Goal: Transaction & Acquisition: Purchase product/service

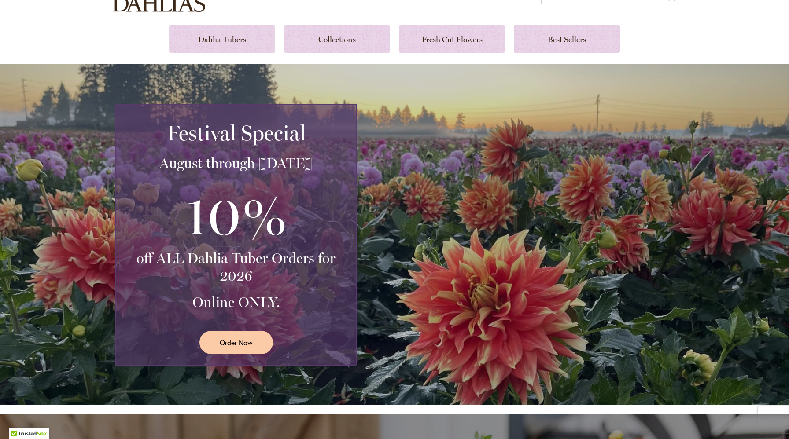
scroll to position [109, 0]
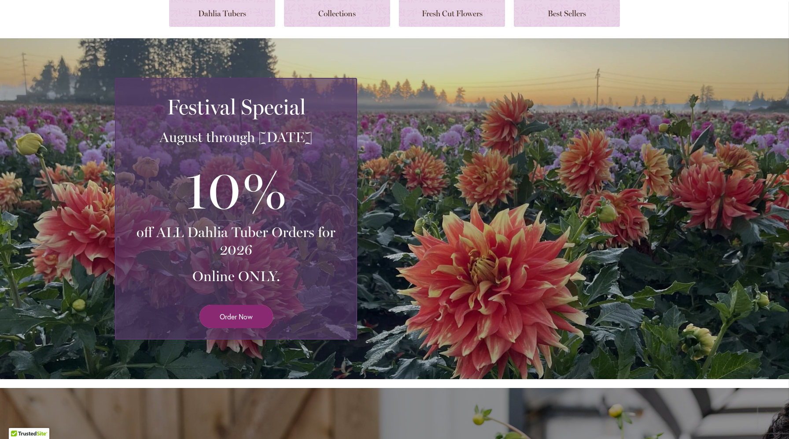
click at [259, 314] on link "Order Now" at bounding box center [236, 316] width 74 height 23
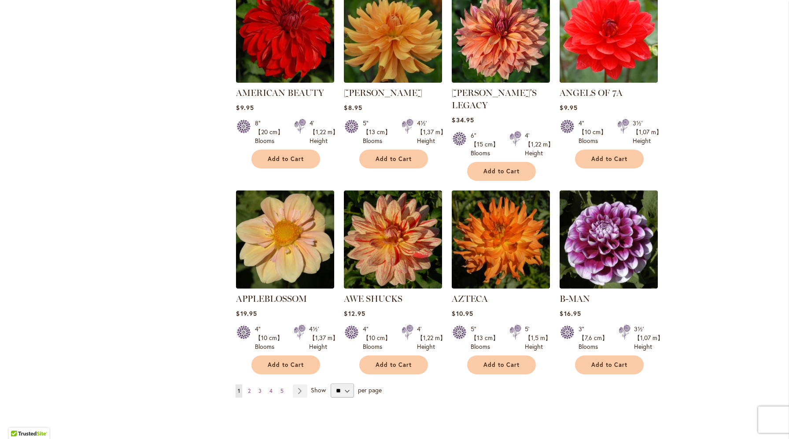
scroll to position [624, 0]
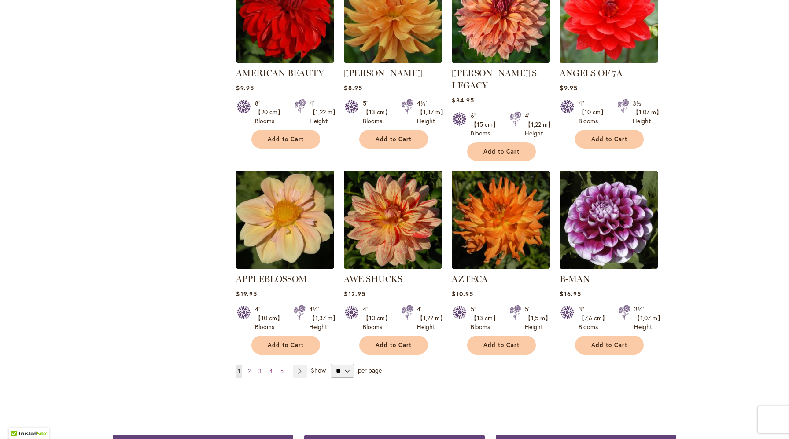
click at [251, 365] on link "Page 2" at bounding box center [249, 371] width 7 height 13
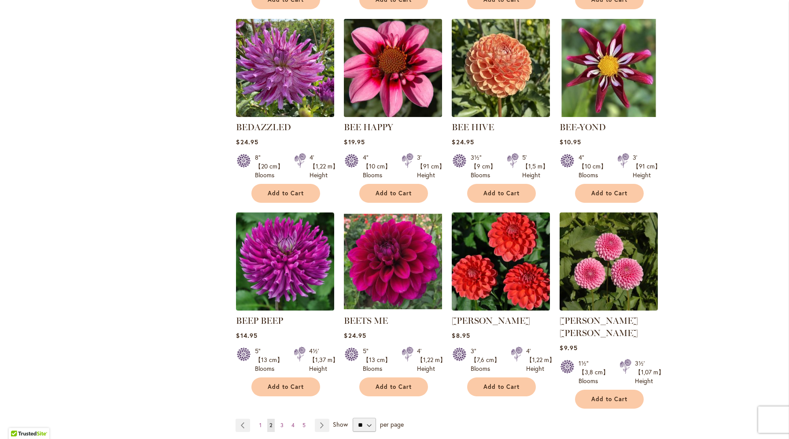
scroll to position [660, 0]
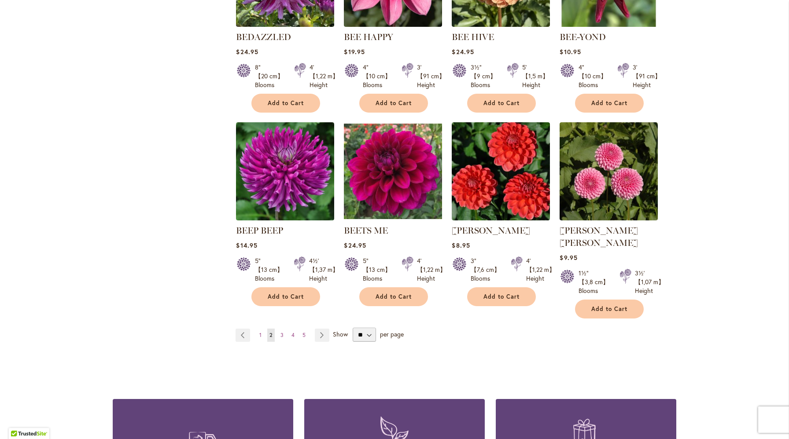
click at [270, 332] on span "2" at bounding box center [270, 335] width 3 height 7
click at [319, 329] on link "Page Next" at bounding box center [322, 335] width 15 height 13
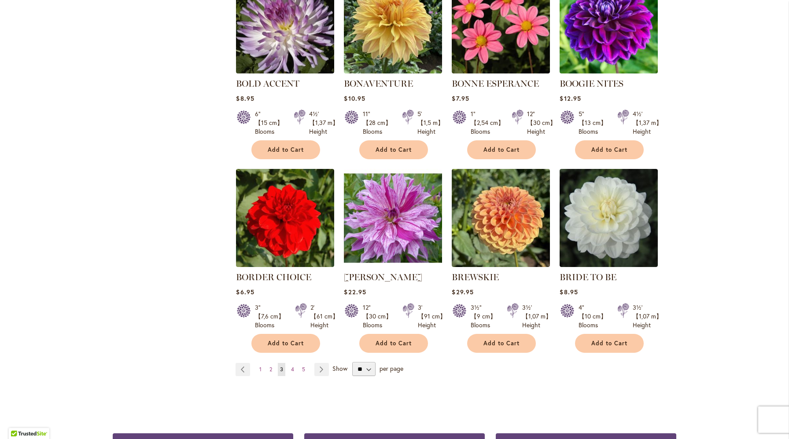
scroll to position [614, 0]
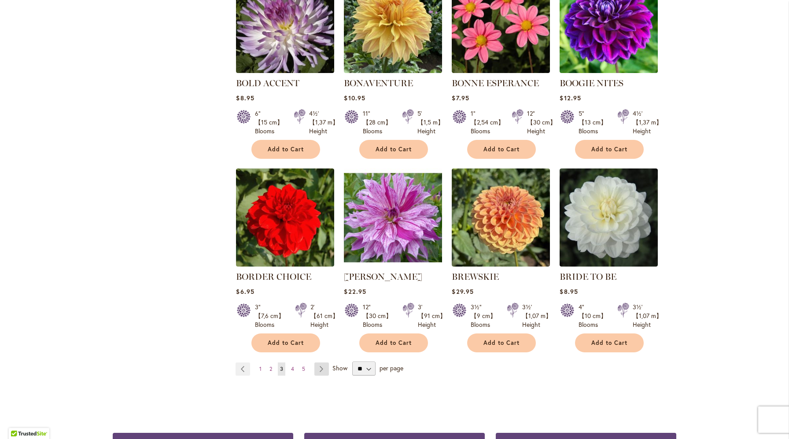
click at [322, 366] on link "Page Next" at bounding box center [321, 369] width 15 height 13
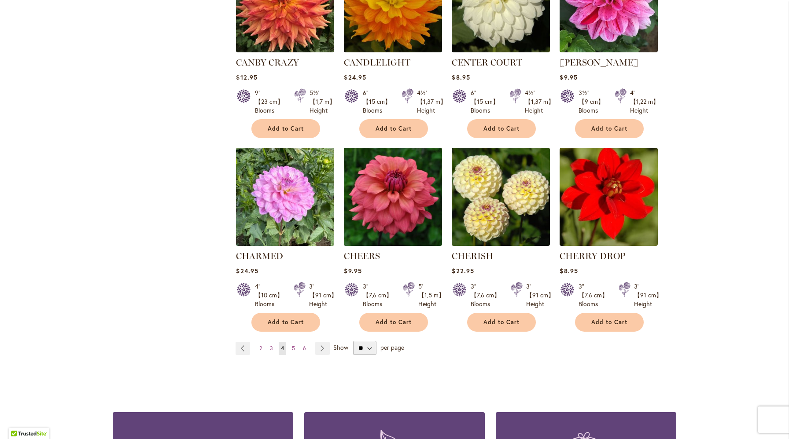
scroll to position [661, 0]
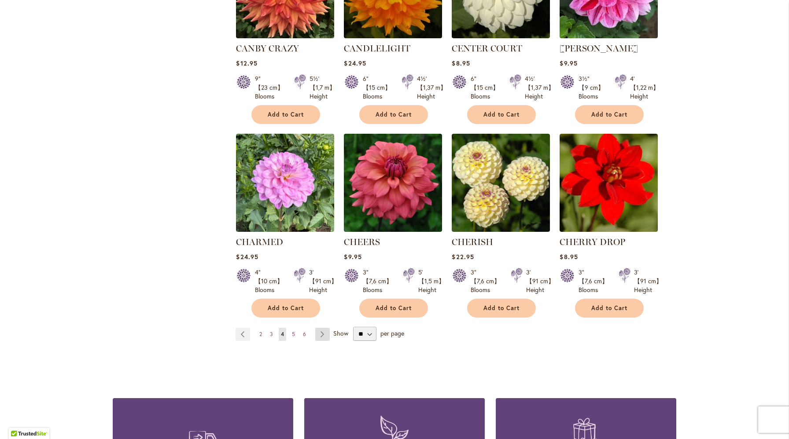
click at [322, 336] on link "Page Next" at bounding box center [322, 334] width 15 height 13
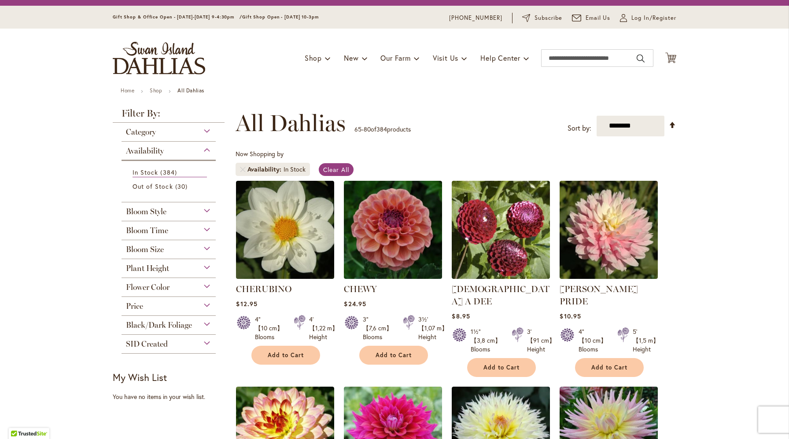
scroll to position [22, 0]
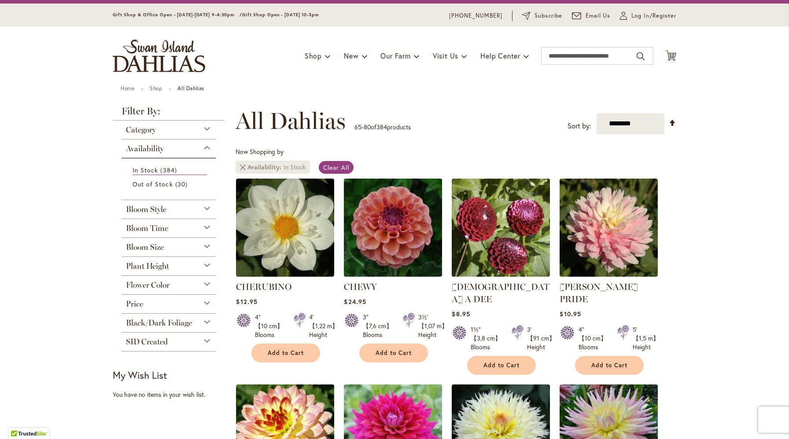
click at [242, 168] on link "Remove Availability In Stock" at bounding box center [242, 167] width 5 height 5
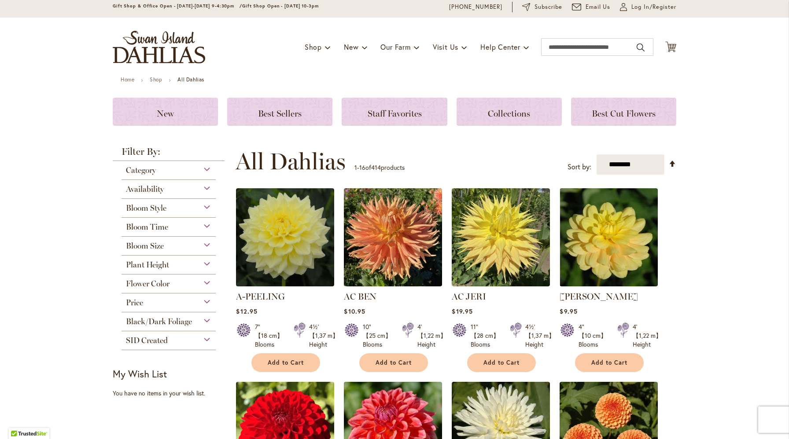
scroll to position [39, 0]
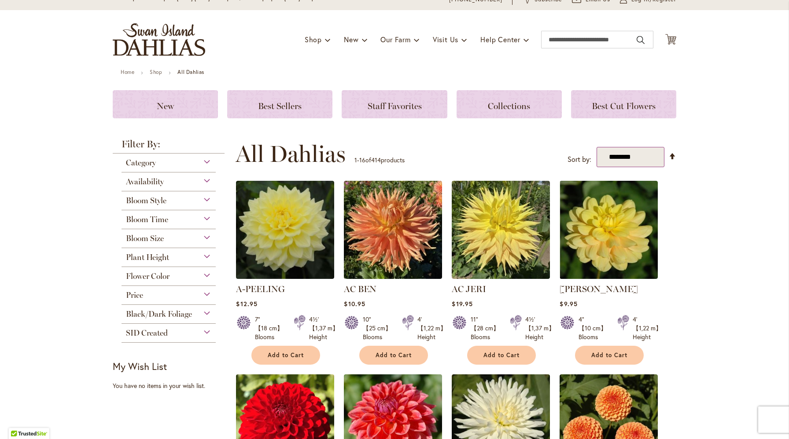
click at [627, 156] on select "**********" at bounding box center [631, 157] width 68 height 21
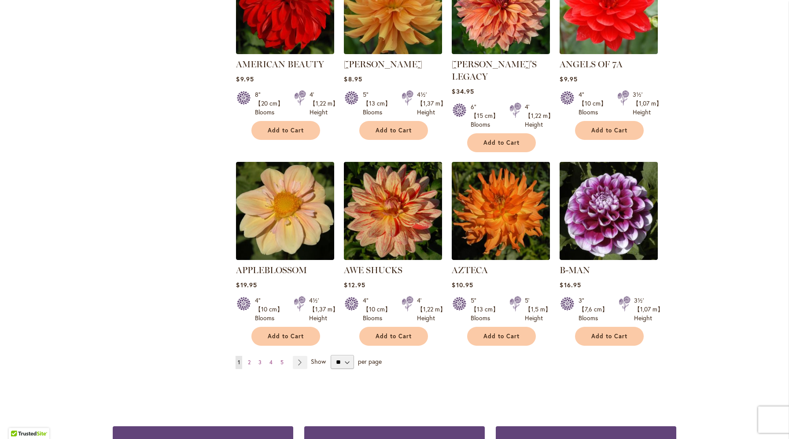
scroll to position [665, 0]
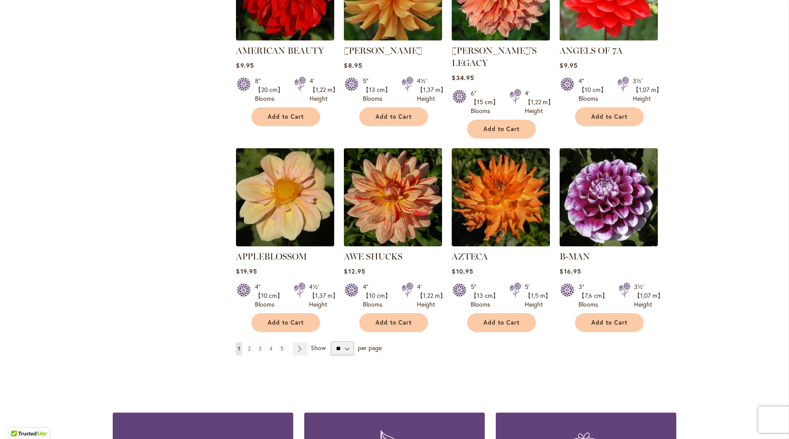
click at [253, 343] on ul "You're currently reading page 1 Page 2 Page 3 Page 4 Page 5 Page Next" at bounding box center [273, 349] width 75 height 13
click at [249, 346] on span "2" at bounding box center [249, 349] width 3 height 7
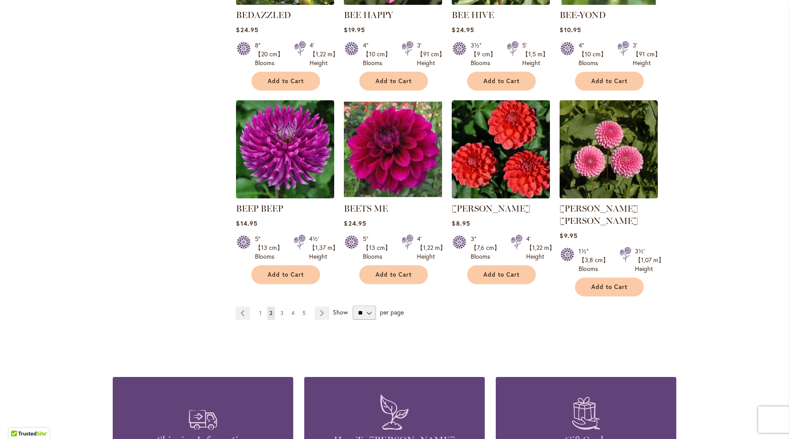
scroll to position [698, 0]
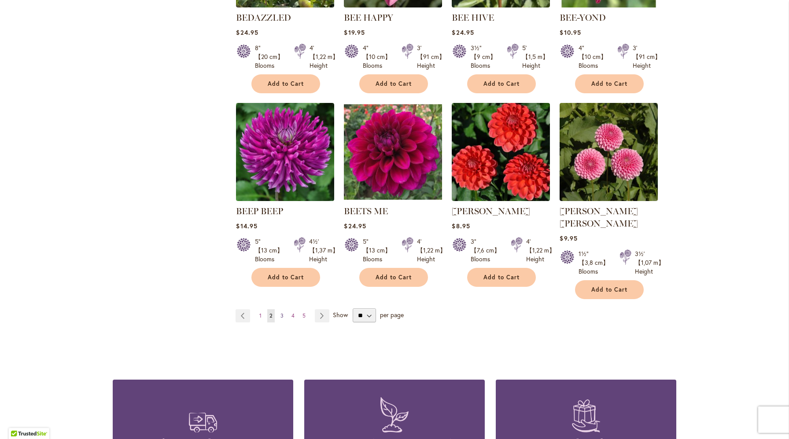
click at [282, 313] on span "3" at bounding box center [281, 316] width 3 height 7
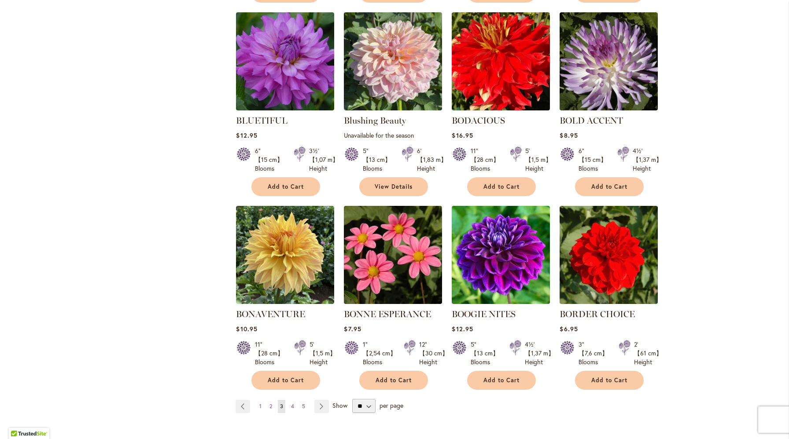
scroll to position [639, 0]
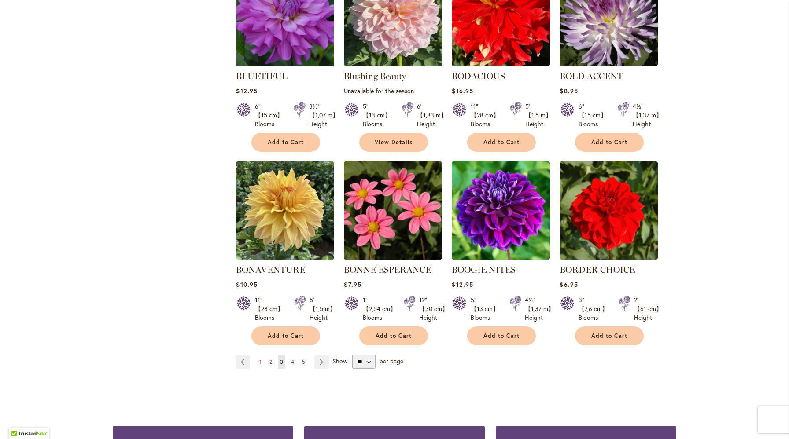
click at [290, 362] on link "Page 4" at bounding box center [292, 362] width 7 height 13
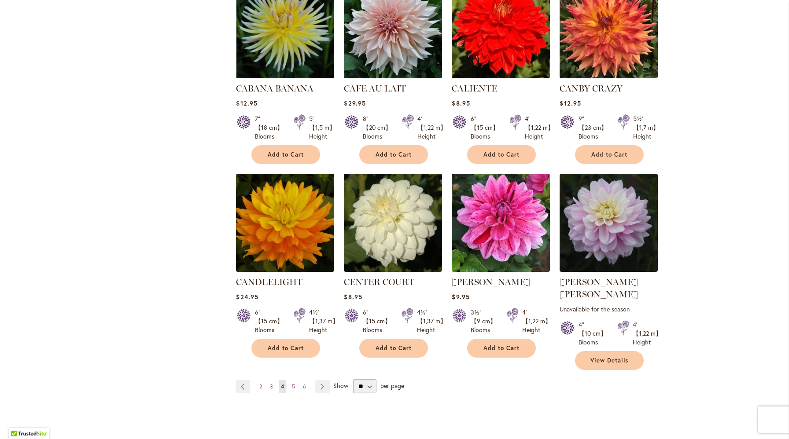
scroll to position [643, 0]
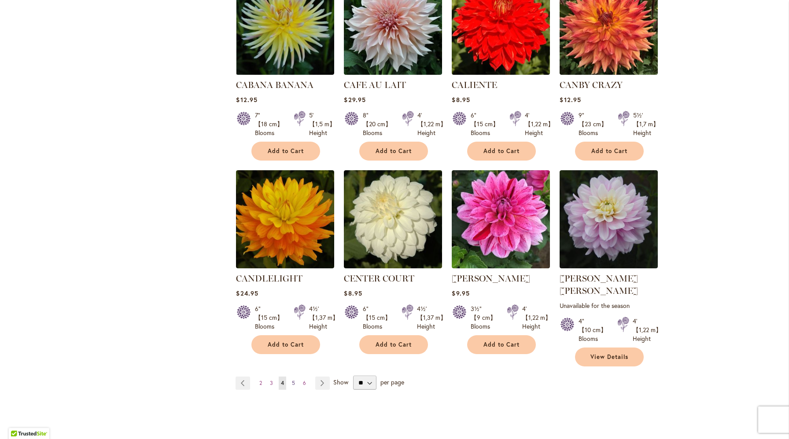
click at [293, 380] on span "5" at bounding box center [293, 383] width 3 height 7
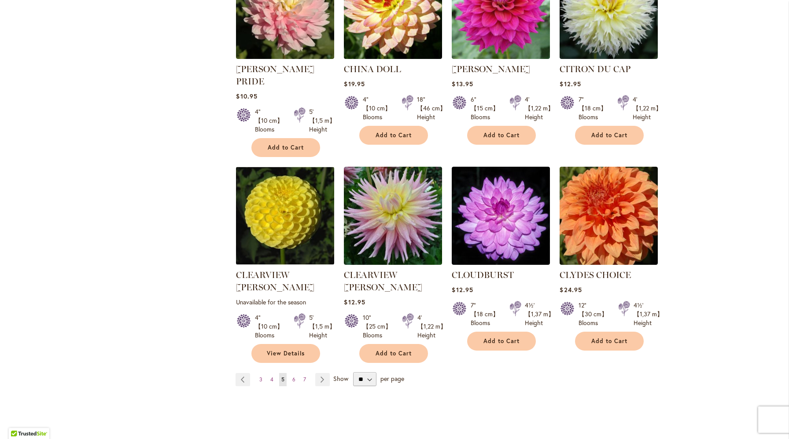
scroll to position [671, 0]
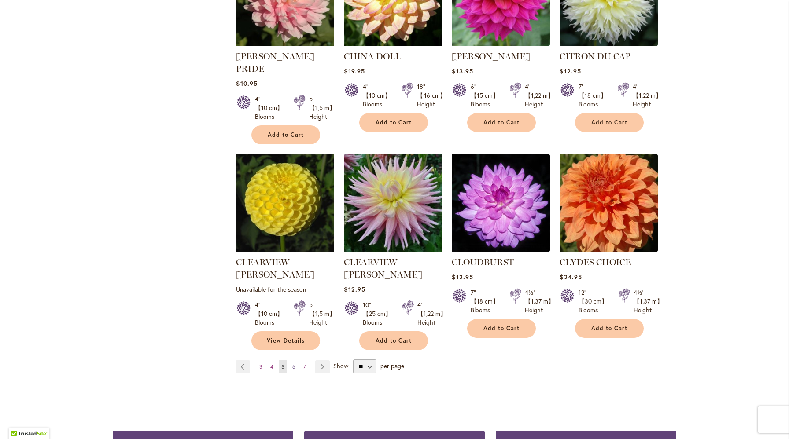
click at [294, 364] on span "6" at bounding box center [293, 367] width 3 height 7
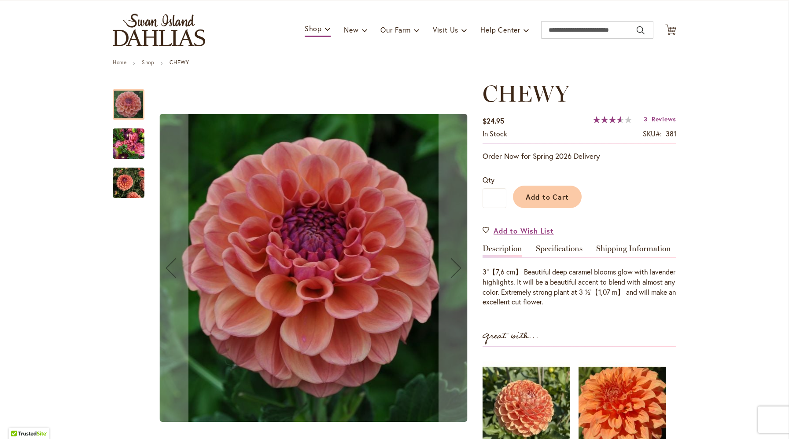
scroll to position [52, 0]
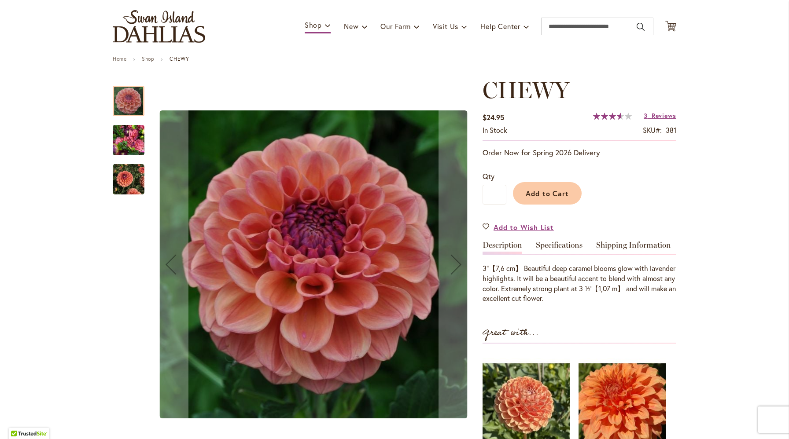
click at [128, 141] on img "CHEWY" at bounding box center [129, 140] width 32 height 42
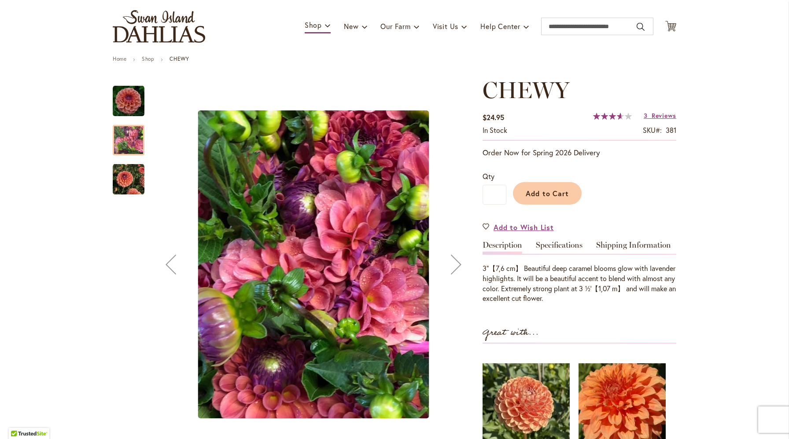
click at [127, 179] on img "CHEWY" at bounding box center [129, 180] width 32 height 32
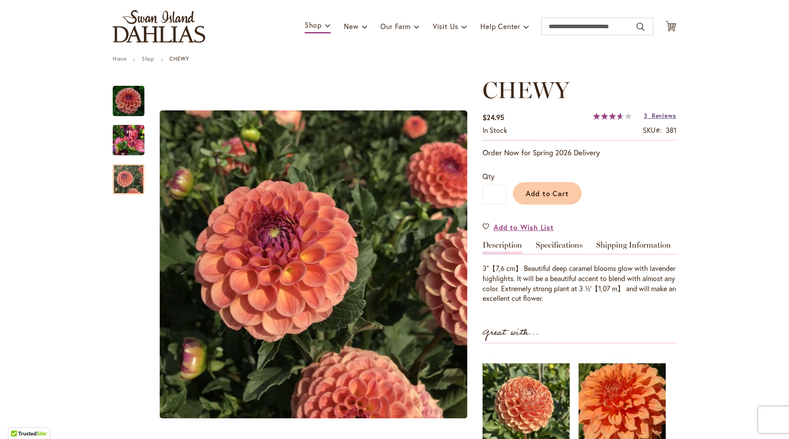
click at [656, 113] on span "Reviews" at bounding box center [664, 115] width 25 height 8
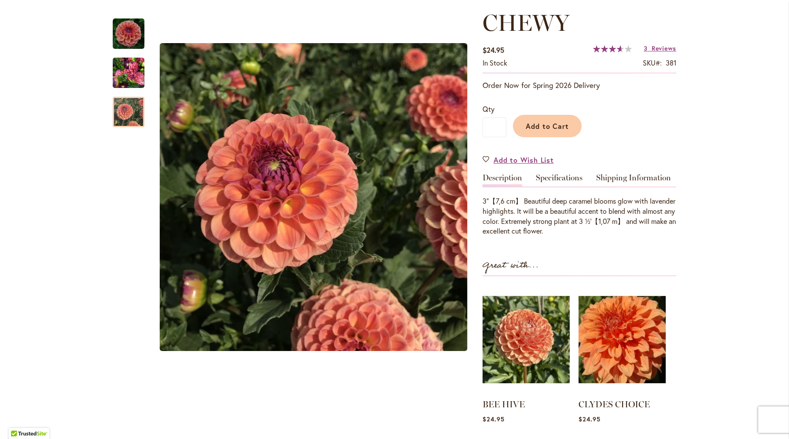
scroll to position [114, 0]
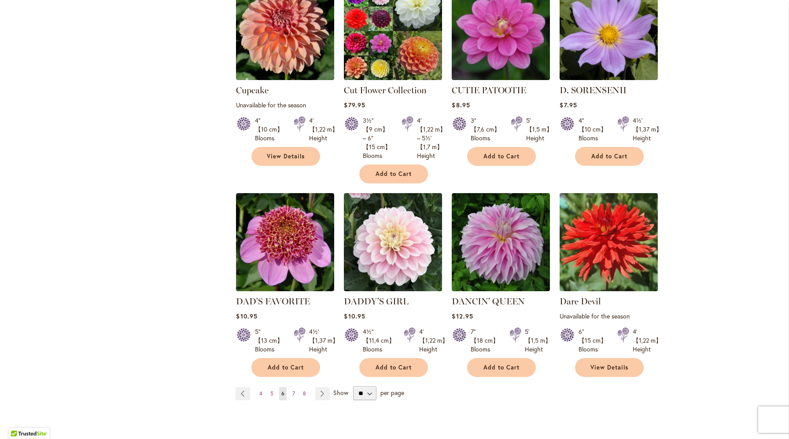
scroll to position [638, 0]
click at [294, 393] on span "7" at bounding box center [293, 393] width 3 height 7
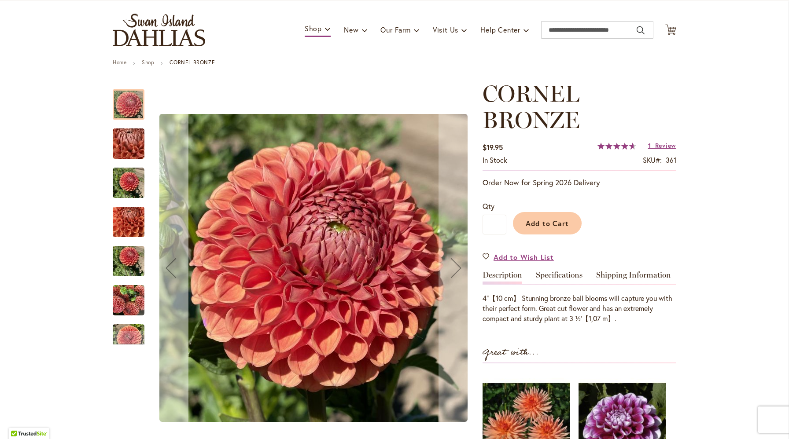
scroll to position [50, 0]
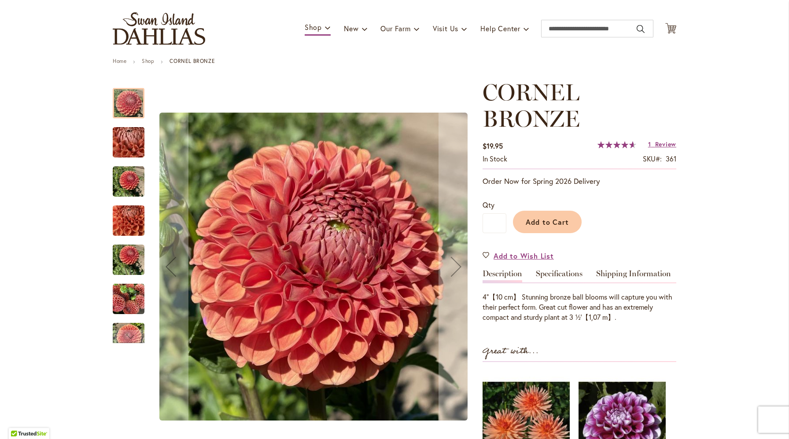
click at [124, 142] on img "CORNEL BRONZE" at bounding box center [128, 143] width 63 height 48
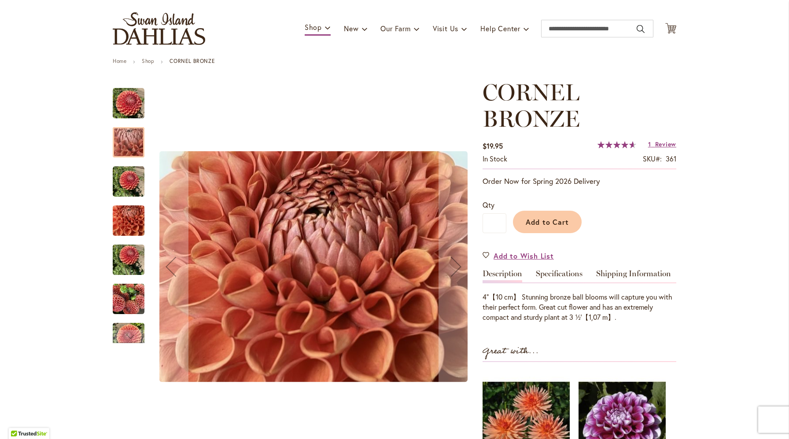
click at [127, 184] on img "CORNEL BRONZE" at bounding box center [129, 182] width 32 height 32
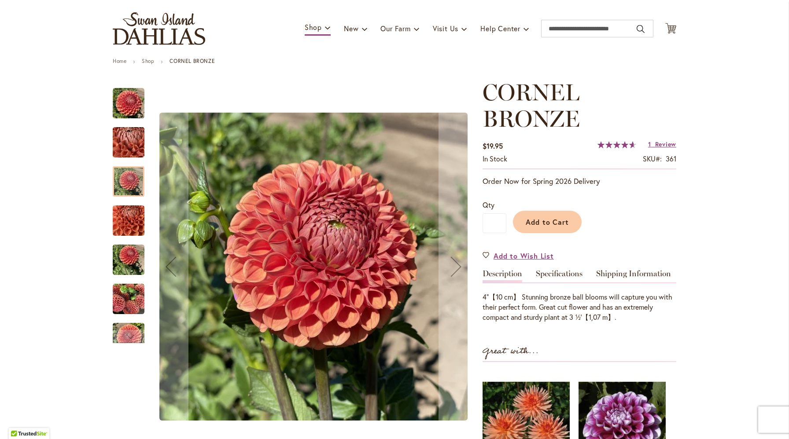
click at [127, 212] on img "CORNEL BRONZE" at bounding box center [129, 221] width 32 height 42
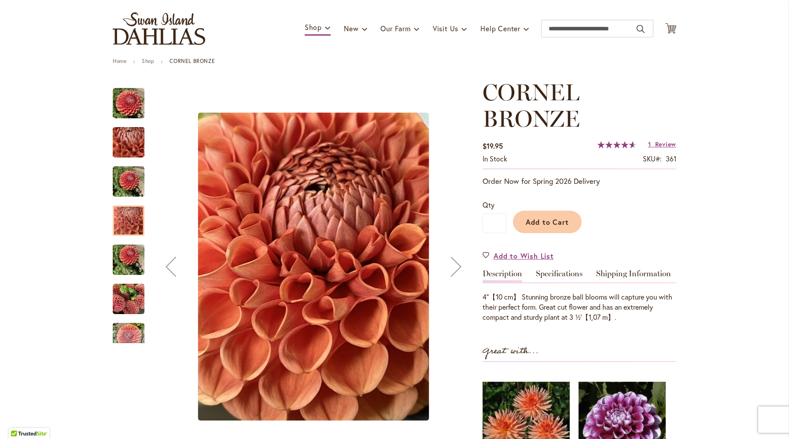
click at [131, 247] on img "CORNEL BRONZE" at bounding box center [129, 260] width 32 height 42
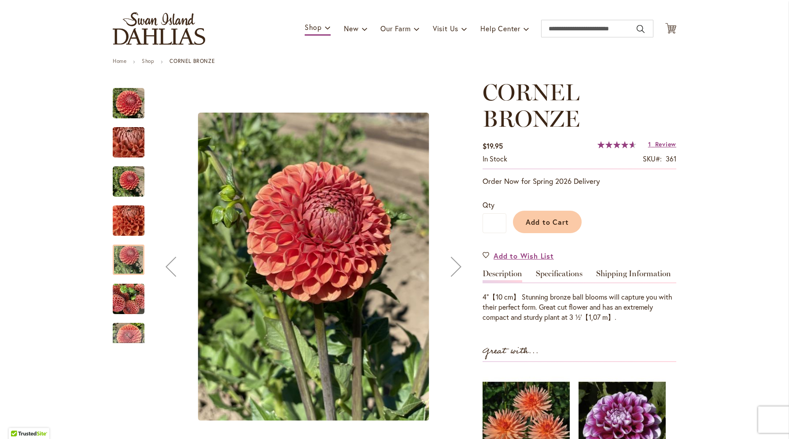
click at [133, 284] on img "CORNEL BRONZE" at bounding box center [129, 300] width 32 height 32
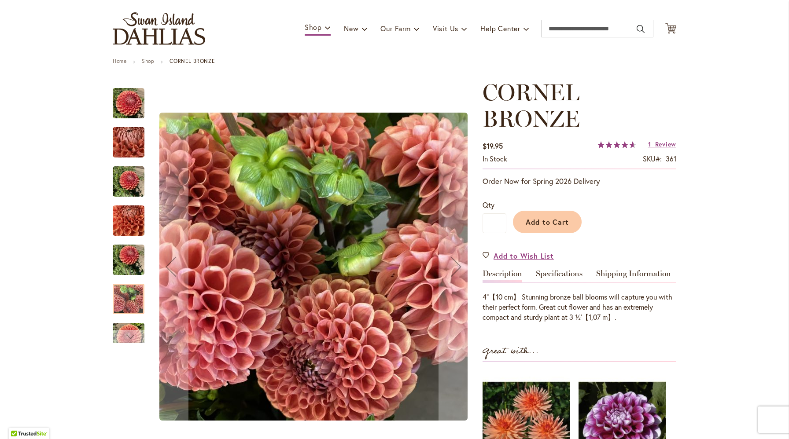
click at [130, 332] on div "Next" at bounding box center [128, 336] width 13 height 13
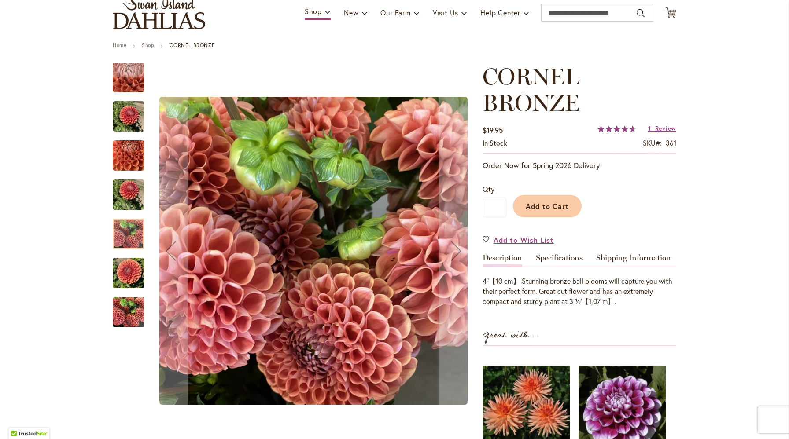
scroll to position [0, 0]
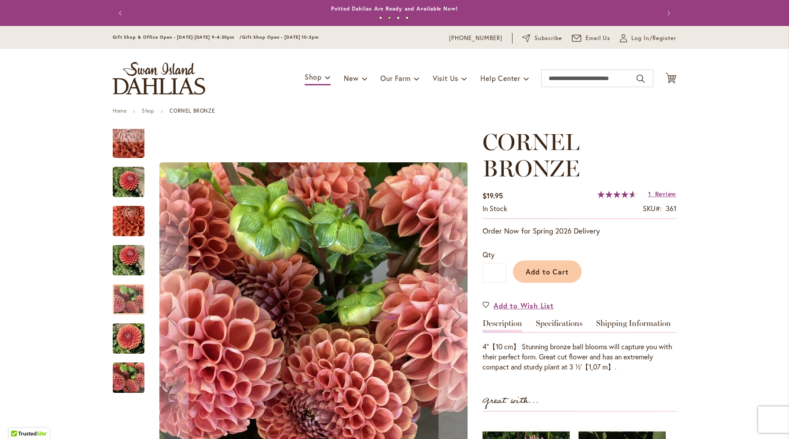
click at [133, 183] on img "CORNEL BRONZE" at bounding box center [129, 182] width 32 height 32
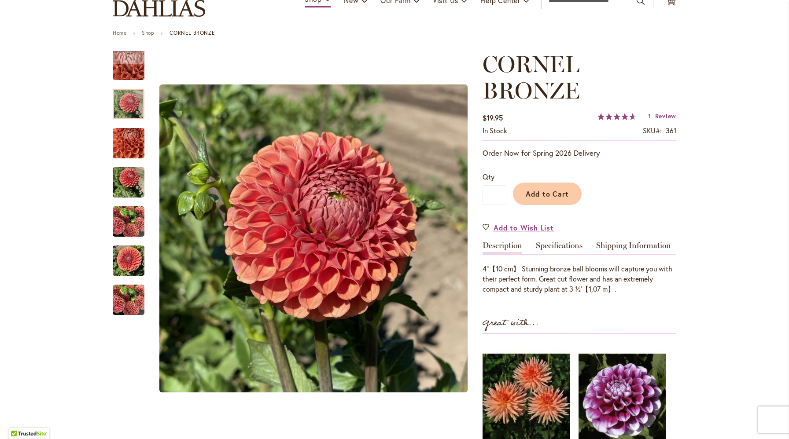
scroll to position [79, 0]
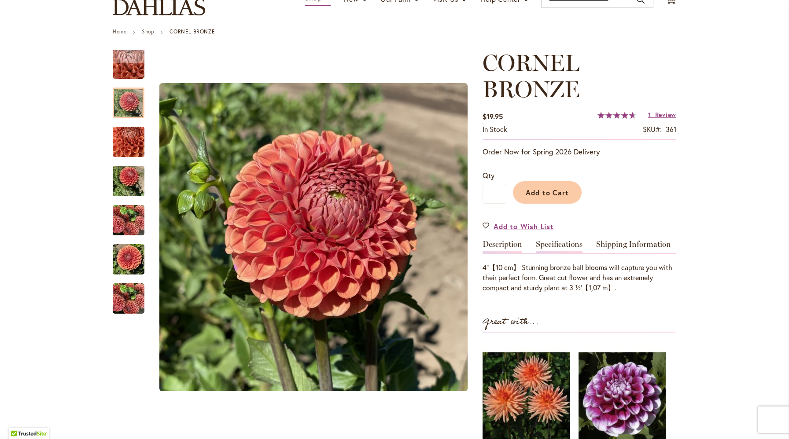
click at [549, 248] on link "Specifications" at bounding box center [559, 246] width 47 height 13
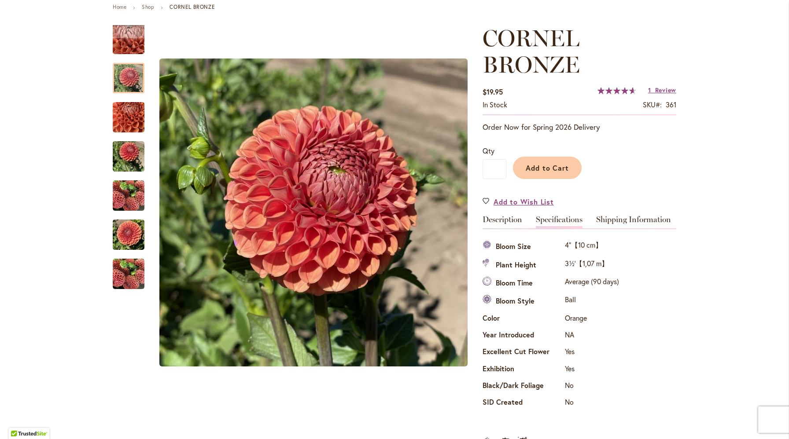
scroll to position [104, 0]
click at [615, 220] on link "Shipping Information" at bounding box center [633, 221] width 75 height 13
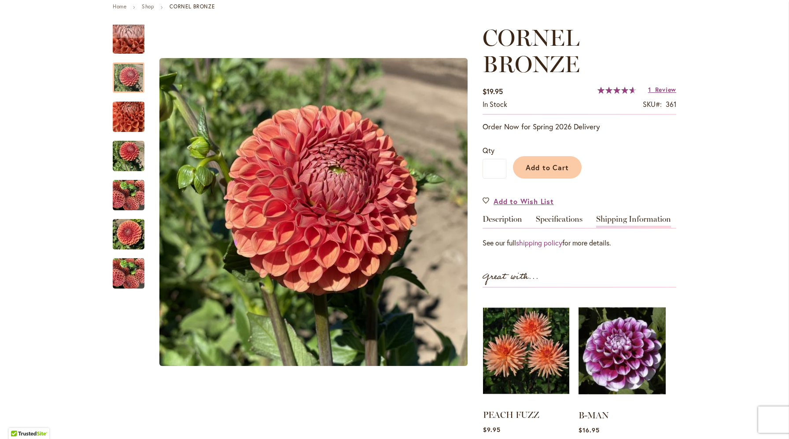
scroll to position [96, 0]
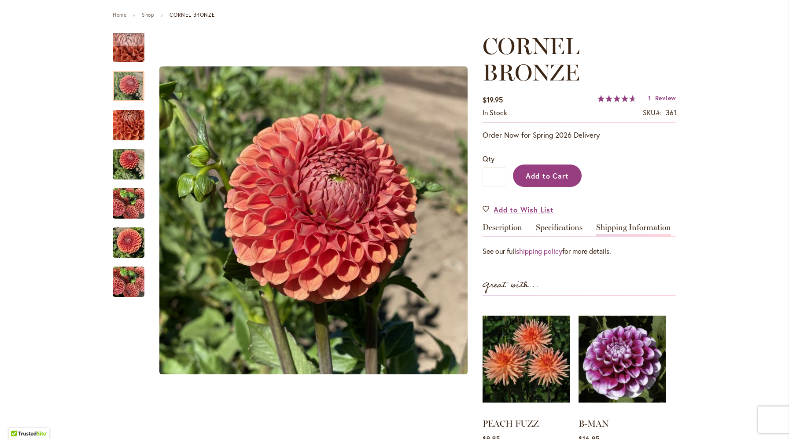
click at [548, 178] on span "Add to Cart" at bounding box center [548, 175] width 44 height 9
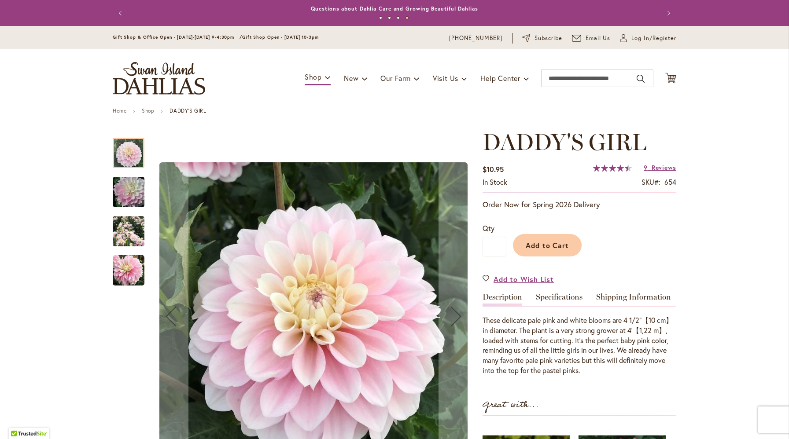
click at [134, 188] on img "DADDY'S GIRL" at bounding box center [128, 192] width 63 height 42
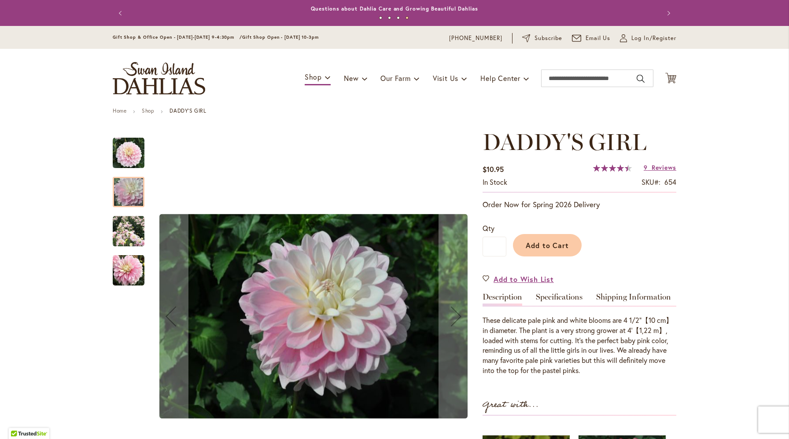
click at [133, 224] on img "DADDY'S GIRL" at bounding box center [129, 232] width 32 height 32
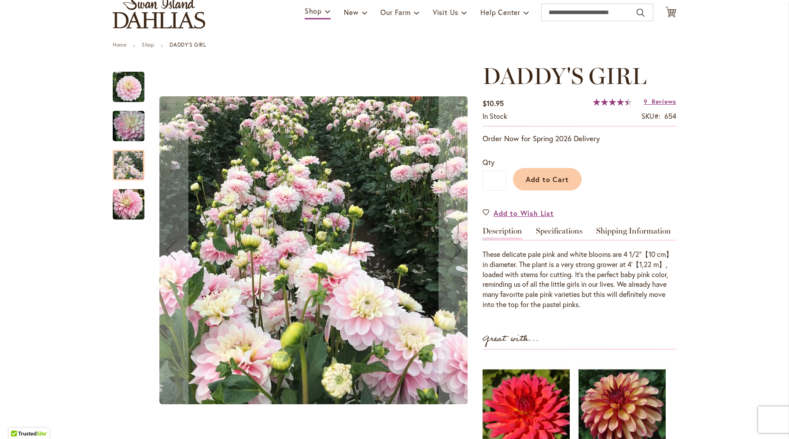
scroll to position [67, 0]
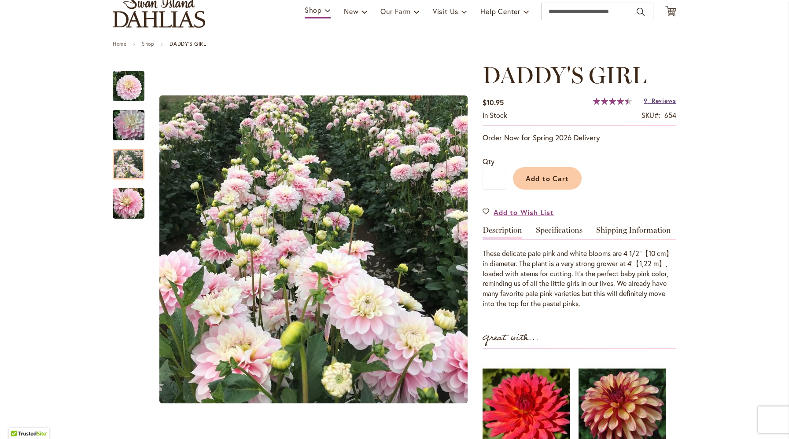
click at [653, 100] on span "Reviews" at bounding box center [664, 100] width 25 height 8
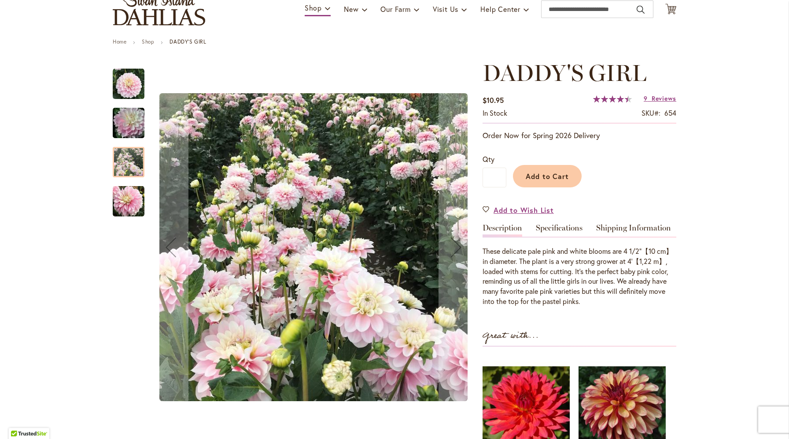
scroll to position [86, 0]
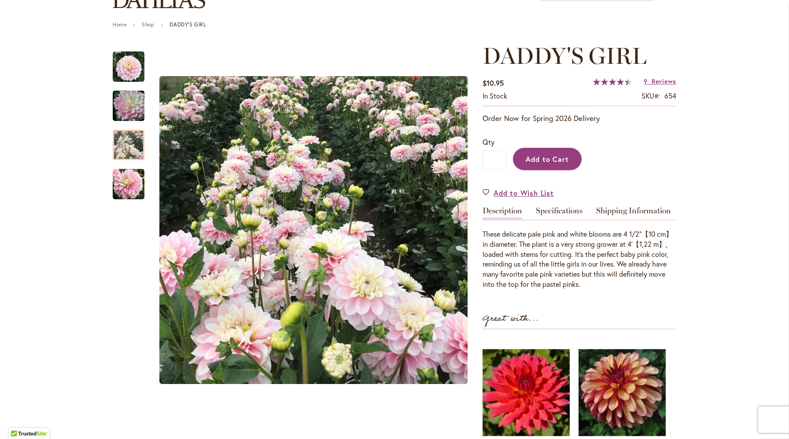
click at [530, 156] on span "Add to Cart" at bounding box center [548, 159] width 44 height 9
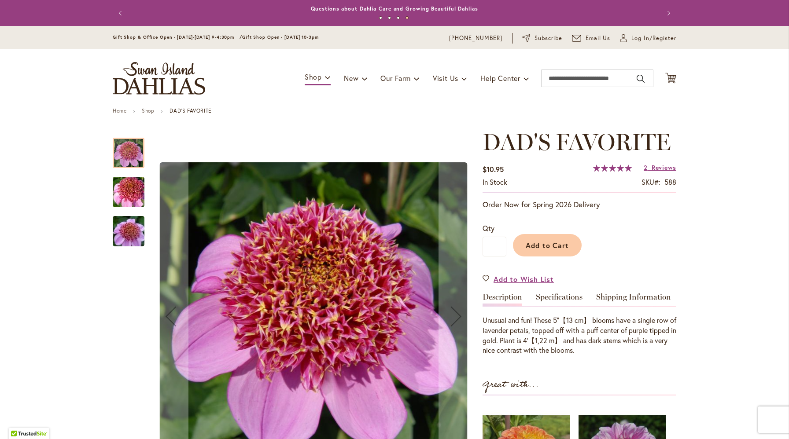
scroll to position [6, 0]
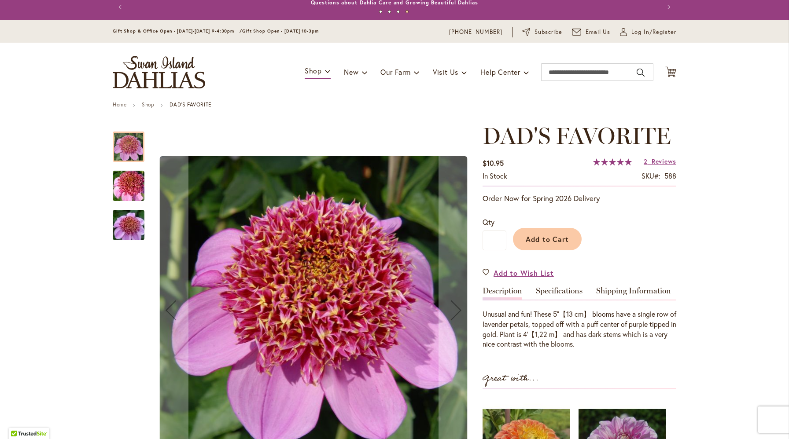
click at [129, 188] on img "DAD'S FAVORITE" at bounding box center [128, 186] width 63 height 42
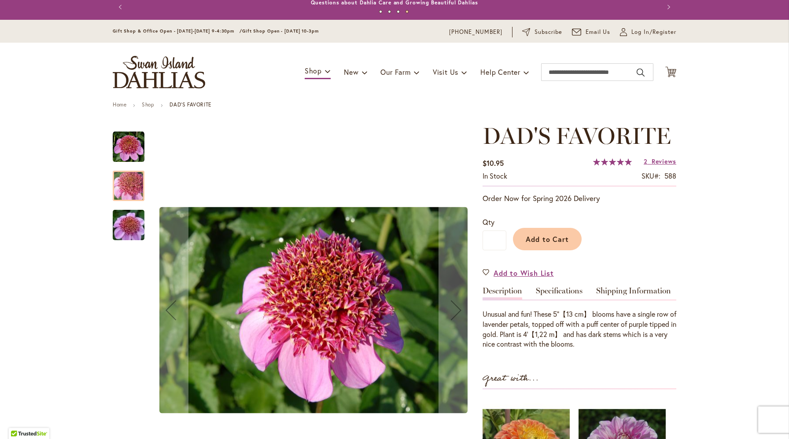
click at [128, 226] on img "DAD'S FAVORITE" at bounding box center [128, 225] width 63 height 42
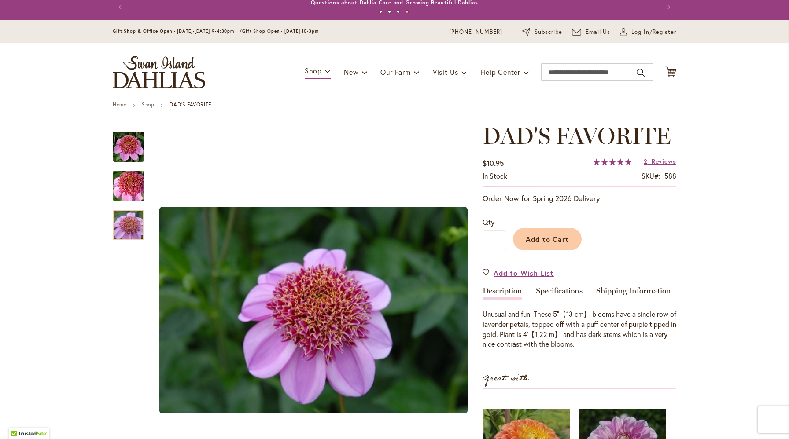
scroll to position [33, 0]
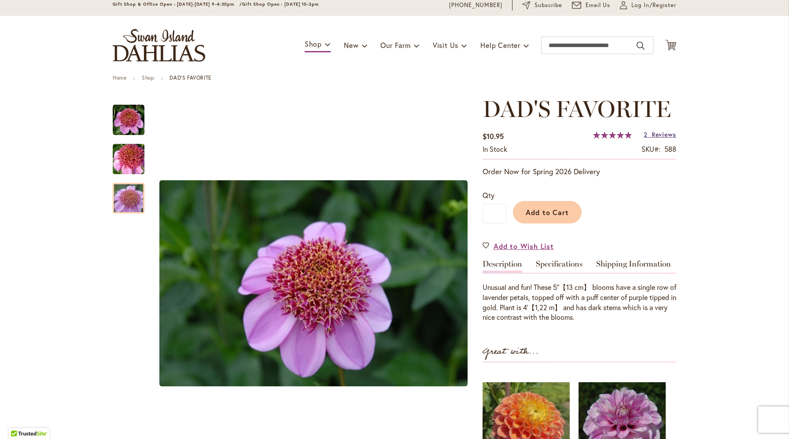
click at [652, 135] on span "Reviews" at bounding box center [664, 134] width 25 height 8
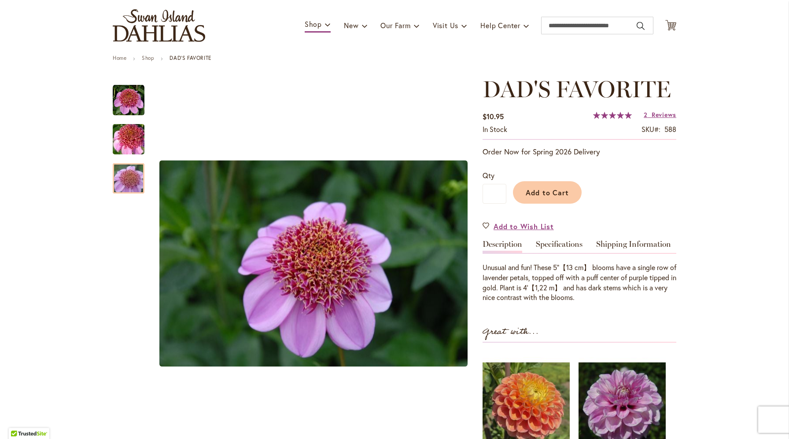
scroll to position [52, 0]
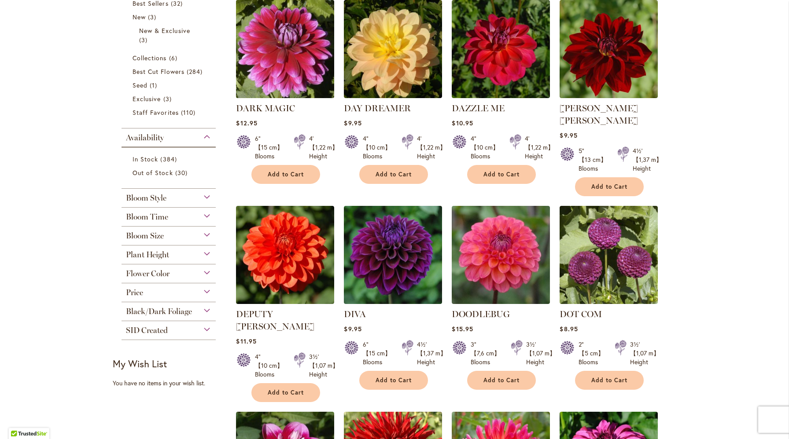
scroll to position [220, 0]
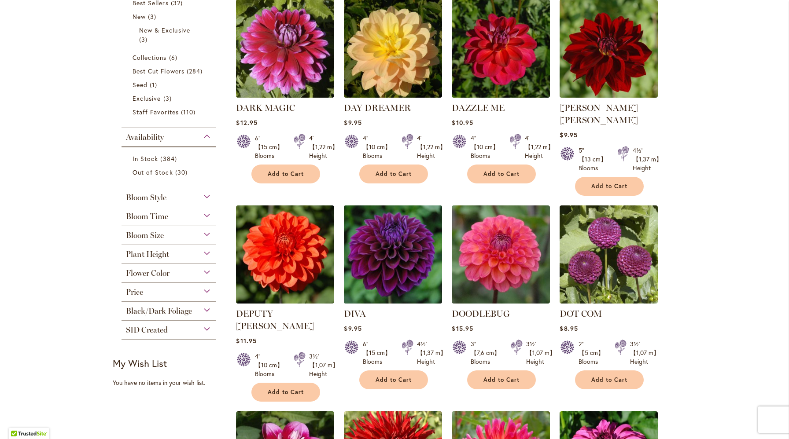
drag, startPoint x: 387, startPoint y: 244, endPoint x: 394, endPoint y: 246, distance: 7.4
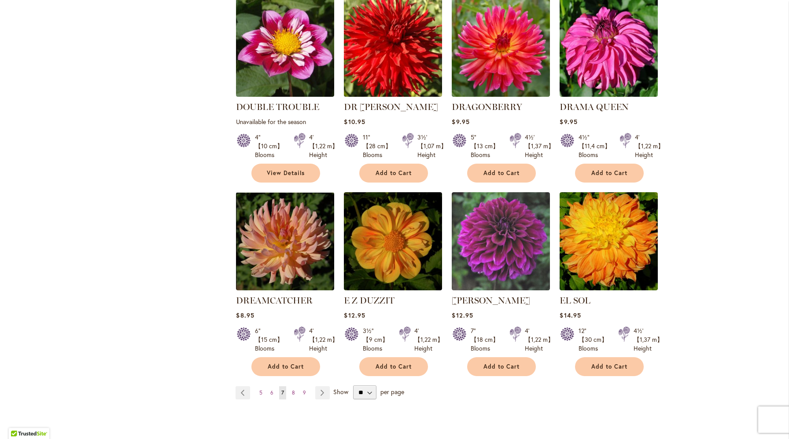
scroll to position [689, 0]
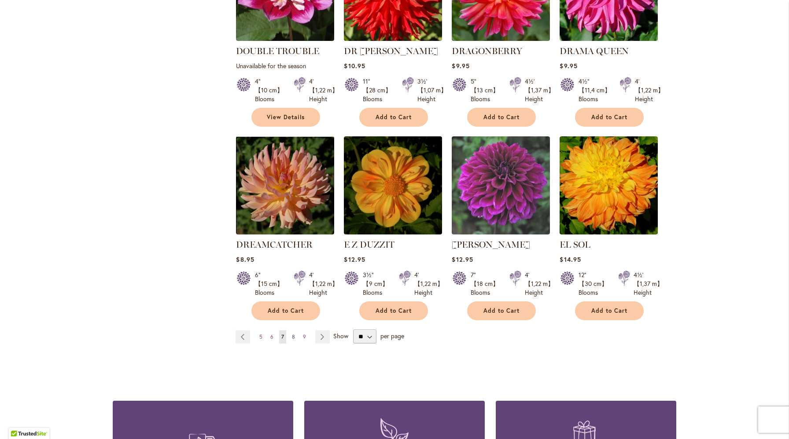
click at [294, 334] on span "8" at bounding box center [293, 337] width 3 height 7
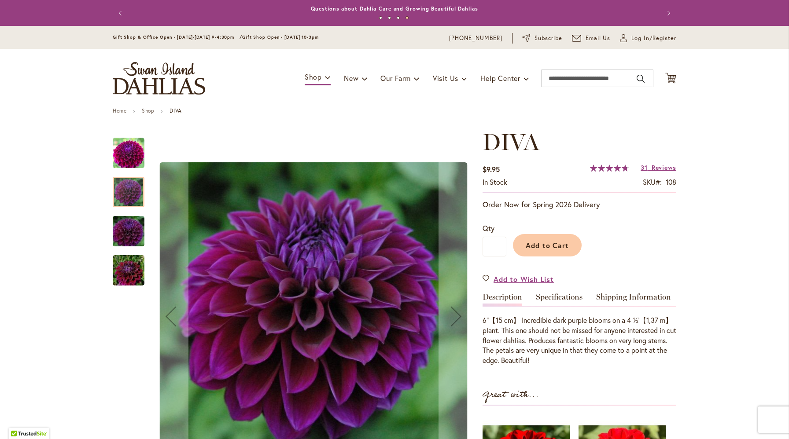
click at [131, 193] on div at bounding box center [129, 192] width 32 height 30
click at [131, 238] on img "Diva" at bounding box center [128, 231] width 63 height 42
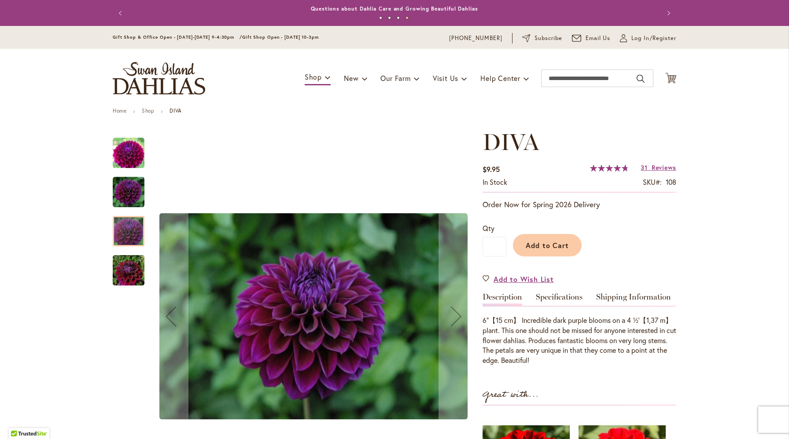
click at [132, 279] on img "Diva" at bounding box center [128, 271] width 63 height 42
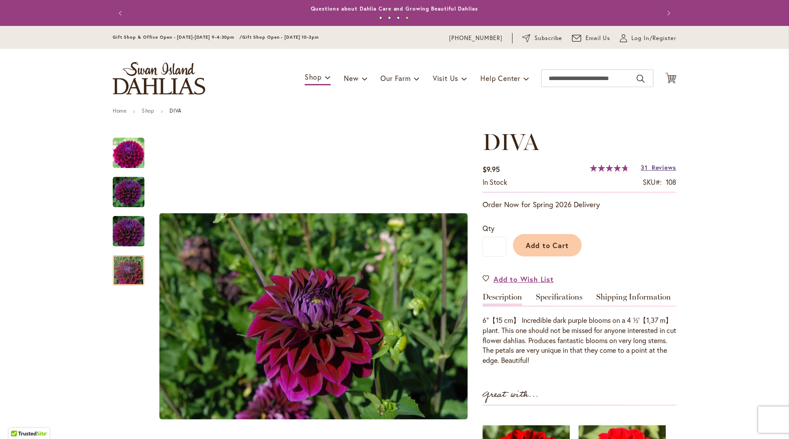
click at [662, 168] on span "Reviews" at bounding box center [664, 167] width 25 height 8
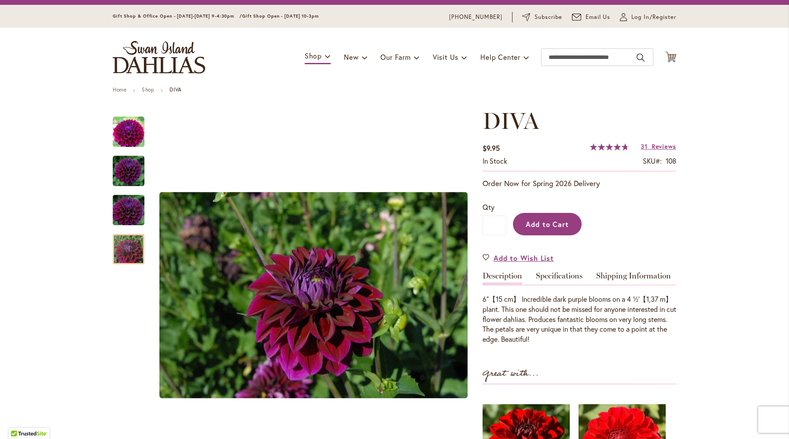
click at [554, 227] on span "Add to Cart" at bounding box center [548, 224] width 44 height 9
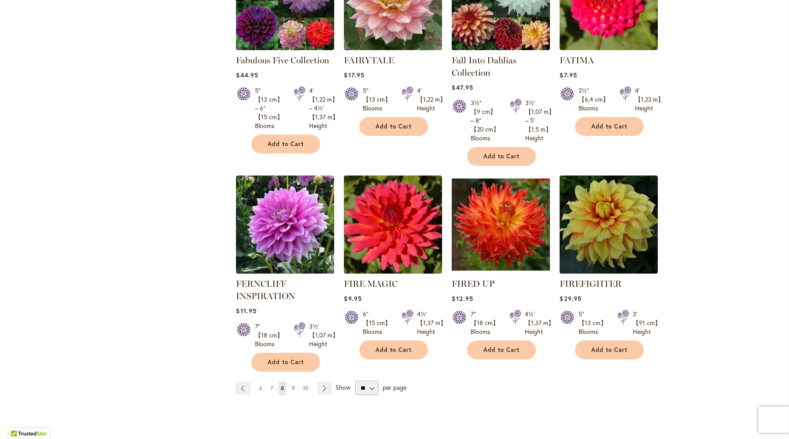
scroll to position [661, 0]
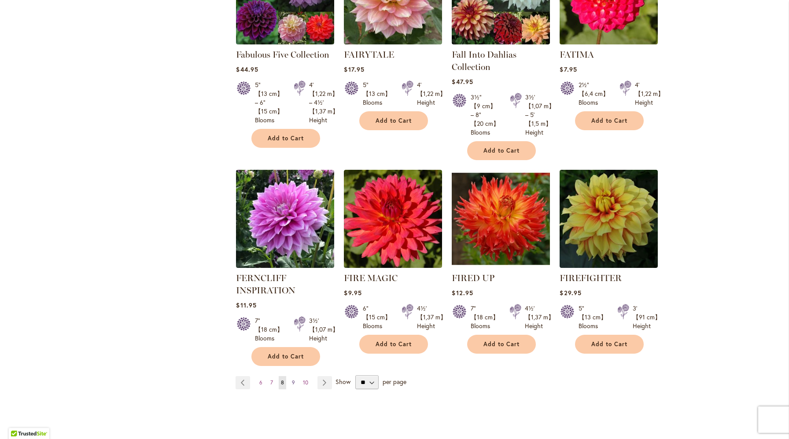
click at [294, 382] on span "9" at bounding box center [293, 382] width 3 height 7
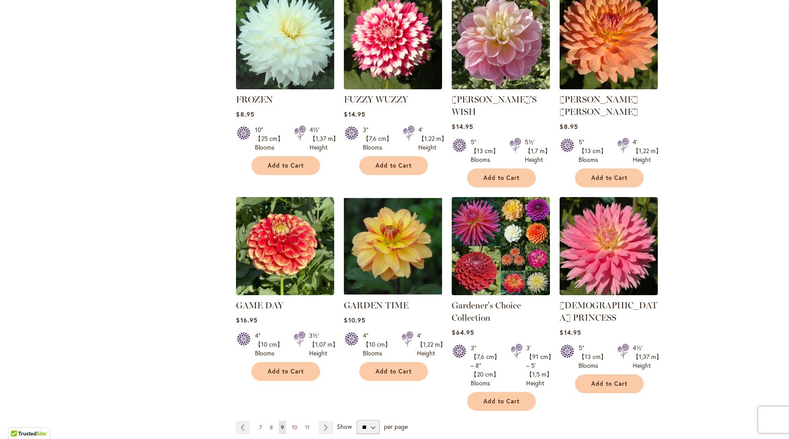
scroll to position [648, 0]
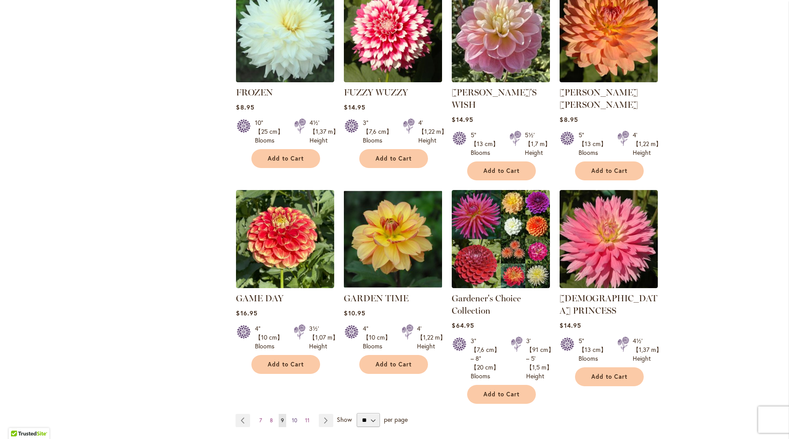
click at [295, 417] on span "10" at bounding box center [294, 420] width 5 height 7
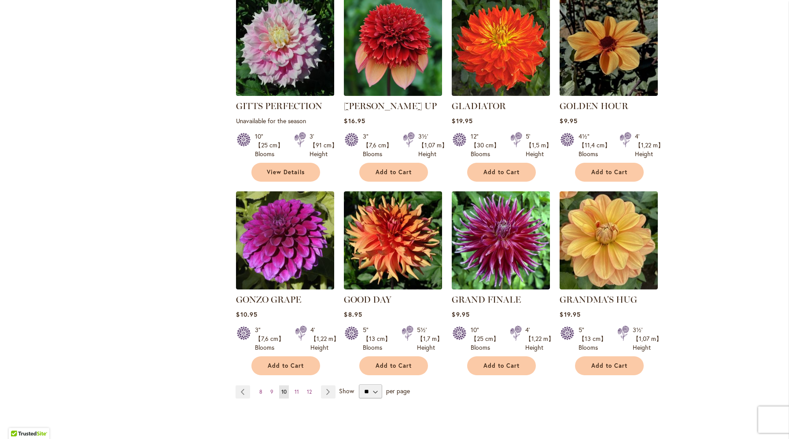
scroll to position [623, 0]
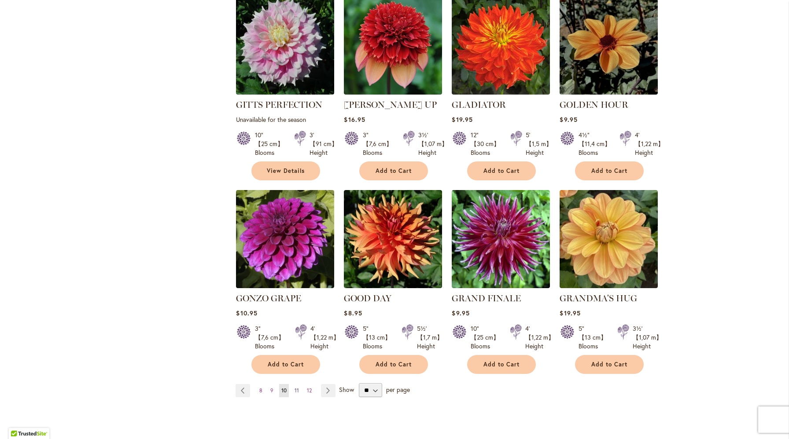
click at [298, 387] on span "11" at bounding box center [297, 390] width 4 height 7
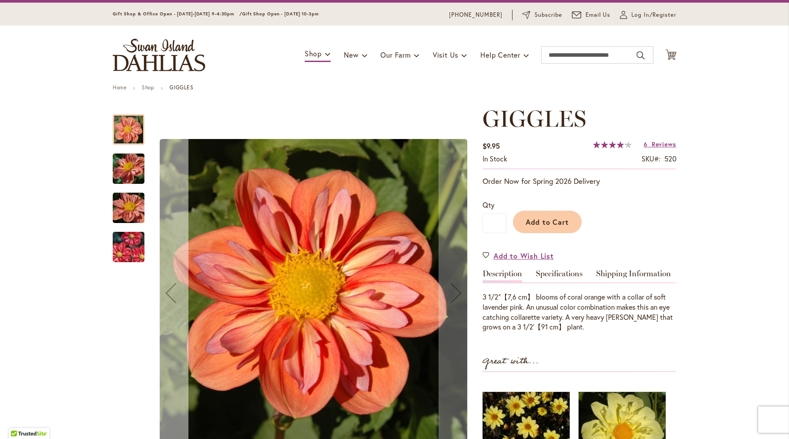
scroll to position [24, 0]
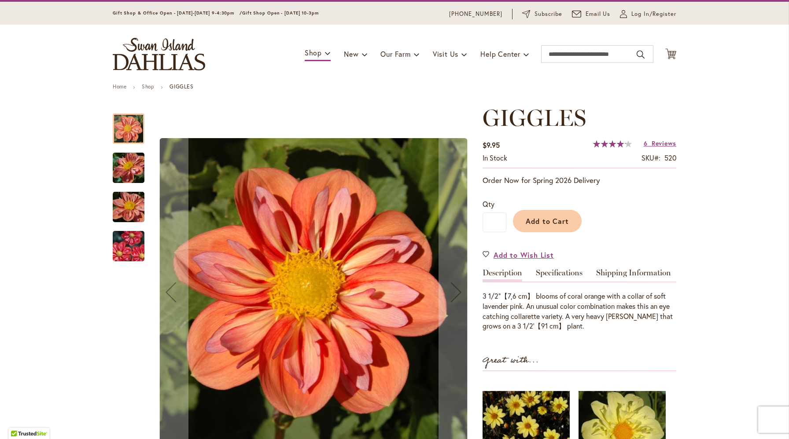
click at [126, 164] on img "GIGGLES" at bounding box center [128, 168] width 63 height 48
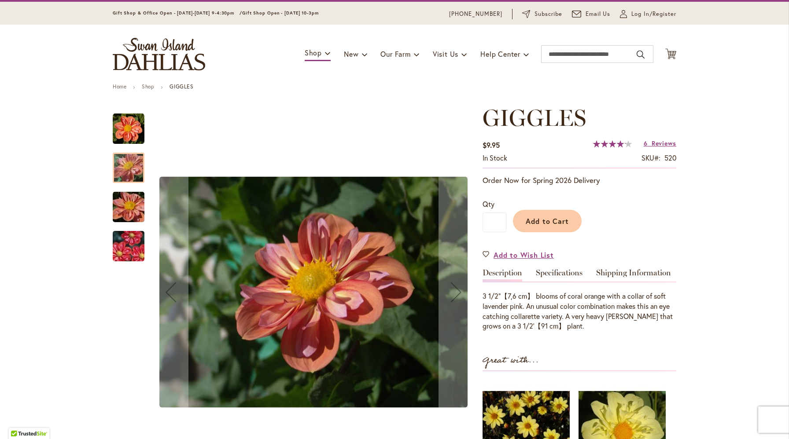
click at [126, 219] on img "GIGGLES" at bounding box center [128, 208] width 63 height 48
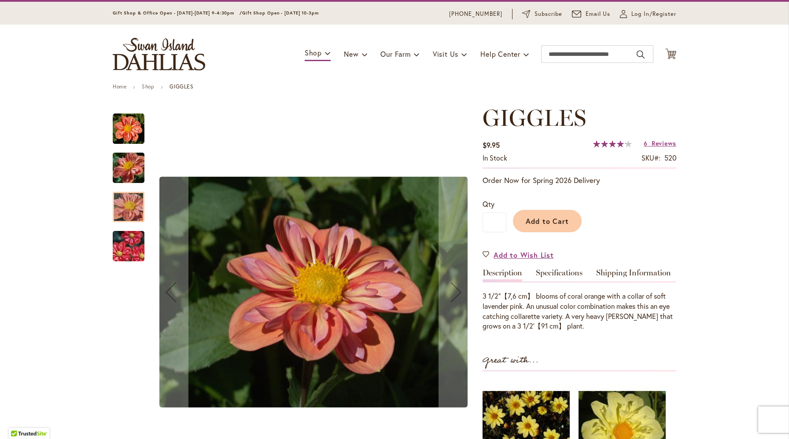
click at [132, 258] on img "GIGGLES" at bounding box center [128, 246] width 63 height 42
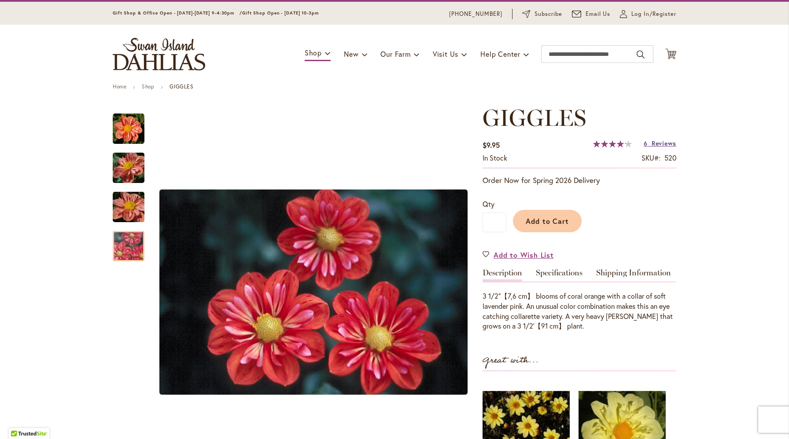
click at [652, 146] on span "Reviews" at bounding box center [664, 143] width 25 height 8
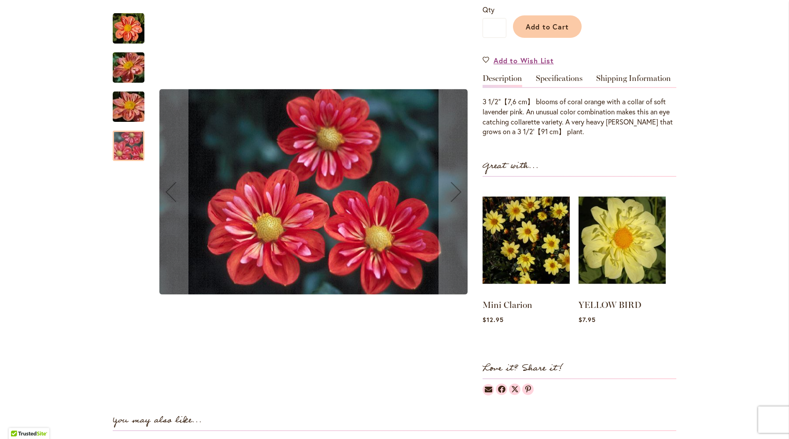
scroll to position [0, 0]
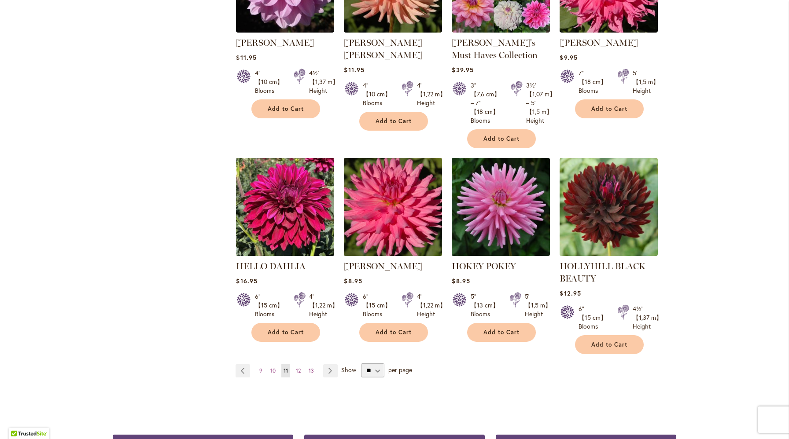
scroll to position [685, 0]
click at [298, 370] on span "12" at bounding box center [298, 370] width 5 height 7
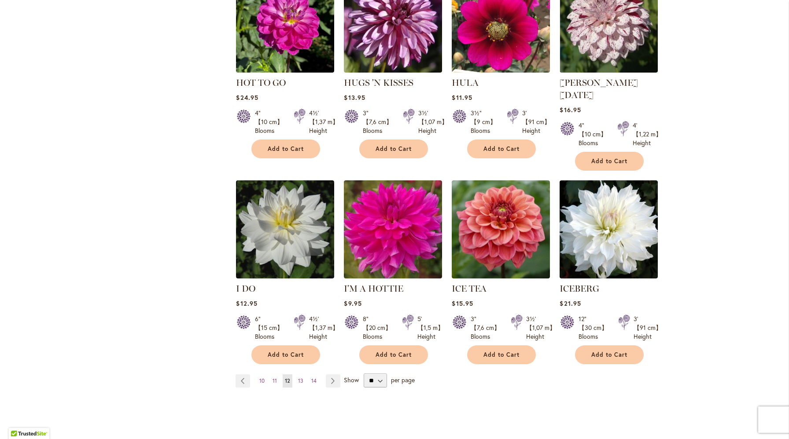
scroll to position [636, 0]
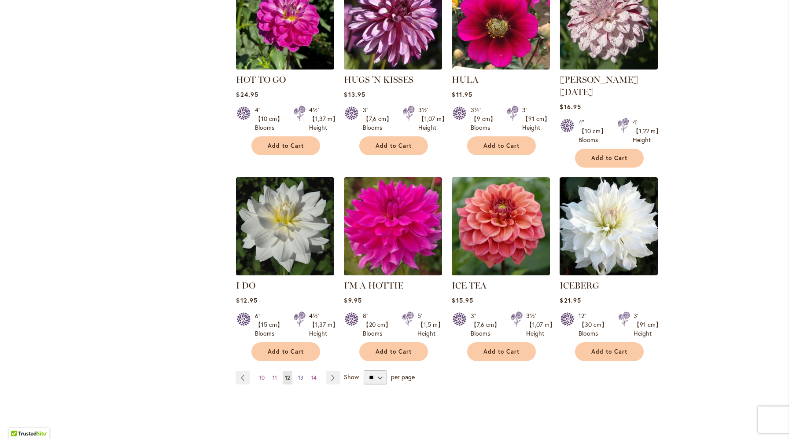
click at [301, 375] on span "13" at bounding box center [300, 378] width 5 height 7
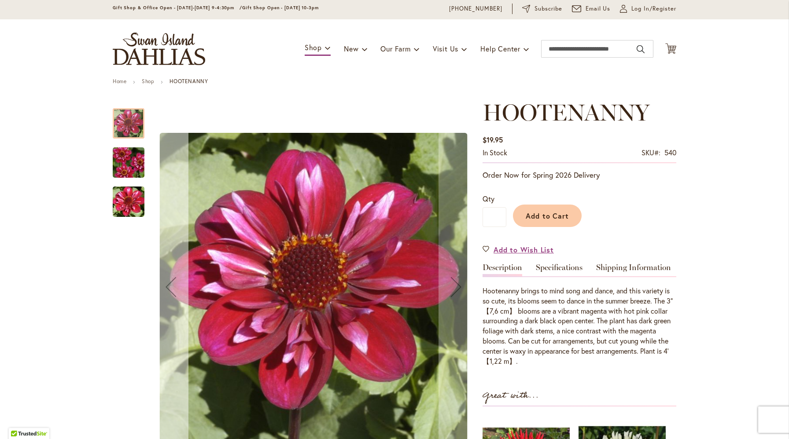
scroll to position [30, 0]
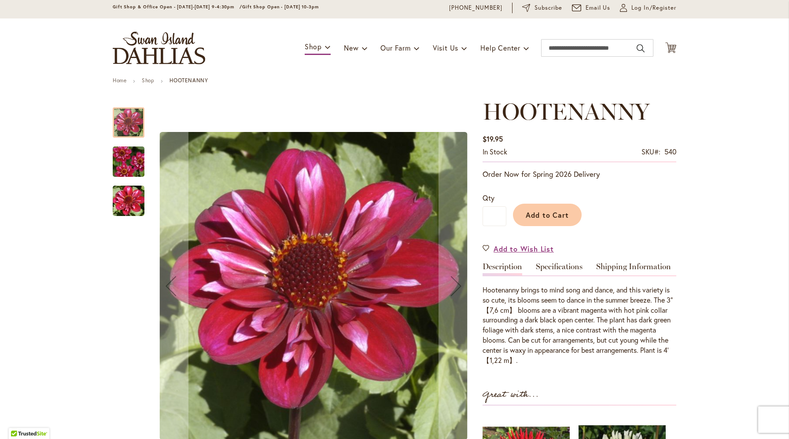
click at [131, 159] on img "HOOTENANNY" at bounding box center [128, 162] width 63 height 42
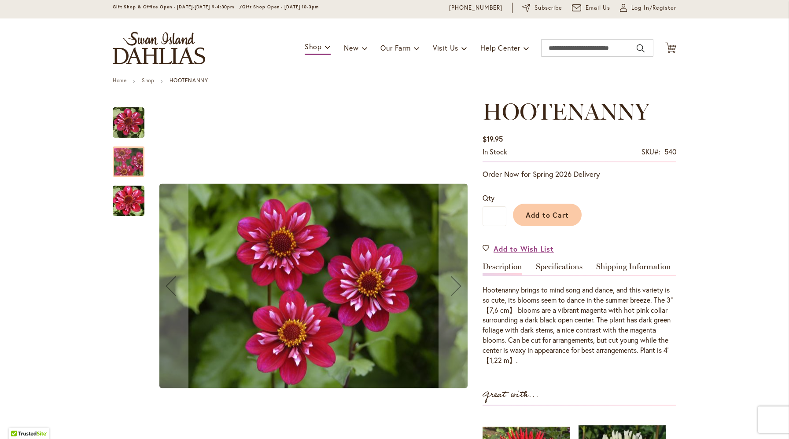
click at [129, 190] on img "HOOTENANNY" at bounding box center [128, 201] width 63 height 42
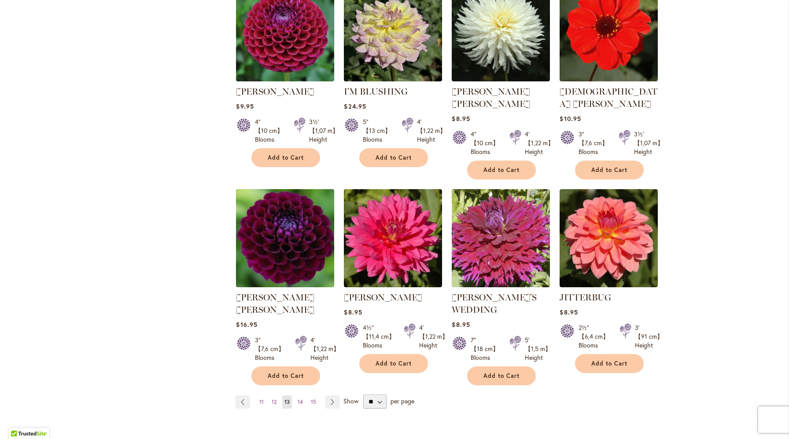
scroll to position [644, 0]
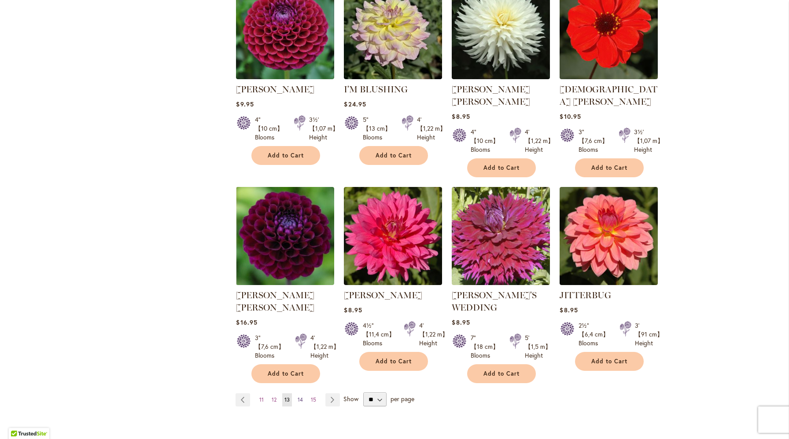
click at [301, 397] on span "14" at bounding box center [300, 400] width 5 height 7
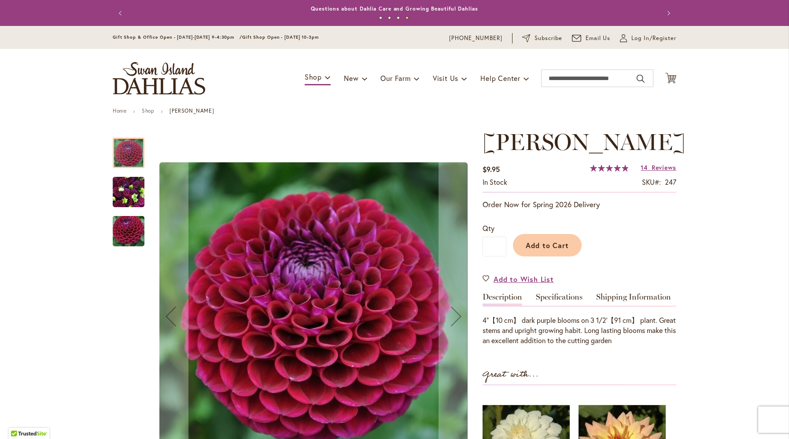
click at [124, 192] on img "IVANETTI" at bounding box center [129, 192] width 32 height 42
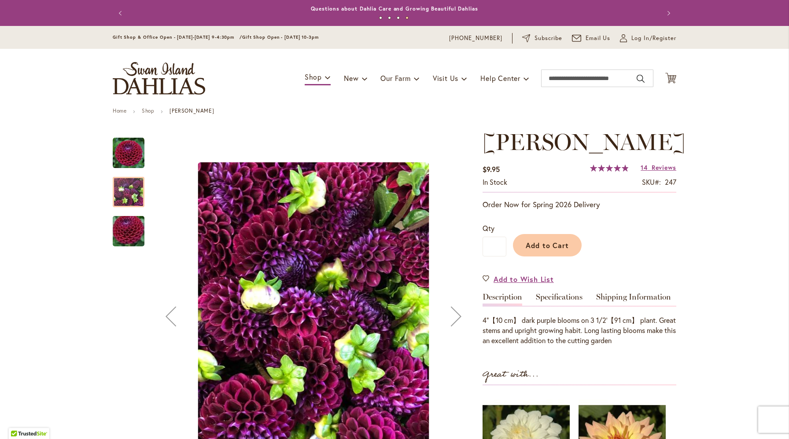
click at [128, 232] on img "IVANETTI" at bounding box center [128, 231] width 63 height 42
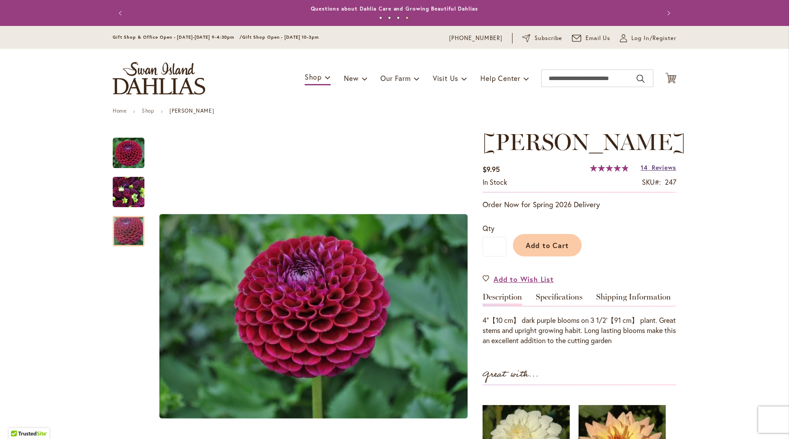
click at [664, 170] on span "Reviews" at bounding box center [664, 167] width 25 height 8
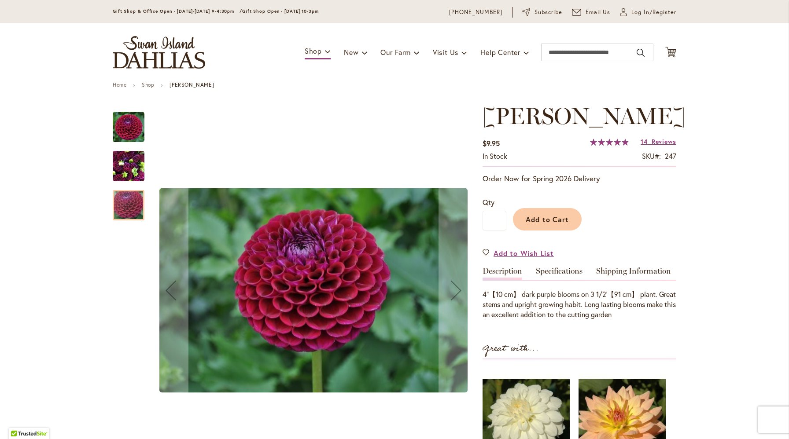
scroll to position [37, 0]
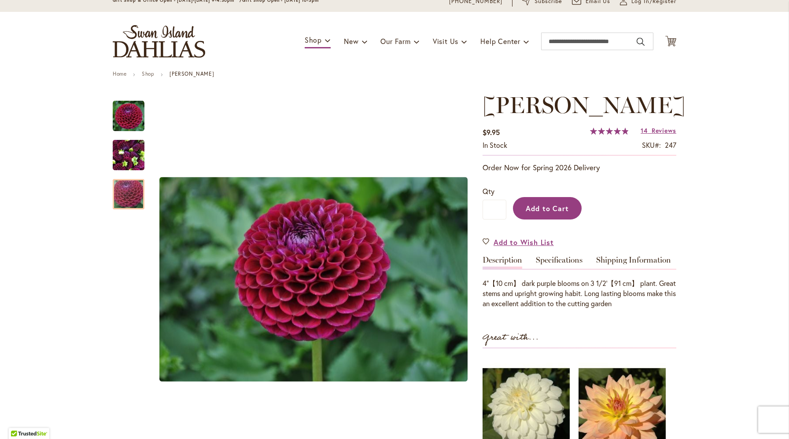
click at [541, 208] on span "Add to Cart" at bounding box center [548, 208] width 44 height 9
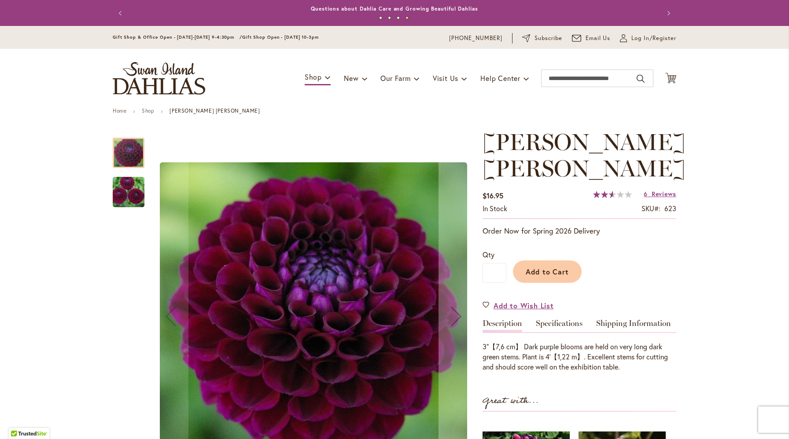
click at [136, 189] on img "JASON MATTHEW" at bounding box center [128, 192] width 63 height 42
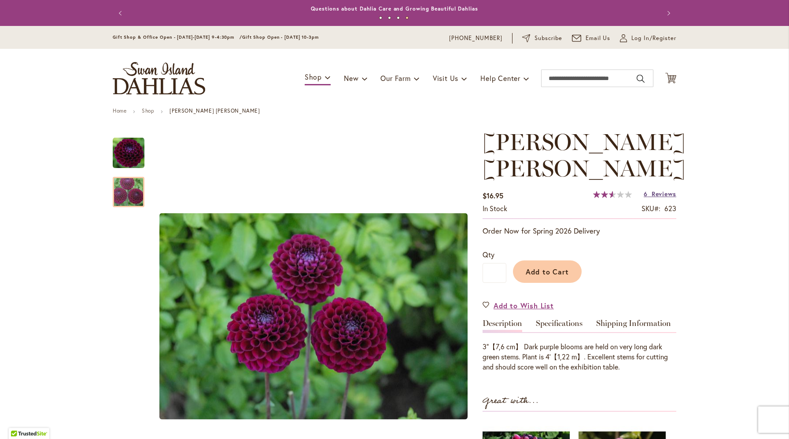
click at [654, 195] on span "Reviews" at bounding box center [664, 194] width 25 height 8
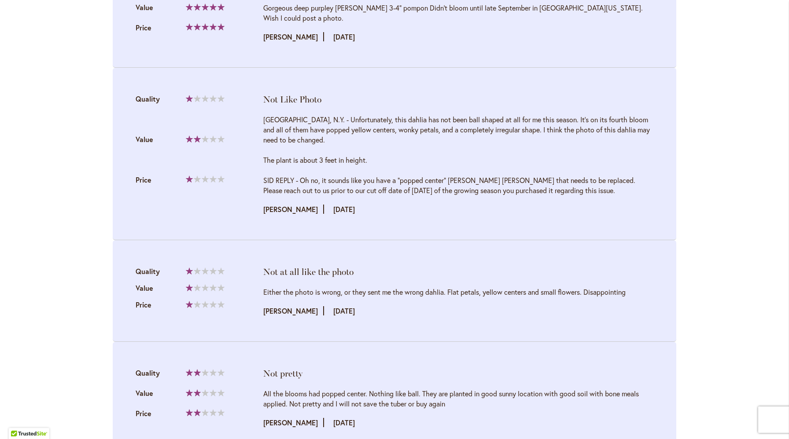
scroll to position [1347, 0]
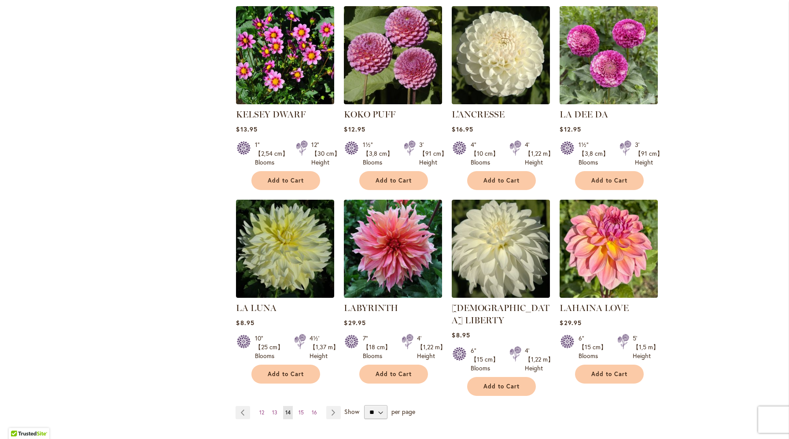
scroll to position [604, 0]
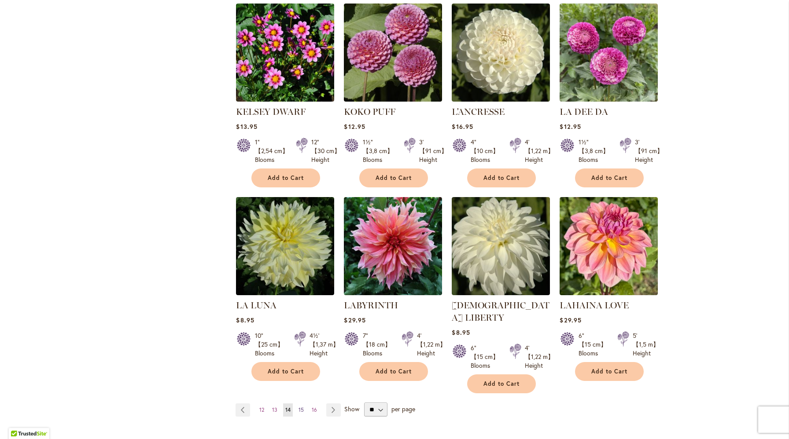
click at [302, 407] on span "15" at bounding box center [300, 410] width 5 height 7
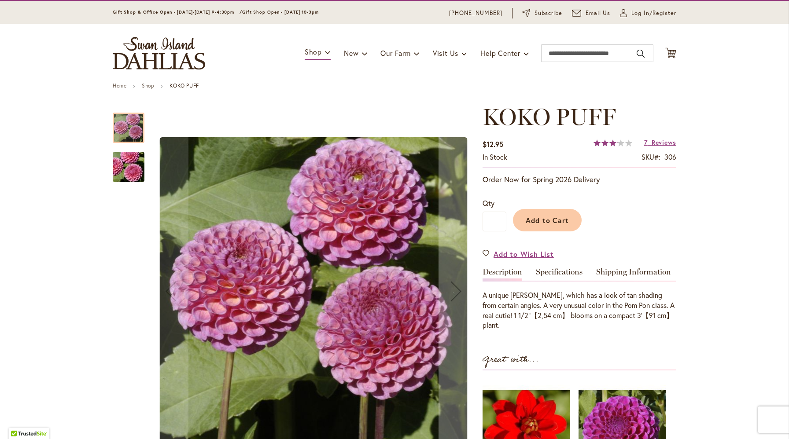
scroll to position [26, 0]
click at [126, 167] on img "KOKO PUFF" at bounding box center [128, 167] width 63 height 42
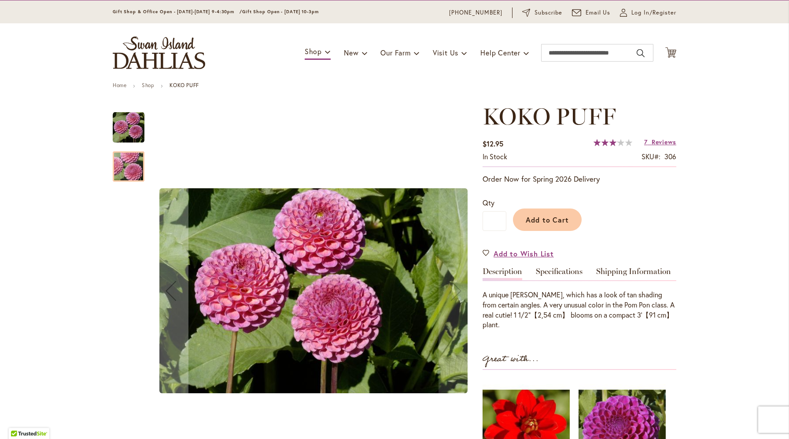
click at [126, 167] on div at bounding box center [129, 166] width 32 height 30
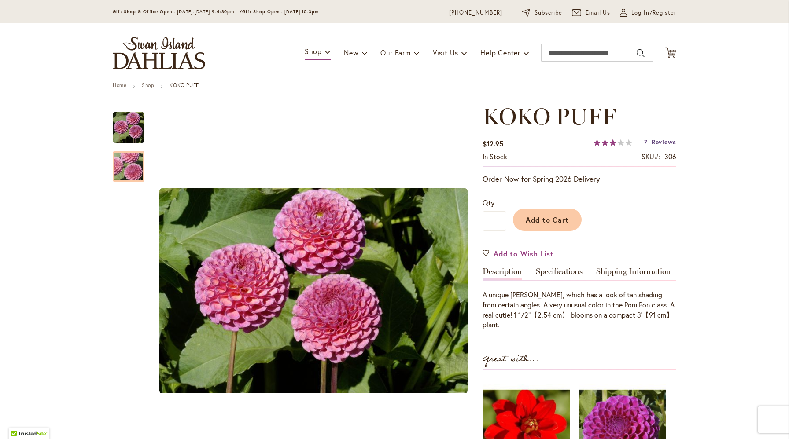
click at [658, 142] on span "Reviews" at bounding box center [664, 142] width 25 height 8
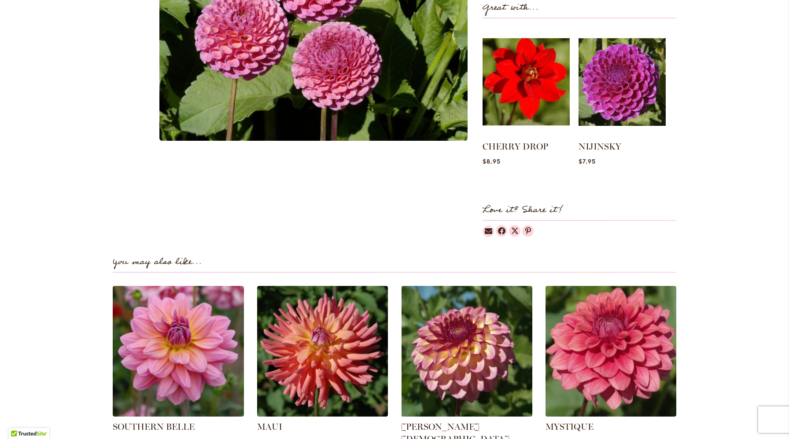
scroll to position [146, 0]
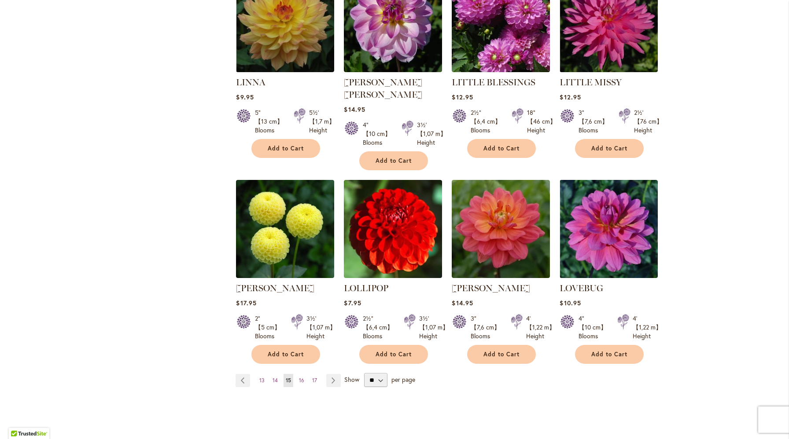
scroll to position [648, 0]
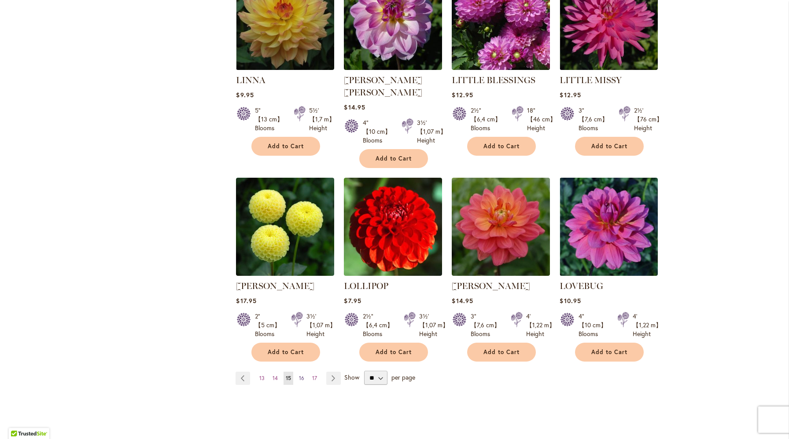
click at [302, 375] on span "16" at bounding box center [301, 378] width 5 height 7
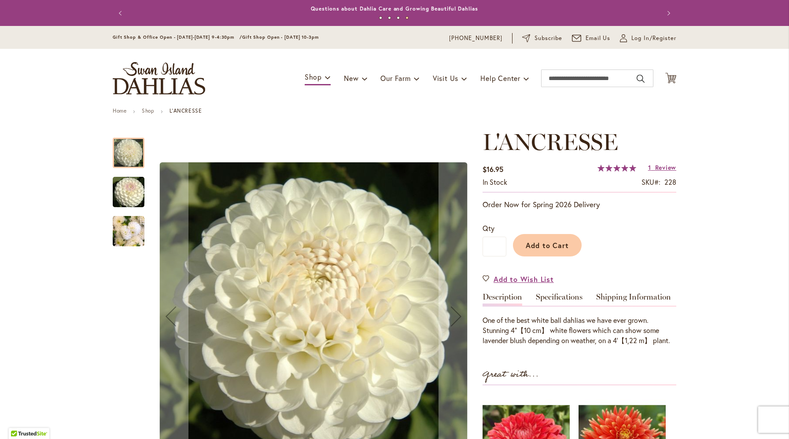
click at [131, 191] on img "L'ANCRESSE" at bounding box center [128, 192] width 63 height 42
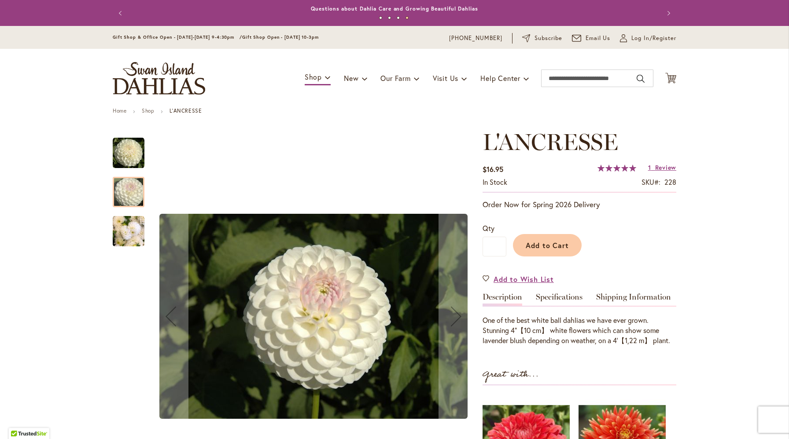
click at [129, 224] on img "L'ANCRESSE" at bounding box center [129, 231] width 32 height 42
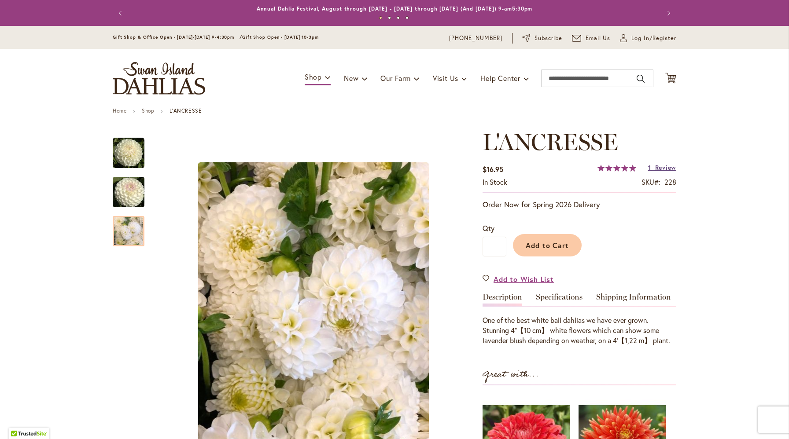
click at [667, 169] on span "Review" at bounding box center [665, 167] width 21 height 8
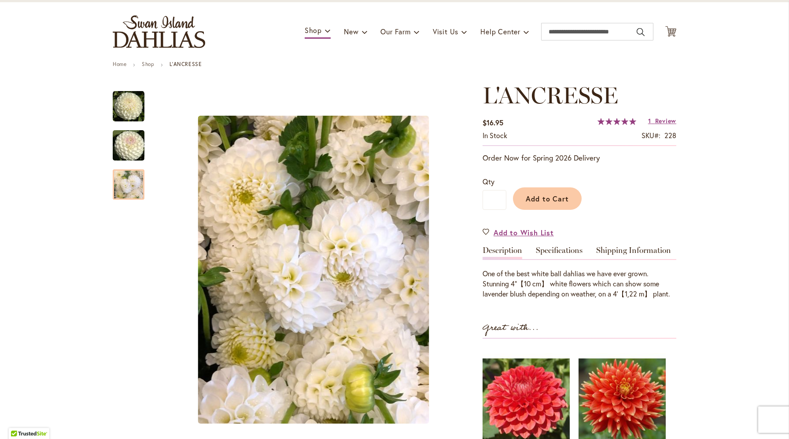
scroll to position [63, 0]
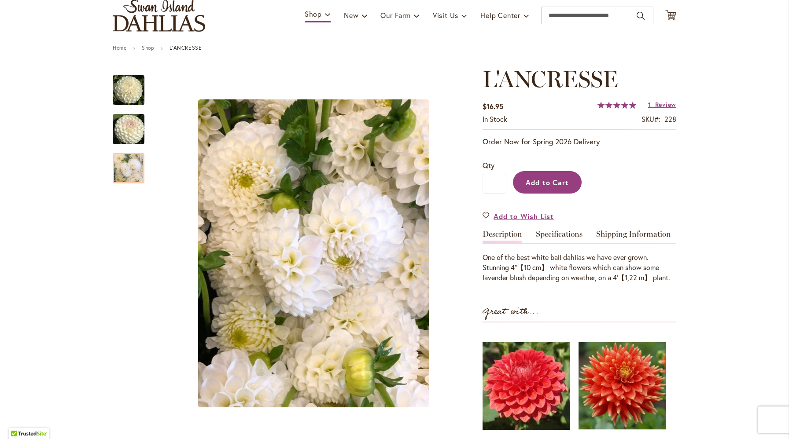
click at [536, 184] on span "Add to Cart" at bounding box center [548, 182] width 44 height 9
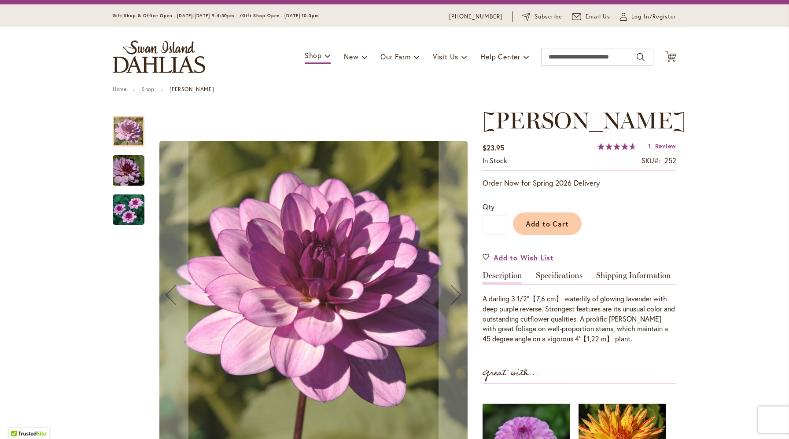
scroll to position [22, 0]
click at [137, 167] on img "LAUREN MICHELE" at bounding box center [128, 170] width 63 height 42
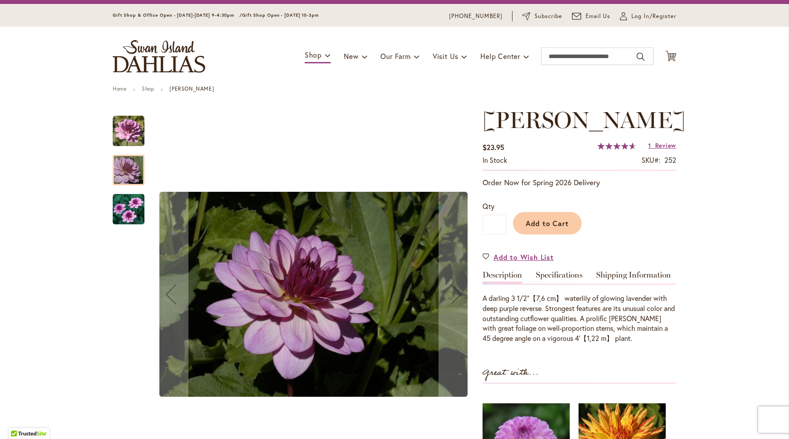
click at [136, 213] on img "LAUREN MICHELE" at bounding box center [129, 210] width 32 height 32
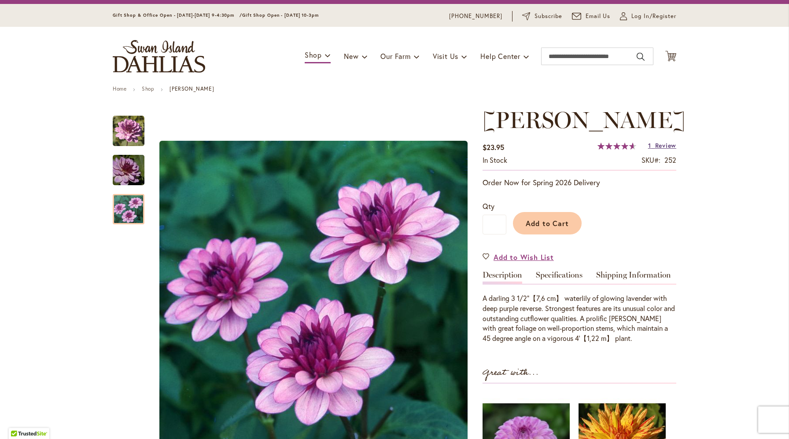
click at [654, 150] on link "1 Review" at bounding box center [662, 145] width 28 height 8
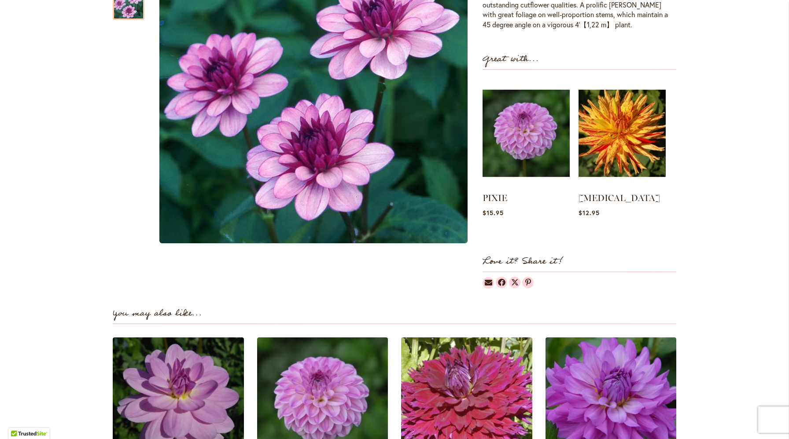
scroll to position [905, 0]
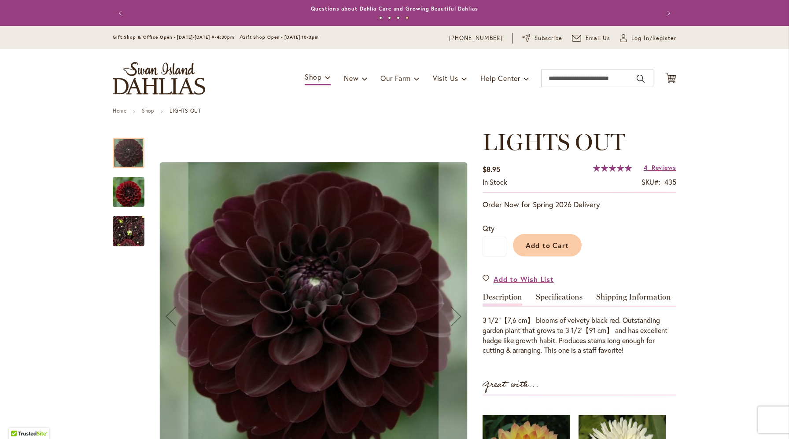
click at [127, 187] on img "LIGHTS OUT" at bounding box center [129, 192] width 32 height 33
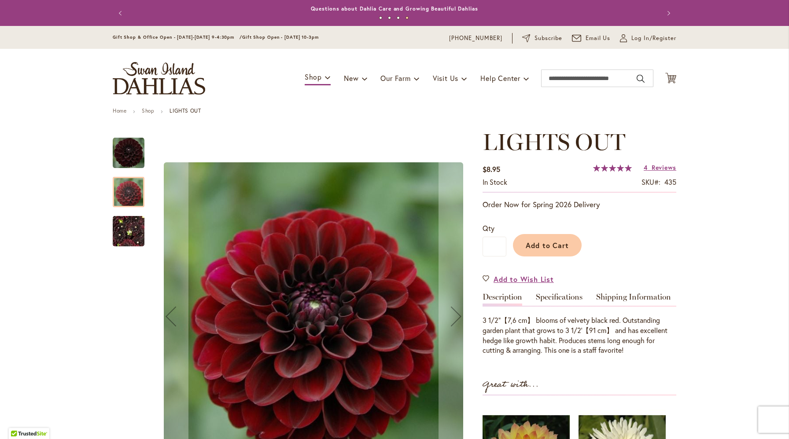
click at [130, 235] on img "LIGHTS OUT" at bounding box center [129, 231] width 32 height 42
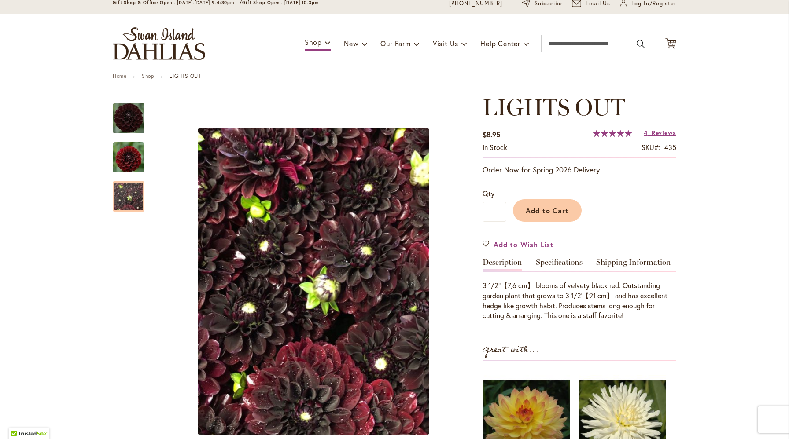
scroll to position [50, 0]
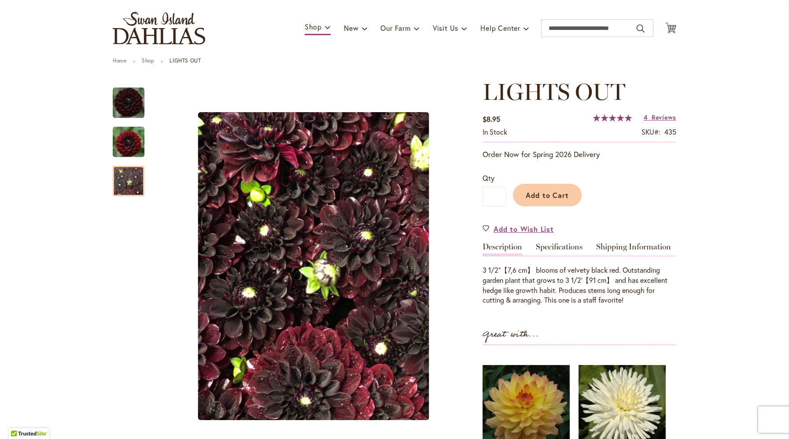
click at [657, 122] on div "Rating: 100 % of 100 4 Reviews Add Your Review" at bounding box center [634, 118] width 83 height 13
click at [655, 116] on span "Reviews" at bounding box center [664, 117] width 25 height 8
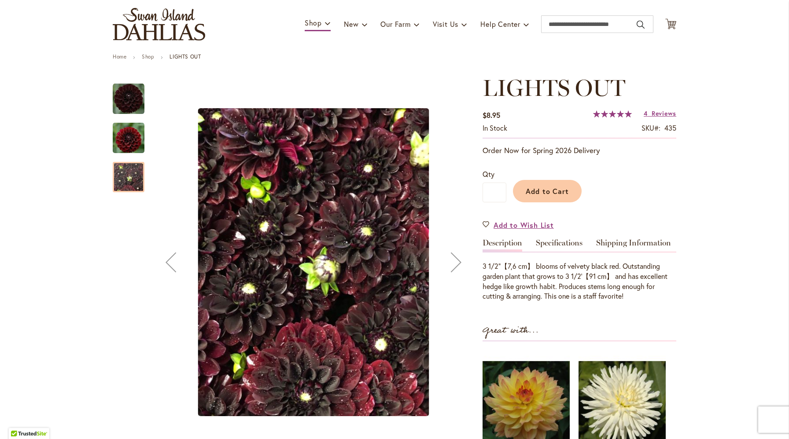
scroll to position [57, 0]
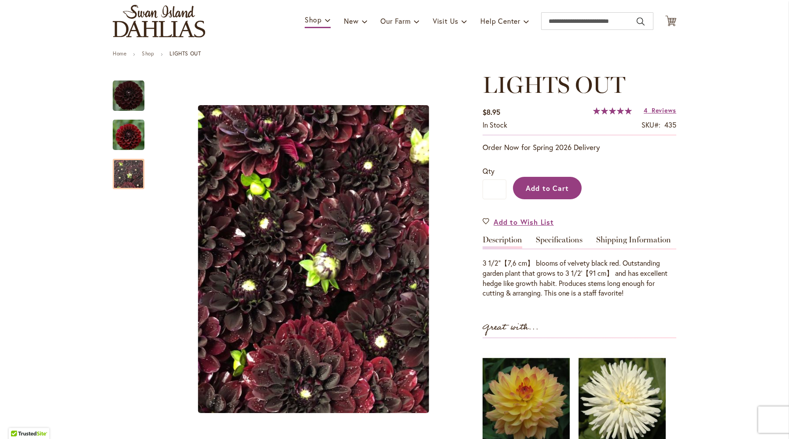
click at [549, 187] on span "Add to Cart" at bounding box center [548, 188] width 44 height 9
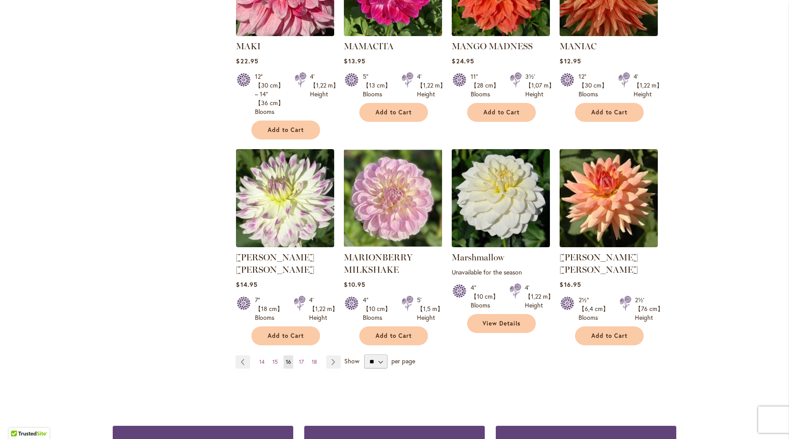
scroll to position [684, 0]
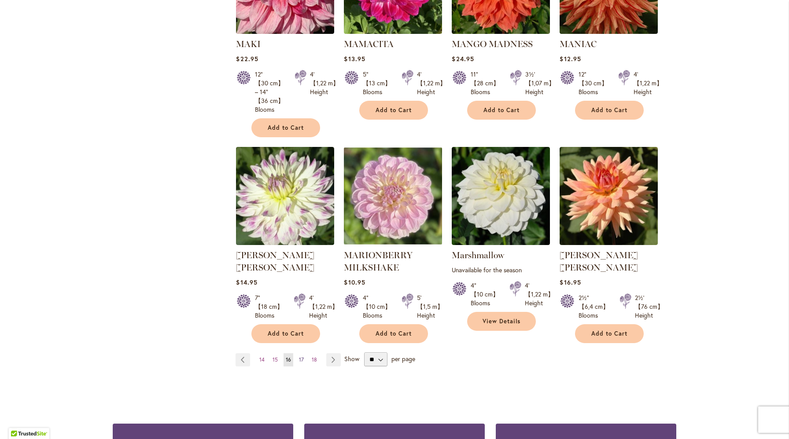
click at [302, 357] on span "17" at bounding box center [301, 360] width 5 height 7
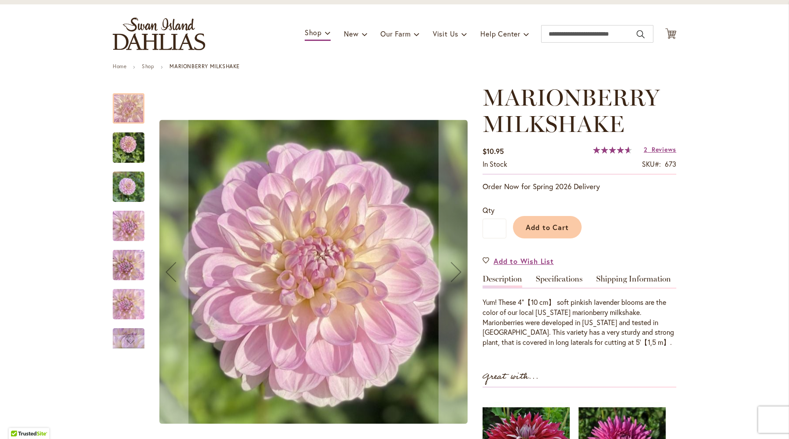
scroll to position [47, 0]
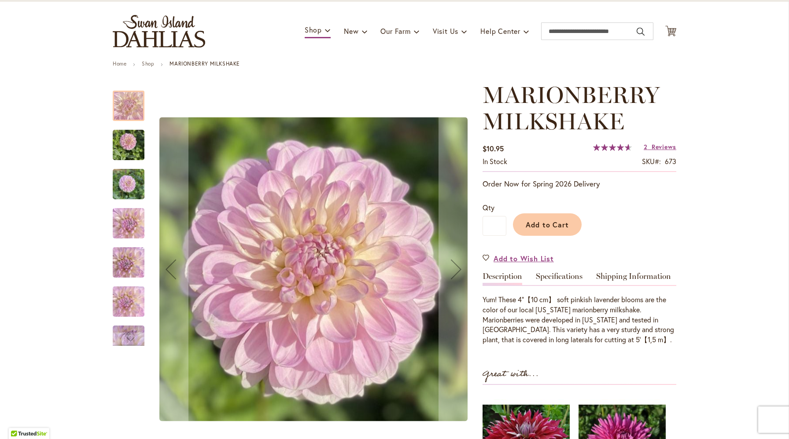
click at [129, 149] on img "MARIONBERRY MILKSHAKE" at bounding box center [129, 145] width 32 height 42
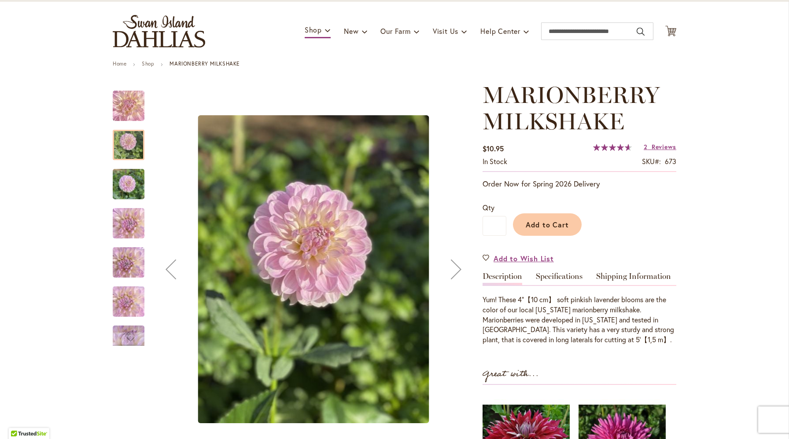
click at [127, 188] on img "MARIONBERRY MILKSHAKE" at bounding box center [129, 184] width 32 height 42
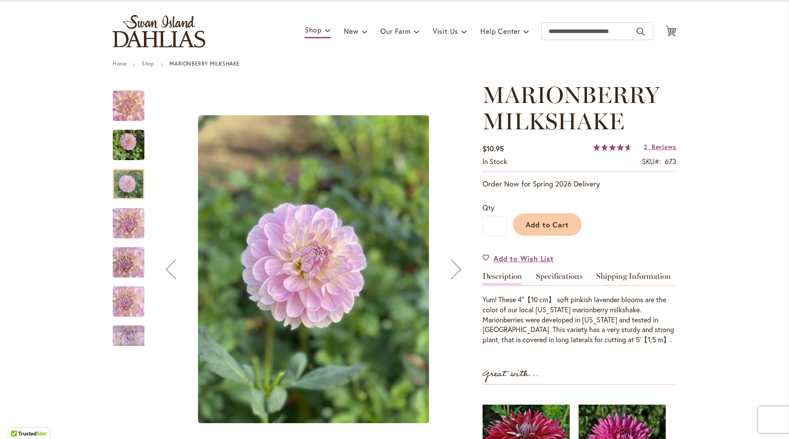
click at [131, 225] on img "MARIONBERRY MILKSHAKE" at bounding box center [128, 224] width 63 height 36
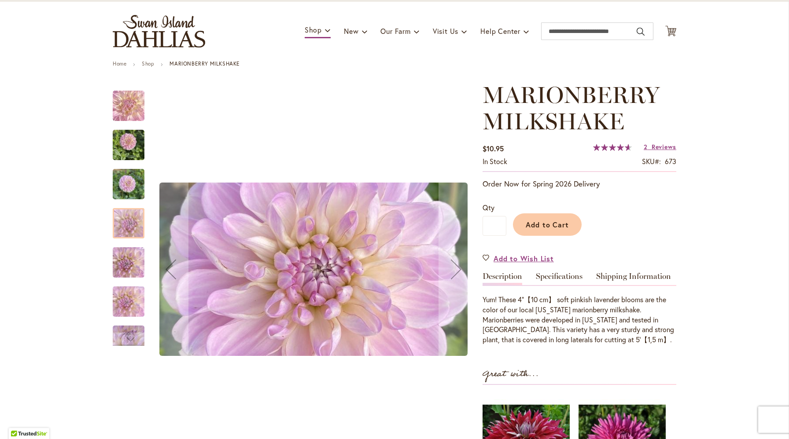
click at [132, 252] on img "MARIONBERRY MILKSHAKE" at bounding box center [129, 263] width 32 height 42
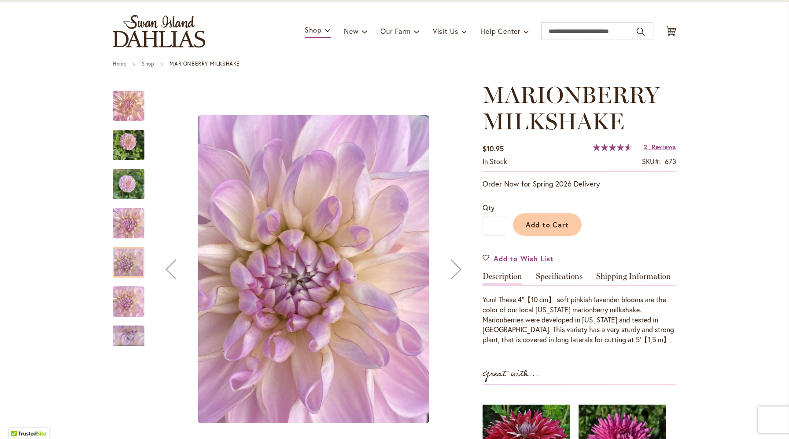
click at [132, 292] on img "MARIONBERRY MILKSHAKE" at bounding box center [129, 302] width 32 height 56
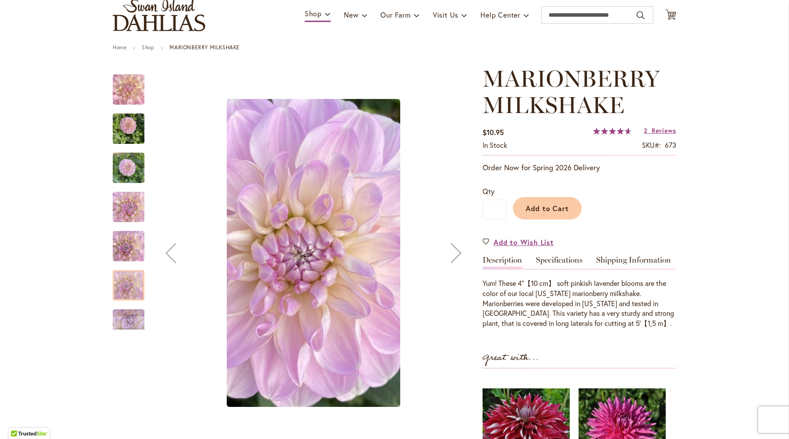
scroll to position [64, 0]
click at [128, 322] on div "Next" at bounding box center [128, 322] width 13 height 13
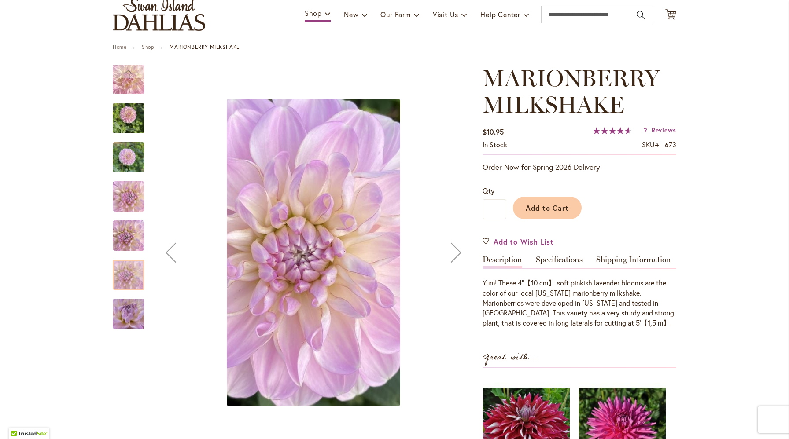
click at [127, 307] on img "MARIONBERRY MILKSHAKE" at bounding box center [128, 314] width 63 height 36
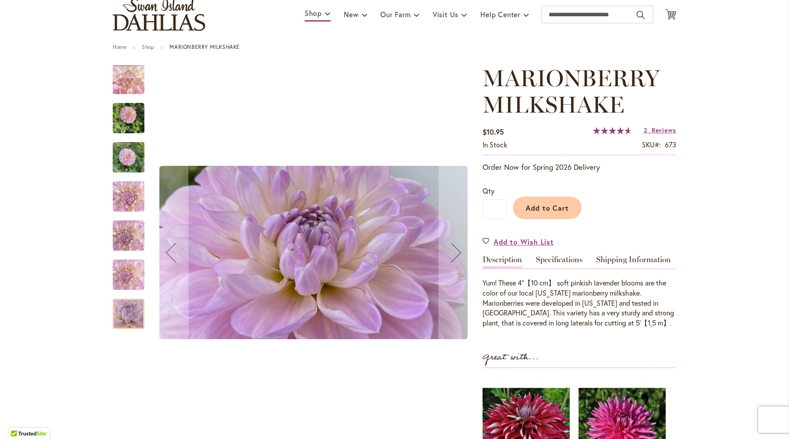
scroll to position [106, 0]
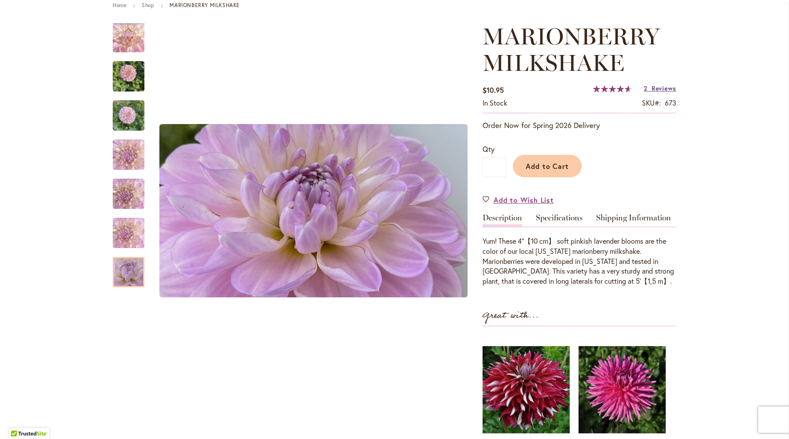
click at [659, 90] on span "Reviews" at bounding box center [664, 88] width 25 height 8
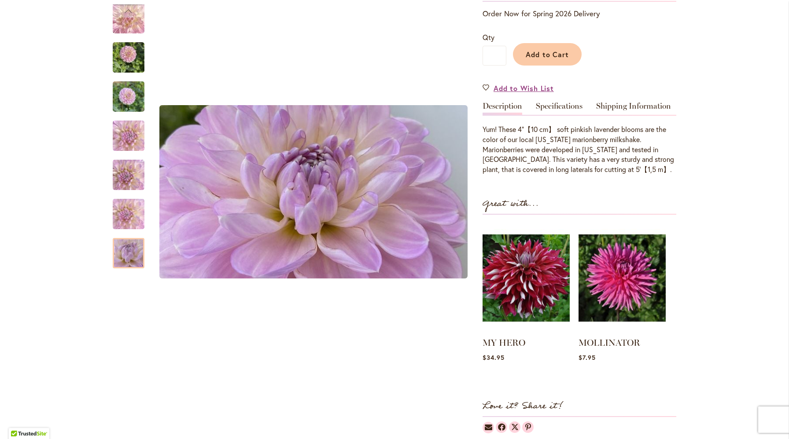
scroll to position [0, 0]
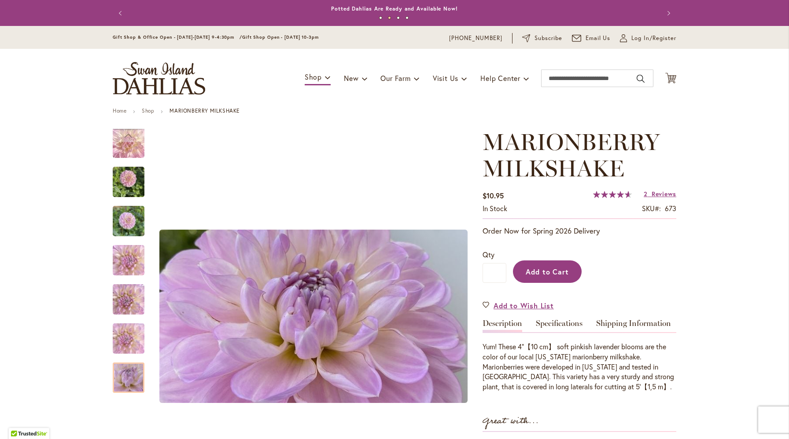
click at [544, 273] on span "Add to Cart" at bounding box center [548, 271] width 44 height 9
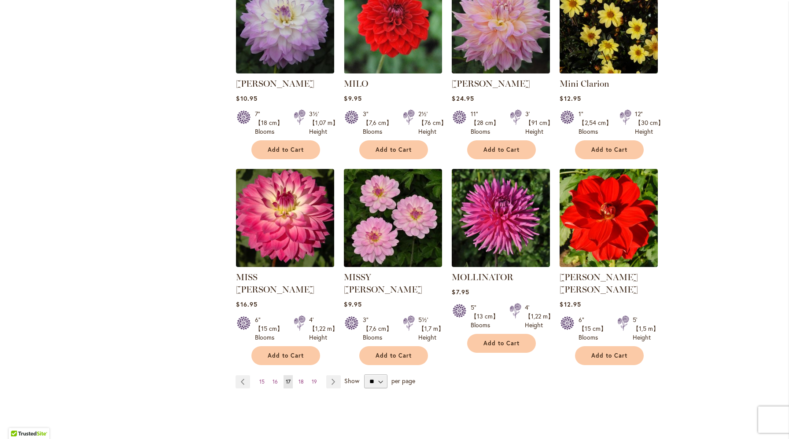
scroll to position [634, 0]
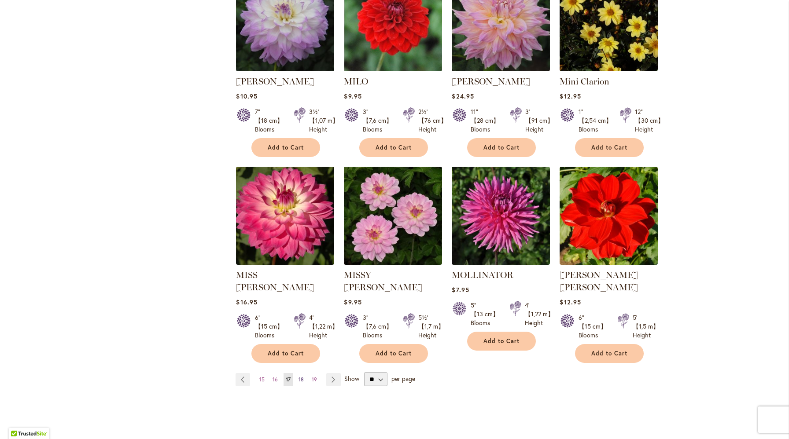
click at [302, 376] on span "18" at bounding box center [300, 379] width 5 height 7
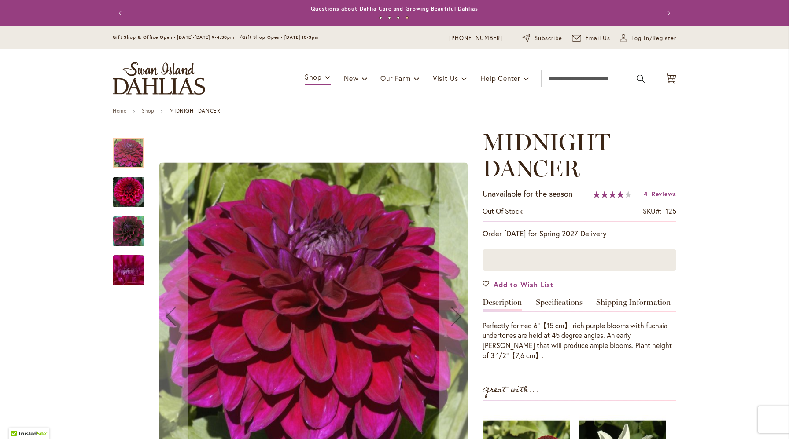
scroll to position [31, 0]
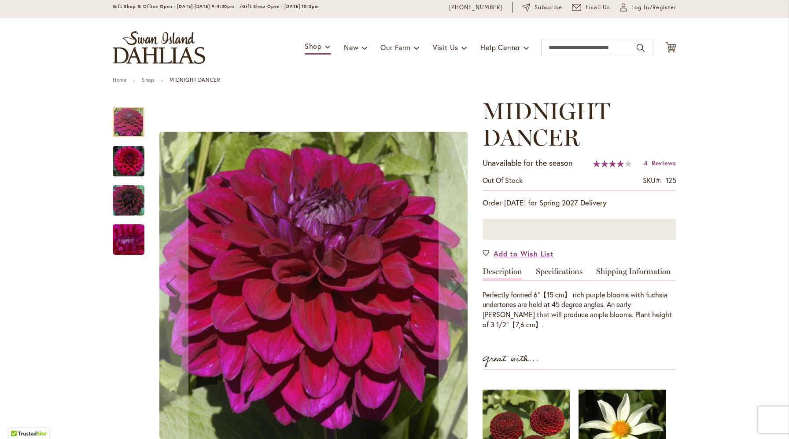
click at [130, 165] on img "Midnight Dancer" at bounding box center [129, 162] width 32 height 32
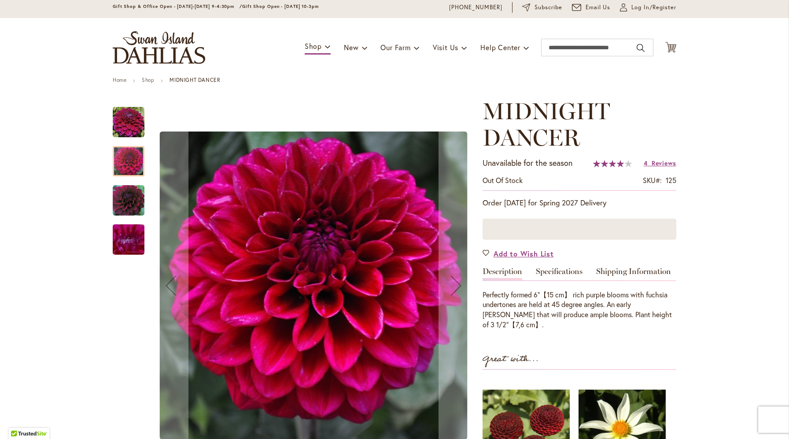
click at [130, 197] on img "Midnight Dancer" at bounding box center [129, 201] width 32 height 32
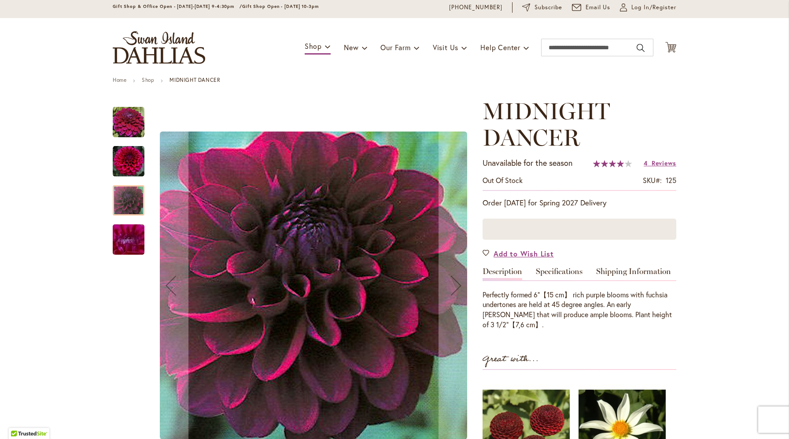
click at [129, 236] on img "Midnight Dancer" at bounding box center [128, 240] width 63 height 48
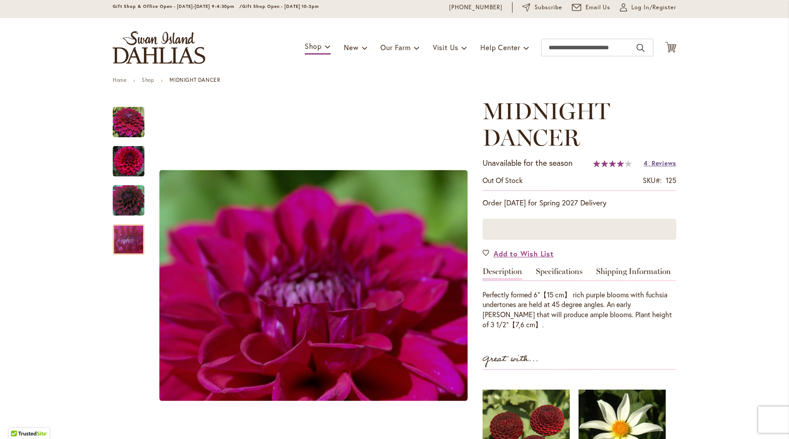
click at [661, 166] on span "Reviews" at bounding box center [664, 163] width 25 height 8
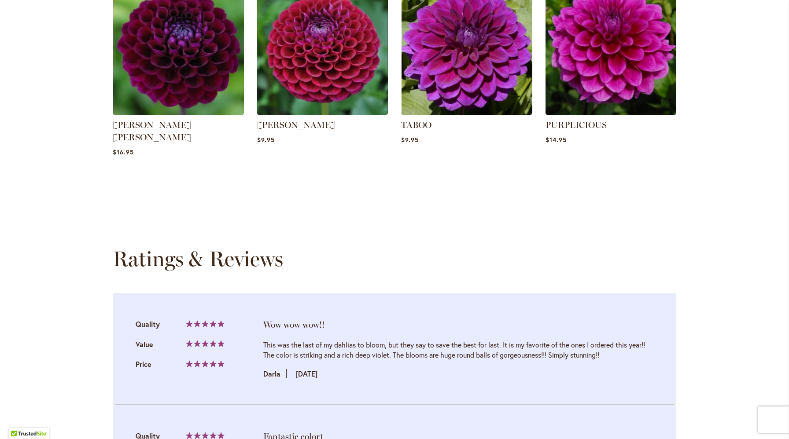
scroll to position [877, 0]
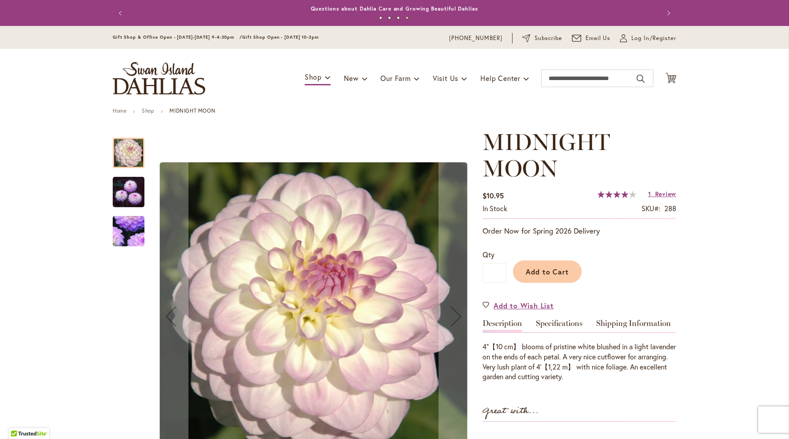
click at [133, 195] on img "MIDNIGHT MOON" at bounding box center [129, 192] width 32 height 33
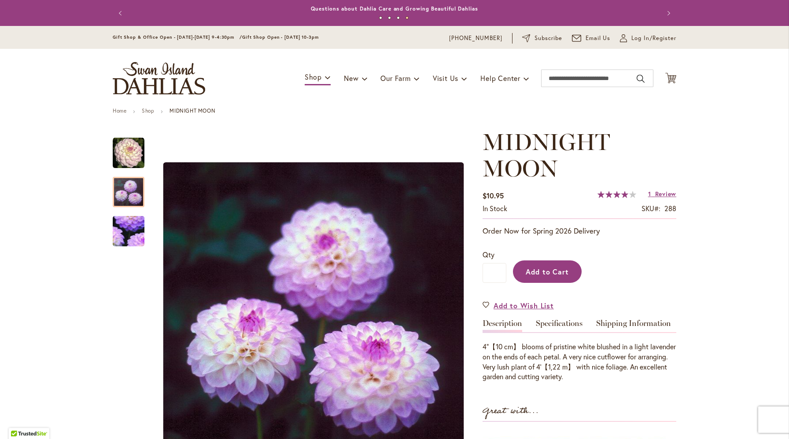
click at [556, 268] on span "Add to Cart" at bounding box center [548, 271] width 44 height 9
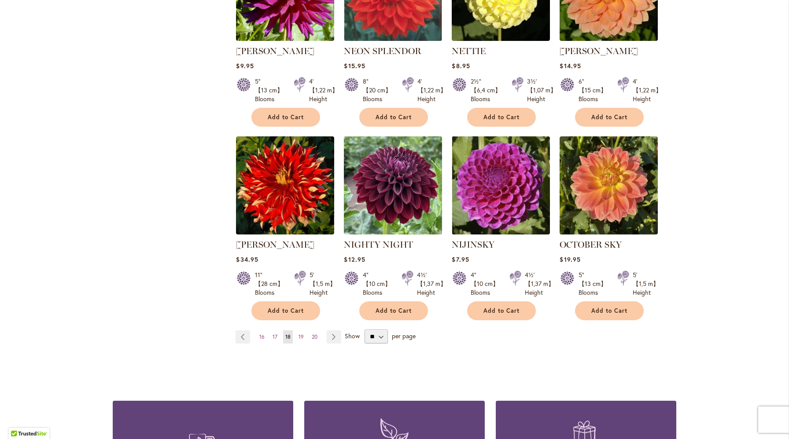
scroll to position [687, 0]
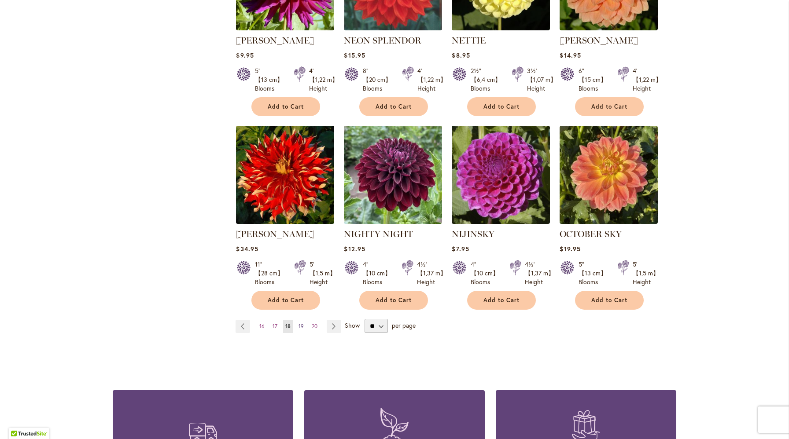
click at [302, 323] on span "19" at bounding box center [300, 326] width 5 height 7
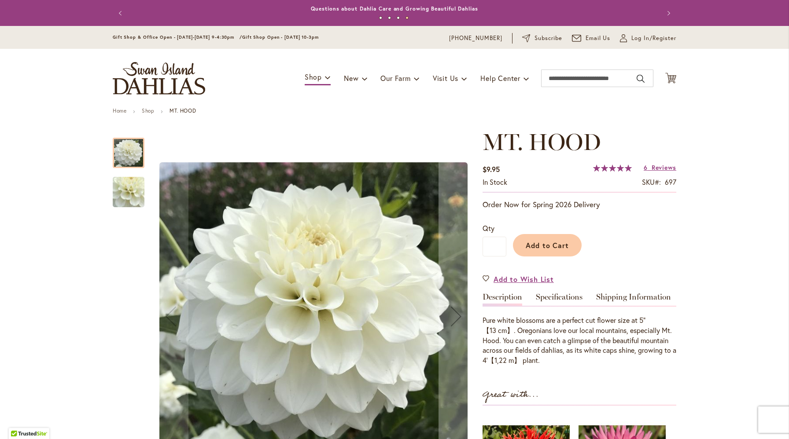
click at [125, 189] on img "MT. HOOD" at bounding box center [128, 192] width 63 height 59
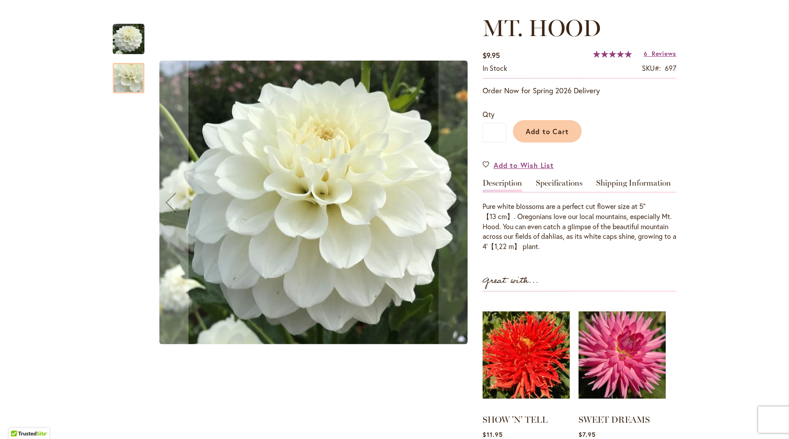
scroll to position [74, 0]
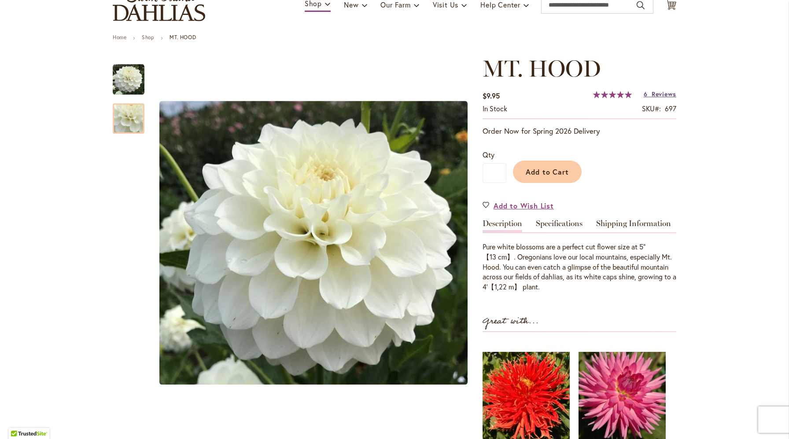
click at [666, 95] on span "Reviews" at bounding box center [664, 94] width 25 height 8
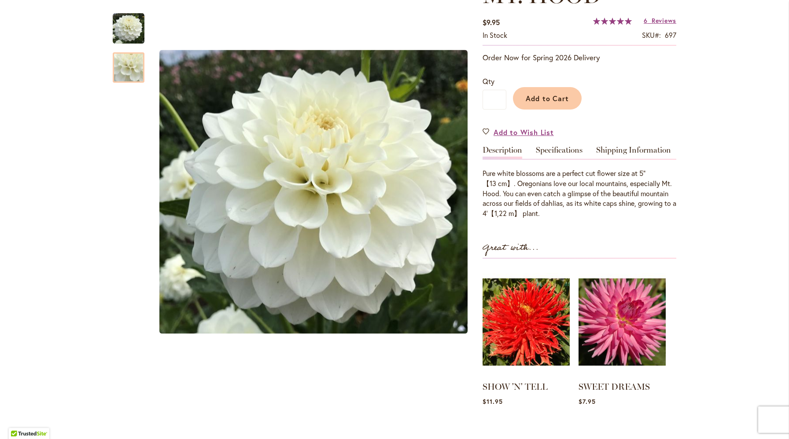
scroll to position [0, 0]
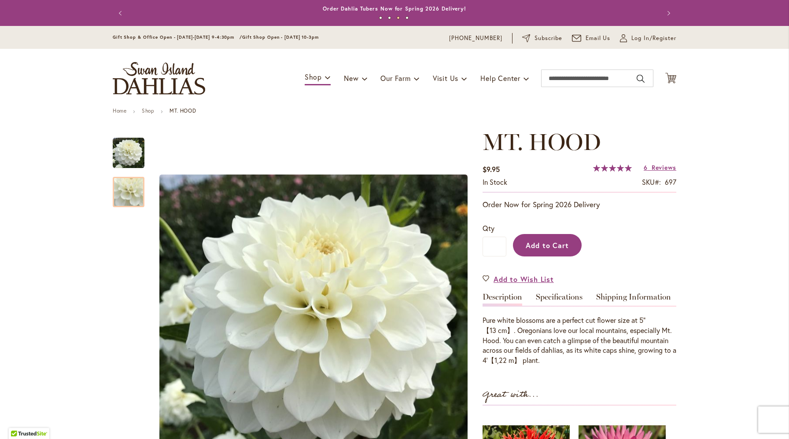
click at [538, 242] on span "Add to Cart" at bounding box center [548, 245] width 44 height 9
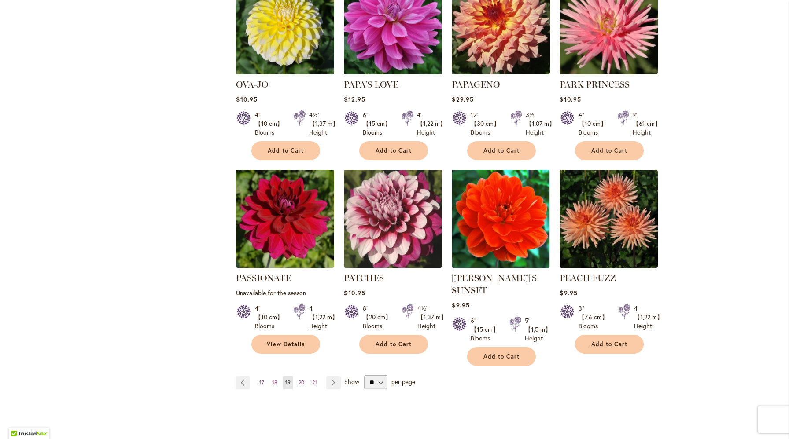
scroll to position [652, 0]
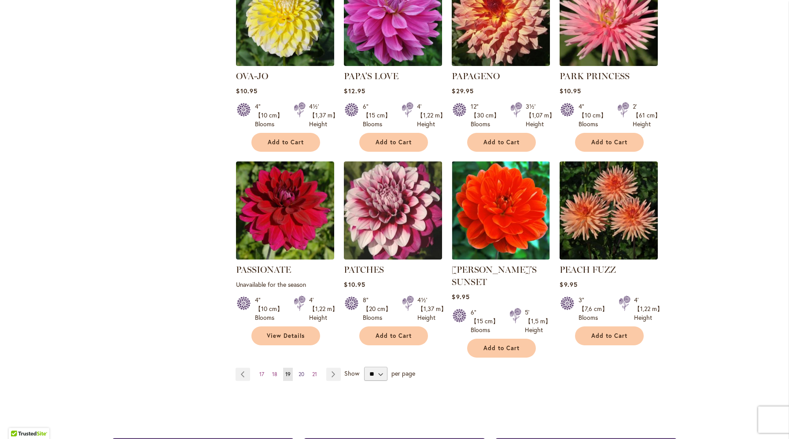
click at [300, 371] on span "20" at bounding box center [301, 374] width 6 height 7
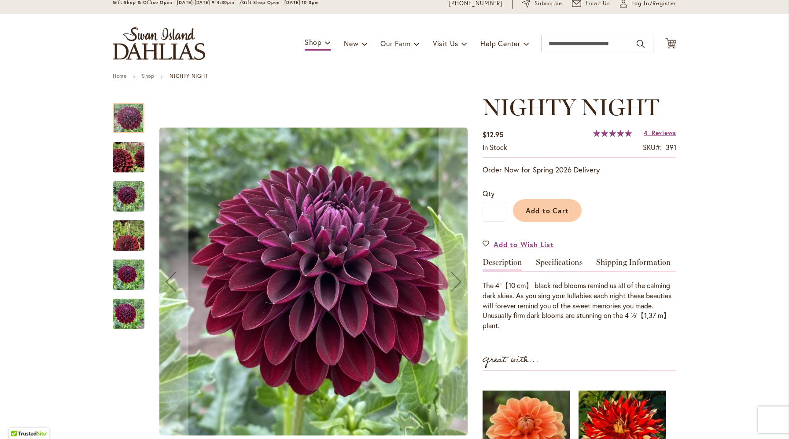
scroll to position [40, 0]
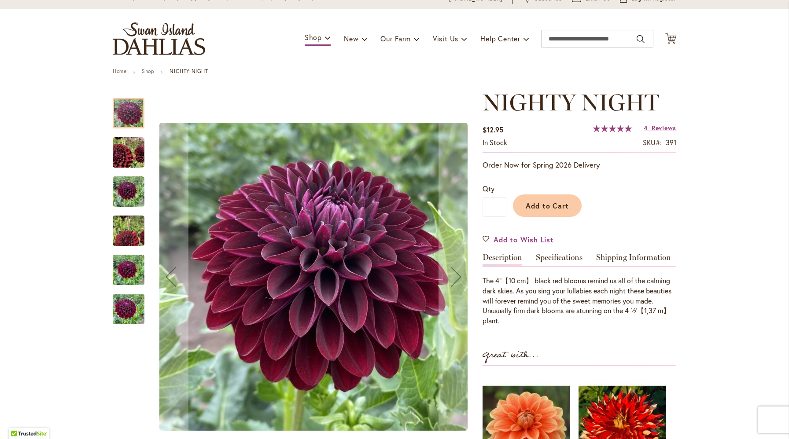
click at [136, 155] on img "Nighty Night" at bounding box center [128, 152] width 63 height 61
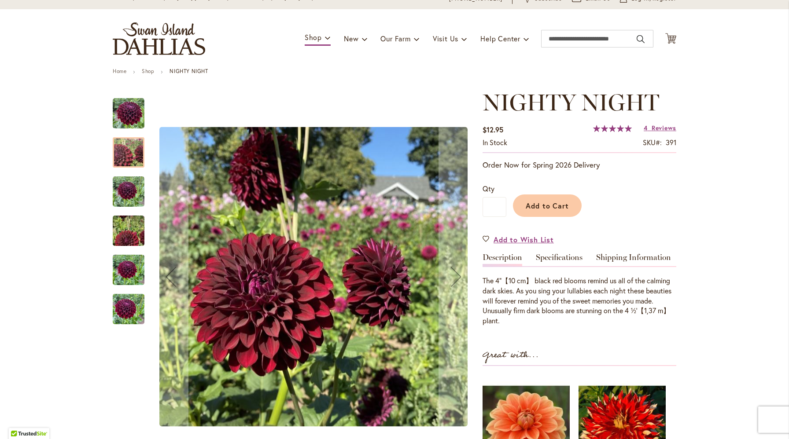
click at [131, 187] on img "Nighty Night" at bounding box center [129, 192] width 32 height 32
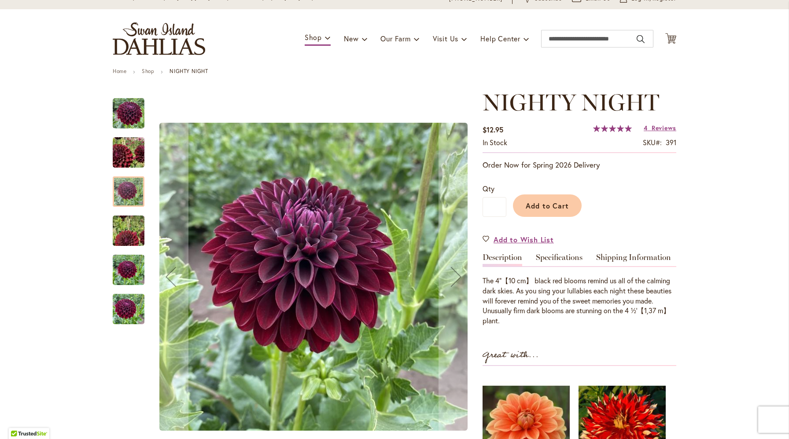
click at [130, 237] on img "Nighty Night" at bounding box center [128, 231] width 63 height 57
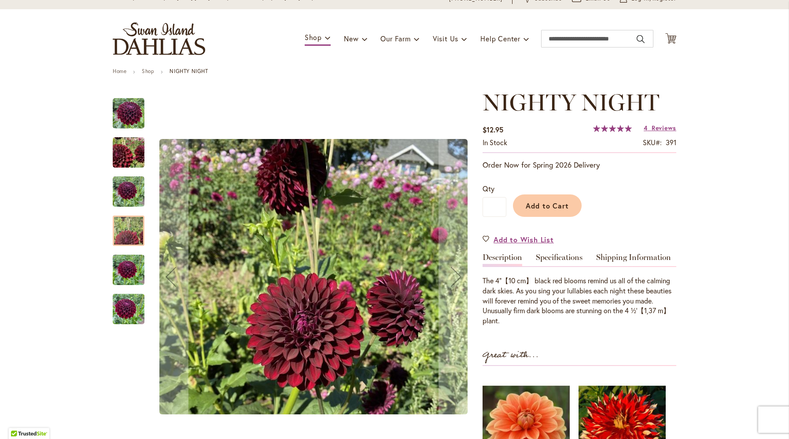
click at [129, 264] on img "Nighty Night" at bounding box center [129, 270] width 32 height 42
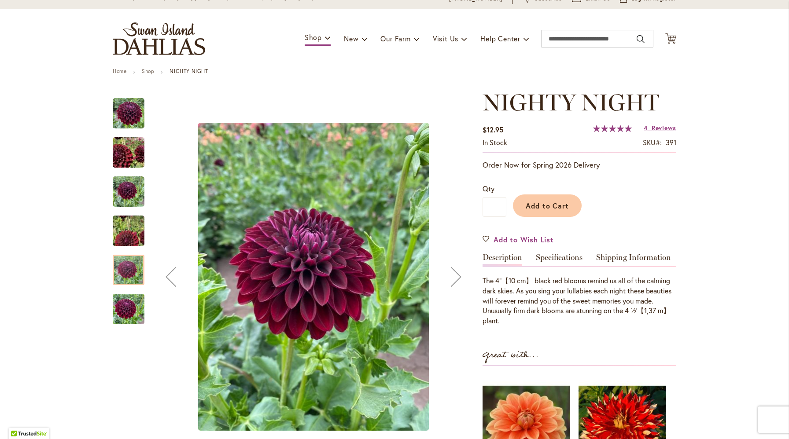
click at [128, 310] on img "Nighty Night" at bounding box center [129, 309] width 32 height 42
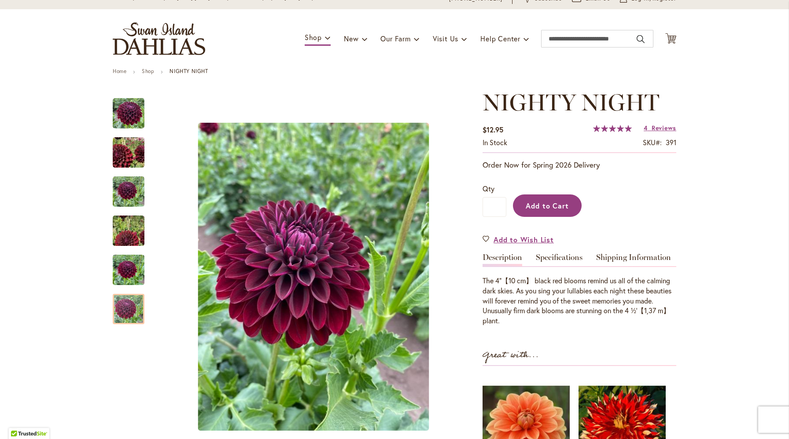
click at [548, 200] on button "Add to Cart" at bounding box center [547, 206] width 69 height 22
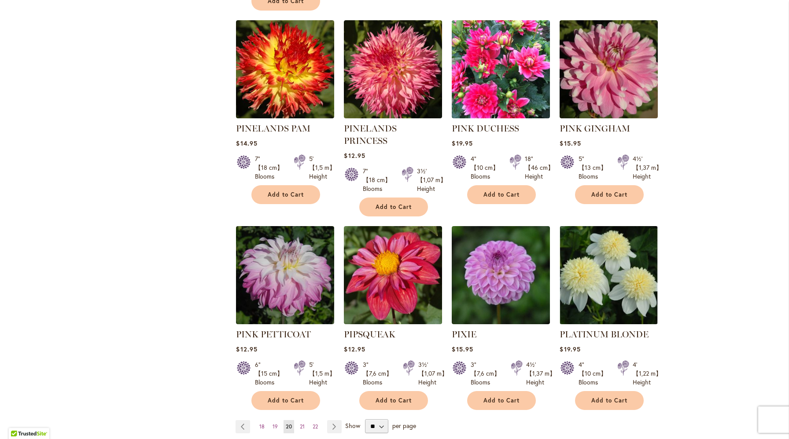
scroll to position [612, 0]
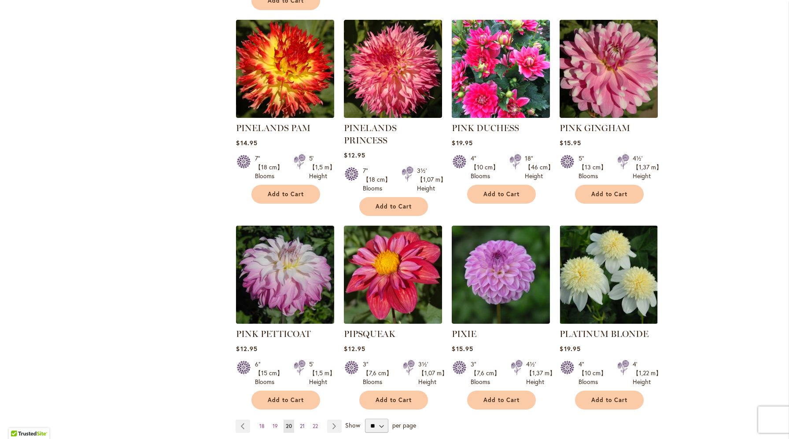
click at [302, 423] on span "21" at bounding box center [302, 426] width 5 height 7
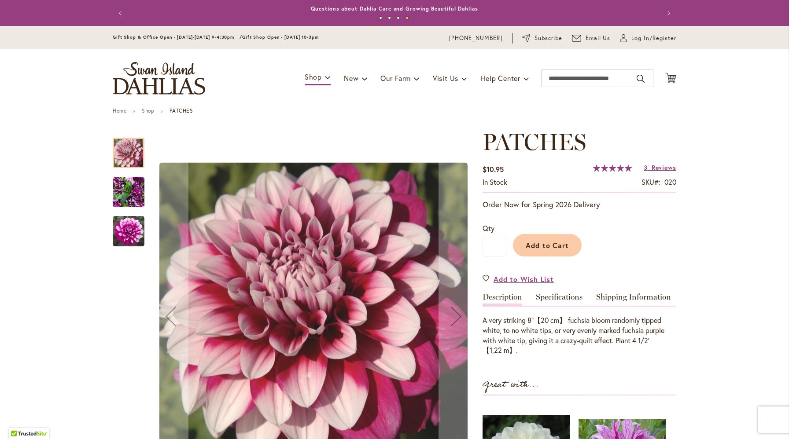
click at [124, 191] on img "Patches" at bounding box center [129, 192] width 32 height 42
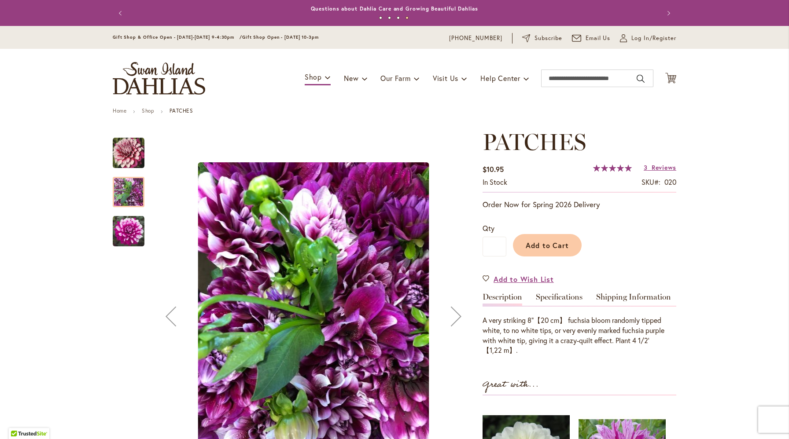
click at [129, 229] on img "Patches" at bounding box center [129, 232] width 32 height 32
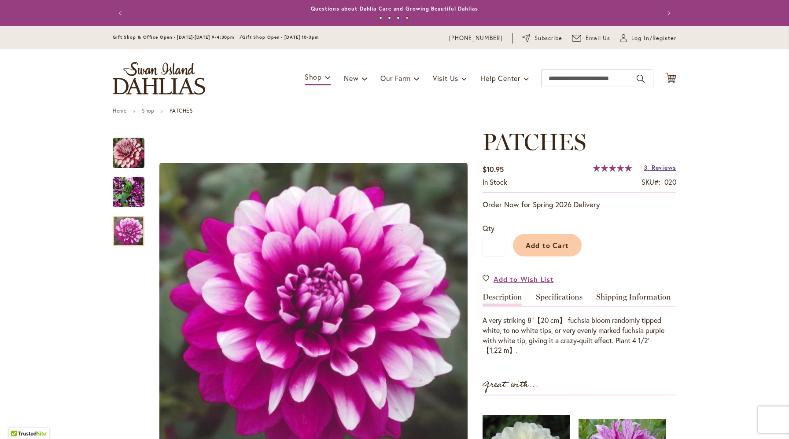
click at [655, 171] on span "Reviews" at bounding box center [664, 167] width 25 height 8
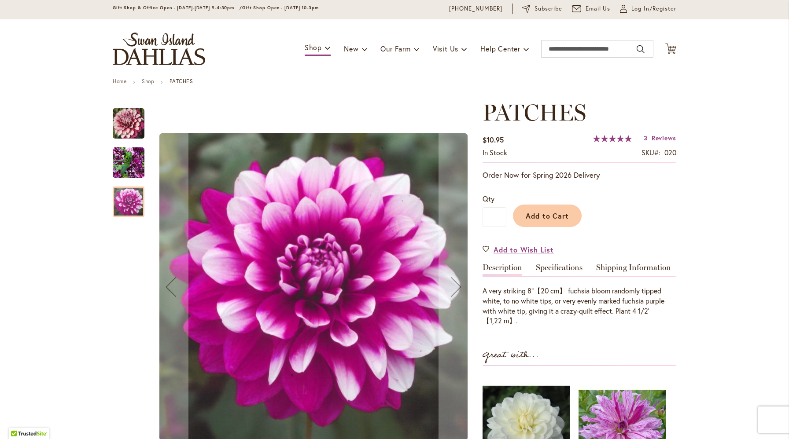
scroll to position [39, 0]
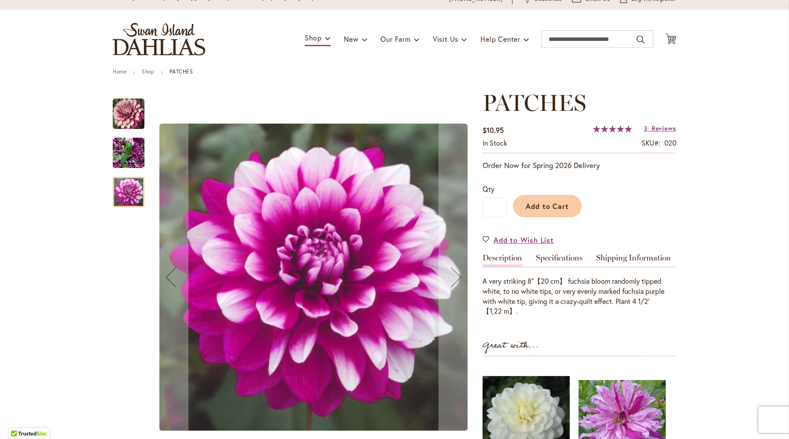
click at [132, 157] on img "Patches" at bounding box center [129, 153] width 32 height 42
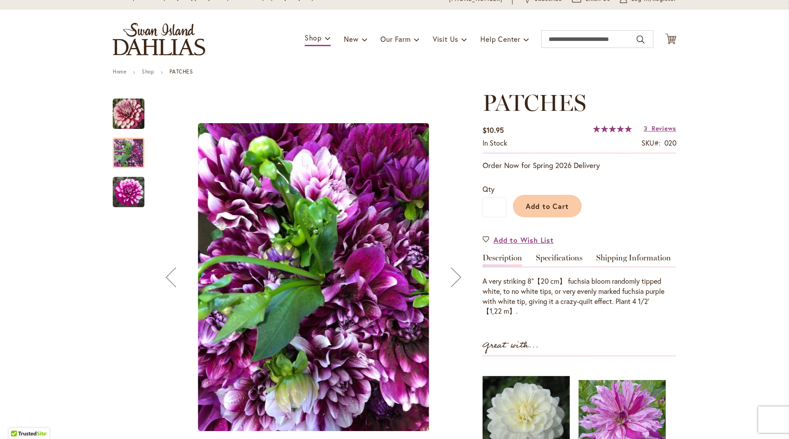
click at [122, 114] on img "Patches" at bounding box center [129, 114] width 32 height 32
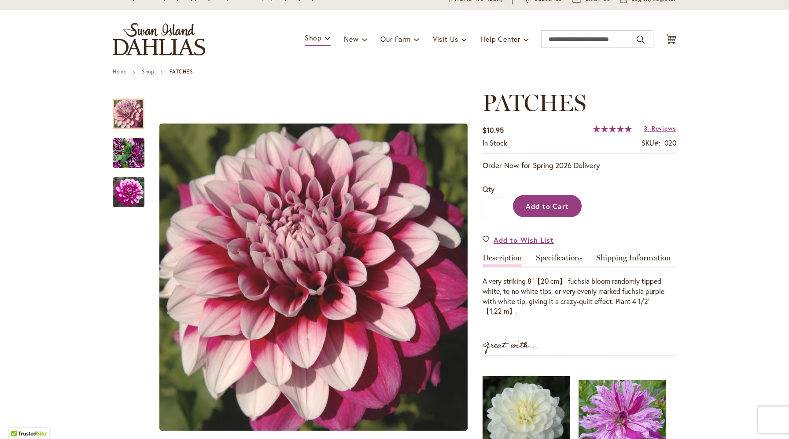
click at [541, 206] on span "Add to Cart" at bounding box center [548, 206] width 44 height 9
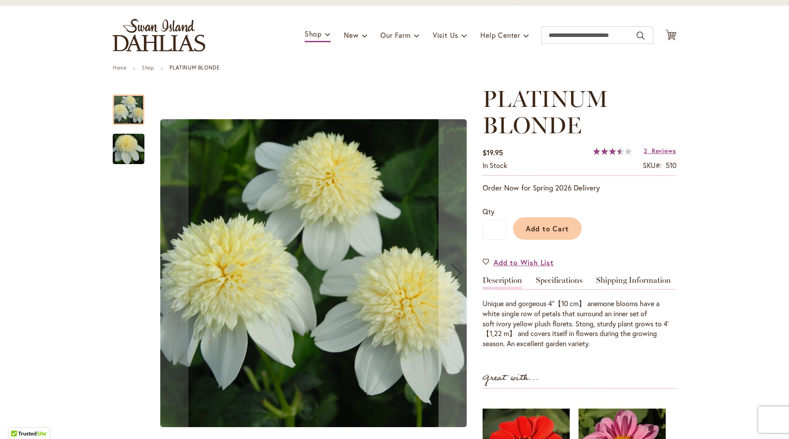
scroll to position [47, 0]
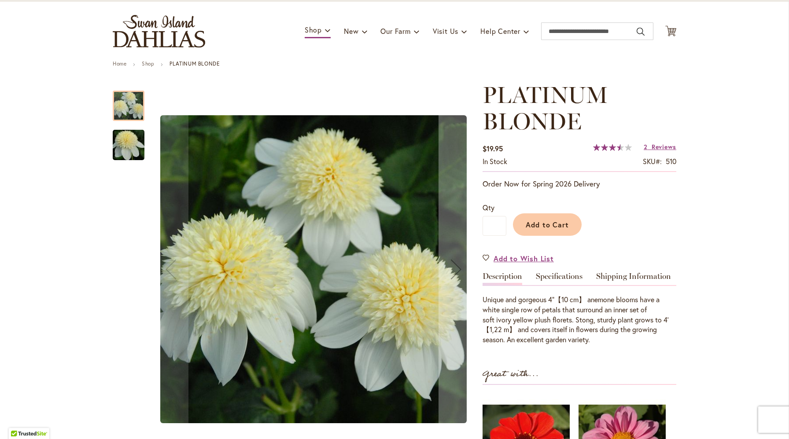
click at [135, 146] on img "PLATINUM BLONDE" at bounding box center [128, 145] width 63 height 42
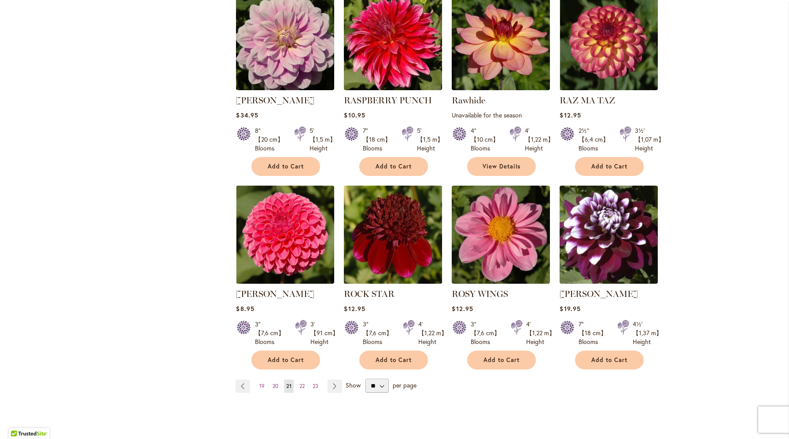
scroll to position [628, 0]
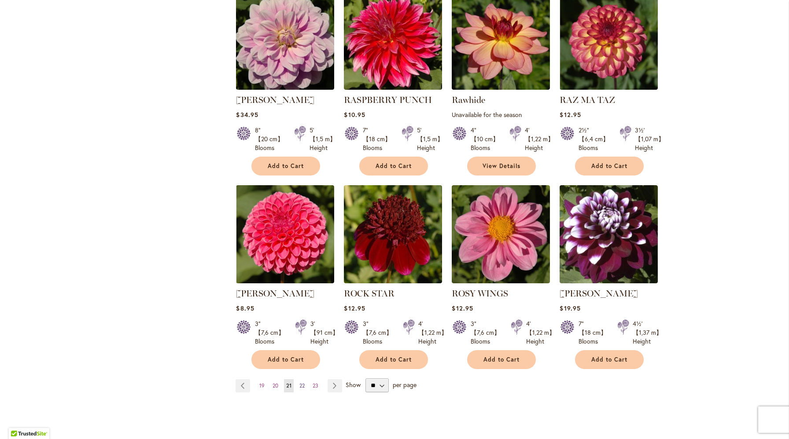
click at [303, 383] on span "22" at bounding box center [301, 386] width 5 height 7
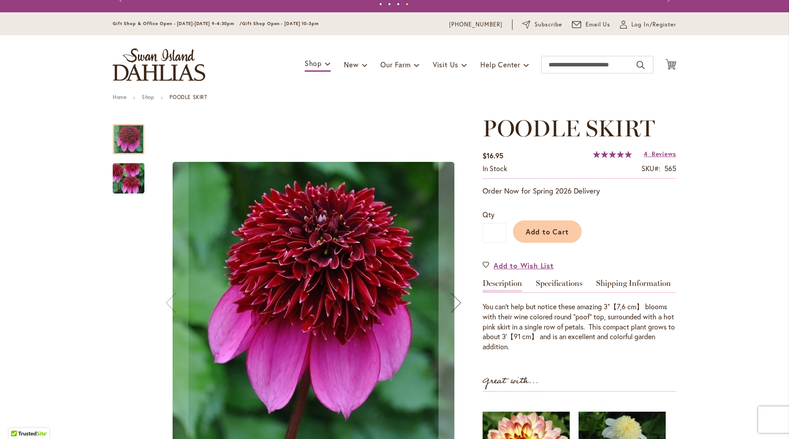
scroll to position [15, 0]
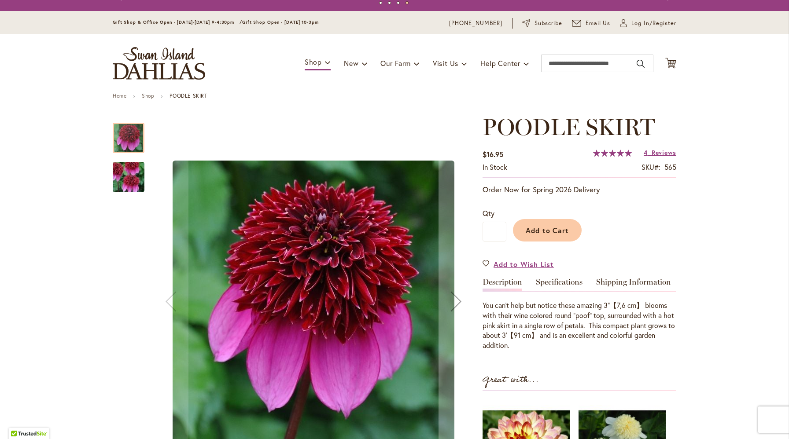
click at [130, 183] on img "POODLE SKIRT" at bounding box center [128, 177] width 63 height 42
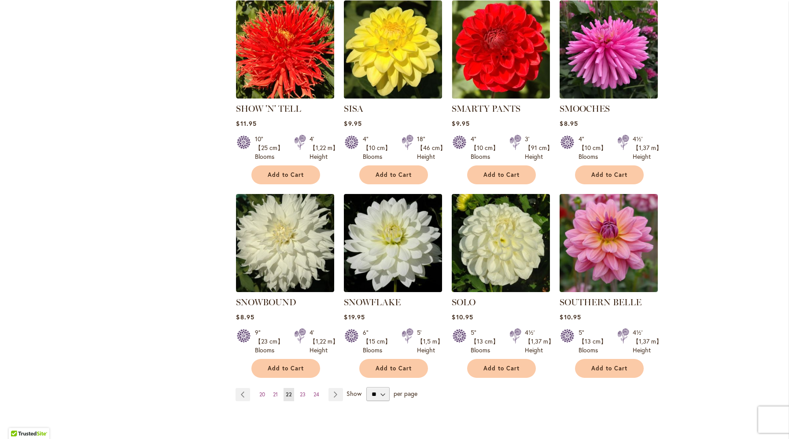
scroll to position [635, 0]
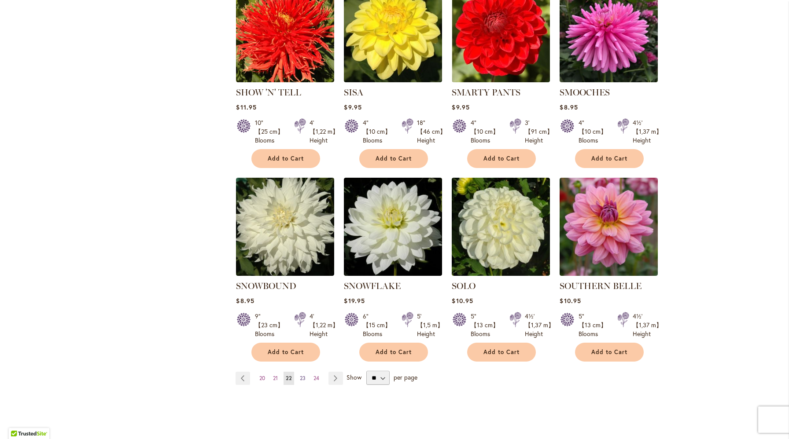
click at [305, 375] on span "23" at bounding box center [303, 378] width 6 height 7
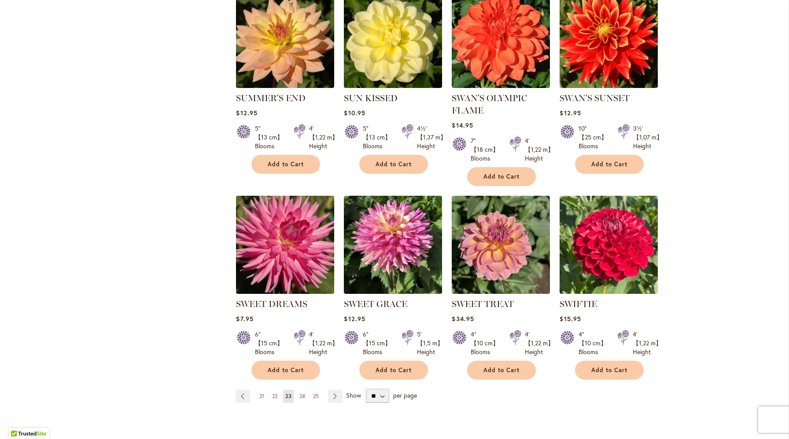
scroll to position [641, 0]
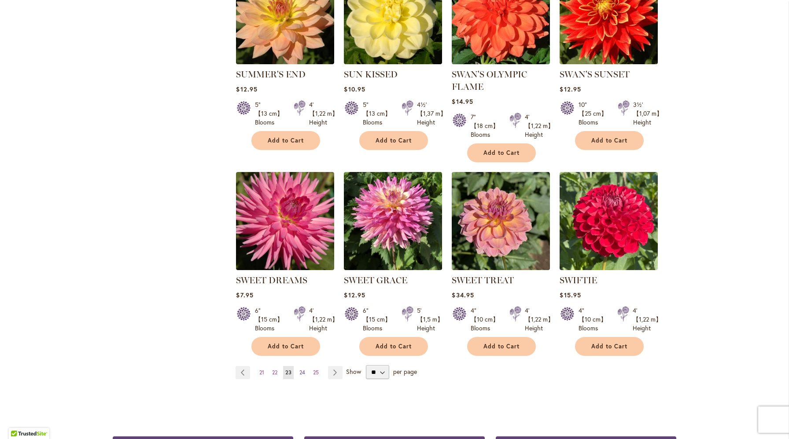
click at [302, 371] on span "24" at bounding box center [302, 372] width 6 height 7
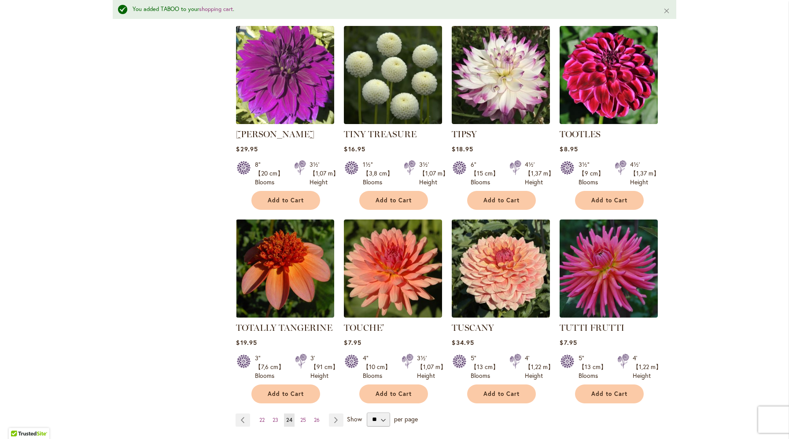
scroll to position [644, 0]
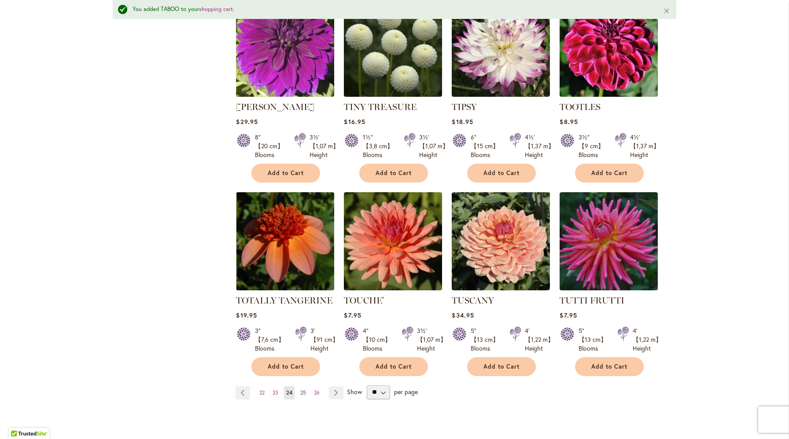
click at [302, 390] on span "25" at bounding box center [303, 393] width 6 height 7
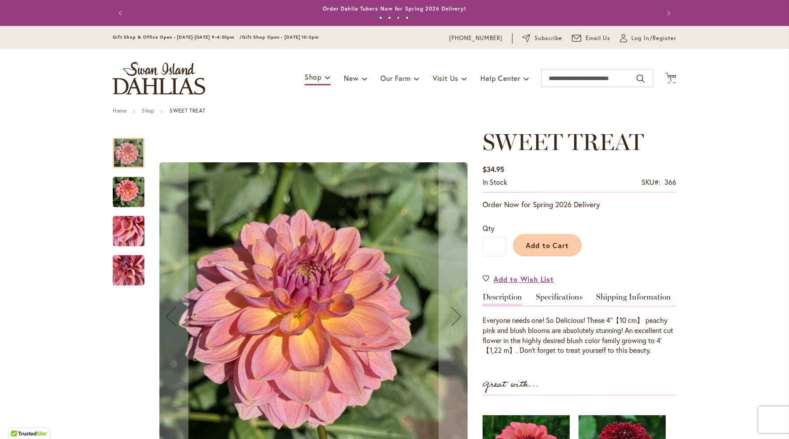
click at [129, 227] on img "SWEET TREAT" at bounding box center [129, 231] width 32 height 42
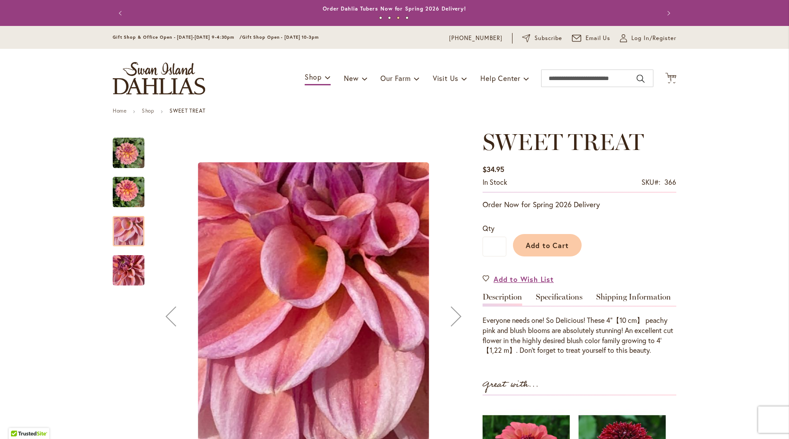
click at [129, 266] on img "SWEET TREAT" at bounding box center [129, 271] width 32 height 42
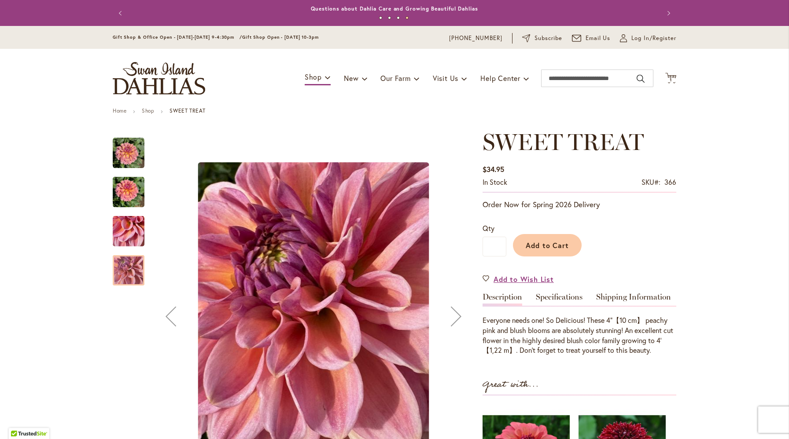
click at [137, 152] on img "SWEET TREAT" at bounding box center [129, 153] width 32 height 32
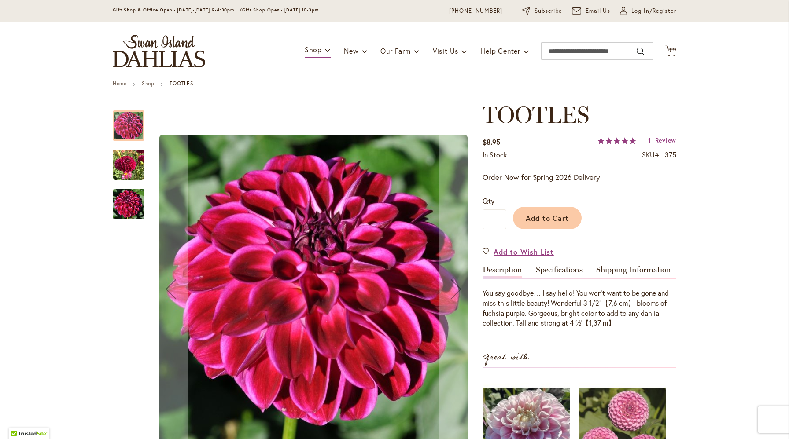
scroll to position [33, 0]
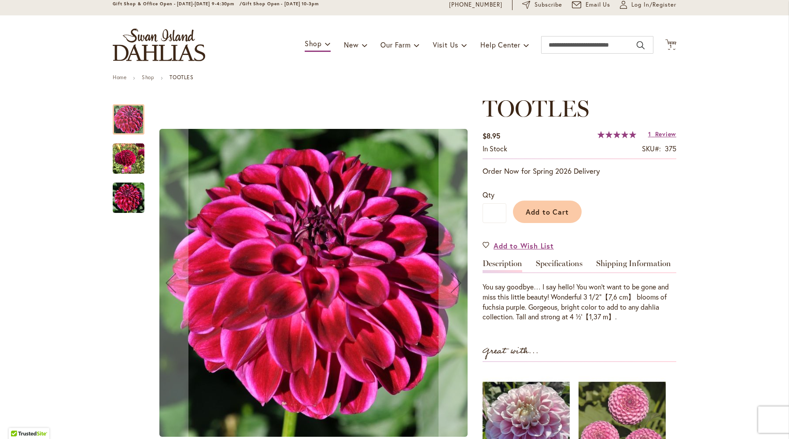
click at [132, 167] on img "Tootles" at bounding box center [129, 159] width 32 height 32
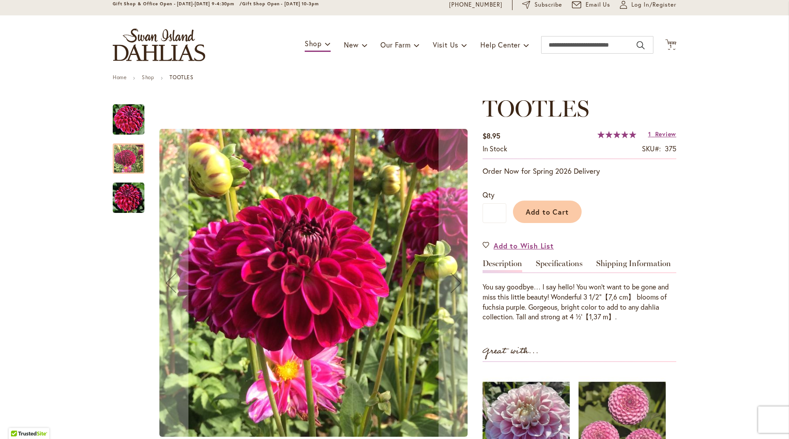
click at [136, 207] on img "Tootles" at bounding box center [129, 198] width 32 height 32
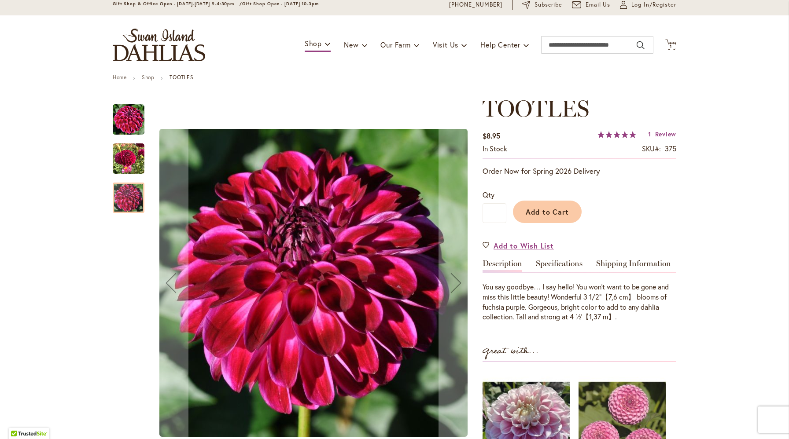
scroll to position [38, 0]
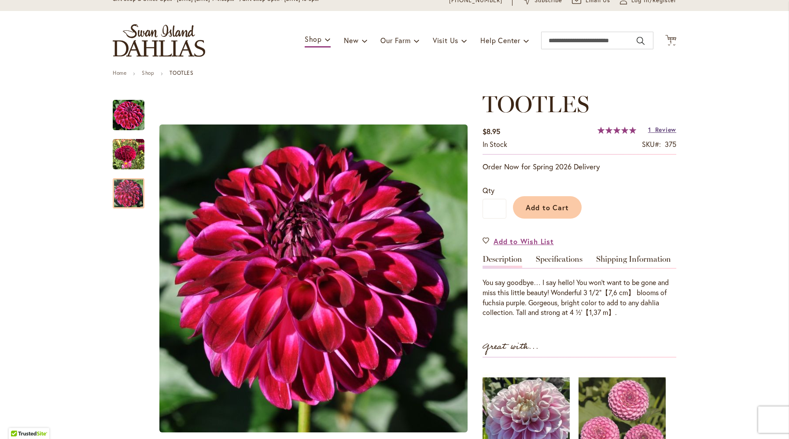
click at [665, 129] on span "Review" at bounding box center [665, 129] width 21 height 8
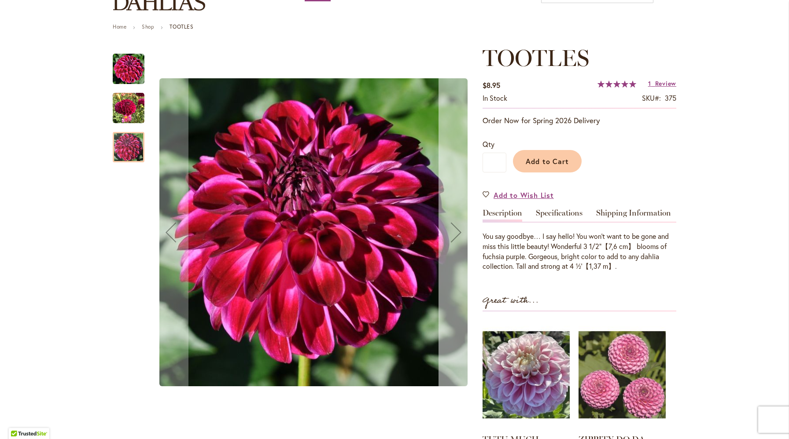
scroll to position [72, 0]
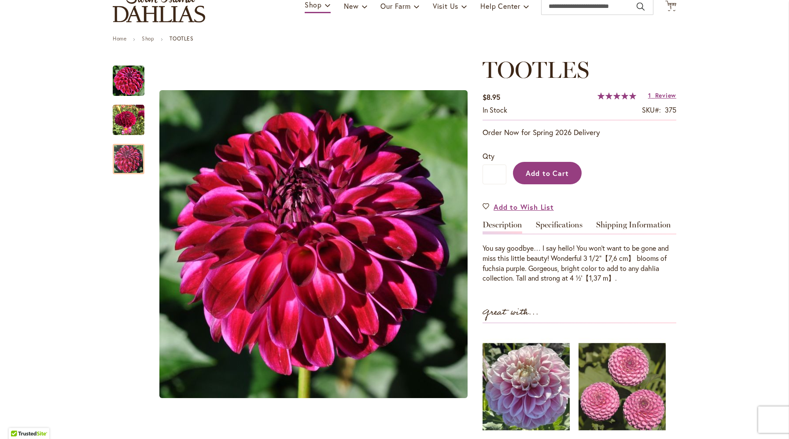
click at [538, 178] on button "Add to Cart" at bounding box center [547, 173] width 69 height 22
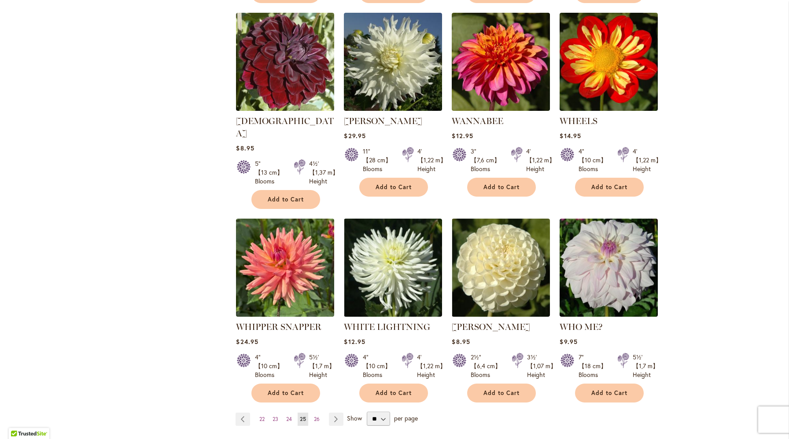
scroll to position [654, 0]
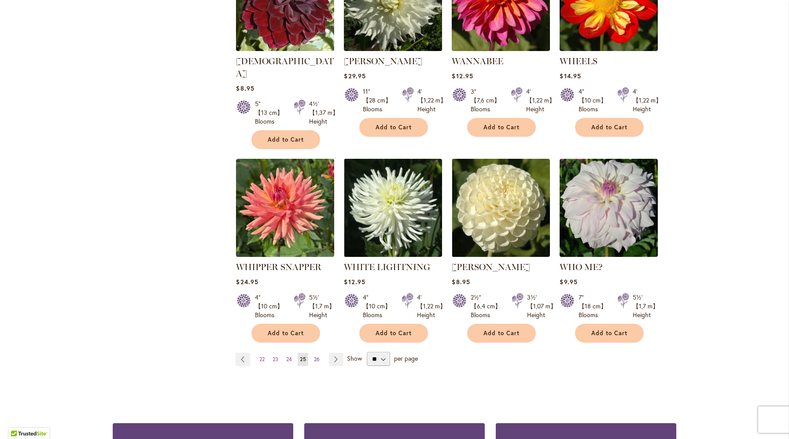
click at [316, 356] on span "26" at bounding box center [317, 359] width 6 height 7
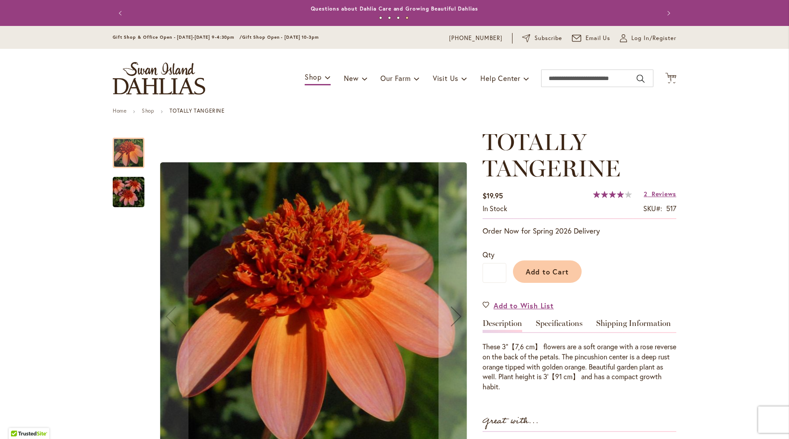
click at [122, 192] on img "TOTALLY TANGERINE" at bounding box center [128, 192] width 63 height 42
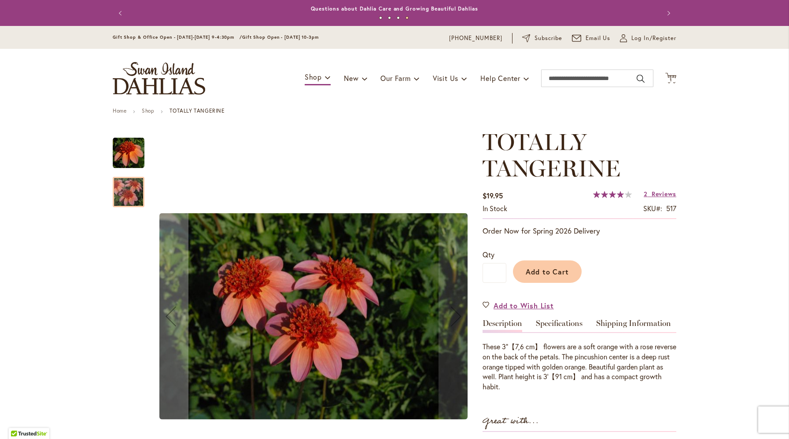
scroll to position [54, 0]
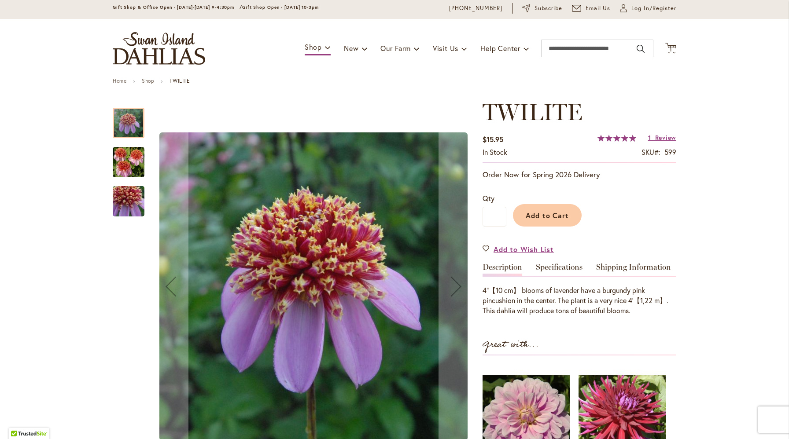
scroll to position [31, 0]
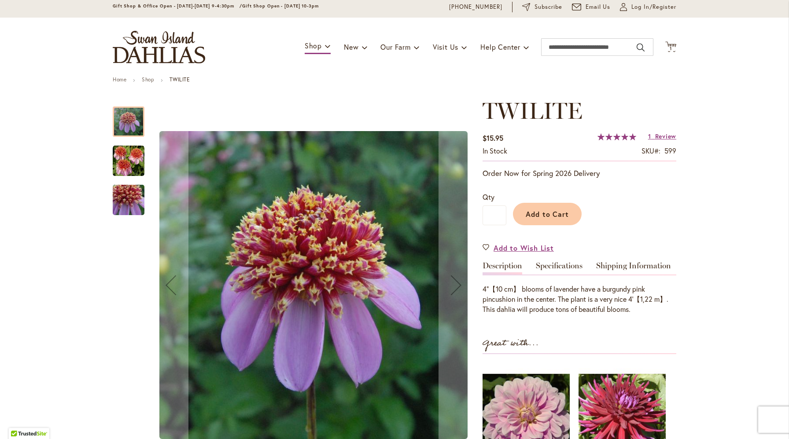
click at [136, 166] on img "TWILITE" at bounding box center [129, 161] width 32 height 32
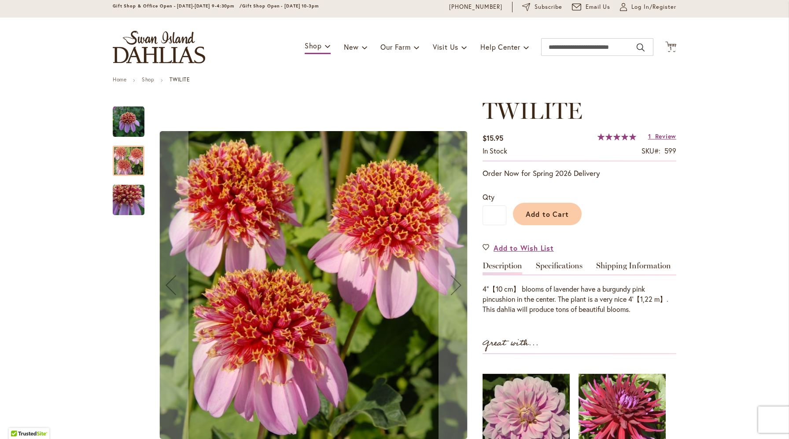
click at [133, 206] on img "TWILITE" at bounding box center [128, 200] width 63 height 60
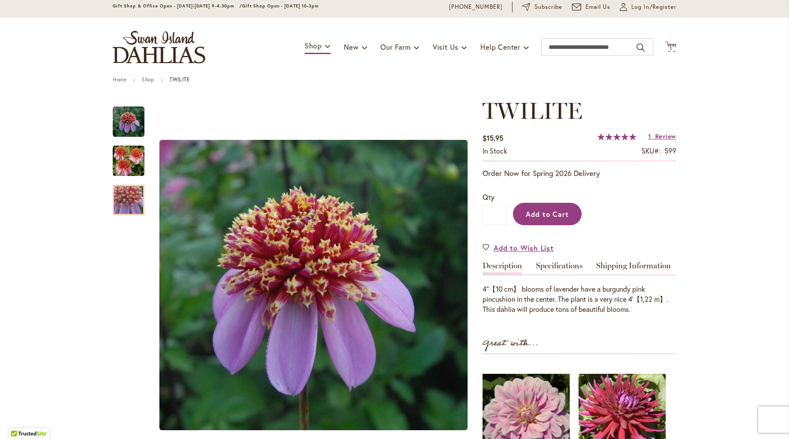
click at [542, 213] on span "Add to Cart" at bounding box center [548, 214] width 44 height 9
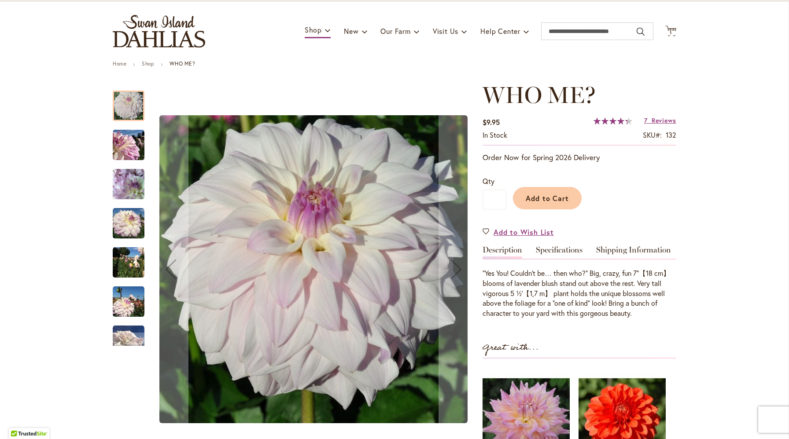
scroll to position [48, 0]
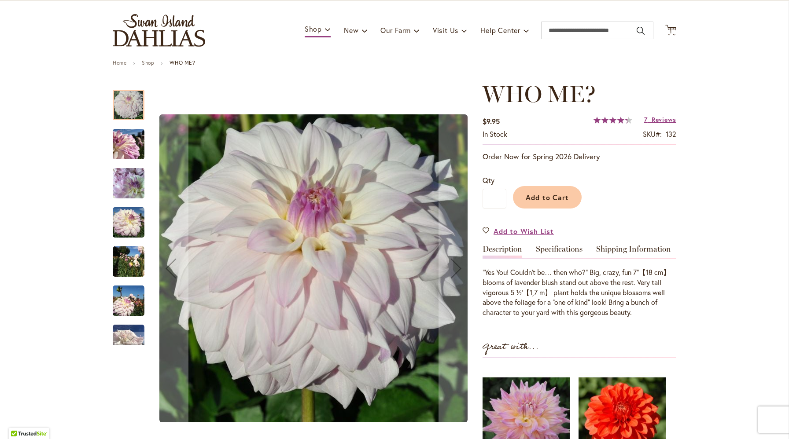
click at [125, 148] on img "Who Me?" at bounding box center [129, 145] width 32 height 32
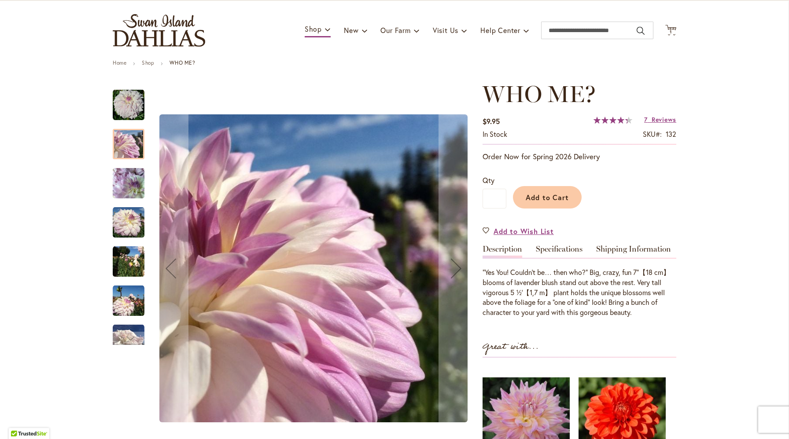
click at [125, 181] on img "Who Me?" at bounding box center [129, 183] width 32 height 42
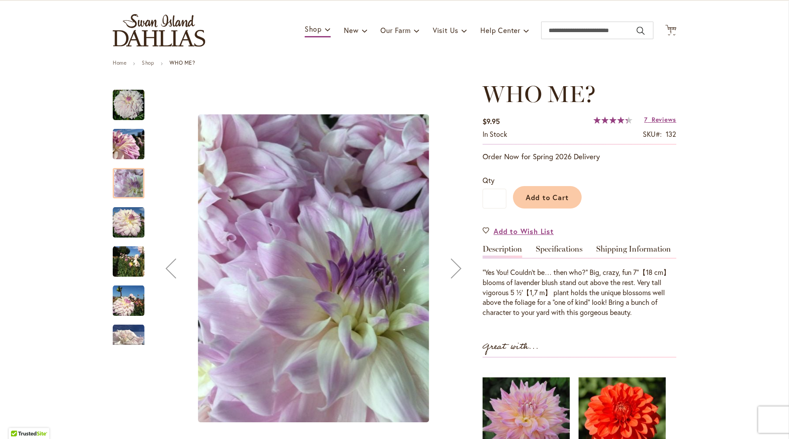
click at [133, 222] on img "Who Me?" at bounding box center [129, 223] width 32 height 32
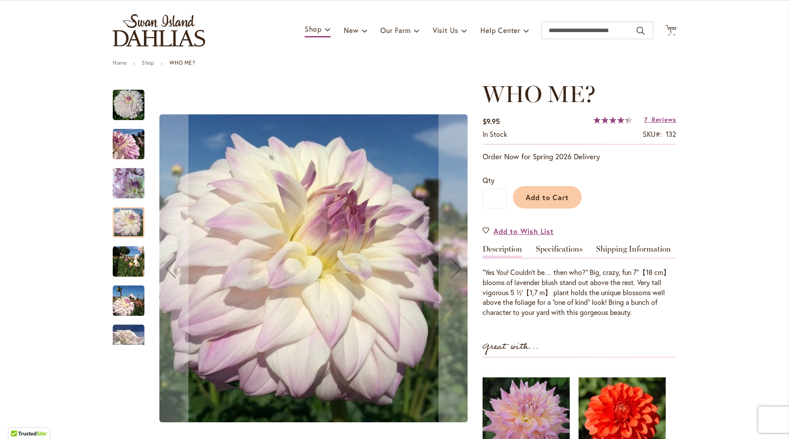
click at [132, 253] on img "Who Me?" at bounding box center [129, 262] width 32 height 32
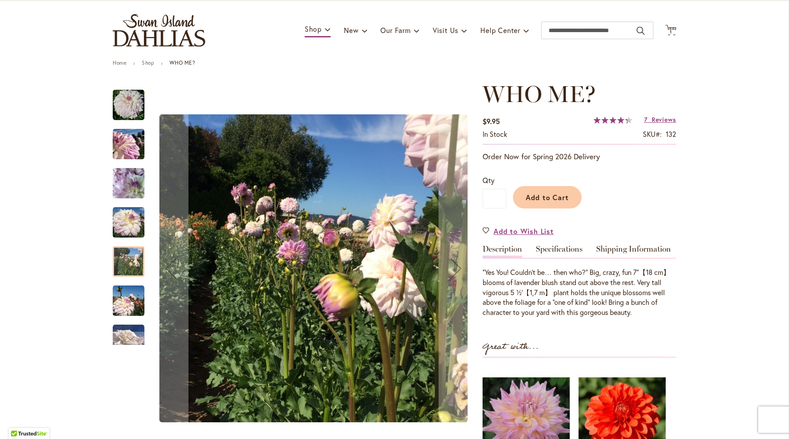
click at [128, 304] on img "Who Me?" at bounding box center [129, 301] width 32 height 32
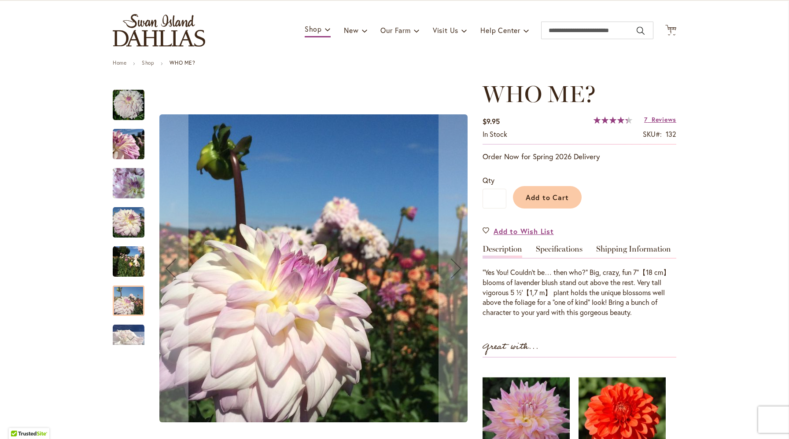
click at [129, 332] on div "Next" at bounding box center [128, 338] width 13 height 13
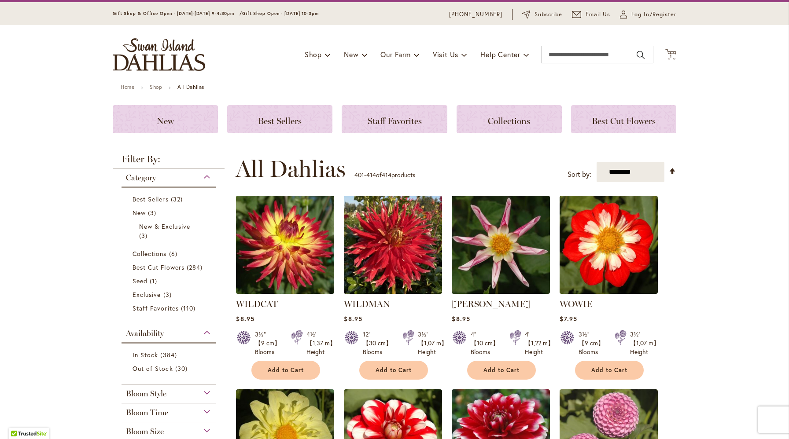
scroll to position [17, 0]
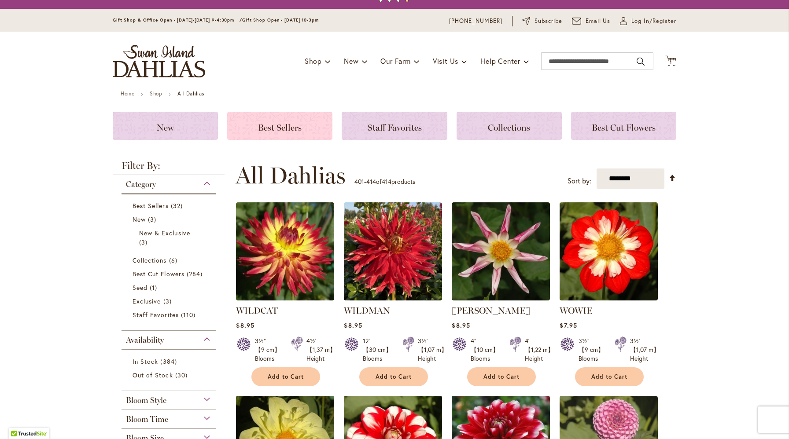
click at [268, 128] on span "Best Sellers" at bounding box center [280, 127] width 44 height 11
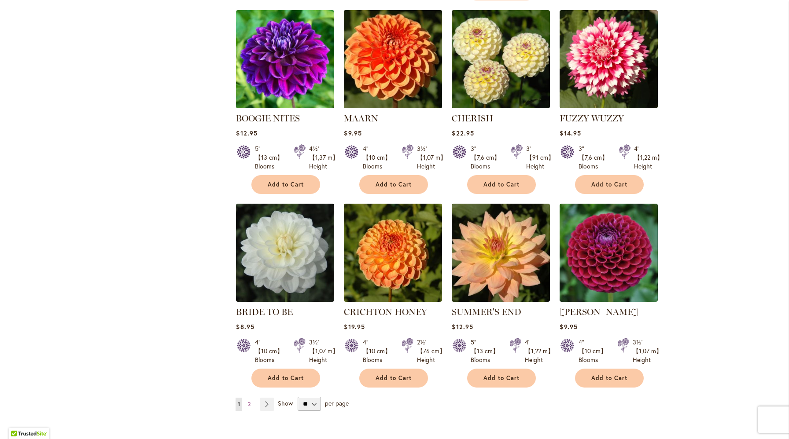
scroll to position [560, 0]
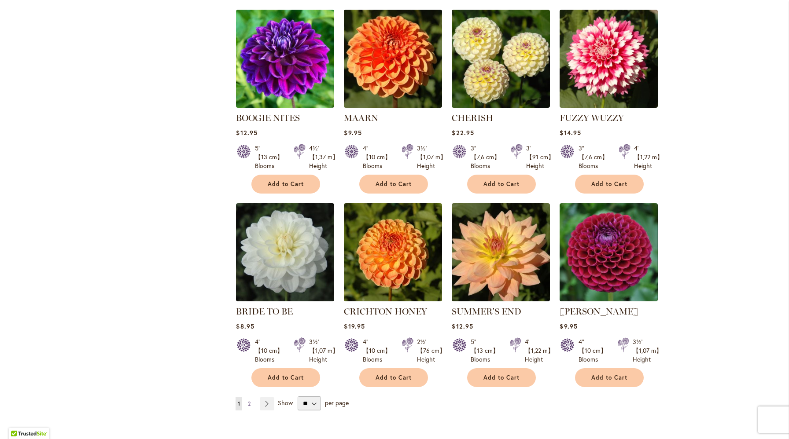
click at [250, 403] on span "2" at bounding box center [249, 404] width 3 height 7
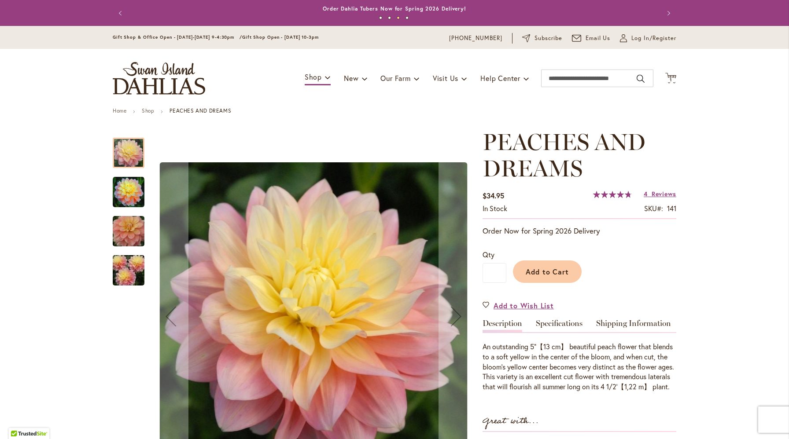
click at [136, 191] on img "PEACHES AND DREAMS" at bounding box center [129, 193] width 32 height 32
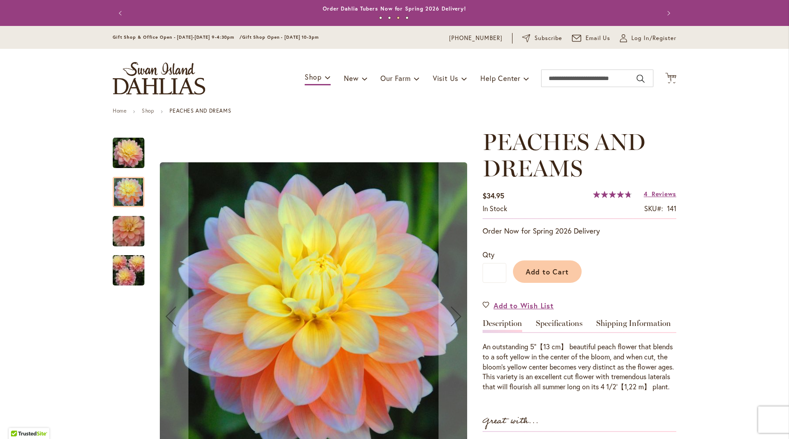
click at [134, 220] on img "PEACHES AND DREAMS" at bounding box center [128, 231] width 63 height 42
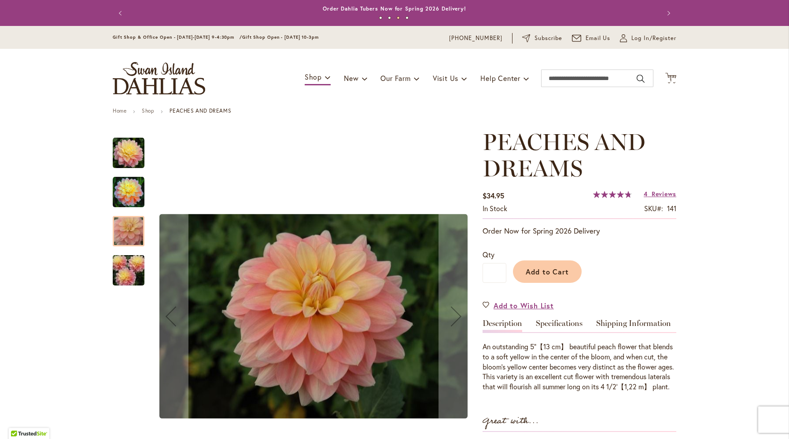
click at [129, 280] on img "PEACHES AND DREAMS" at bounding box center [128, 271] width 63 height 42
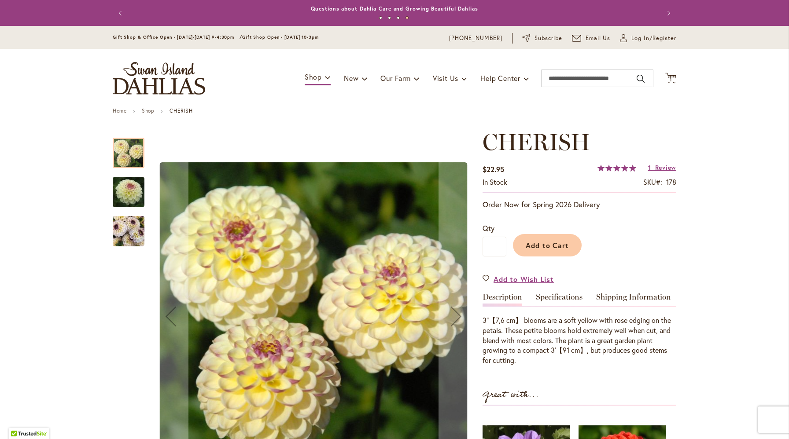
scroll to position [11, 0]
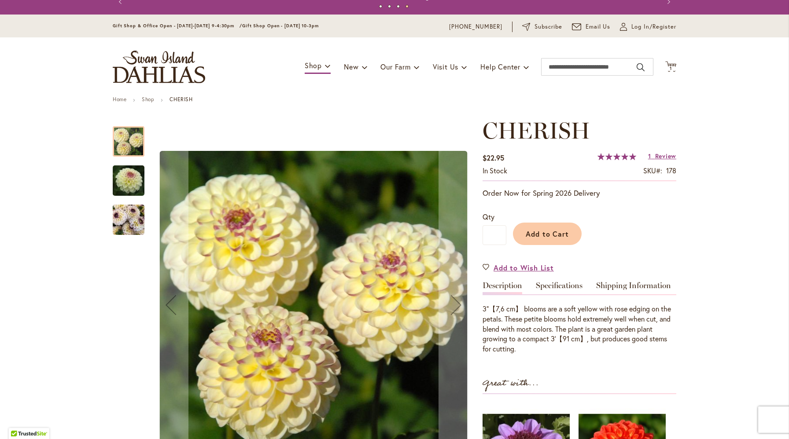
click at [132, 180] on img "CHERISH" at bounding box center [128, 181] width 63 height 42
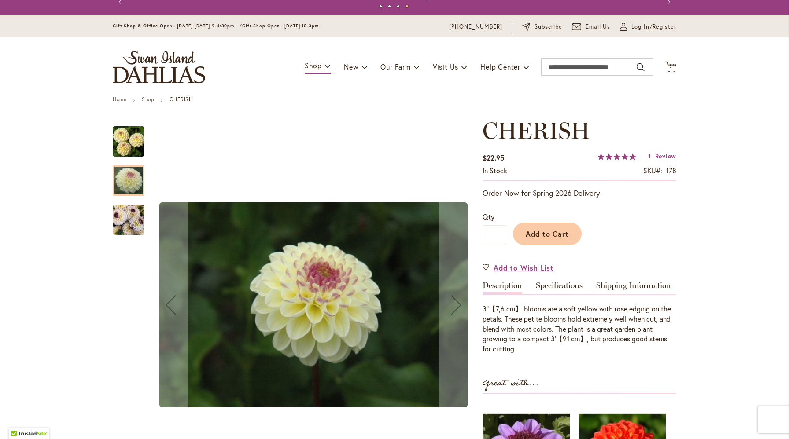
click at [128, 219] on img "CHERISH" at bounding box center [129, 220] width 32 height 42
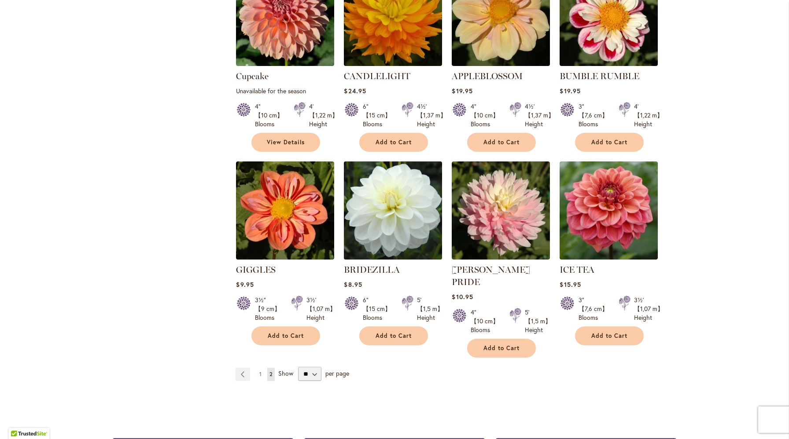
scroll to position [590, 0]
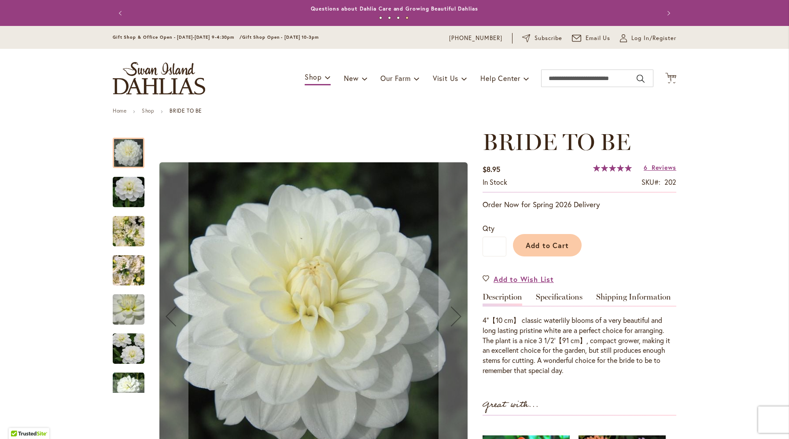
click at [133, 188] on img "BRIDE TO BE" at bounding box center [128, 192] width 63 height 42
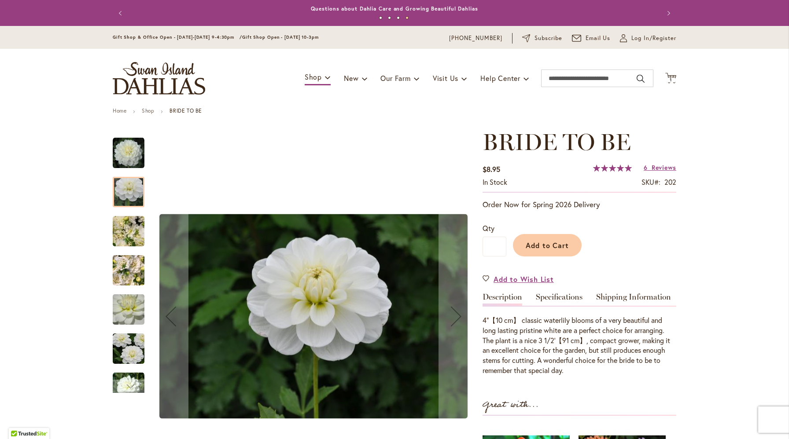
click at [129, 233] on img "BRIDE TO BE" at bounding box center [128, 232] width 63 height 48
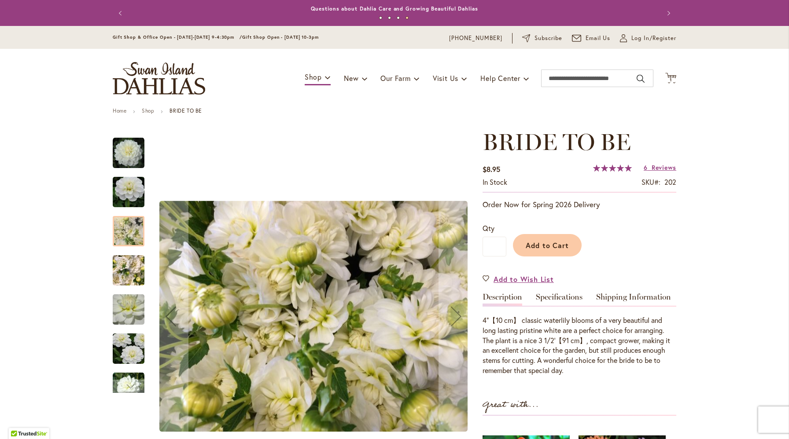
click at [127, 267] on img "BRIDE TO BE" at bounding box center [129, 271] width 32 height 42
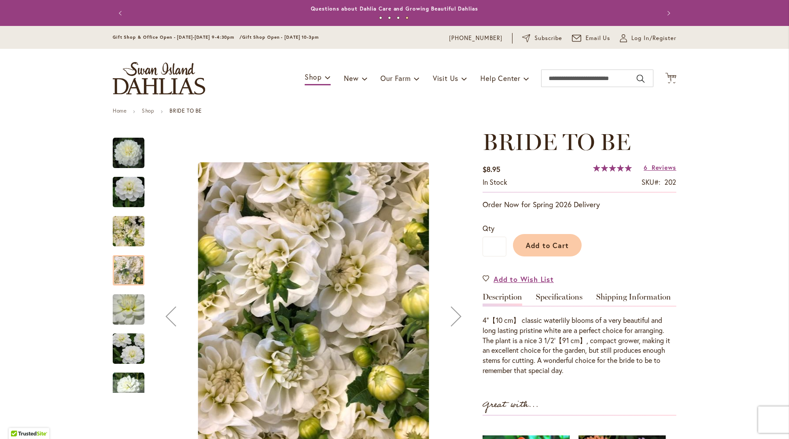
click at [127, 308] on img "BRIDE TO BE" at bounding box center [128, 310] width 63 height 60
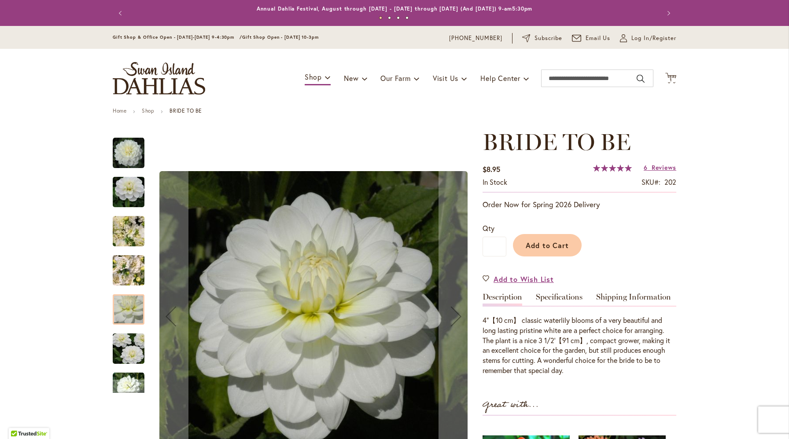
click at [129, 357] on img "BRIDE TO BE" at bounding box center [128, 349] width 63 height 42
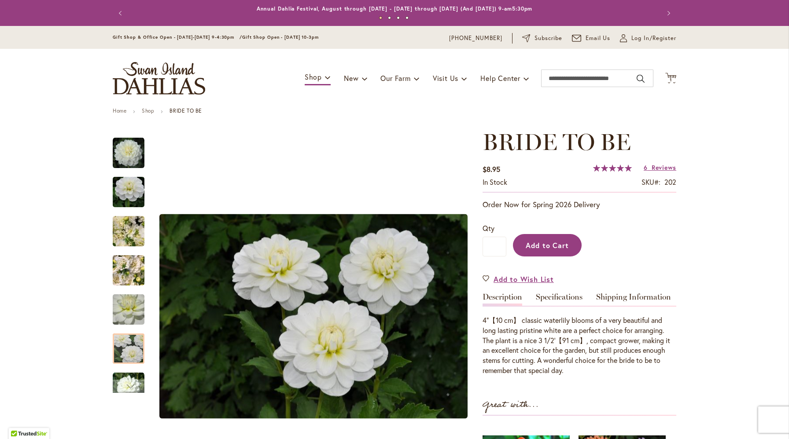
click at [538, 238] on button "Add to Cart" at bounding box center [547, 245] width 69 height 22
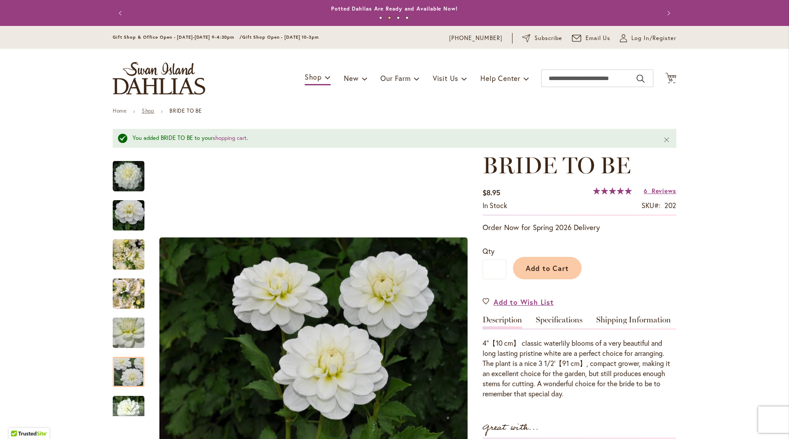
click at [146, 109] on link "Shop" at bounding box center [148, 110] width 12 height 7
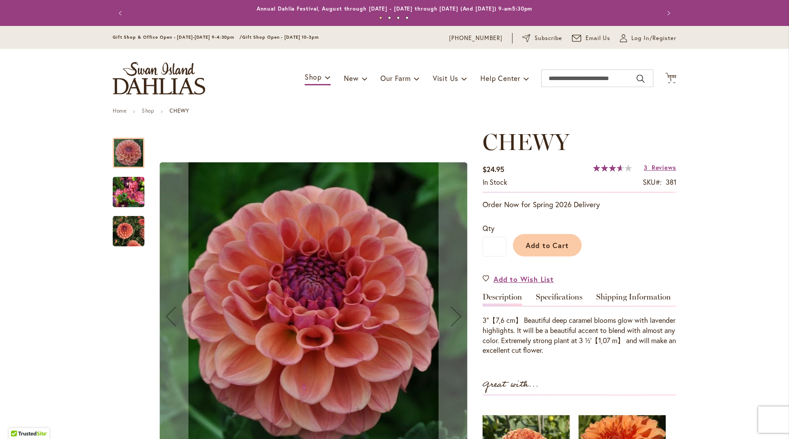
click at [126, 196] on img "CHEWY" at bounding box center [129, 192] width 32 height 42
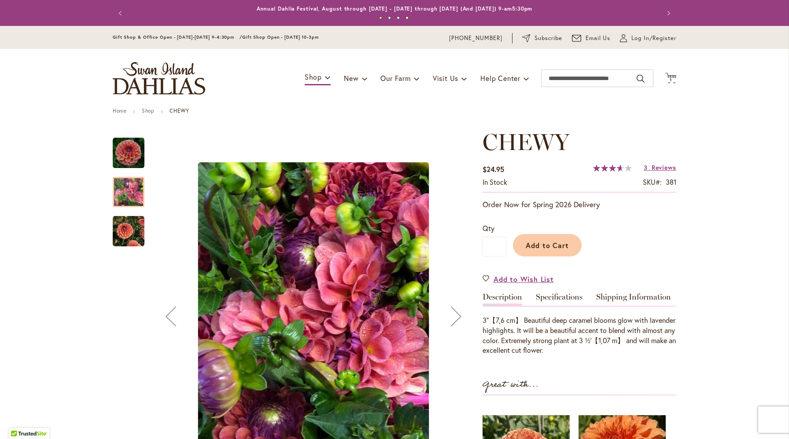
click at [127, 233] on img "CHEWY" at bounding box center [129, 232] width 32 height 32
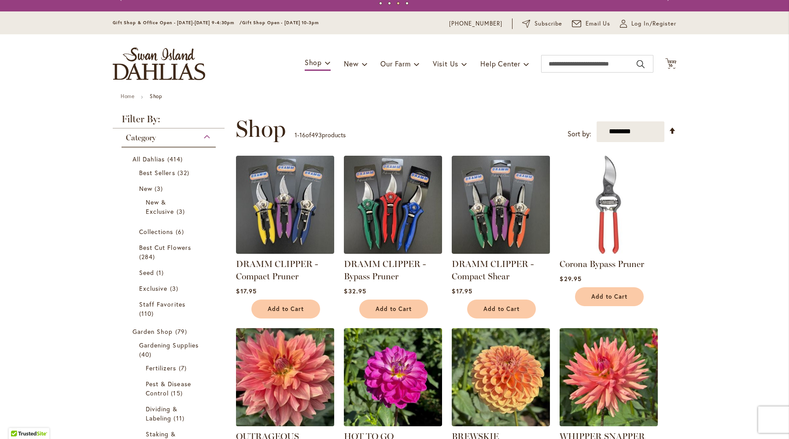
scroll to position [13, 0]
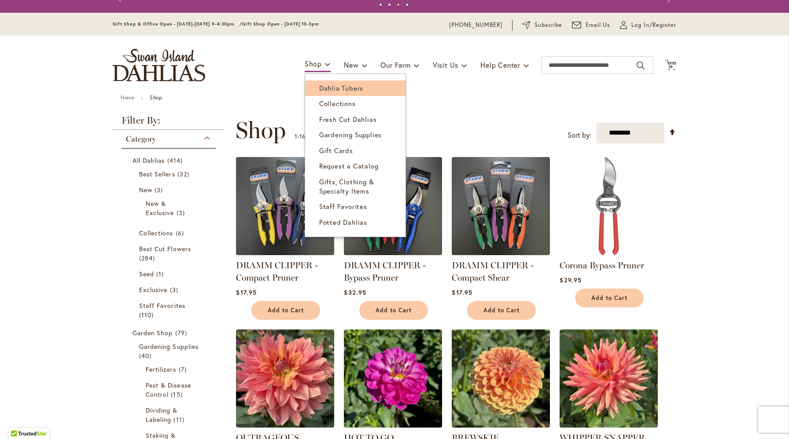
click at [329, 85] on span "Dahlia Tubers" at bounding box center [341, 88] width 44 height 9
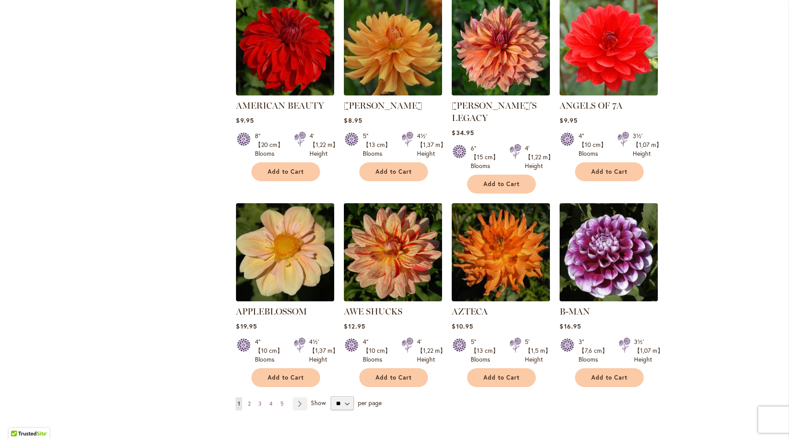
scroll to position [613, 0]
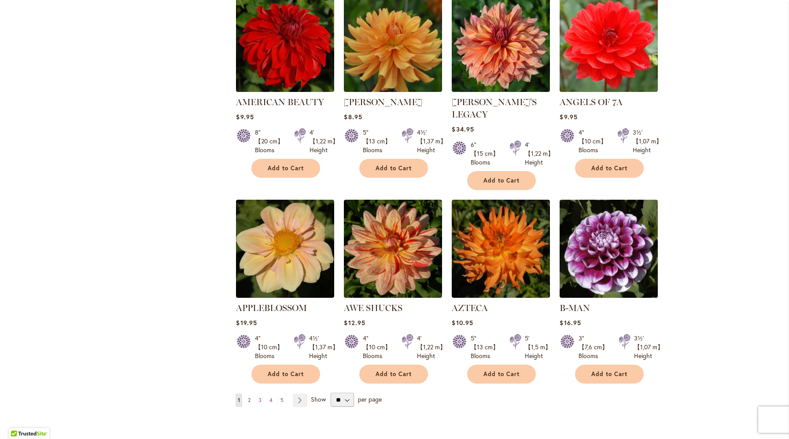
click at [250, 397] on span "2" at bounding box center [249, 400] width 3 height 7
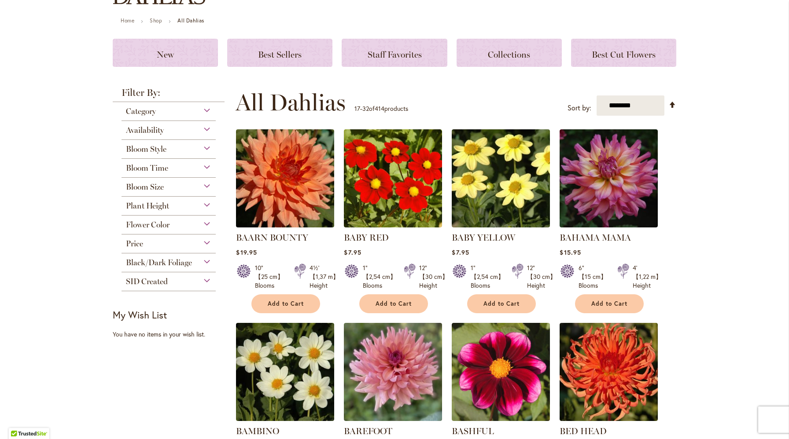
scroll to position [93, 0]
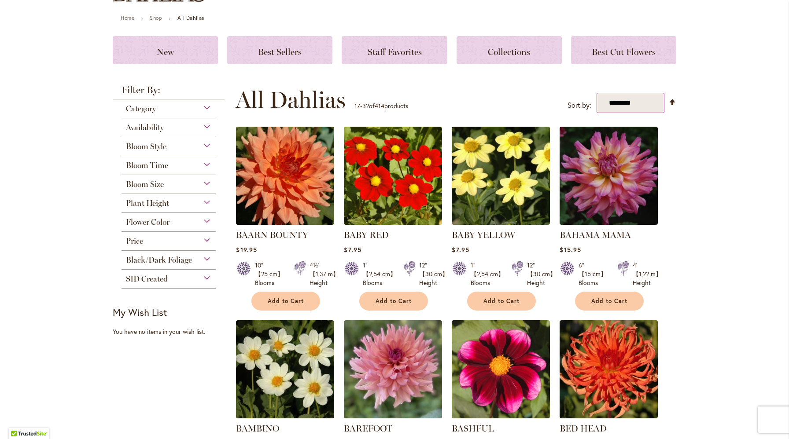
click at [641, 104] on select "**********" at bounding box center [631, 103] width 68 height 21
select select "*****"
click at [597, 93] on select "**********" at bounding box center [631, 103] width 68 height 21
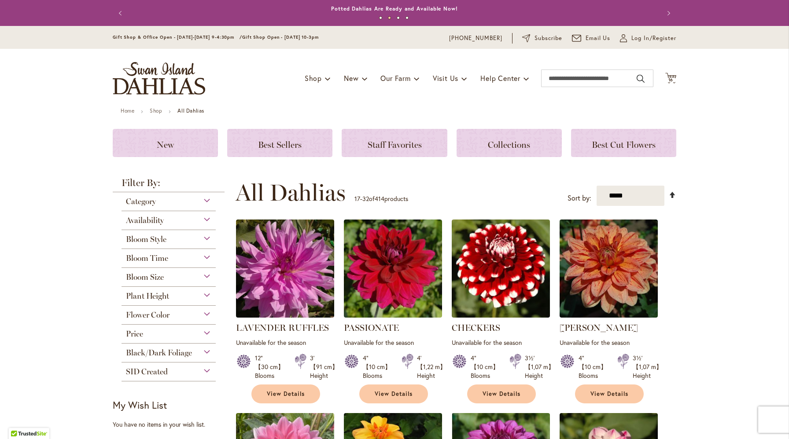
click at [674, 194] on link "Set Descending Direction" at bounding box center [672, 195] width 7 height 10
click at [635, 192] on select "**********" at bounding box center [631, 196] width 68 height 21
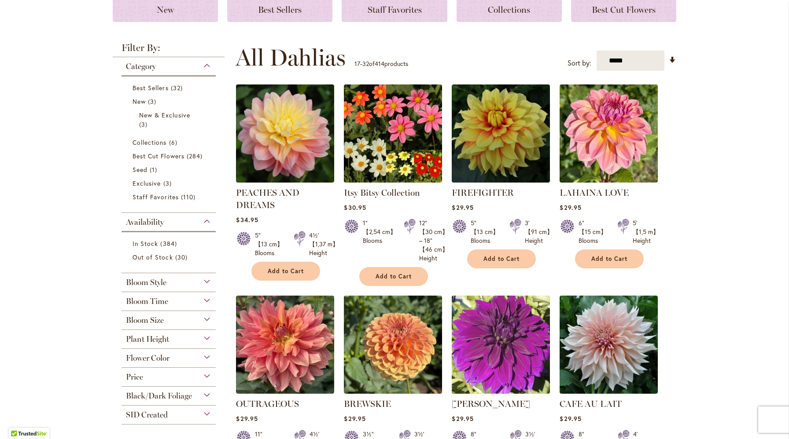
scroll to position [127, 0]
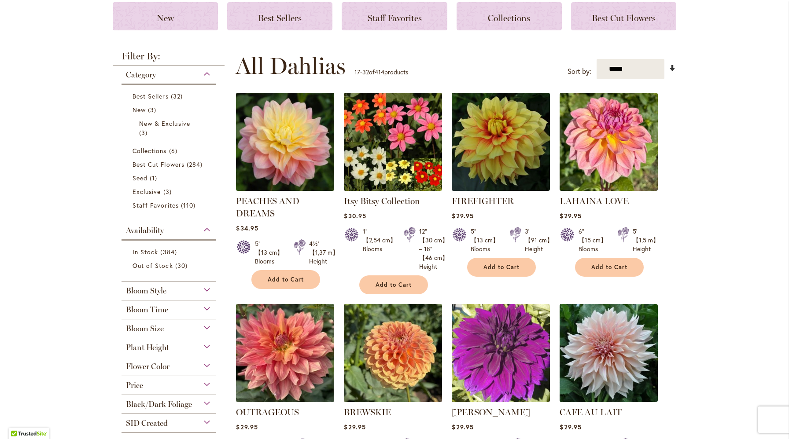
click at [672, 66] on link "Set Ascending Direction" at bounding box center [672, 68] width 7 height 10
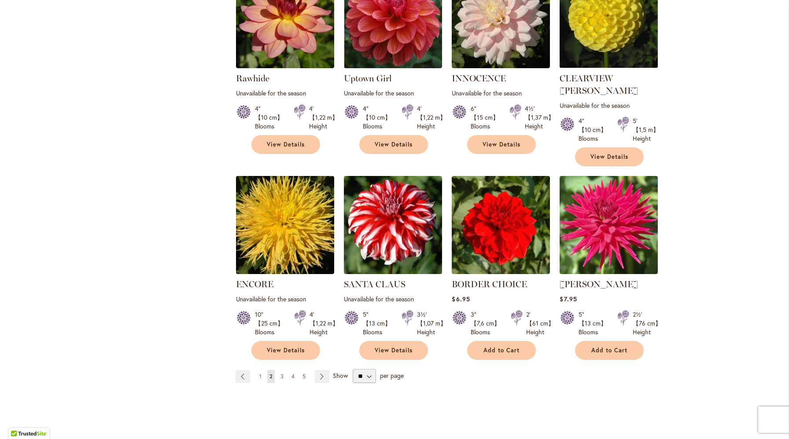
scroll to position [783, 0]
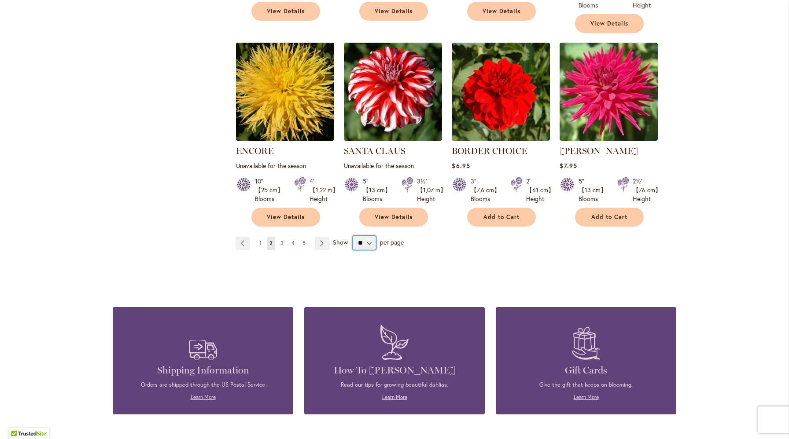
click at [371, 236] on select "** ** ** **" at bounding box center [364, 243] width 23 height 14
select select "**"
click at [353, 236] on select "** ** ** **" at bounding box center [364, 243] width 23 height 14
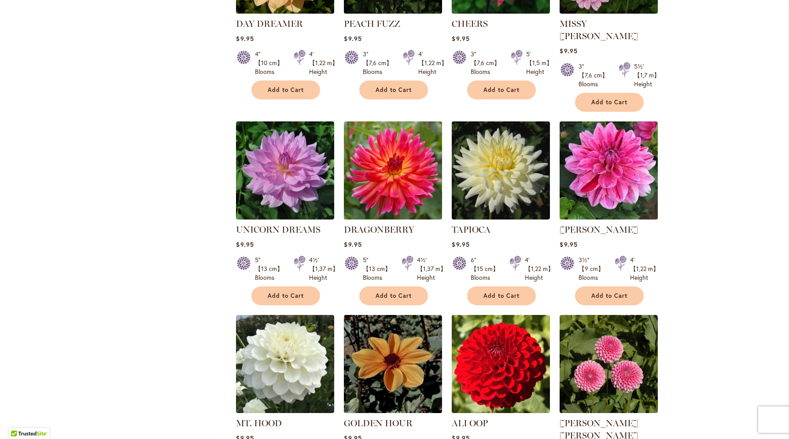
scroll to position [2950, 0]
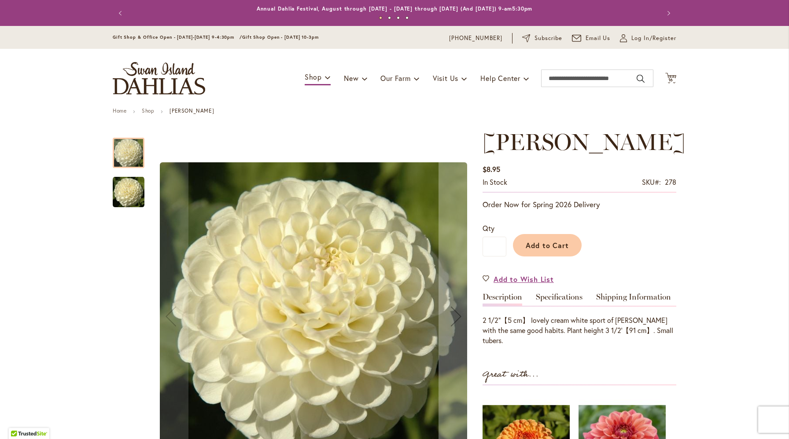
click at [125, 192] on img "WHITE NETTIE" at bounding box center [129, 193] width 32 height 32
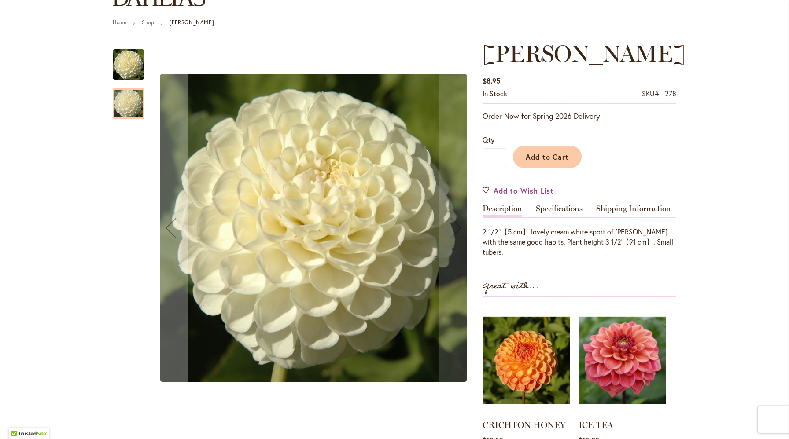
scroll to position [90, 0]
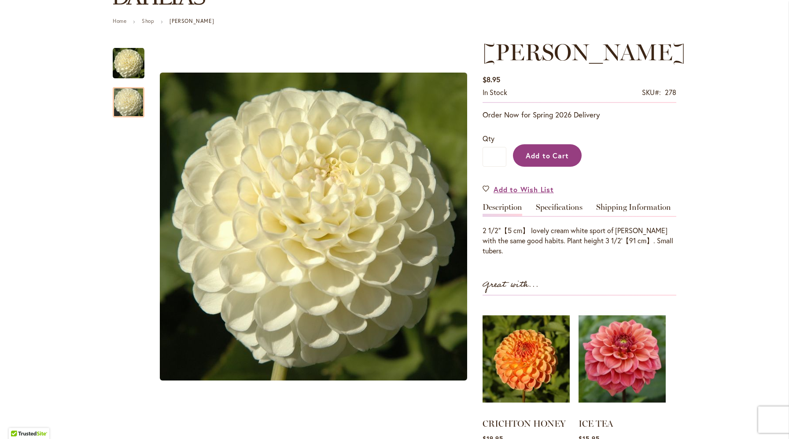
click at [552, 154] on span "Add to Cart" at bounding box center [548, 155] width 44 height 9
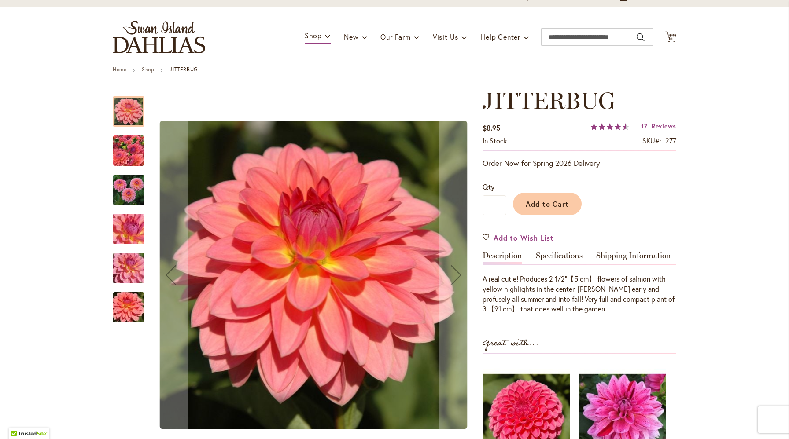
scroll to position [42, 0]
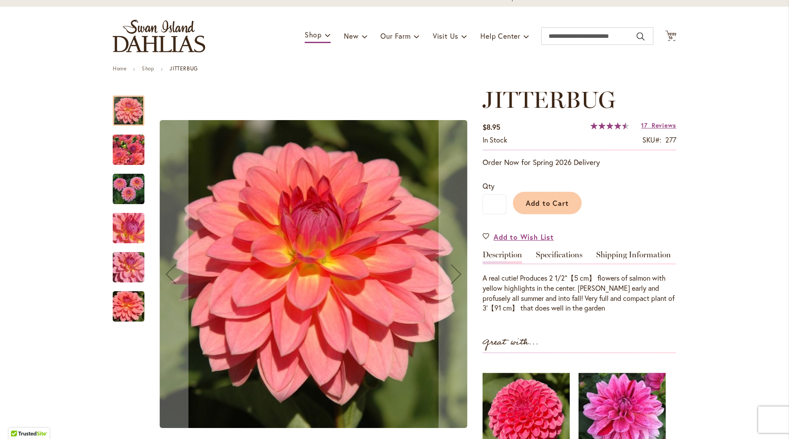
click at [129, 161] on img "JITTERBUG" at bounding box center [128, 150] width 63 height 48
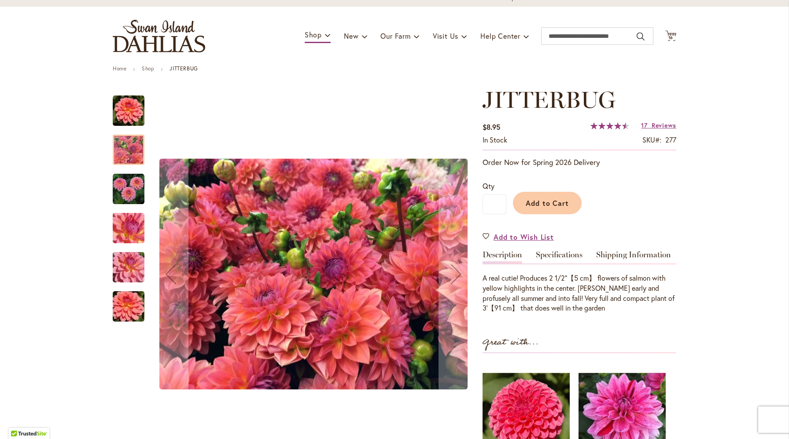
click at [130, 186] on img "JITTERBUG" at bounding box center [129, 189] width 32 height 32
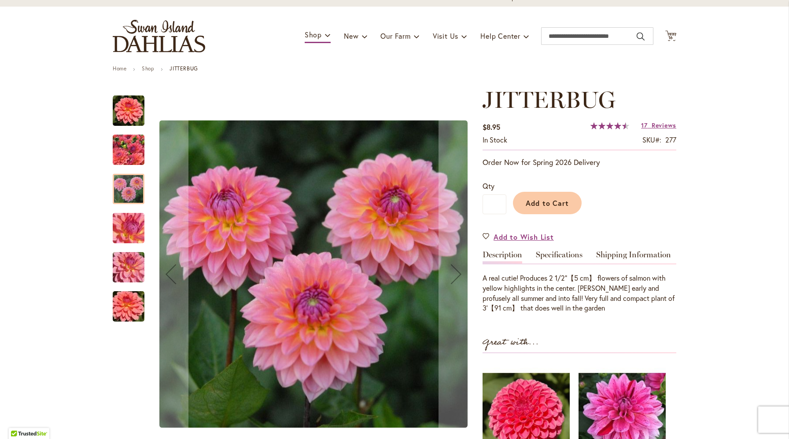
click at [133, 220] on img "JITTERBUG" at bounding box center [128, 229] width 63 height 48
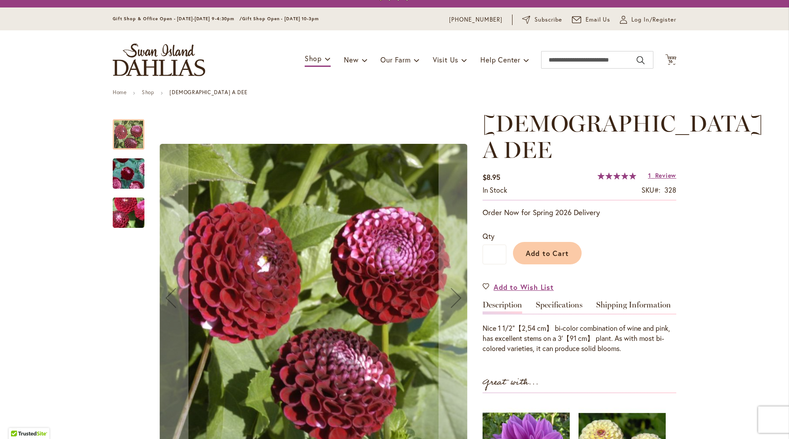
scroll to position [23, 0]
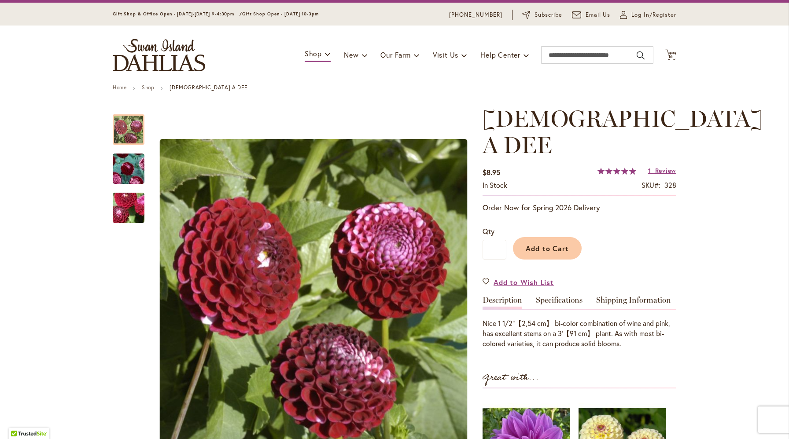
click at [143, 207] on img "CHICK A DEE" at bounding box center [128, 208] width 63 height 48
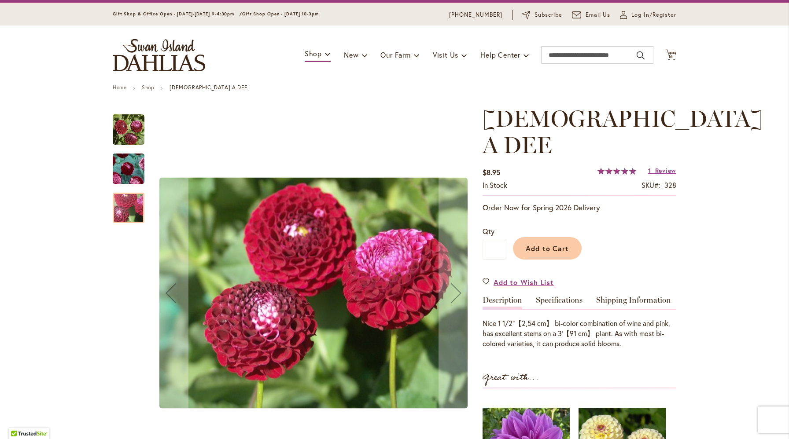
click at [136, 172] on img "CHICK A DEE" at bounding box center [128, 168] width 63 height 59
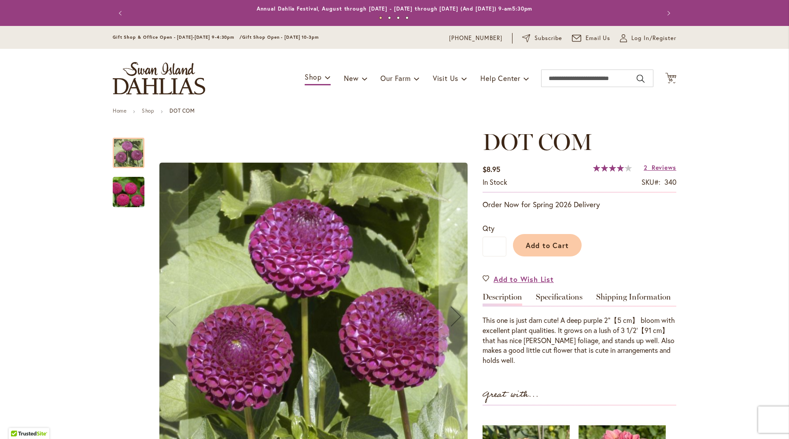
click at [132, 192] on img "DOT COM" at bounding box center [128, 192] width 63 height 42
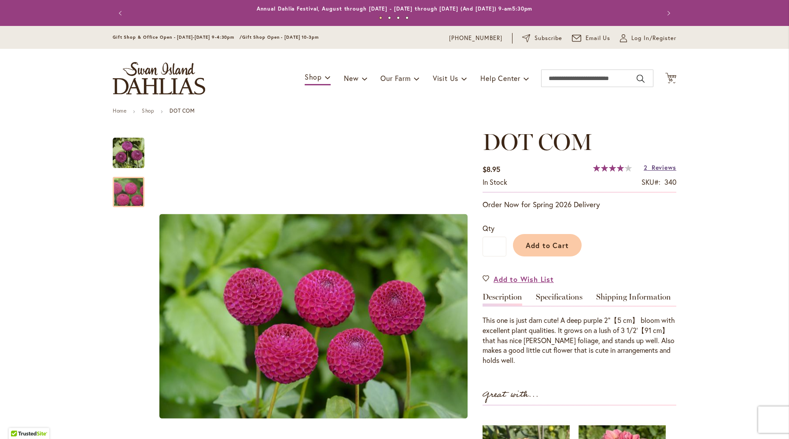
click at [653, 168] on span "Reviews" at bounding box center [664, 167] width 25 height 8
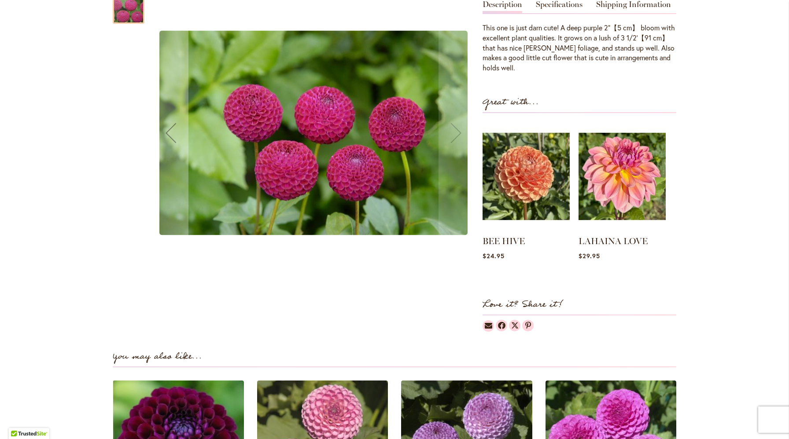
scroll to position [311, 0]
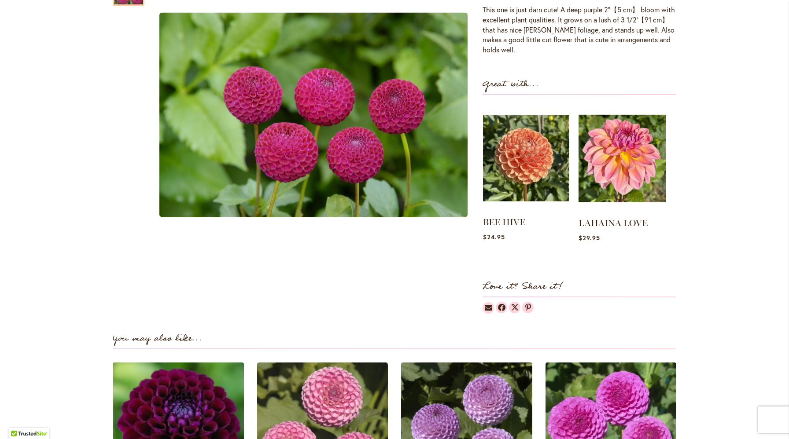
click at [506, 173] on img at bounding box center [526, 158] width 86 height 108
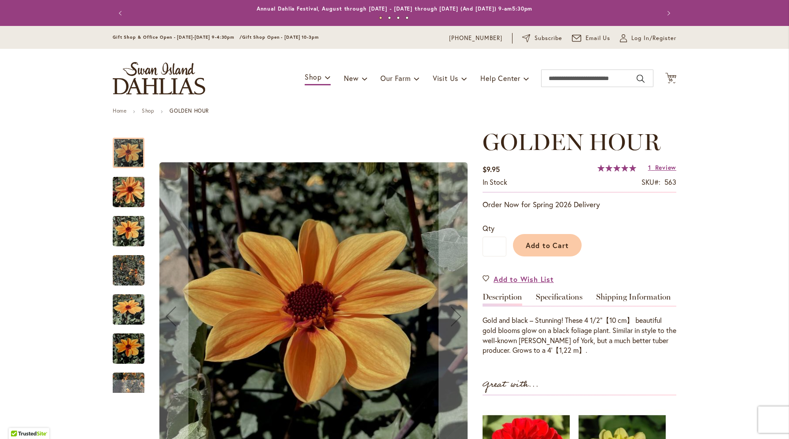
click at [135, 194] on img "Golden Hour" at bounding box center [129, 192] width 32 height 42
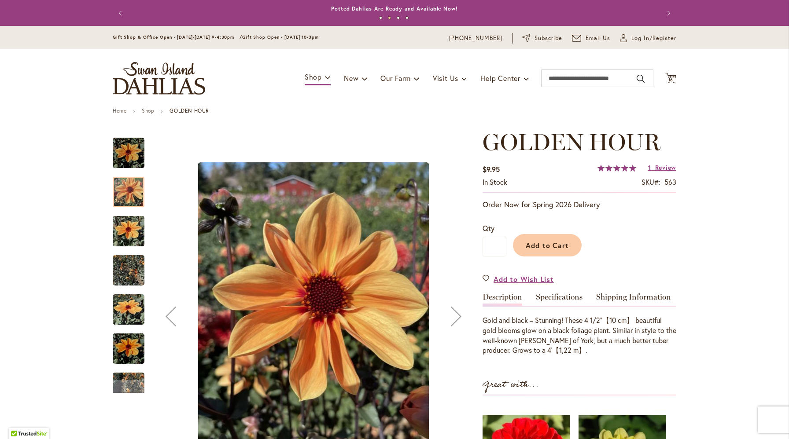
click at [128, 236] on img "Golden Hour" at bounding box center [129, 231] width 32 height 42
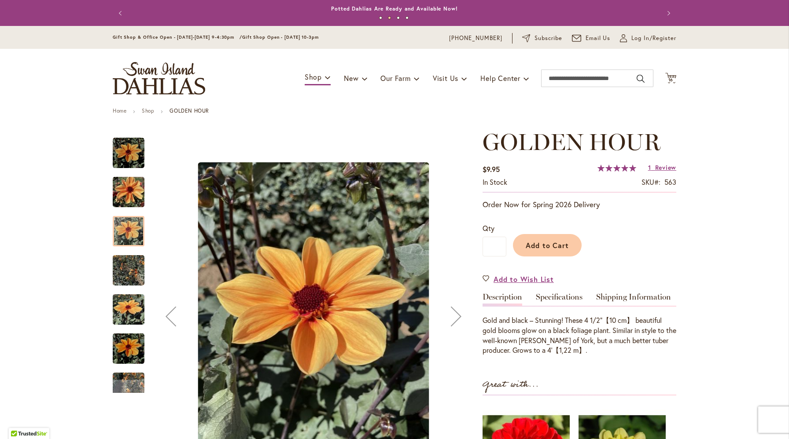
click at [129, 268] on img "Golden Hour" at bounding box center [129, 271] width 32 height 42
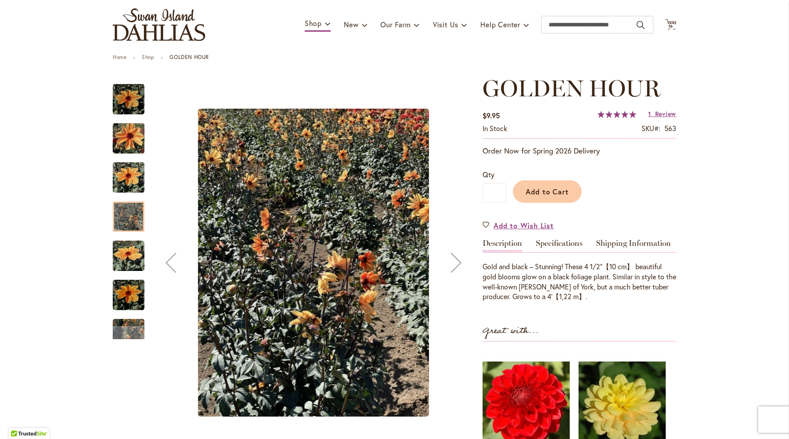
scroll to position [55, 0]
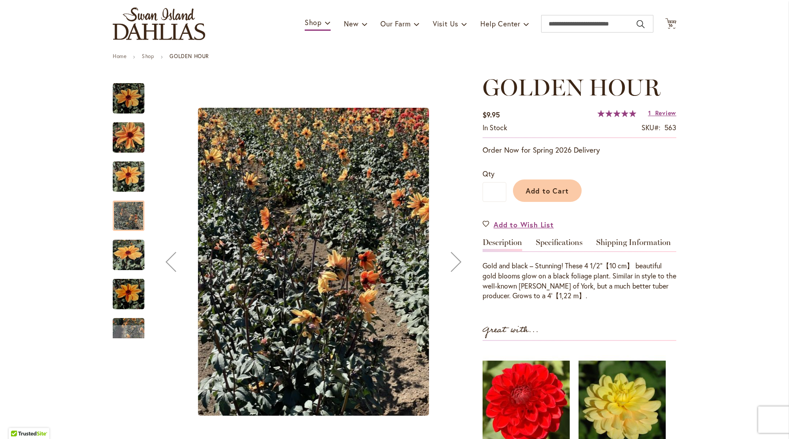
click at [134, 250] on img "Golden Hour" at bounding box center [129, 255] width 32 height 42
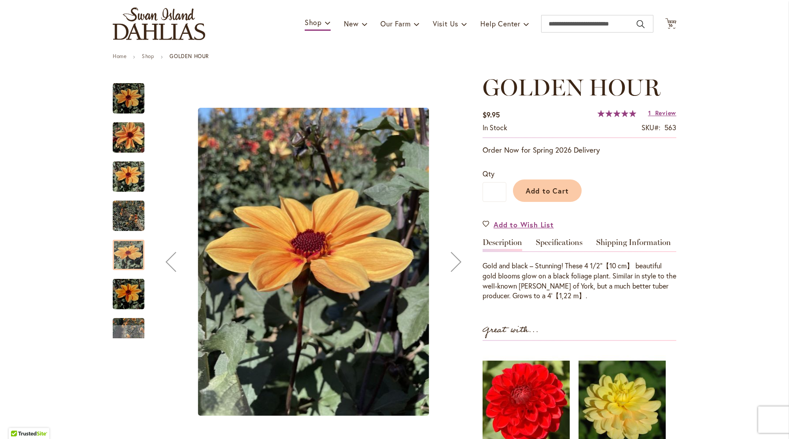
click at [132, 288] on img "Golden Hour" at bounding box center [129, 294] width 32 height 42
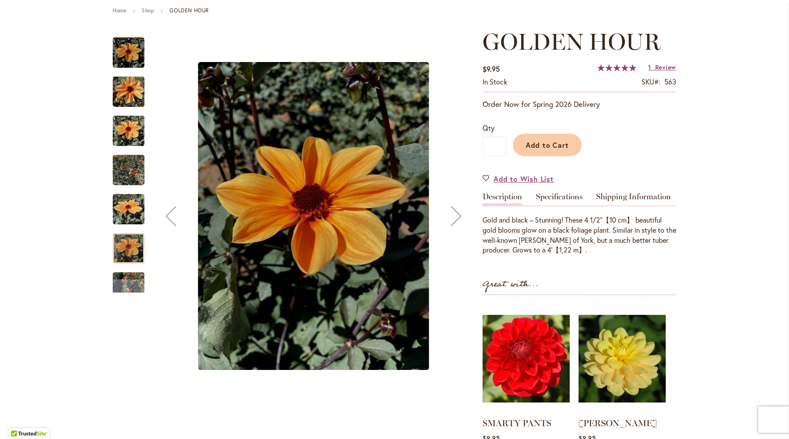
scroll to position [101, 0]
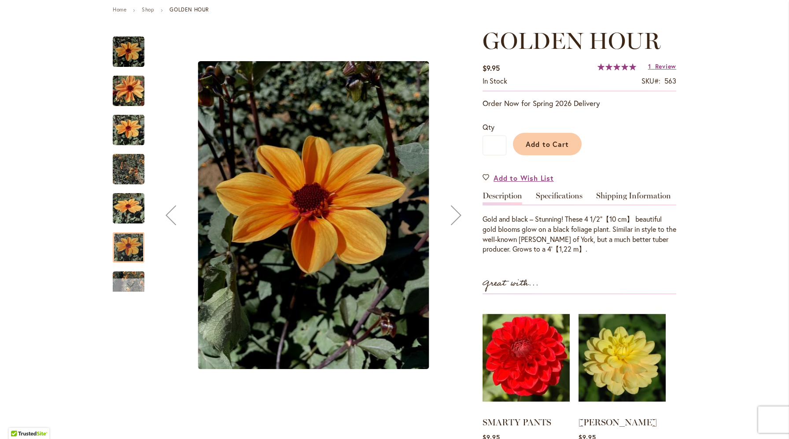
click at [130, 280] on div "Next" at bounding box center [128, 285] width 13 height 13
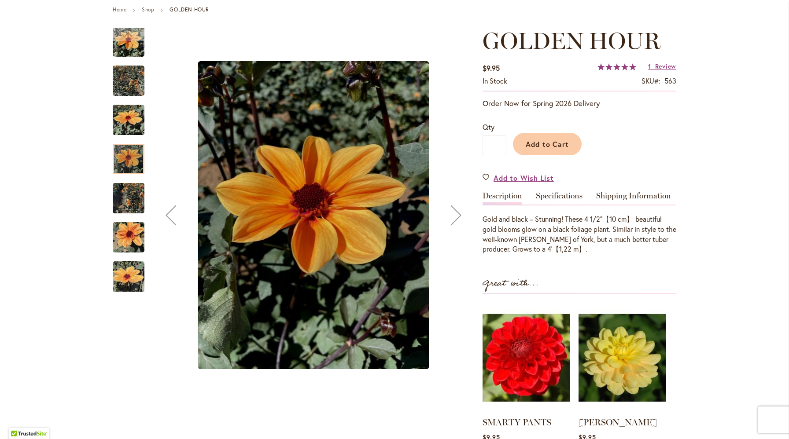
click at [133, 245] on img "Golden Hour" at bounding box center [129, 238] width 32 height 42
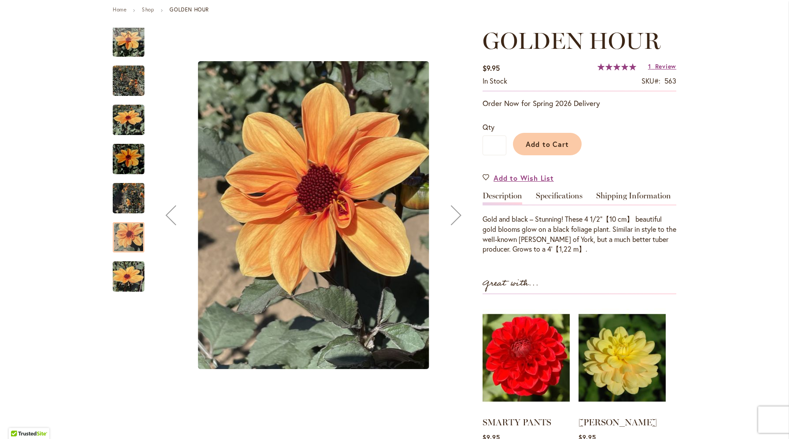
click at [129, 274] on img "Golden Hour" at bounding box center [129, 277] width 32 height 42
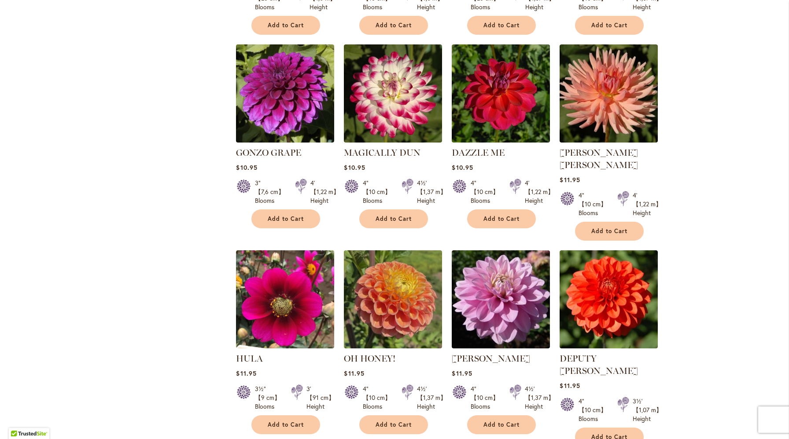
scroll to position [2964, 0]
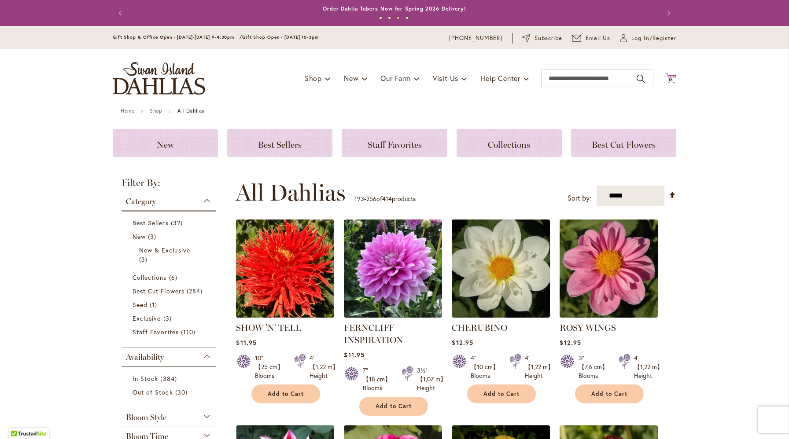
click at [669, 75] on icon "Cart .cls-1 { fill: #231f20; }" at bounding box center [670, 78] width 11 height 11
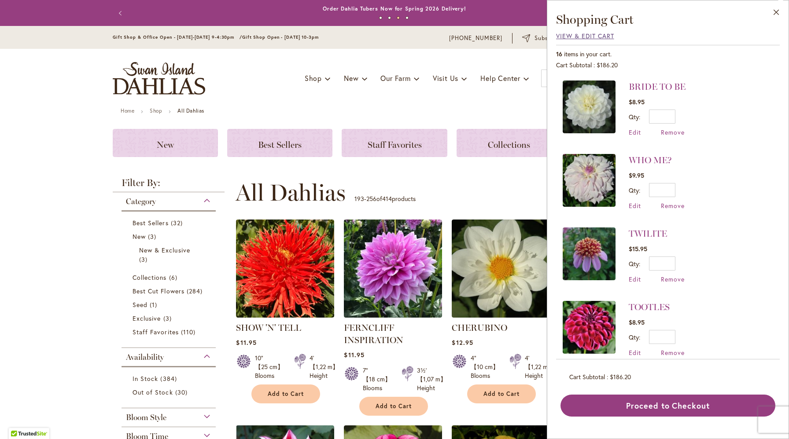
click at [588, 37] on span "View & Edit Cart" at bounding box center [585, 36] width 58 height 8
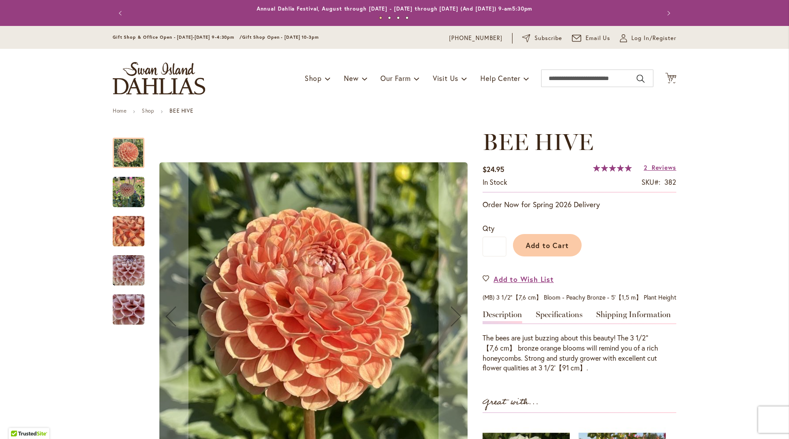
click at [125, 309] on img "BEE HIVE" at bounding box center [128, 310] width 63 height 48
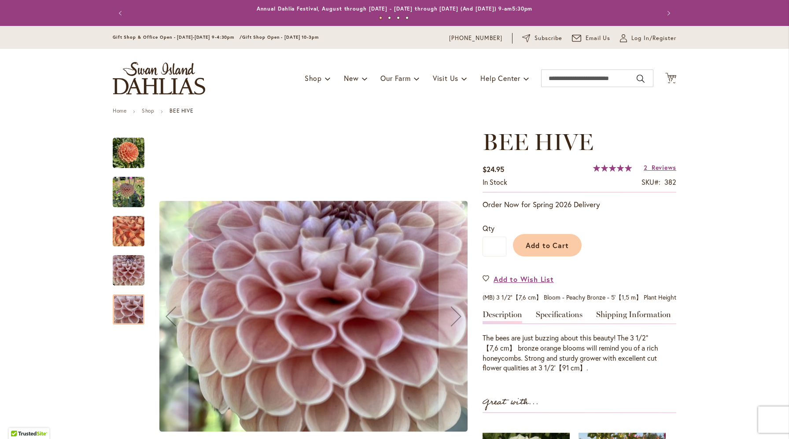
click at [132, 272] on img "BEE HIVE" at bounding box center [129, 271] width 32 height 42
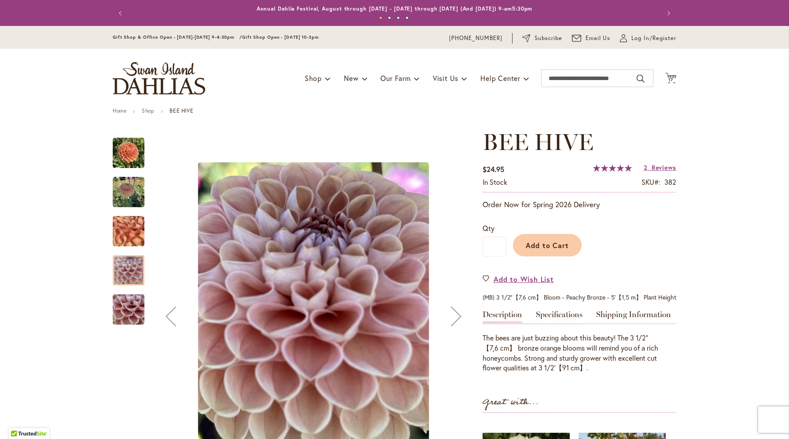
click at [139, 217] on img "BEE HIVE" at bounding box center [128, 232] width 63 height 48
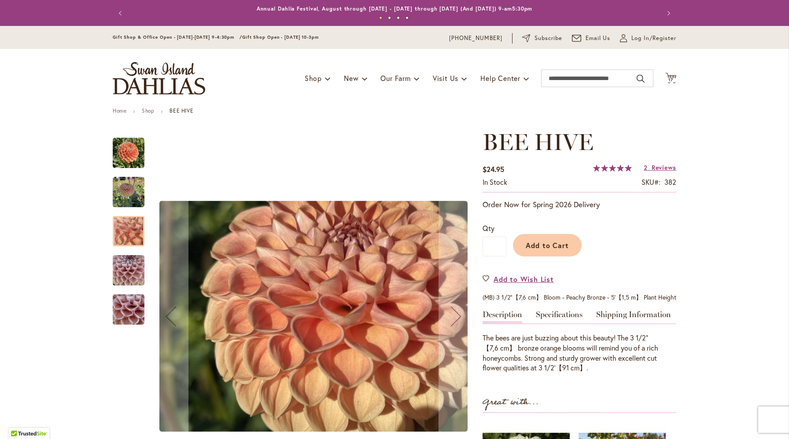
click at [135, 190] on img "BEE HIVE" at bounding box center [129, 193] width 32 height 32
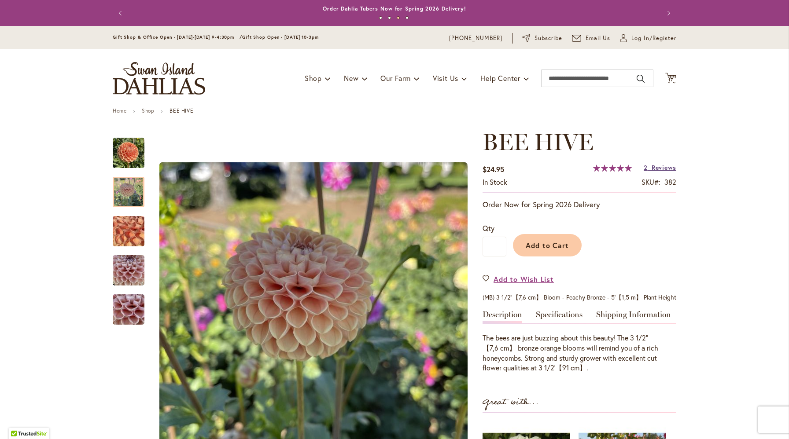
click at [659, 167] on span "Reviews" at bounding box center [664, 167] width 25 height 8
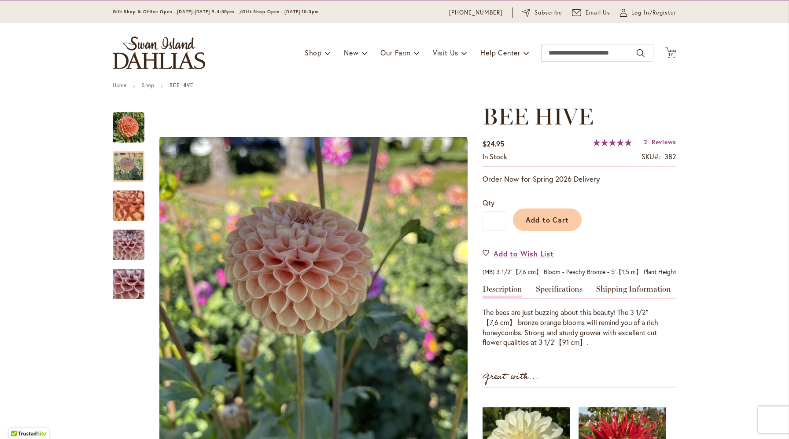
scroll to position [39, 0]
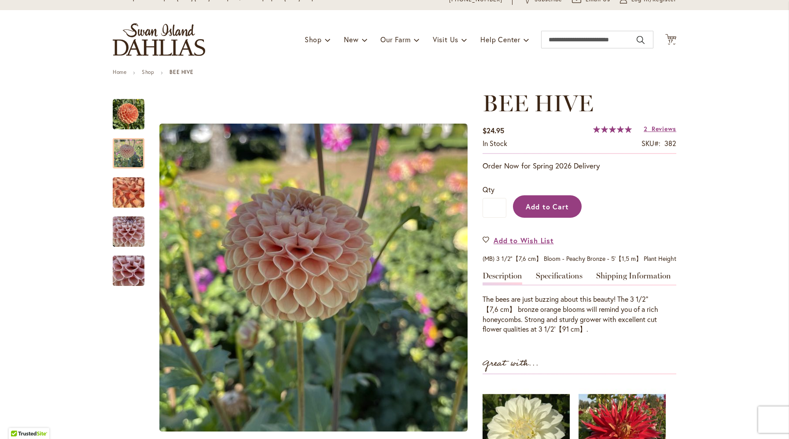
click at [553, 207] on span "Add to Cart" at bounding box center [548, 206] width 44 height 9
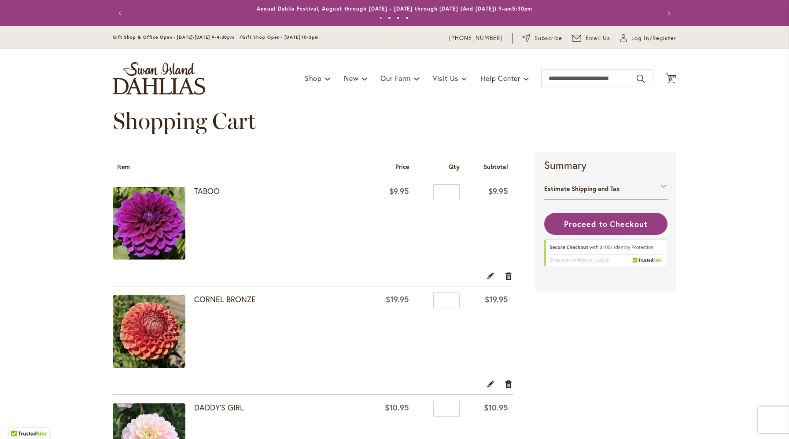
click at [508, 276] on link "Remove item" at bounding box center [509, 276] width 8 height 10
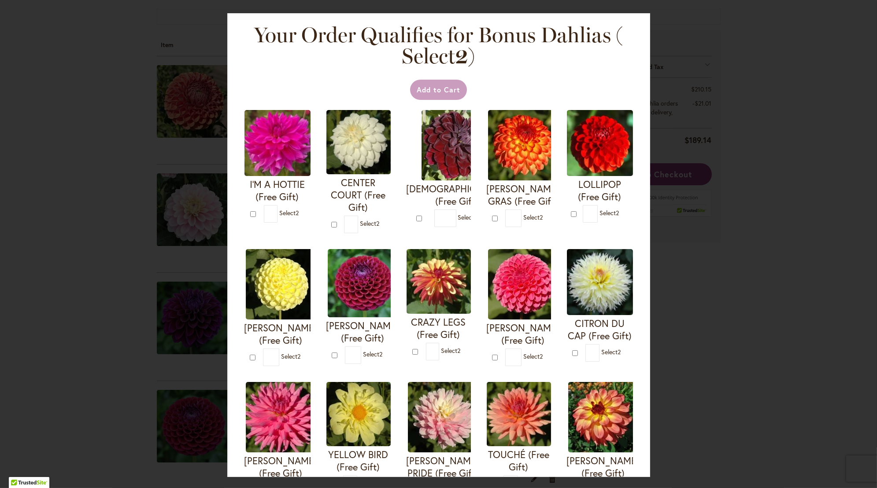
scroll to position [143, 0]
click at [685, 110] on div "Your Order Qualifies for Bonus Dahlias ( Select 2 ) Add to Cart I'M A HOTTIE (F…" at bounding box center [438, 244] width 877 height 488
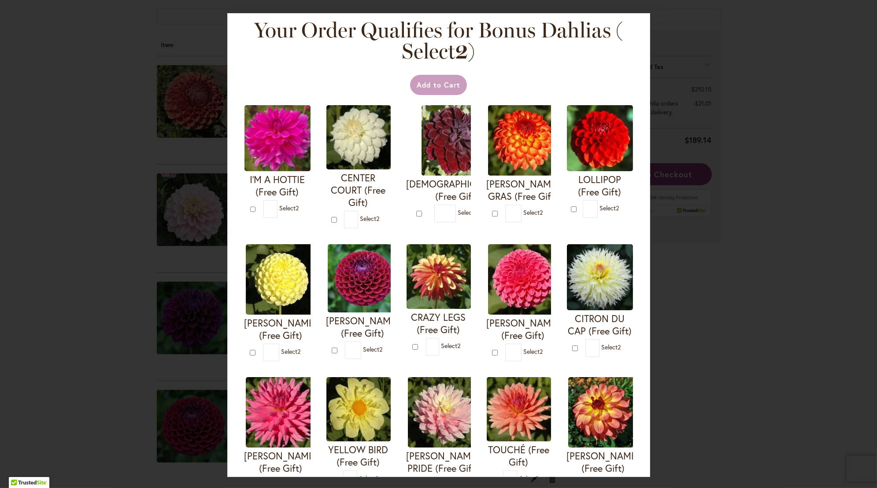
scroll to position [0, 0]
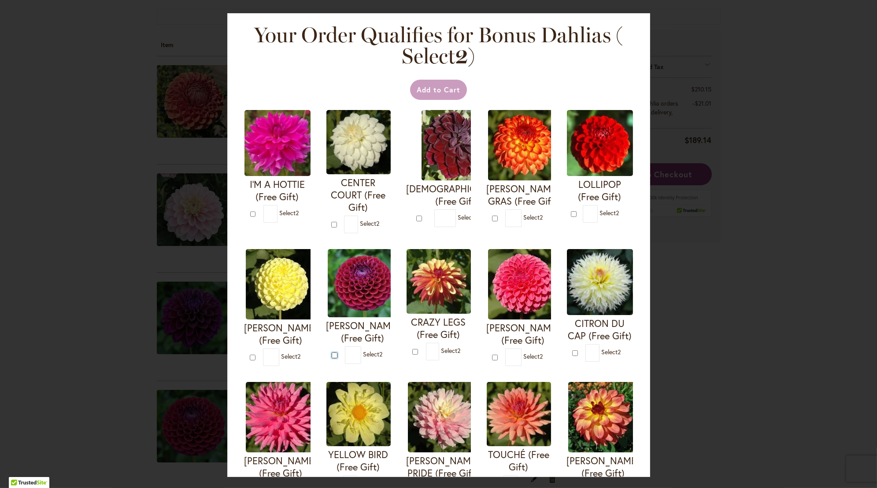
type input "*"
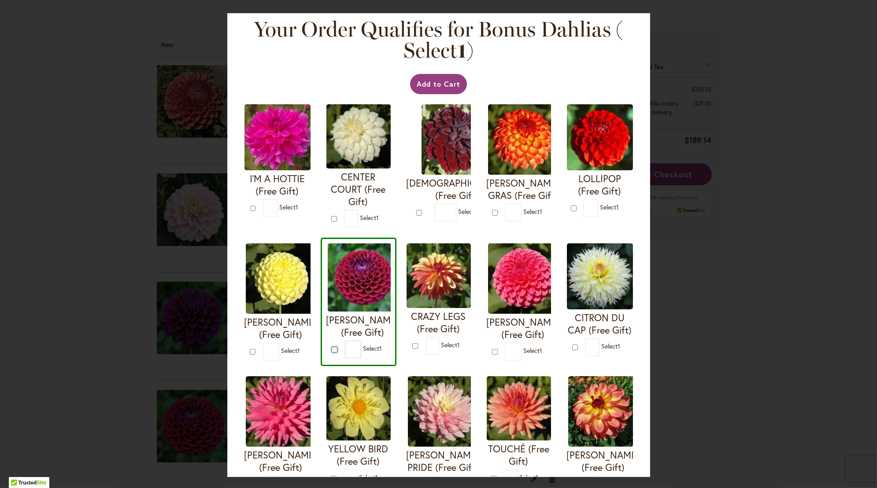
scroll to position [7, 0]
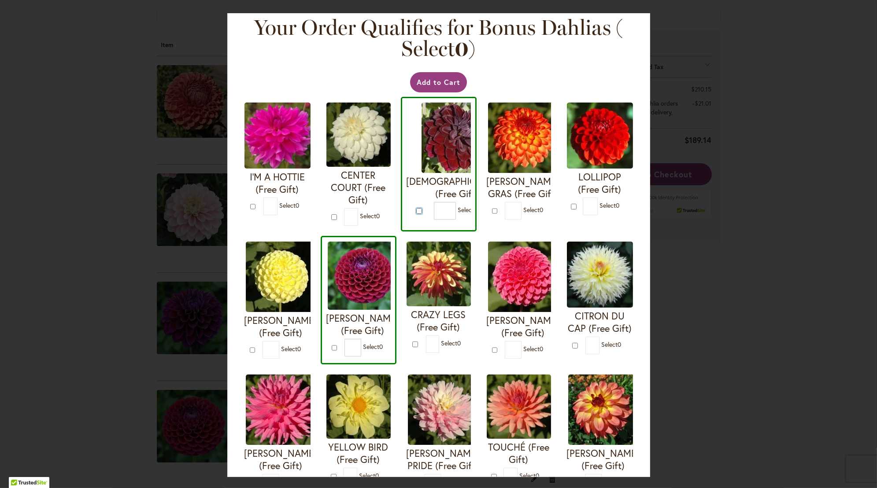
type input "*"
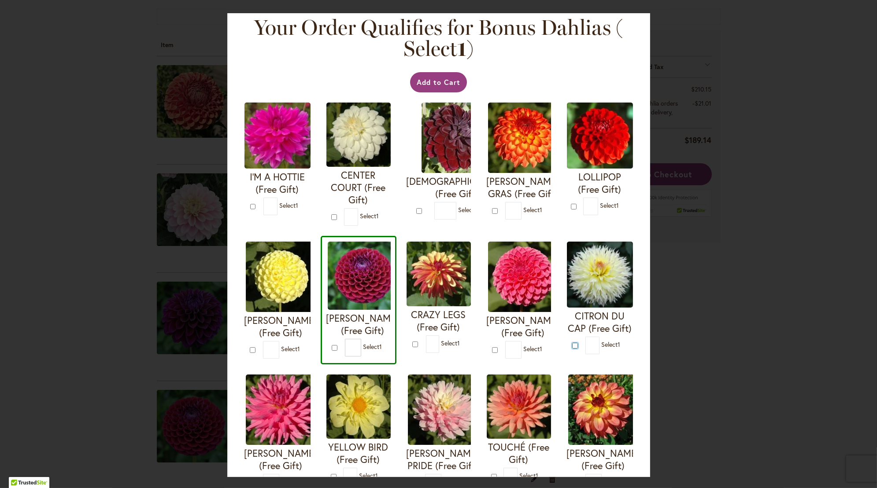
type input "*"
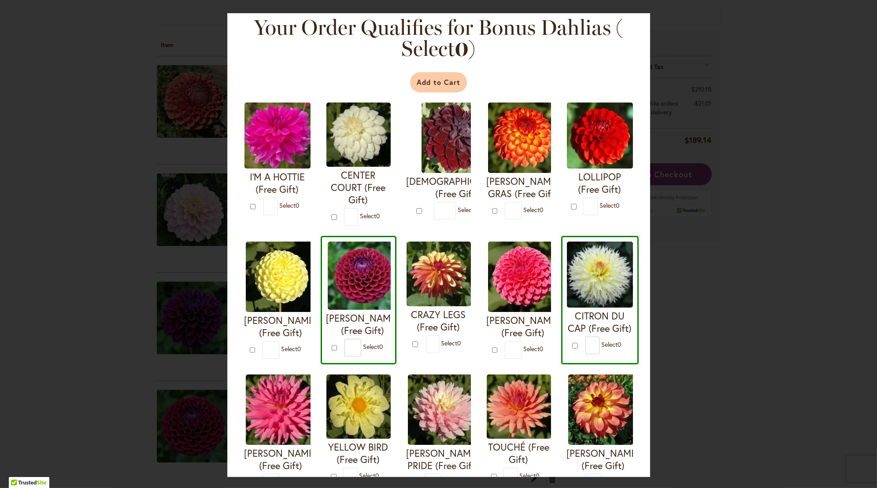
click at [445, 73] on button "Add to Cart" at bounding box center [438, 82] width 57 height 20
click at [0, 439] on div at bounding box center [0, 488] width 0 height 0
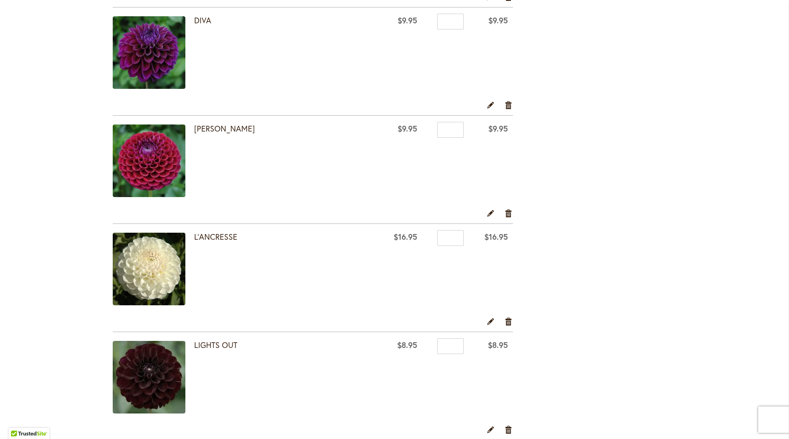
scroll to position [492, 0]
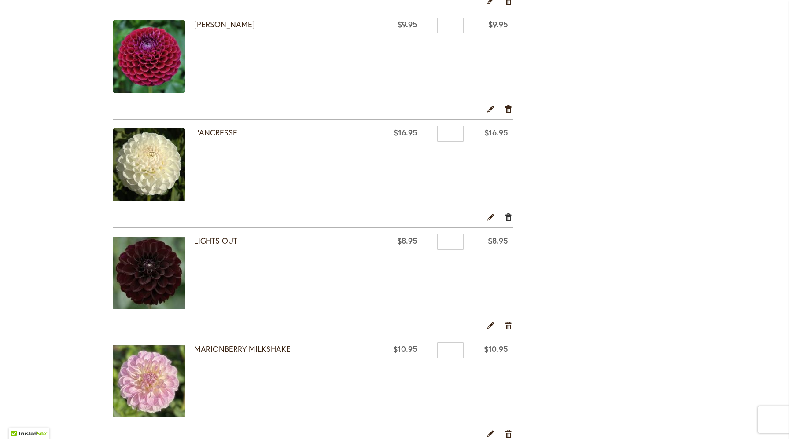
click at [512, 217] on link "Remove item" at bounding box center [509, 217] width 8 height 10
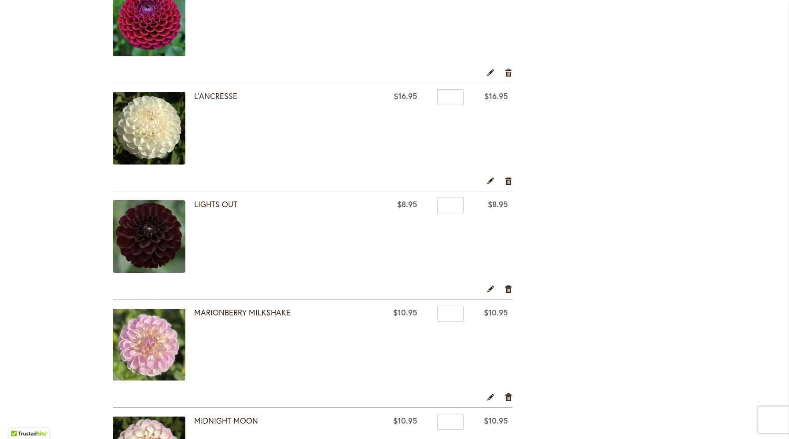
scroll to position [530, 0]
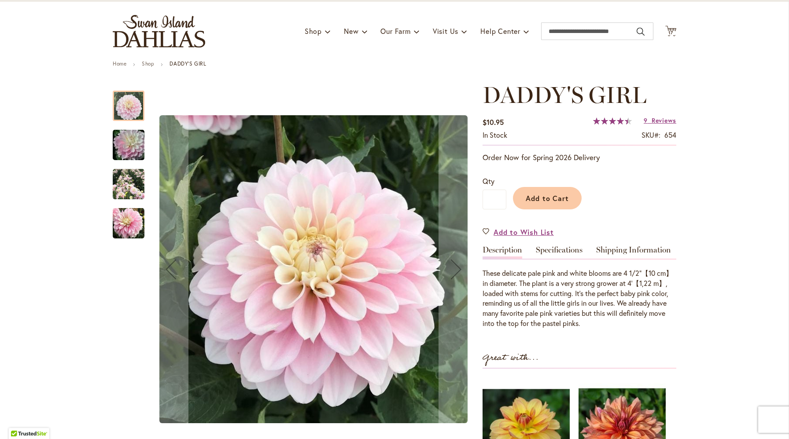
scroll to position [49, 0]
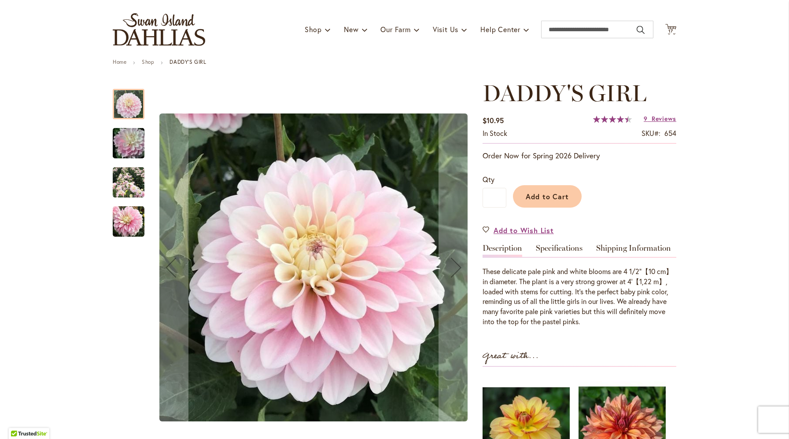
click at [135, 141] on img "DADDY'S GIRL" at bounding box center [128, 143] width 63 height 42
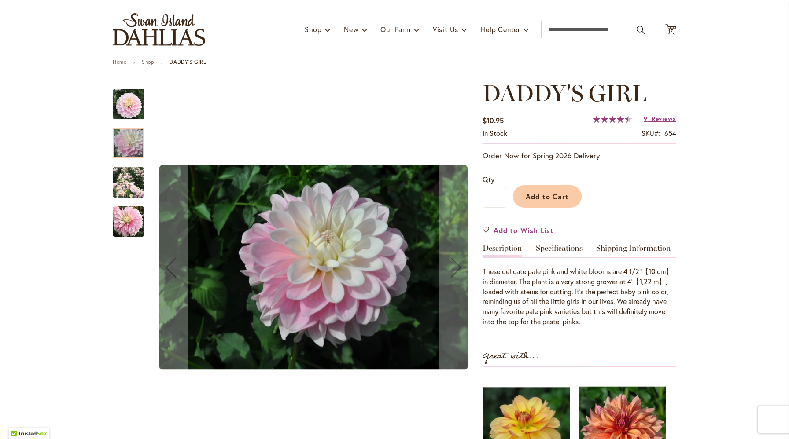
click at [129, 178] on img "DADDY'S GIRL" at bounding box center [129, 183] width 32 height 32
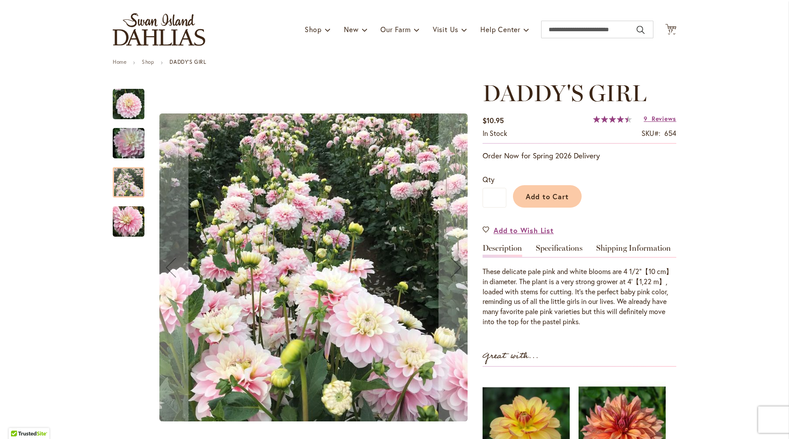
click at [125, 208] on img "DADDY'S GIRL" at bounding box center [129, 222] width 32 height 32
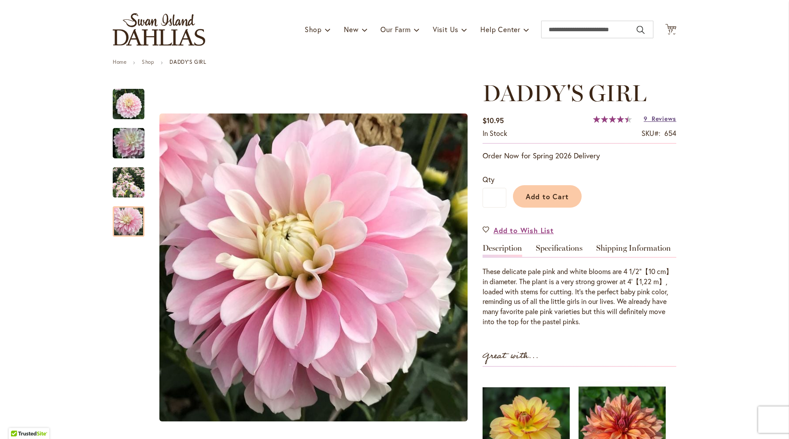
click at [662, 122] on span "Reviews" at bounding box center [664, 118] width 25 height 8
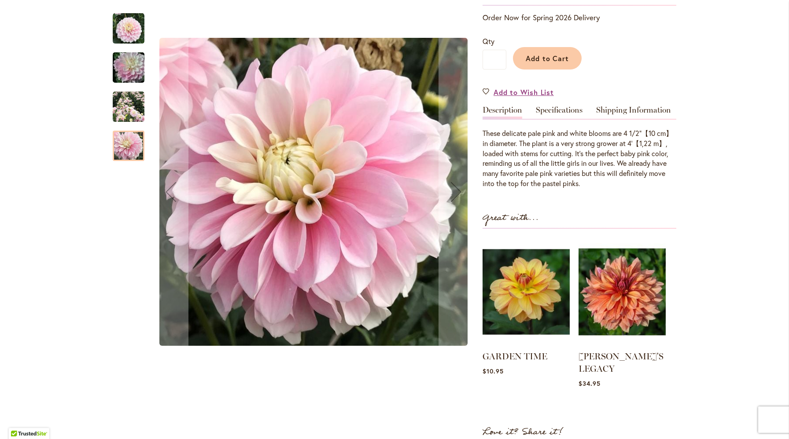
scroll to position [185, 0]
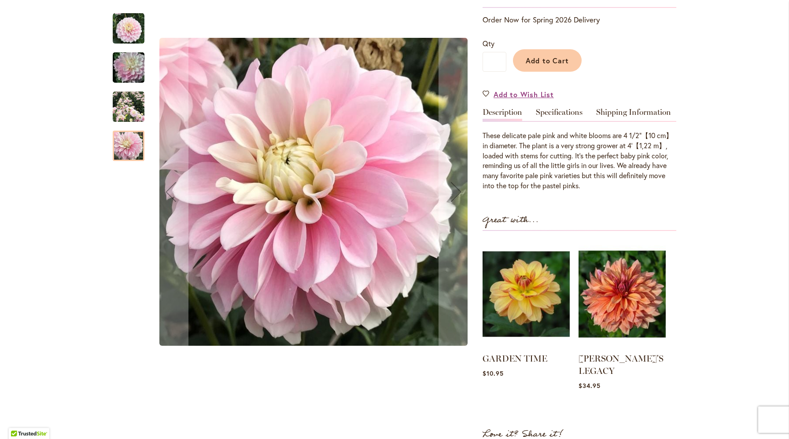
click at [123, 110] on img "DADDY'S GIRL" at bounding box center [129, 107] width 32 height 32
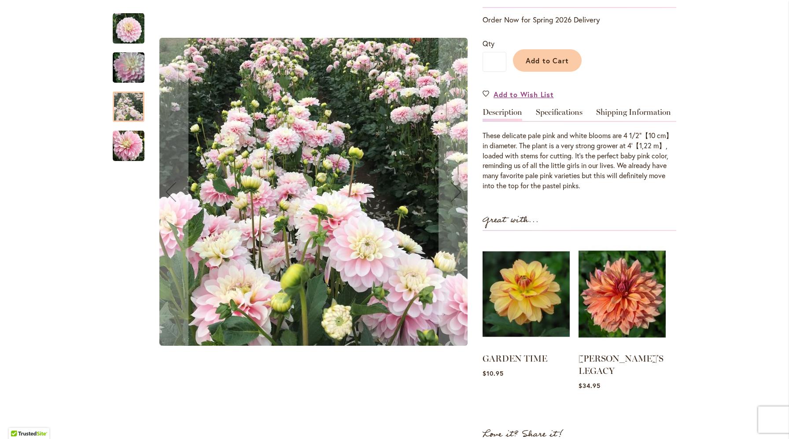
click at [134, 64] on img "DADDY'S GIRL" at bounding box center [128, 68] width 63 height 42
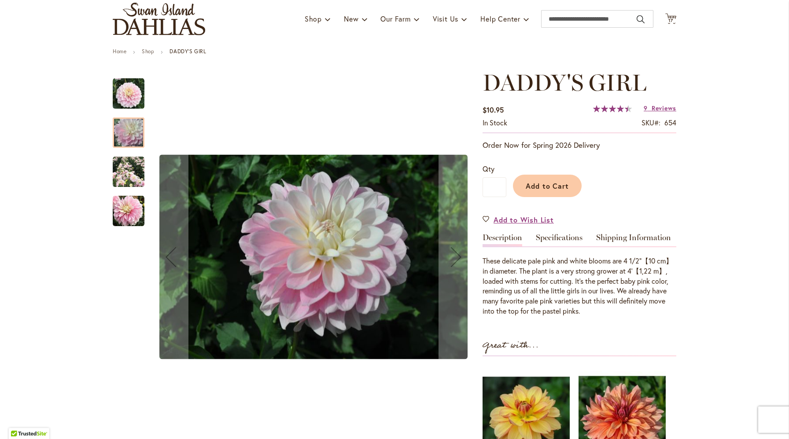
scroll to position [53, 0]
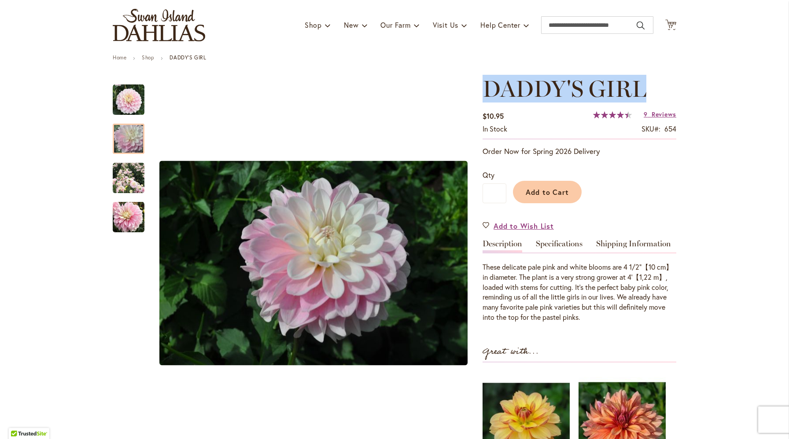
drag, startPoint x: 506, startPoint y: 89, endPoint x: 646, endPoint y: 88, distance: 140.0
click at [646, 88] on span "DADDY'S GIRL" at bounding box center [565, 89] width 164 height 28
copy span "DADDY'S GIRL"
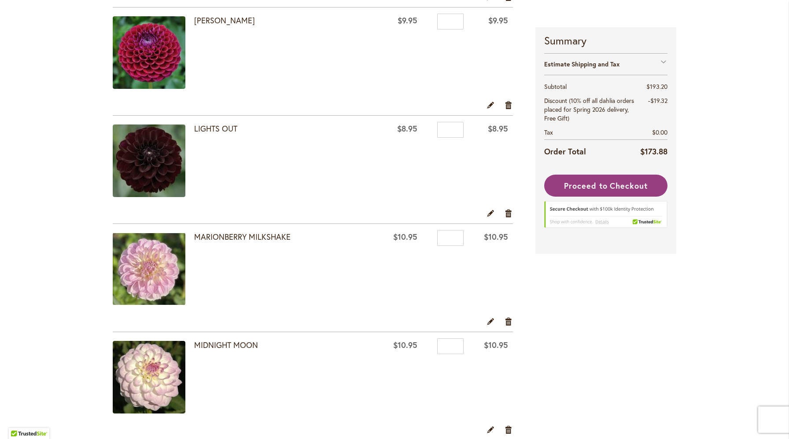
scroll to position [523, 0]
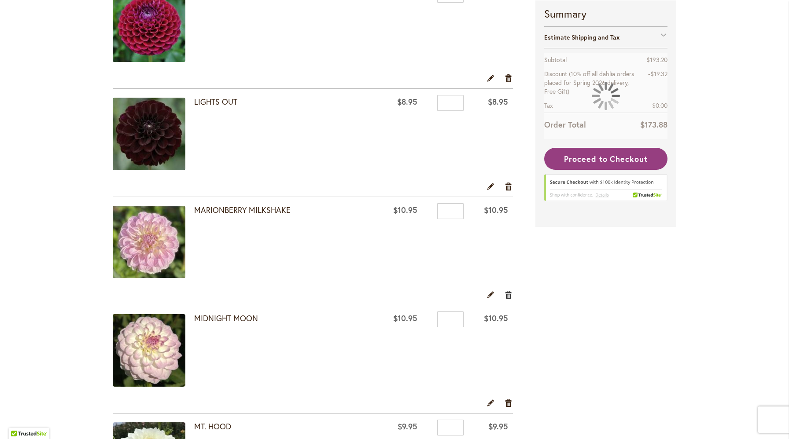
click at [508, 294] on link "Remove item" at bounding box center [509, 295] width 8 height 10
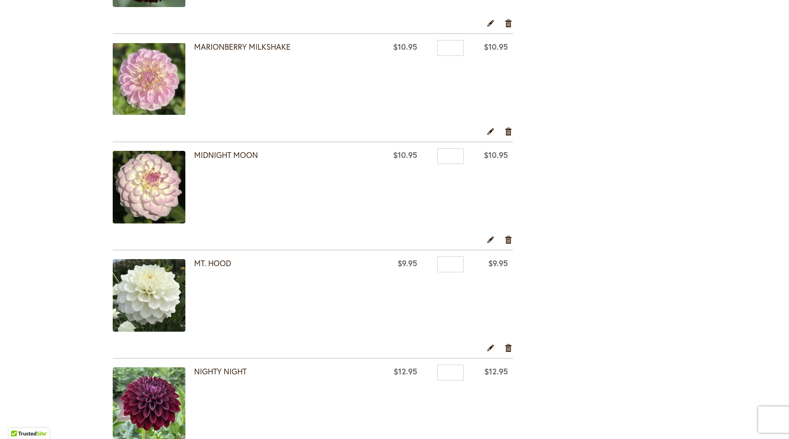
scroll to position [656, 0]
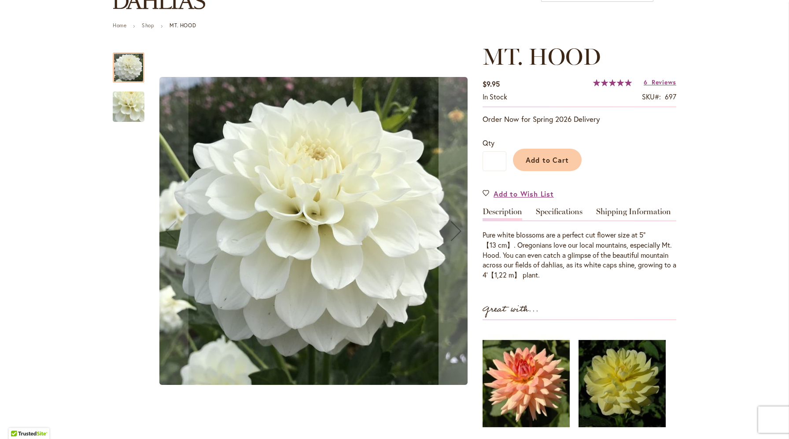
scroll to position [92, 0]
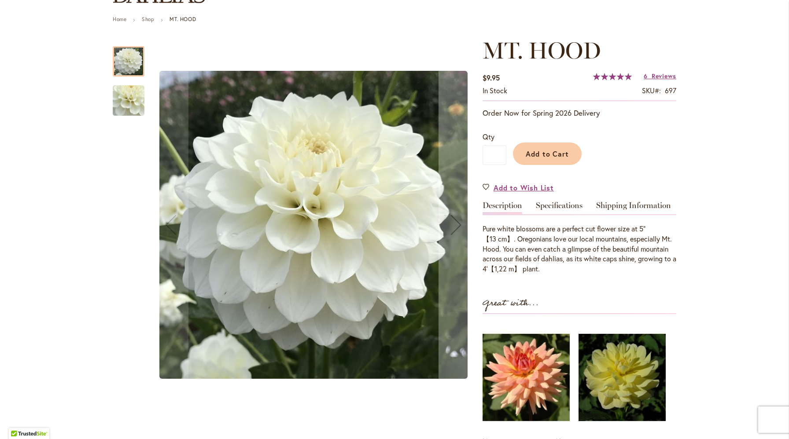
click at [132, 100] on img "MT. HOOD" at bounding box center [128, 100] width 63 height 59
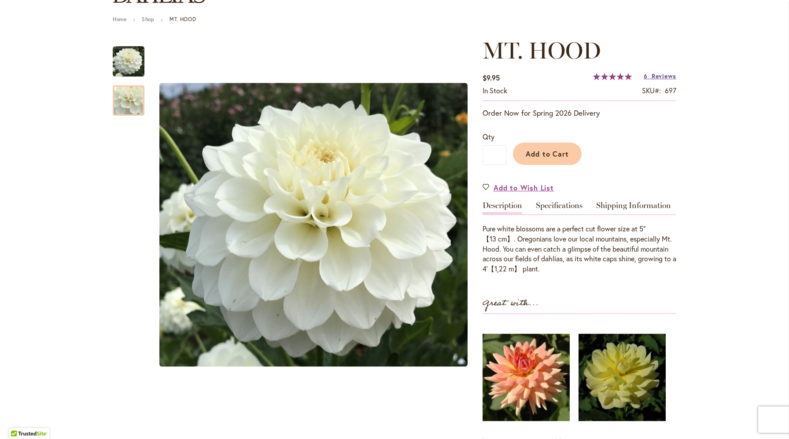
click at [663, 77] on span "Reviews" at bounding box center [664, 76] width 25 height 8
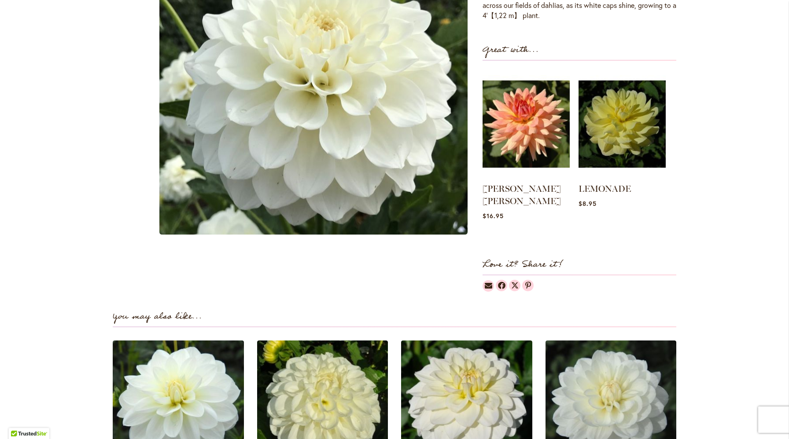
scroll to position [0, 0]
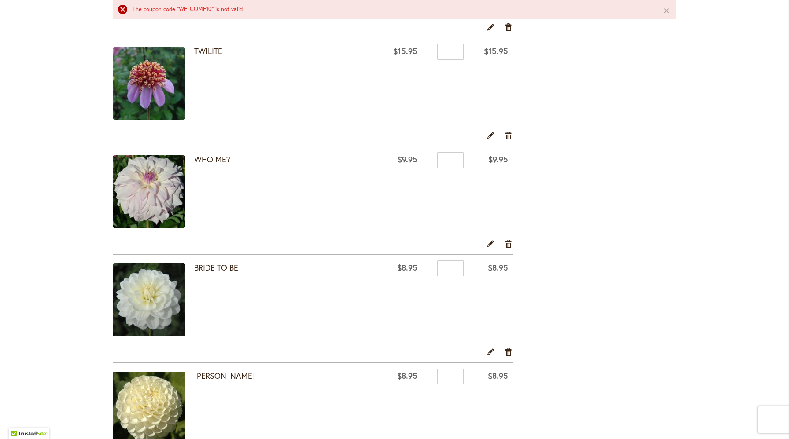
scroll to position [1246, 0]
click at [508, 243] on link "Remove item" at bounding box center [509, 244] width 8 height 10
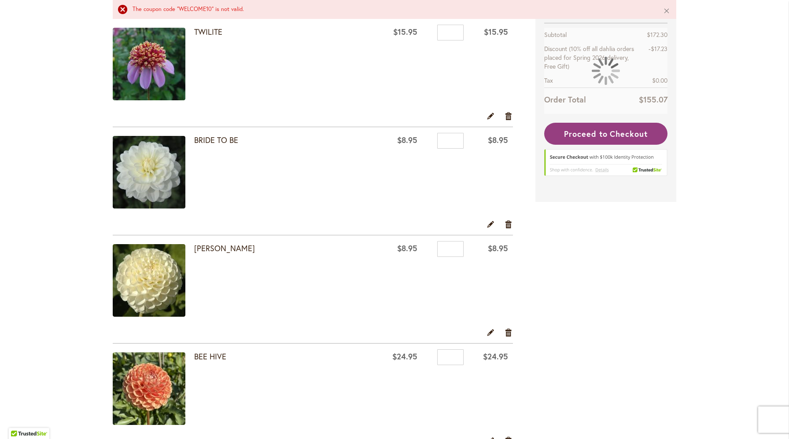
scroll to position [1418, 0]
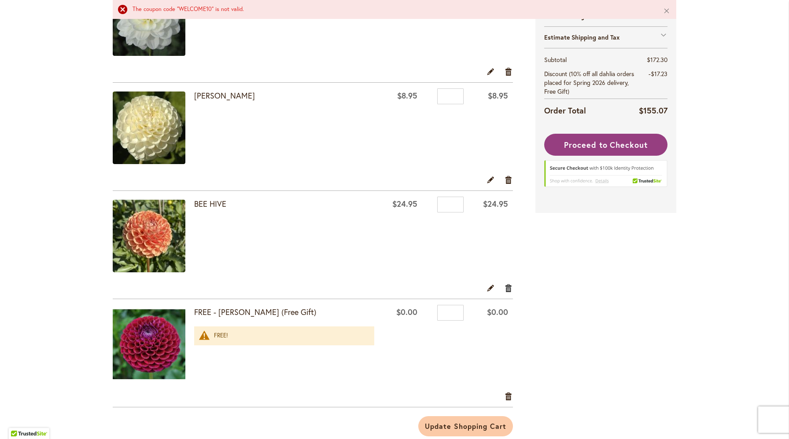
click at [507, 285] on link "Remove item" at bounding box center [509, 289] width 8 height 10
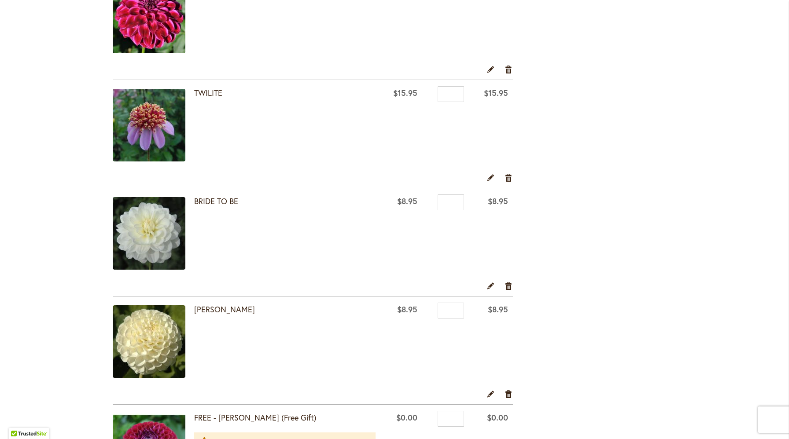
scroll to position [1185, 0]
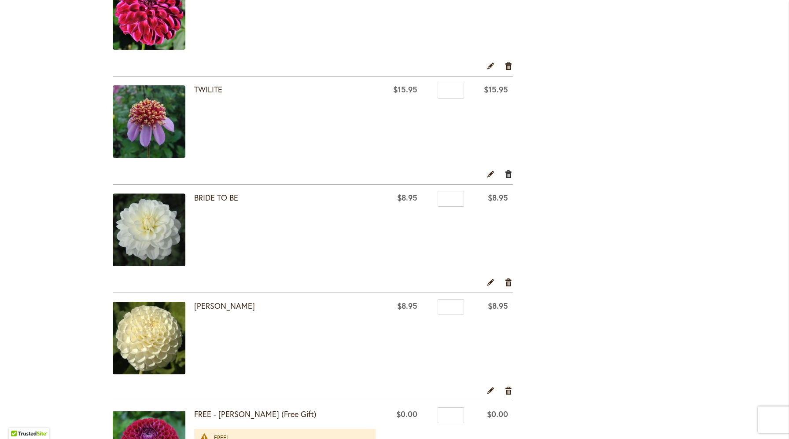
click at [508, 174] on link "Remove item" at bounding box center [509, 174] width 8 height 10
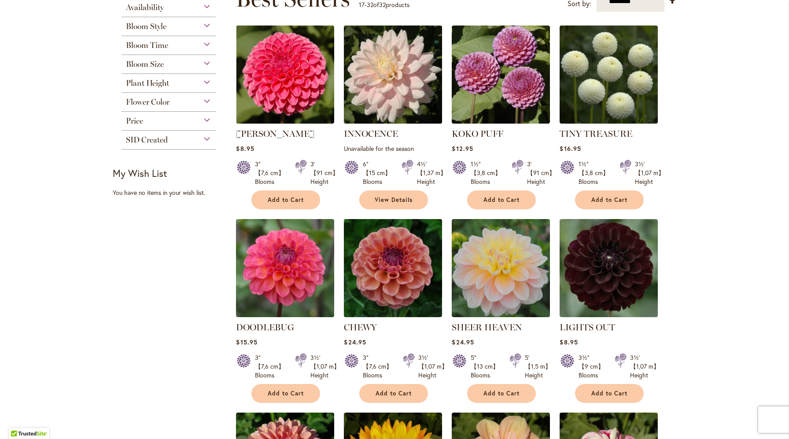
scroll to position [158, 0]
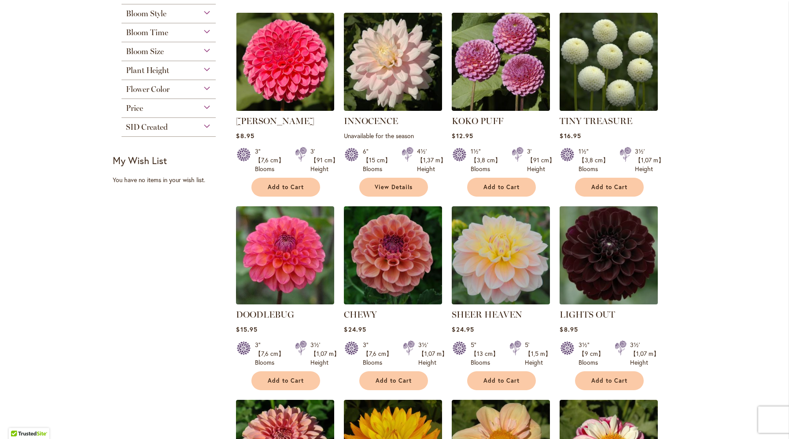
click at [611, 260] on img at bounding box center [608, 255] width 103 height 103
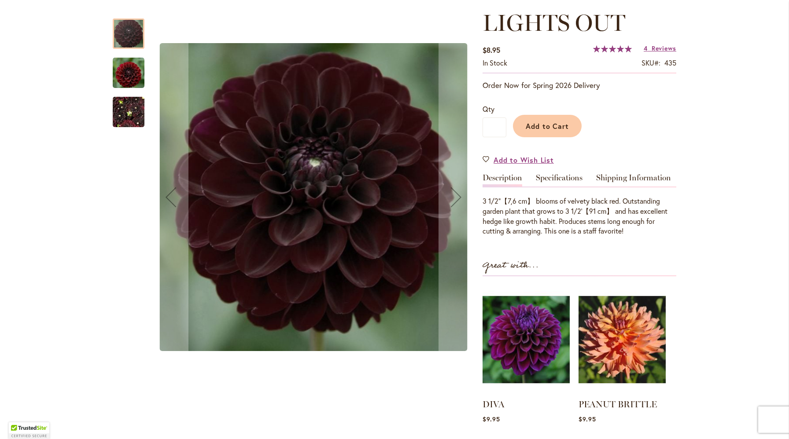
scroll to position [113, 0]
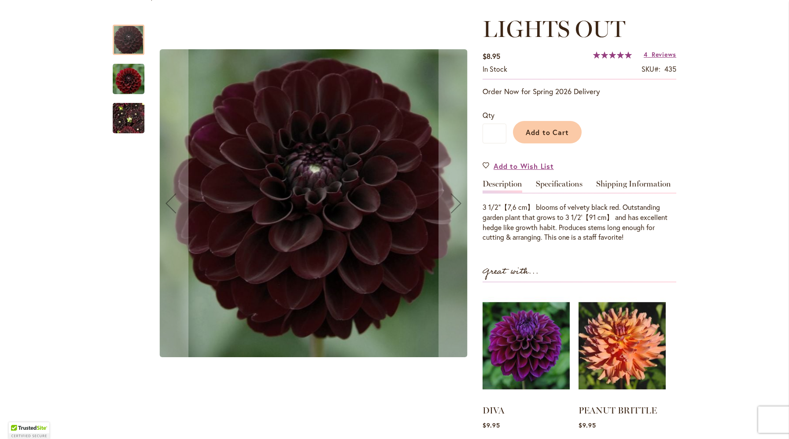
click at [125, 86] on img "LIGHTS OUT" at bounding box center [129, 79] width 32 height 33
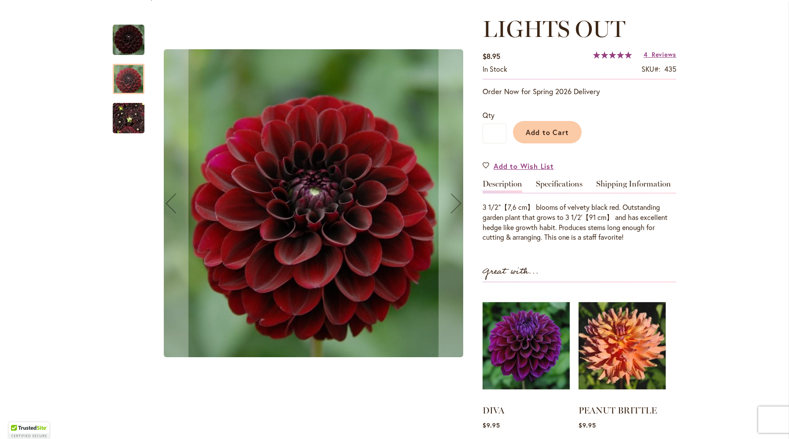
click at [127, 132] on img "LIGHTS OUT" at bounding box center [129, 118] width 32 height 42
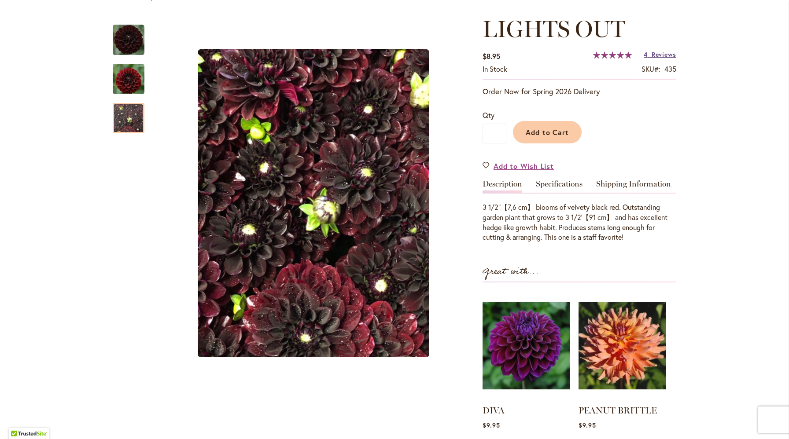
click at [652, 55] on span "Reviews" at bounding box center [664, 54] width 25 height 8
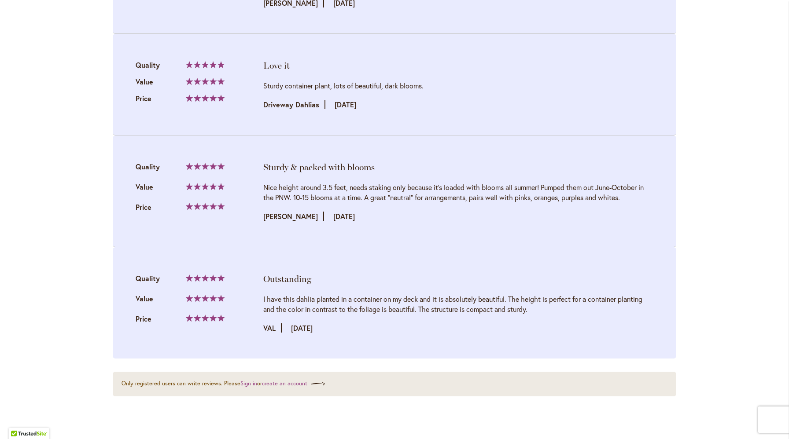
scroll to position [1050, 0]
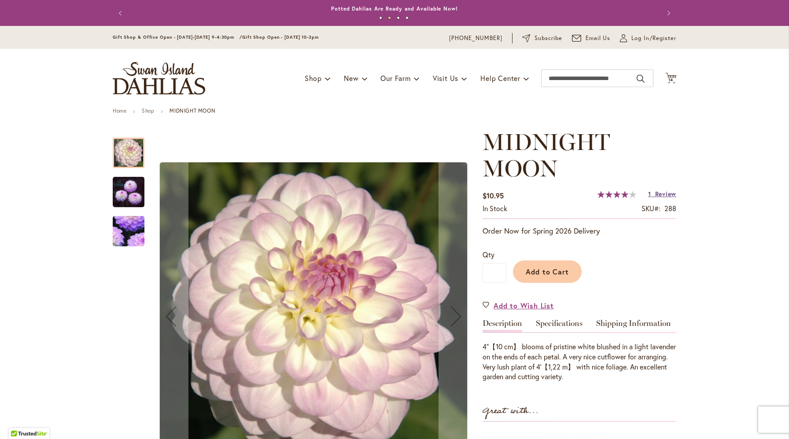
click at [667, 193] on span "Review" at bounding box center [665, 194] width 21 height 8
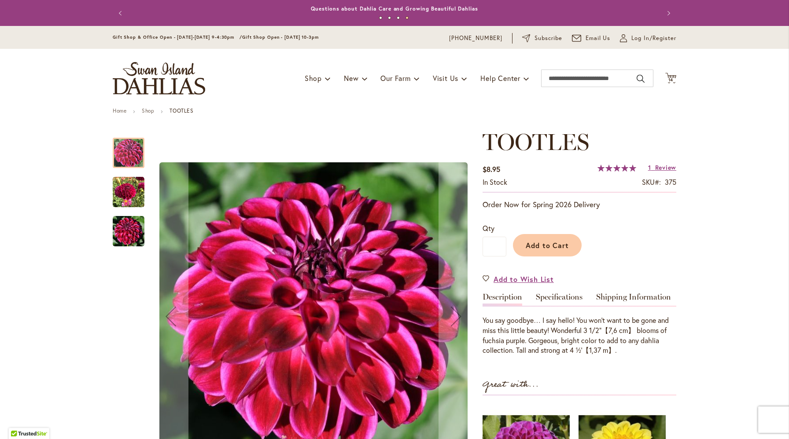
click at [123, 190] on img "Tootles" at bounding box center [129, 193] width 32 height 32
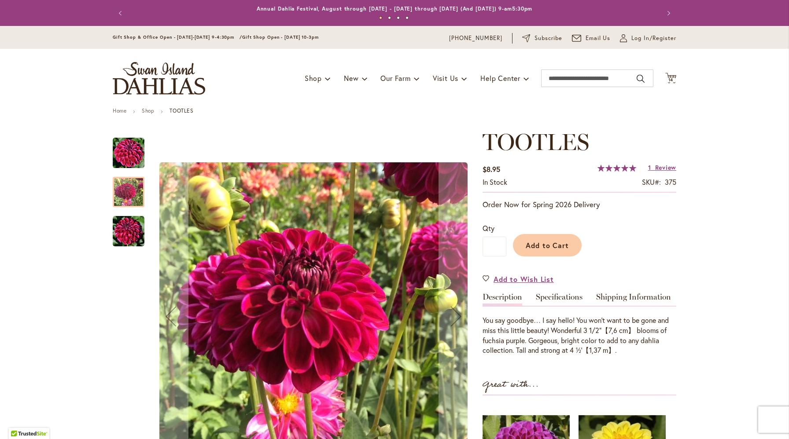
click at [127, 224] on img "Tootles" at bounding box center [129, 232] width 32 height 32
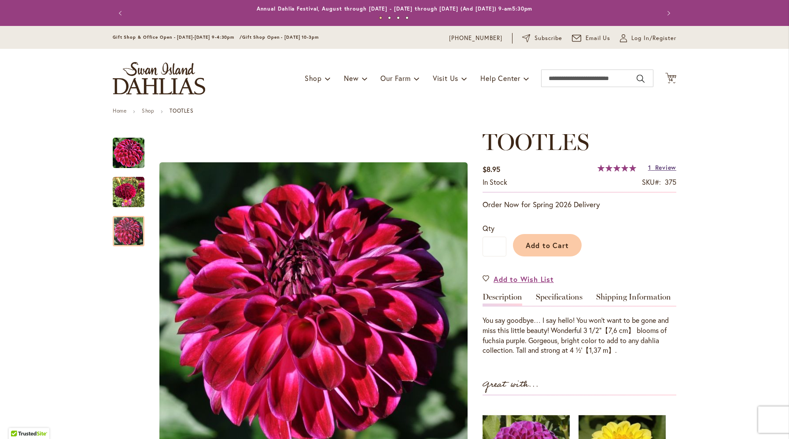
click at [652, 169] on link "1 Review" at bounding box center [662, 167] width 28 height 8
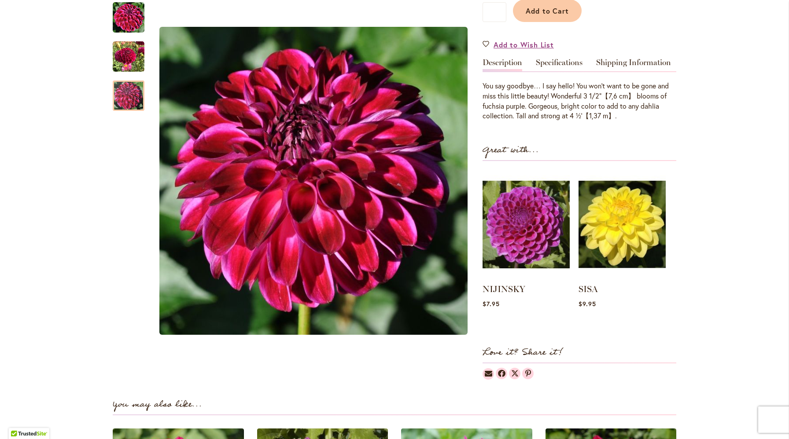
scroll to position [891, 0]
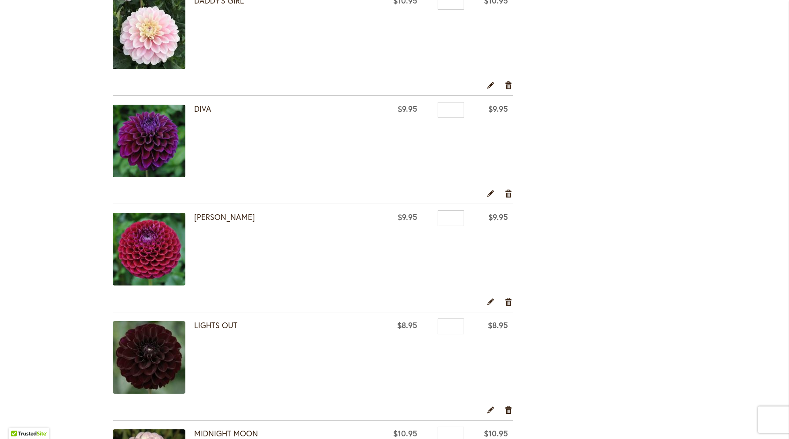
scroll to position [312, 0]
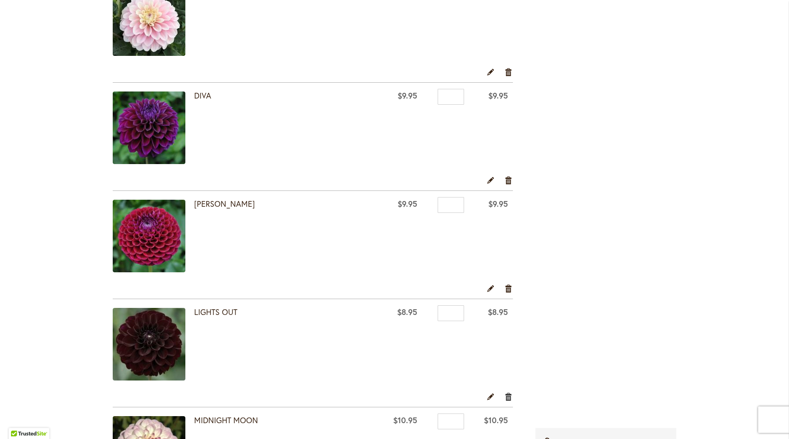
click at [509, 393] on link "Remove item" at bounding box center [509, 397] width 8 height 10
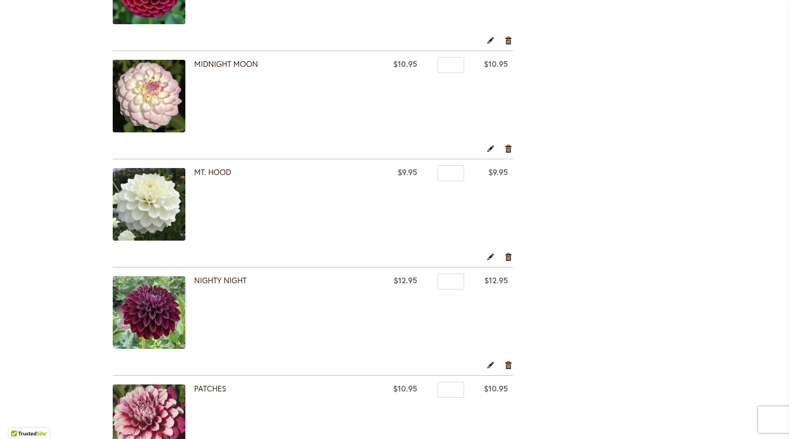
scroll to position [729, 0]
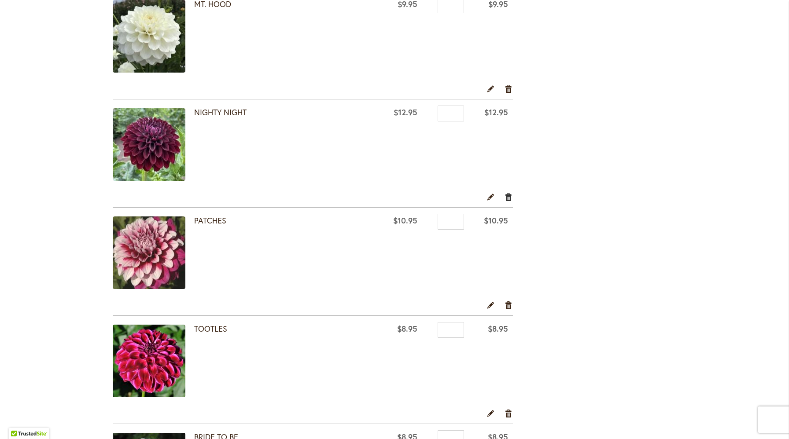
click at [508, 197] on link "Remove item" at bounding box center [509, 197] width 8 height 10
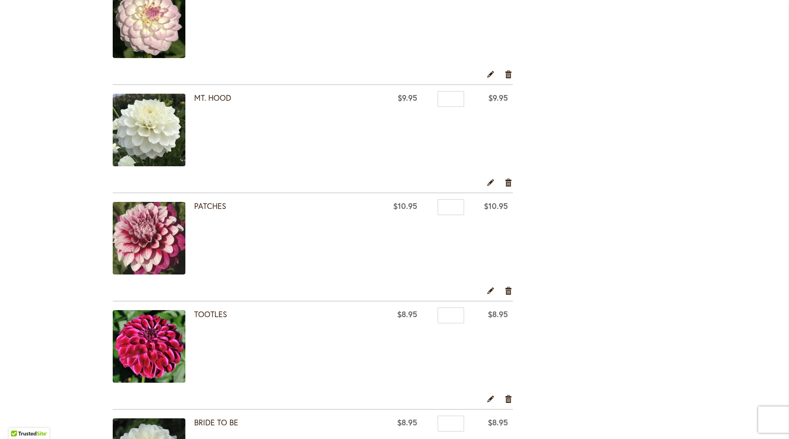
scroll to position [771, 0]
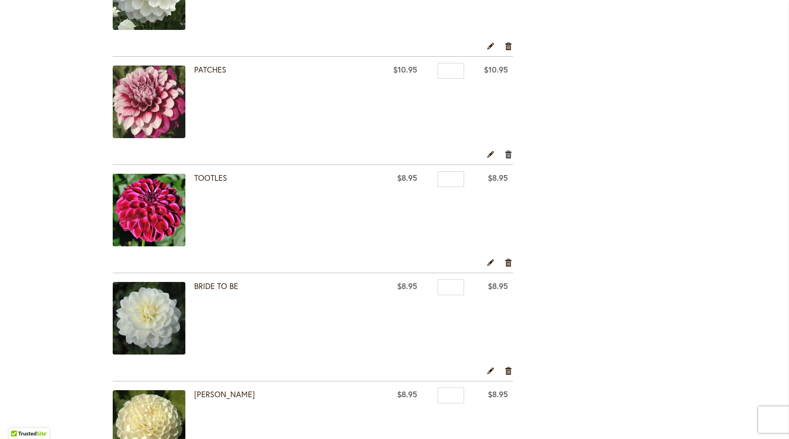
click at [508, 155] on link "Remove item" at bounding box center [509, 154] width 8 height 10
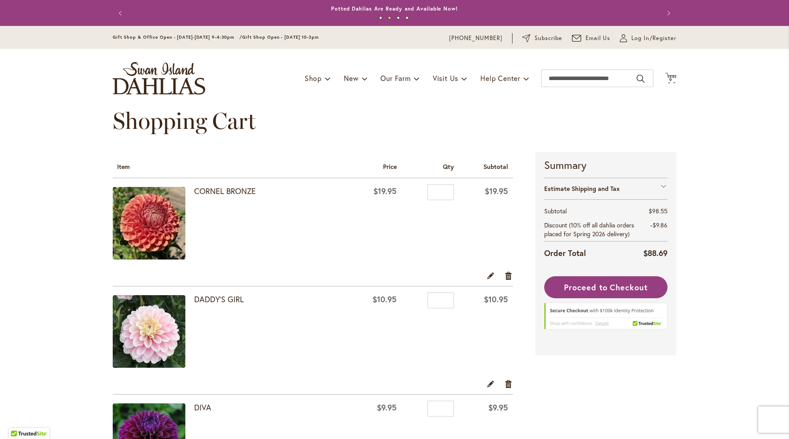
click at [0, 439] on div at bounding box center [0, 439] width 0 height 0
click at [668, 11] on button "Next" at bounding box center [668, 13] width 18 height 18
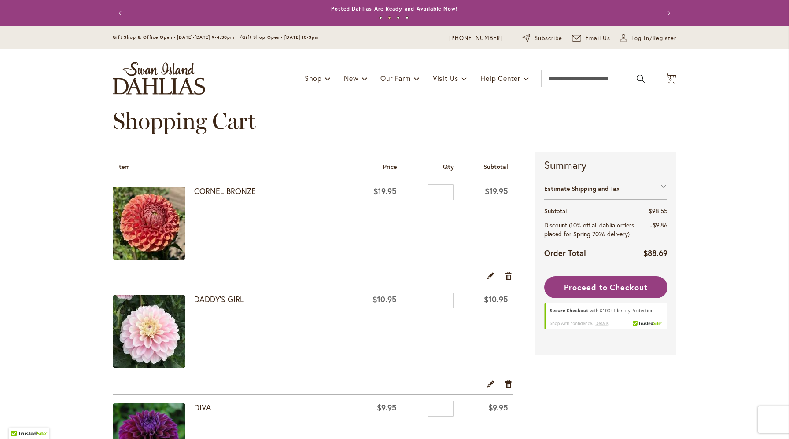
click at [668, 11] on button "Next" at bounding box center [668, 13] width 18 height 18
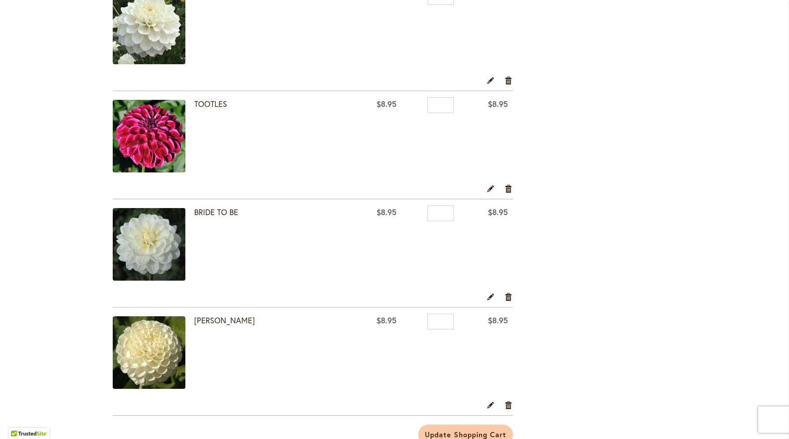
scroll to position [737, 0]
click at [510, 298] on link "Remove item" at bounding box center [509, 296] width 8 height 10
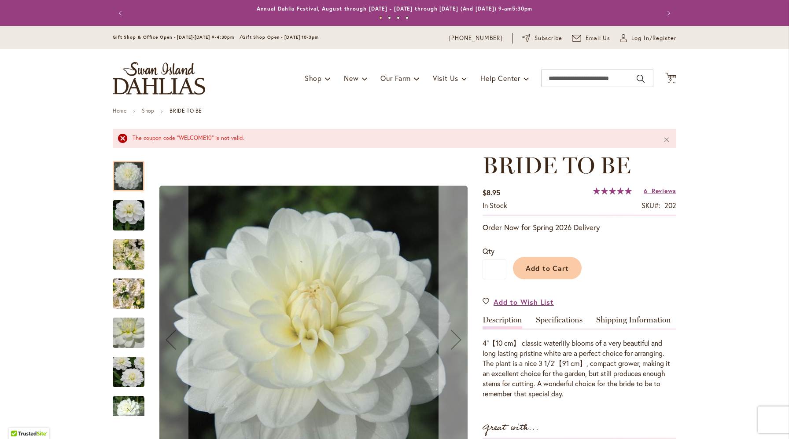
scroll to position [50, 0]
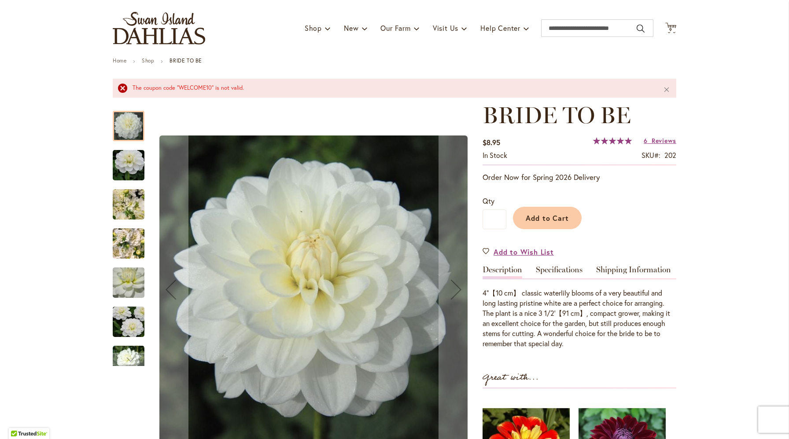
click at [132, 249] on img "BRIDE TO BE" at bounding box center [129, 243] width 32 height 42
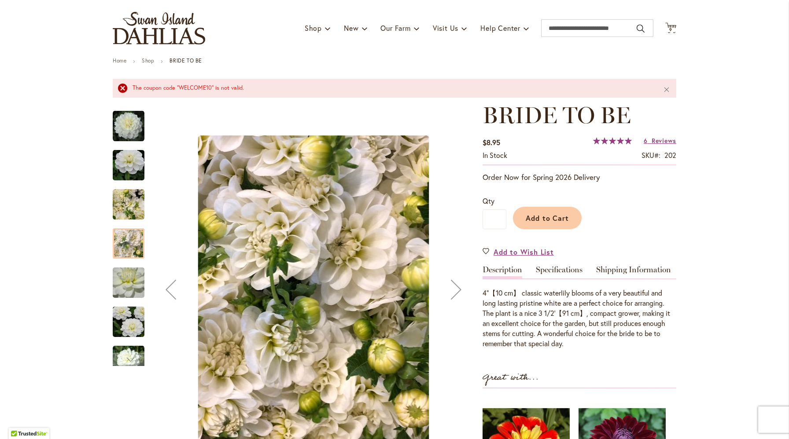
click at [133, 204] on img "BRIDE TO BE" at bounding box center [128, 204] width 63 height 48
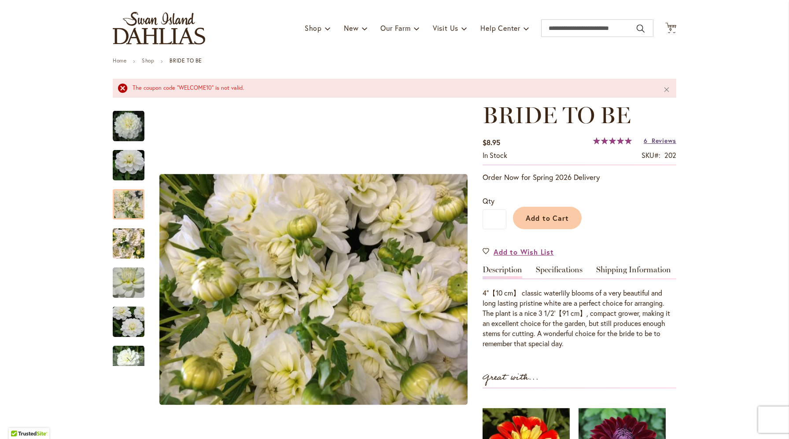
click at [653, 139] on span "Reviews" at bounding box center [664, 140] width 25 height 8
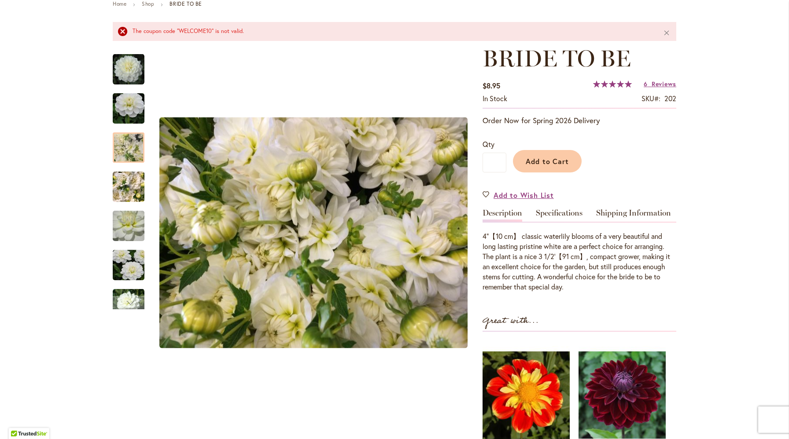
scroll to position [0, 0]
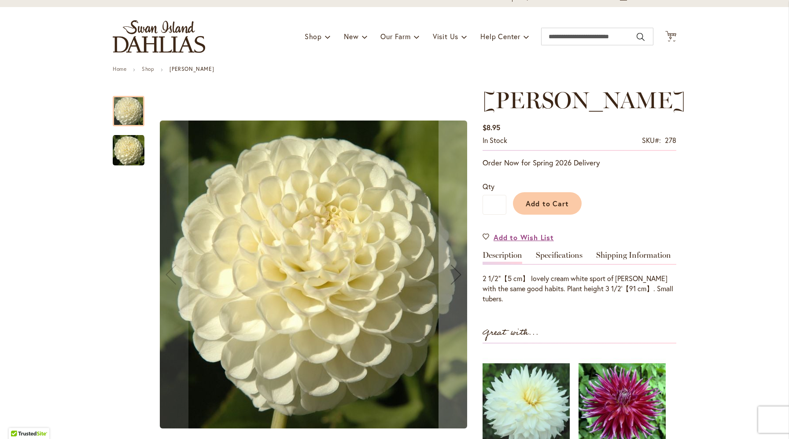
scroll to position [67, 0]
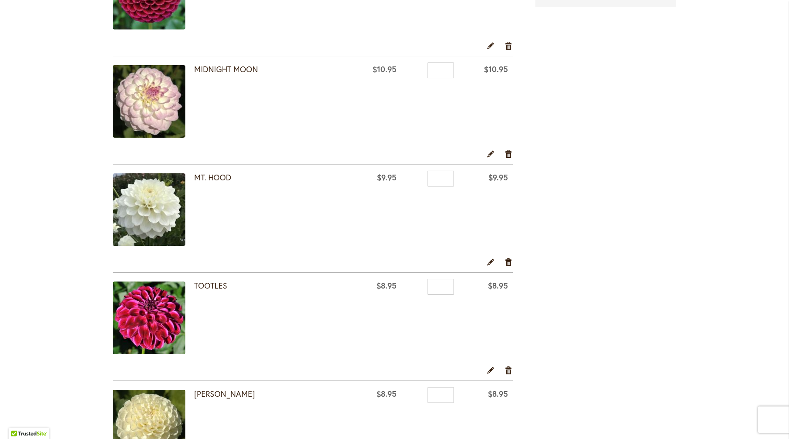
scroll to position [575, 0]
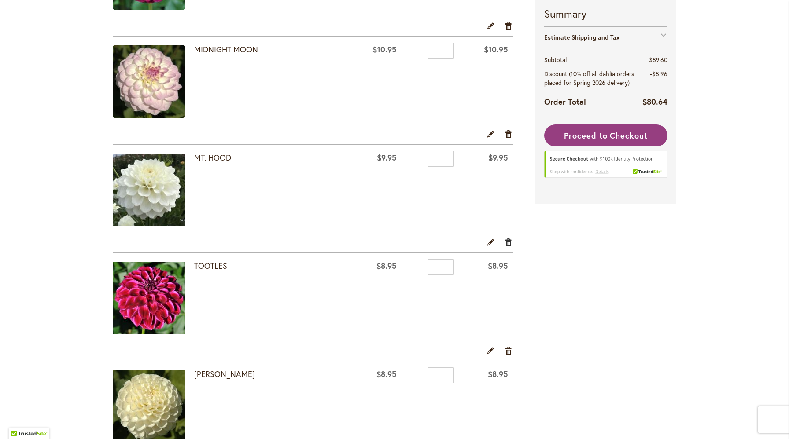
click at [509, 243] on link "Remove item" at bounding box center [509, 242] width 8 height 10
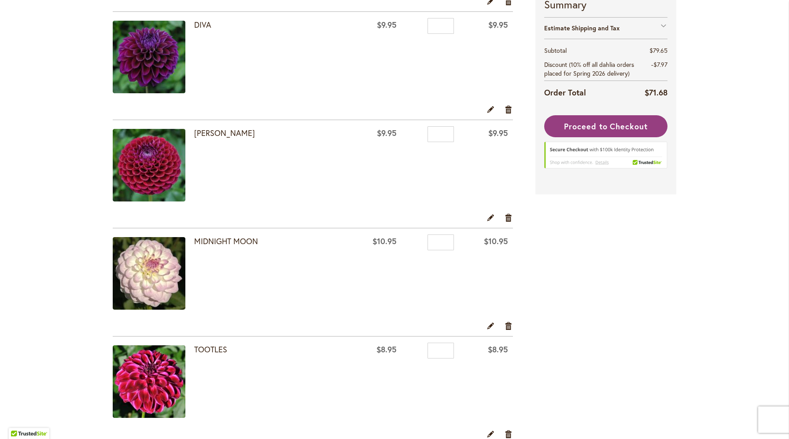
scroll to position [383, 0]
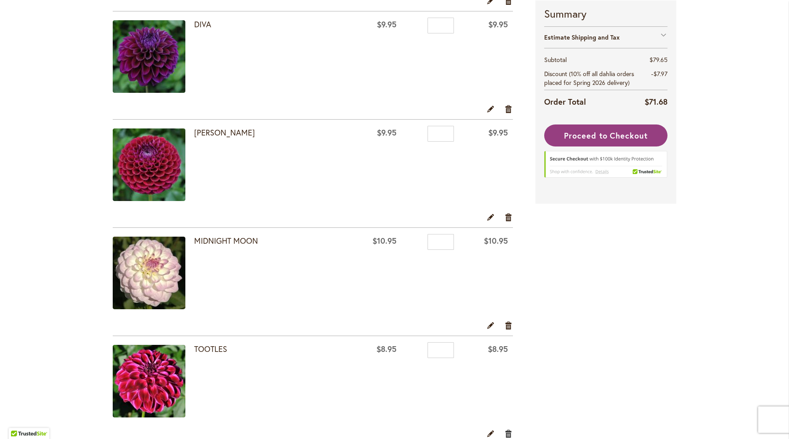
click at [508, 433] on link "Remove item" at bounding box center [509, 434] width 8 height 10
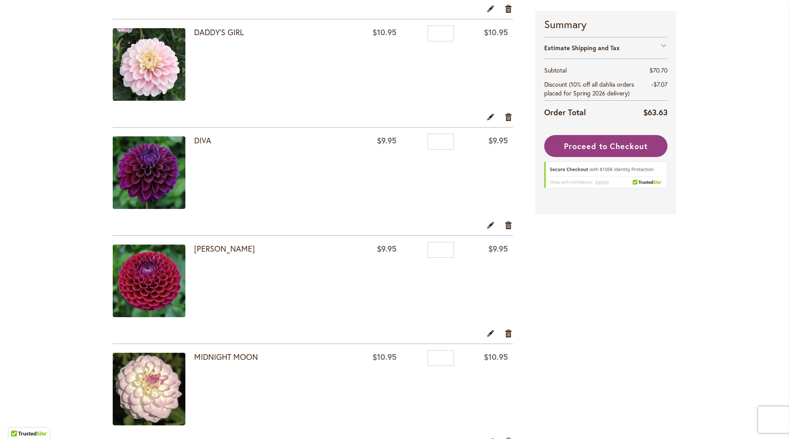
scroll to position [266, 0]
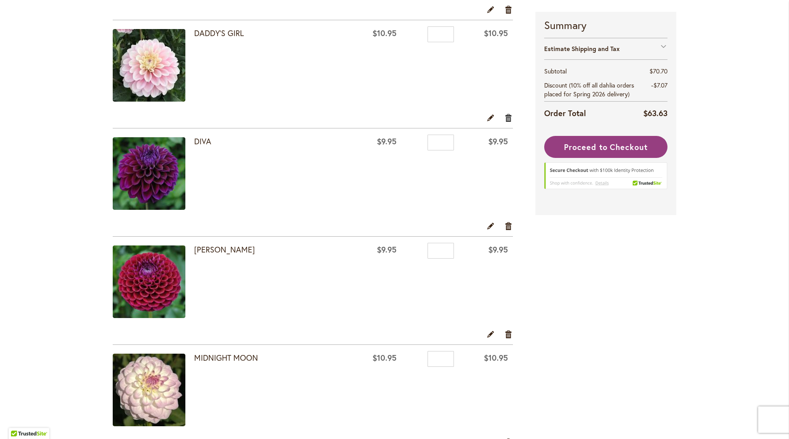
click at [508, 118] on link "Remove item" at bounding box center [509, 118] width 8 height 10
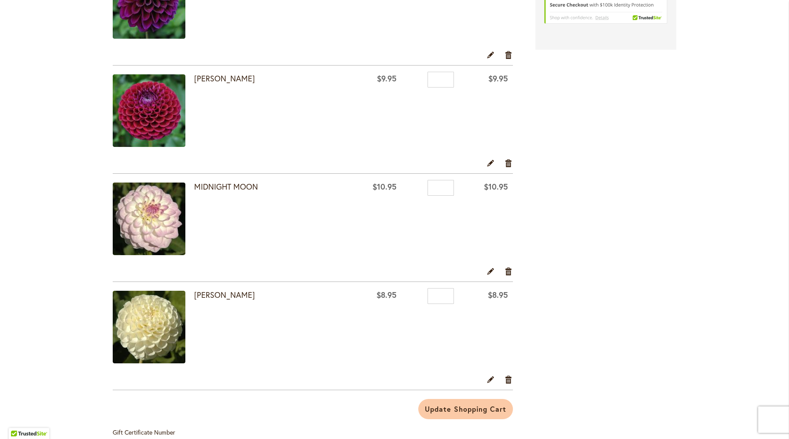
scroll to position [330, 0]
click at [508, 378] on link "Remove item" at bounding box center [509, 379] width 8 height 10
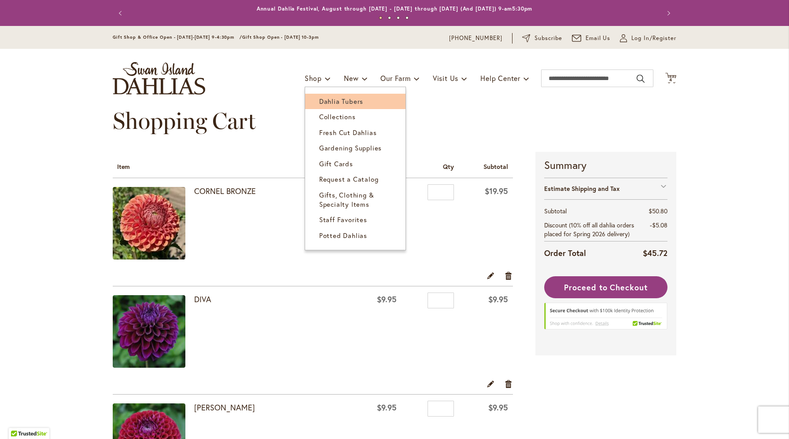
click at [328, 99] on span "Dahlia Tubers" at bounding box center [341, 101] width 44 height 9
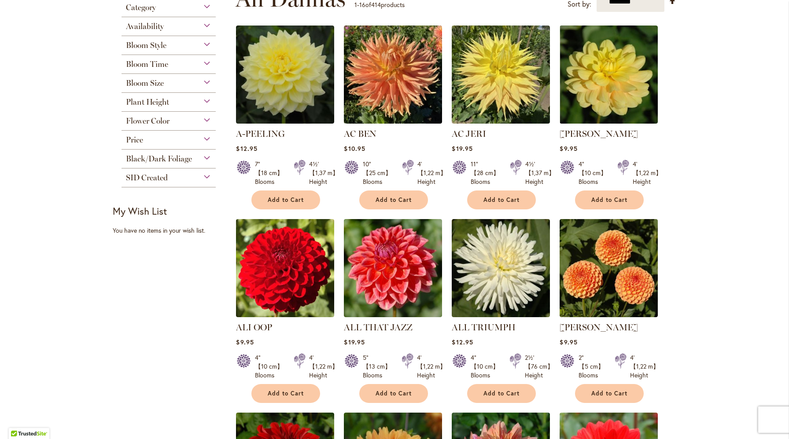
scroll to position [163, 0]
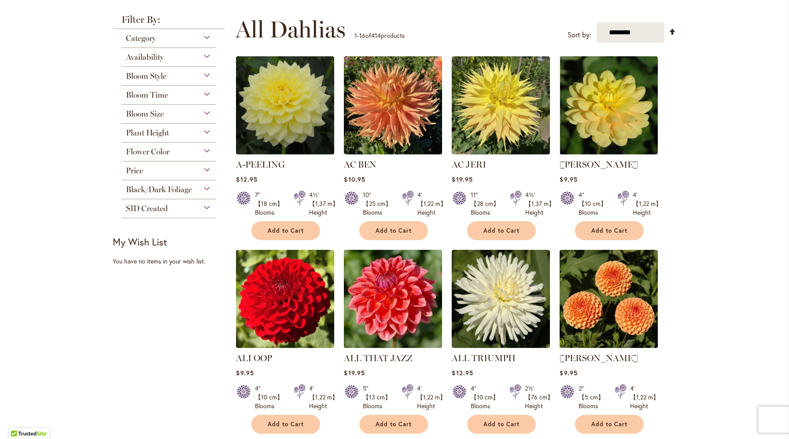
click at [203, 78] on div "Bloom Style" at bounding box center [169, 74] width 94 height 14
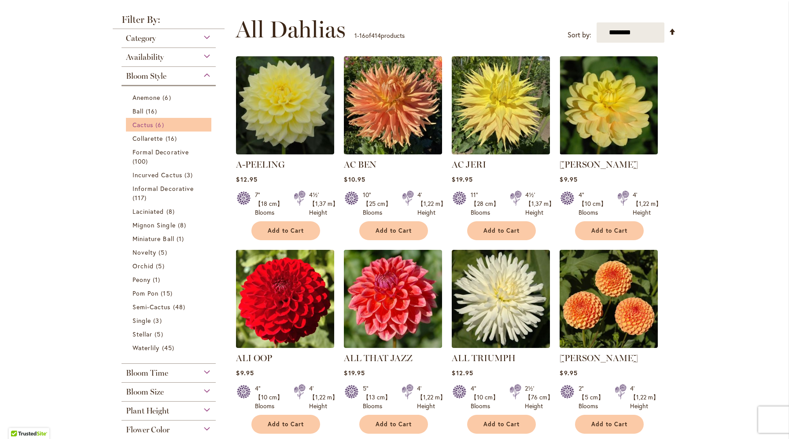
click at [147, 123] on span "Cactus" at bounding box center [143, 125] width 21 height 8
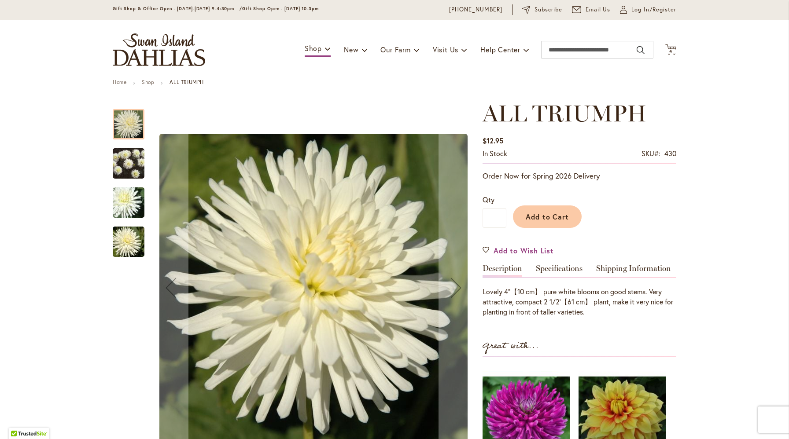
scroll to position [29, 0]
click at [126, 163] on img "ALL TRIUMPH" at bounding box center [129, 163] width 32 height 32
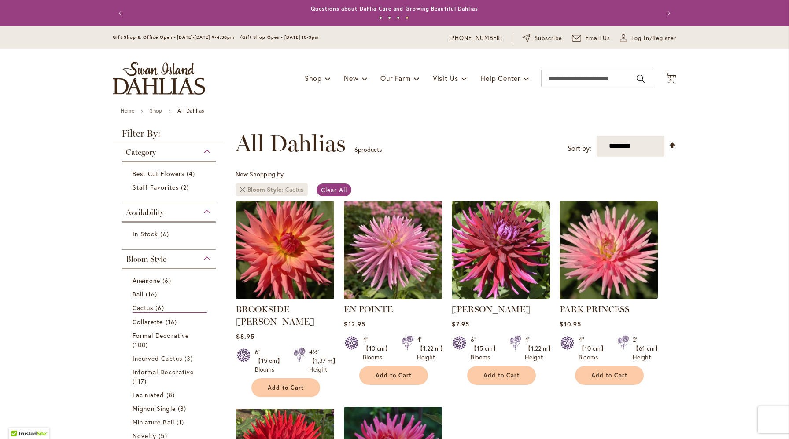
click at [244, 188] on link "Remove Bloom Style Cactus" at bounding box center [242, 189] width 5 height 5
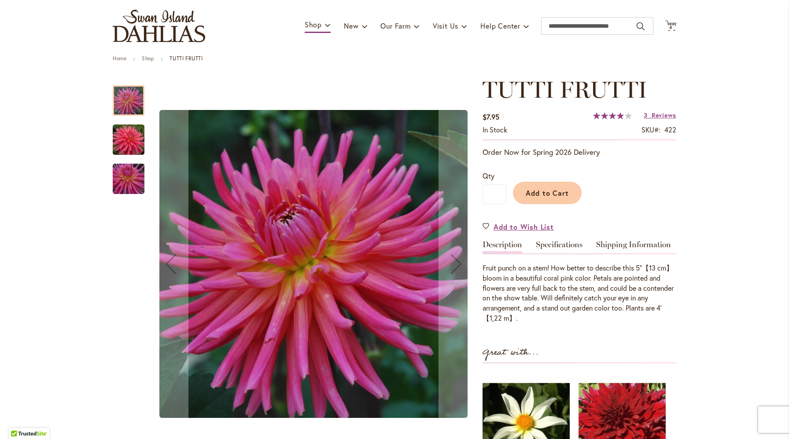
scroll to position [56, 0]
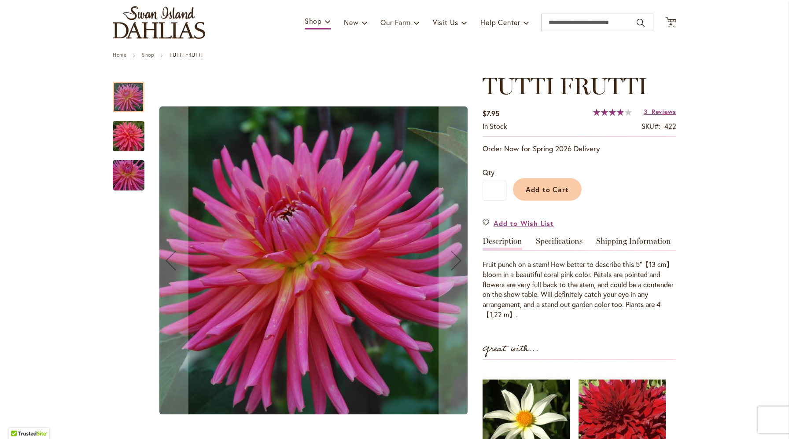
click at [131, 142] on img "TUTTI FRUTTI" at bounding box center [128, 136] width 63 height 42
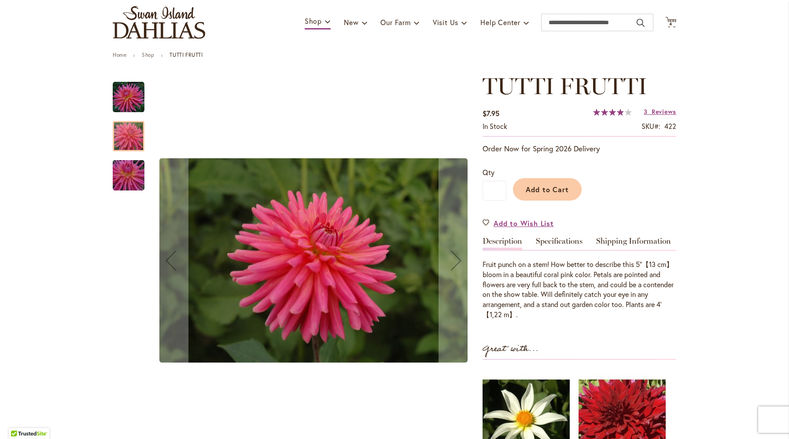
click at [128, 173] on img "TUTTI FRUTTI" at bounding box center [128, 176] width 63 height 42
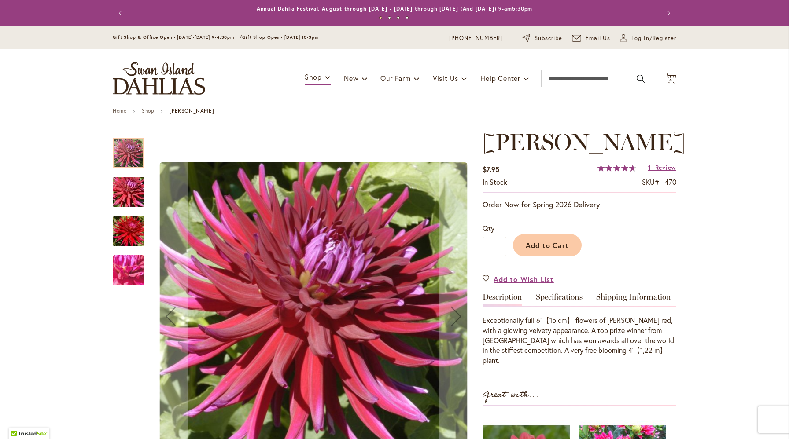
click at [127, 185] on img "JUANITA" at bounding box center [128, 192] width 63 height 42
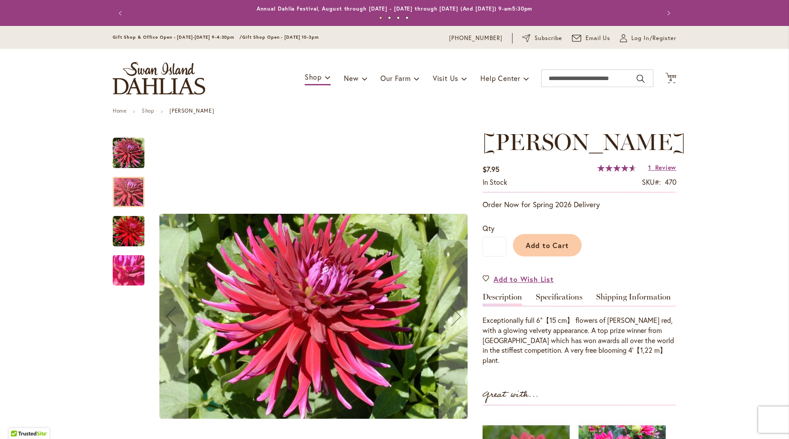
click at [124, 232] on img "JUANITA" at bounding box center [128, 231] width 63 height 42
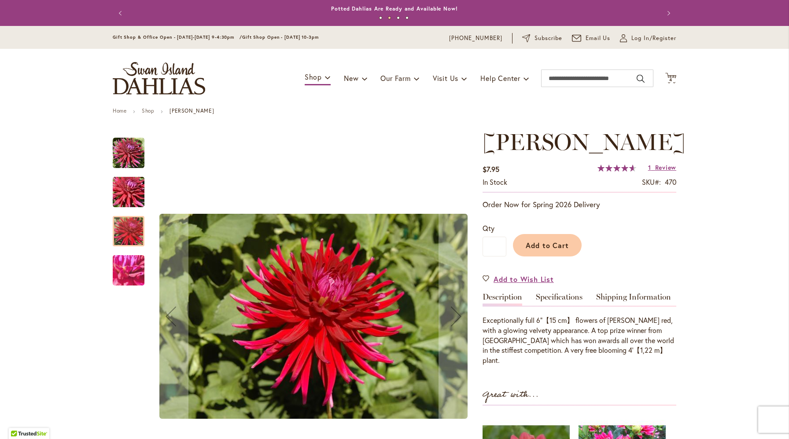
click at [127, 266] on img "JUANITA" at bounding box center [128, 271] width 63 height 48
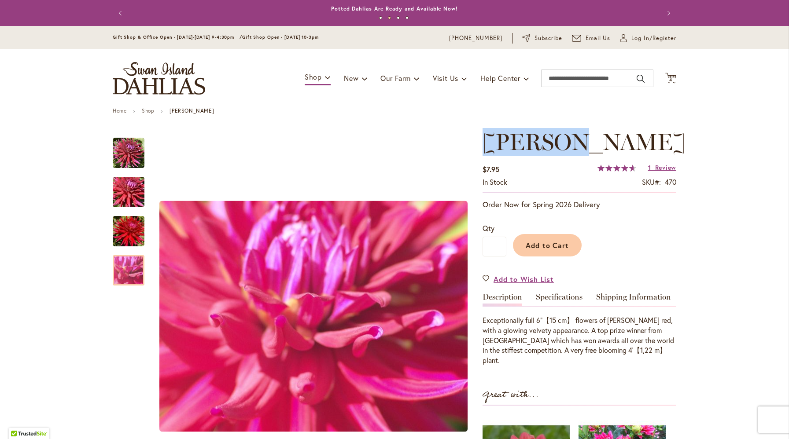
drag, startPoint x: 489, startPoint y: 140, endPoint x: 605, endPoint y: 140, distance: 116.7
click at [605, 140] on h1 "JUANITA" at bounding box center [580, 142] width 194 height 26
copy span "JUANITA"
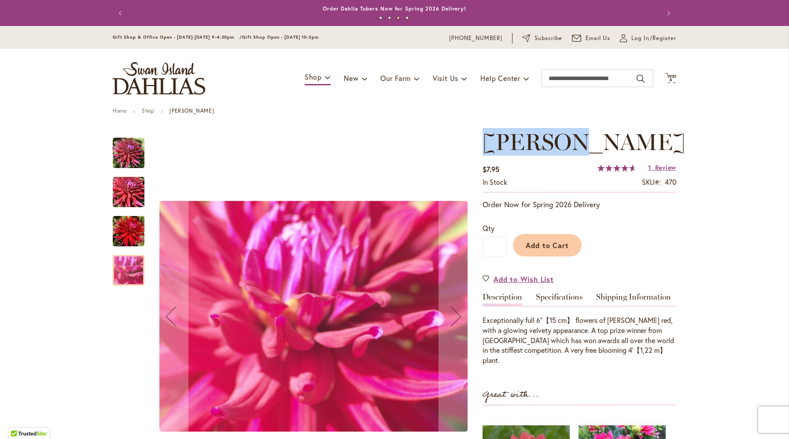
click at [129, 192] on img "JUANITA" at bounding box center [128, 192] width 63 height 42
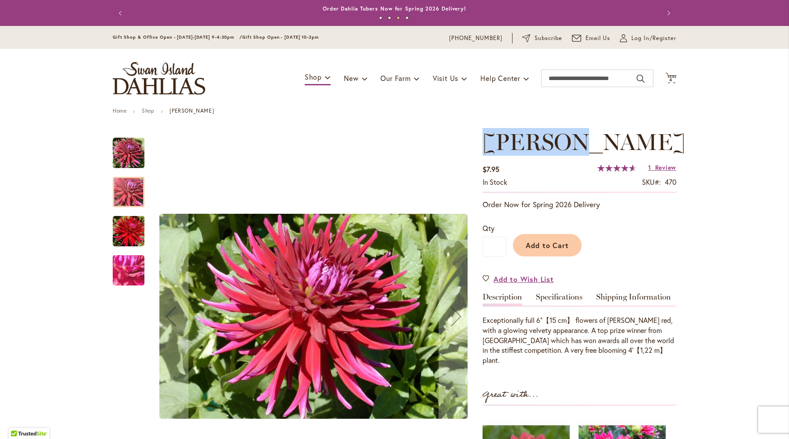
click at [127, 240] on img "JUANITA" at bounding box center [128, 231] width 63 height 42
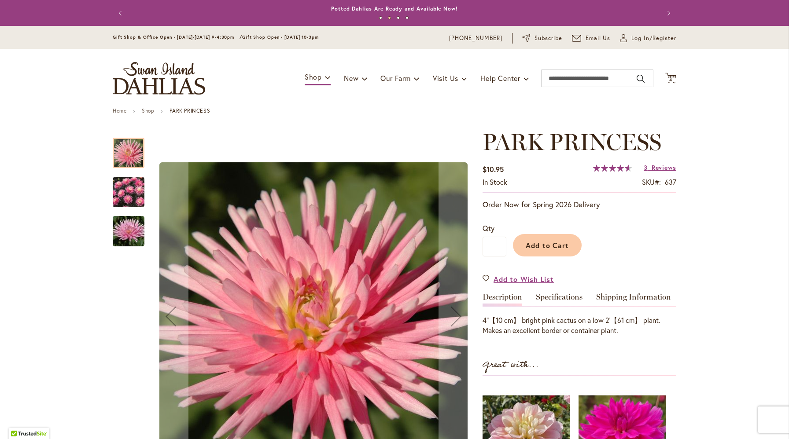
click at [128, 228] on img "PARK PRINCESS" at bounding box center [128, 232] width 63 height 48
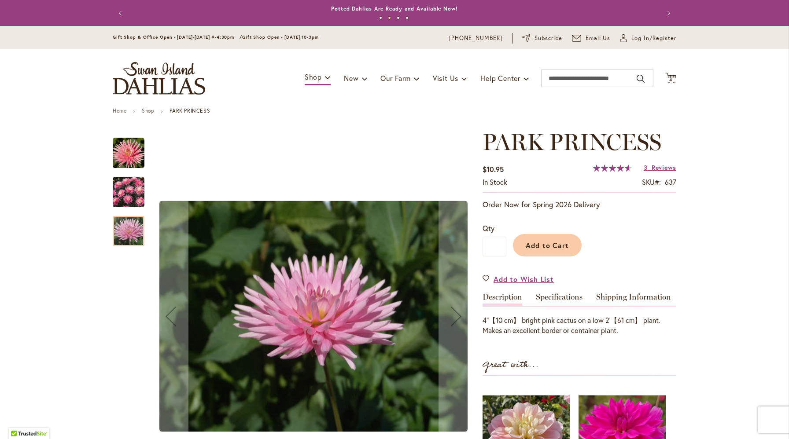
click at [129, 159] on img "PARK PRINCESS" at bounding box center [129, 153] width 32 height 32
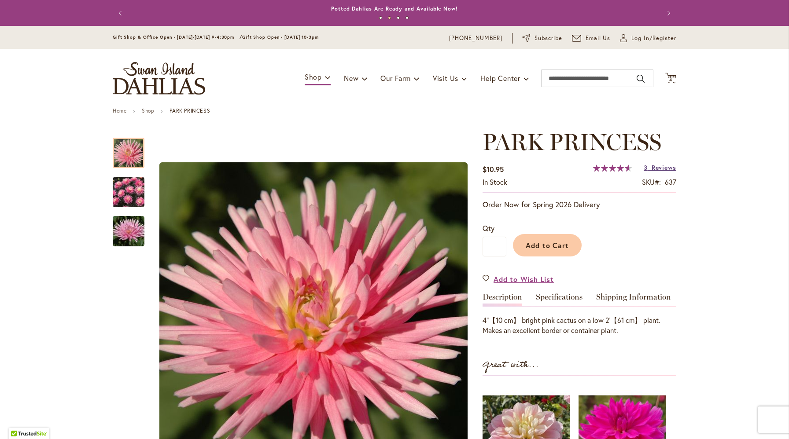
click at [663, 169] on span "Reviews" at bounding box center [664, 167] width 25 height 8
click at [540, 242] on span "Add to Cart" at bounding box center [548, 245] width 44 height 9
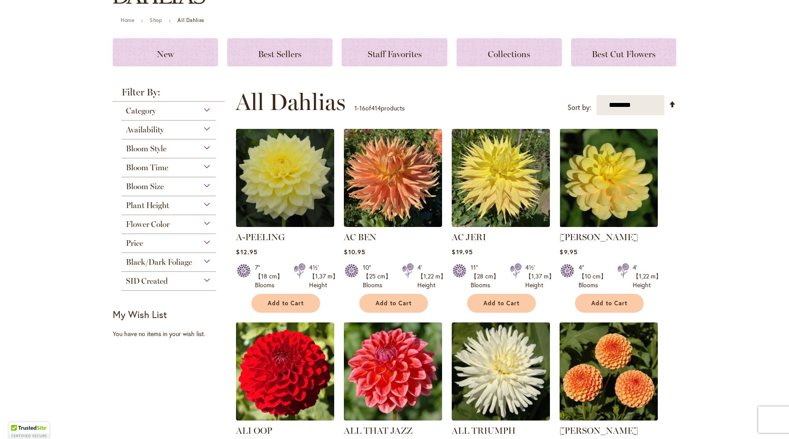
scroll to position [90, 0]
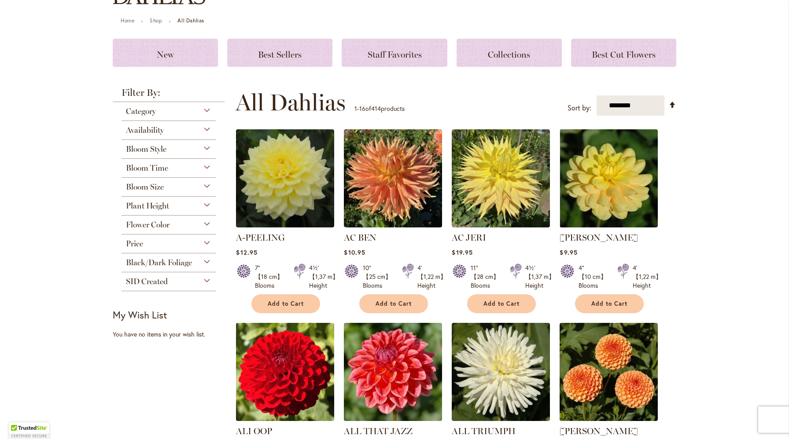
click at [159, 222] on span "Flower Color" at bounding box center [148, 225] width 44 height 10
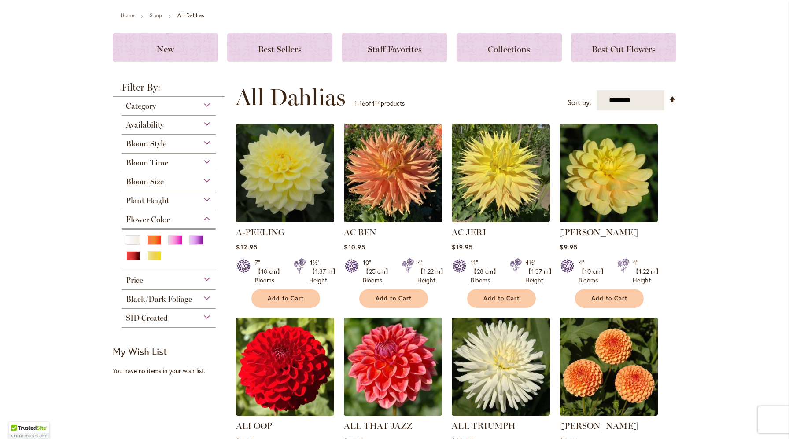
scroll to position [96, 0]
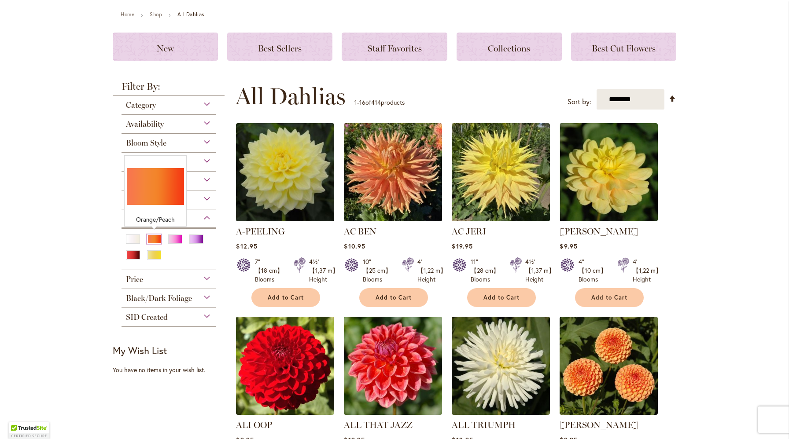
click at [154, 237] on div "Orange/Peach" at bounding box center [154, 239] width 14 height 9
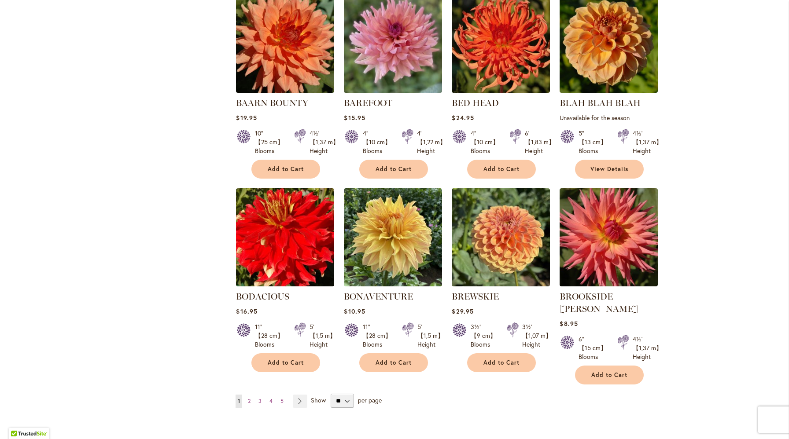
scroll to position [617, 0]
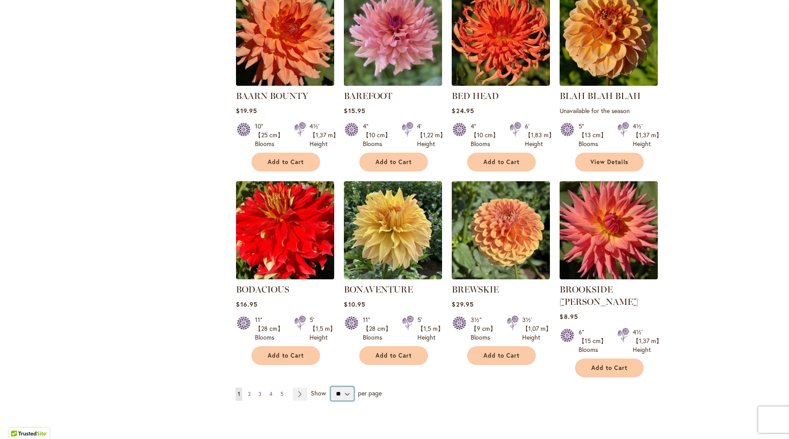
click at [340, 387] on select "** ** ** **" at bounding box center [342, 394] width 23 height 14
select select "**"
click at [331, 387] on select "** ** ** **" at bounding box center [342, 394] width 23 height 14
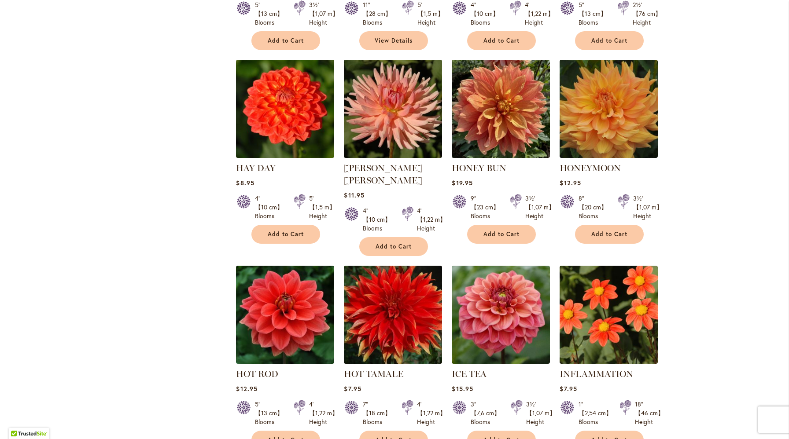
scroll to position [2959, 0]
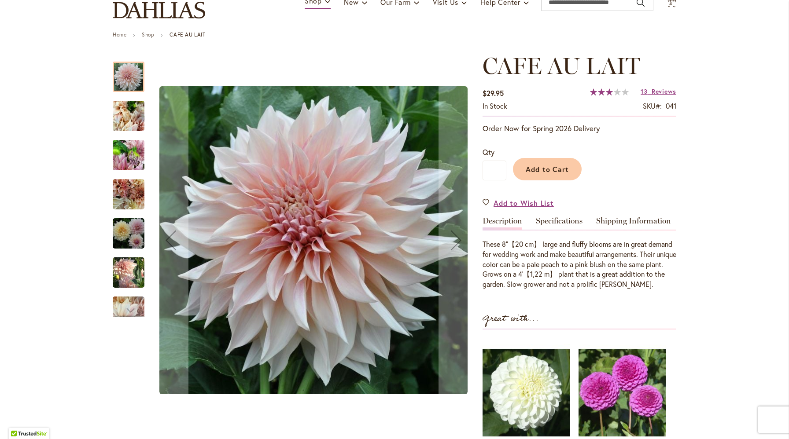
scroll to position [80, 0]
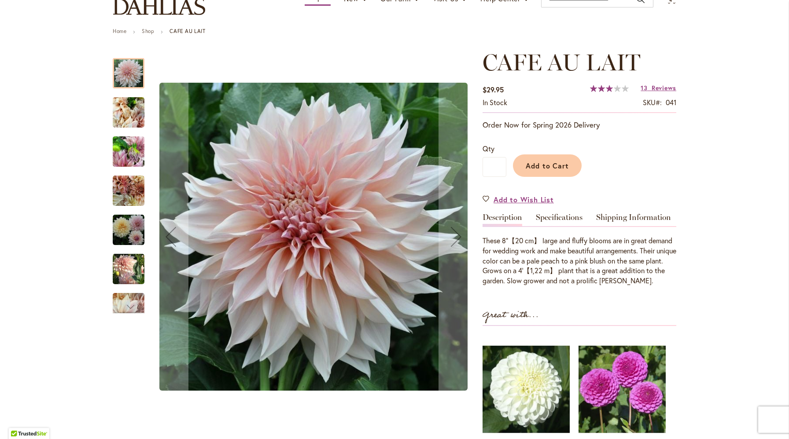
click at [128, 110] on img "Café Au Lait" at bounding box center [129, 113] width 32 height 42
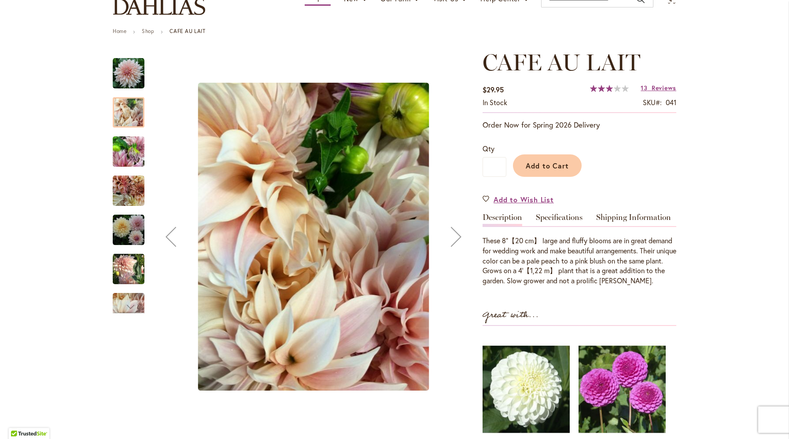
click at [128, 156] on img "Café Au Lait" at bounding box center [129, 152] width 32 height 42
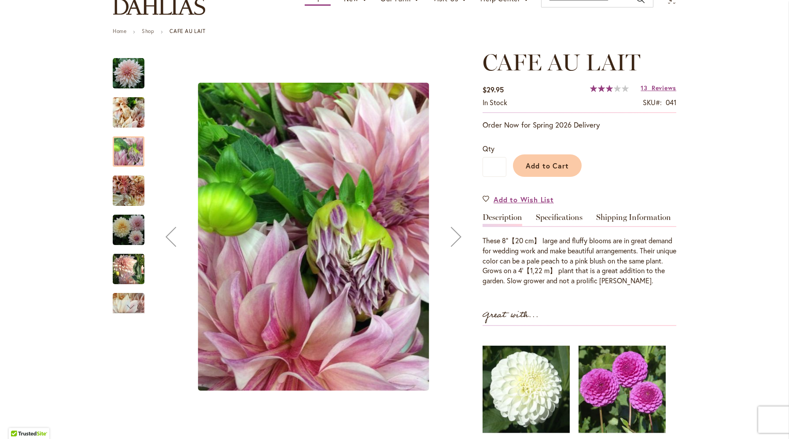
click at [129, 197] on img "Café Au Lait" at bounding box center [129, 191] width 32 height 32
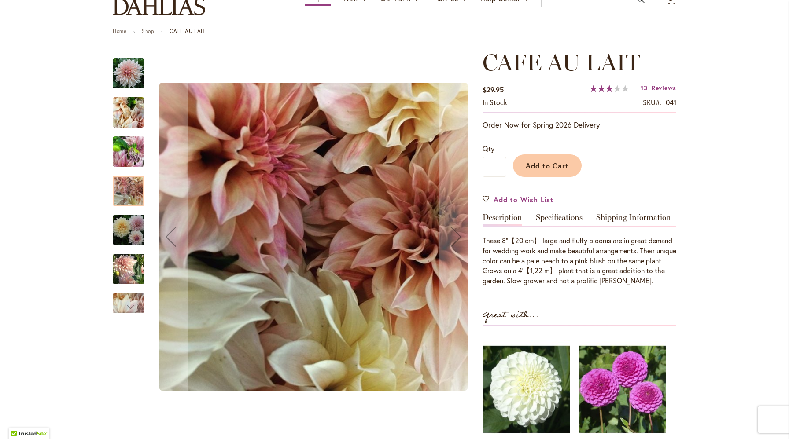
click at [131, 240] on img "Café Au Lait" at bounding box center [129, 230] width 32 height 32
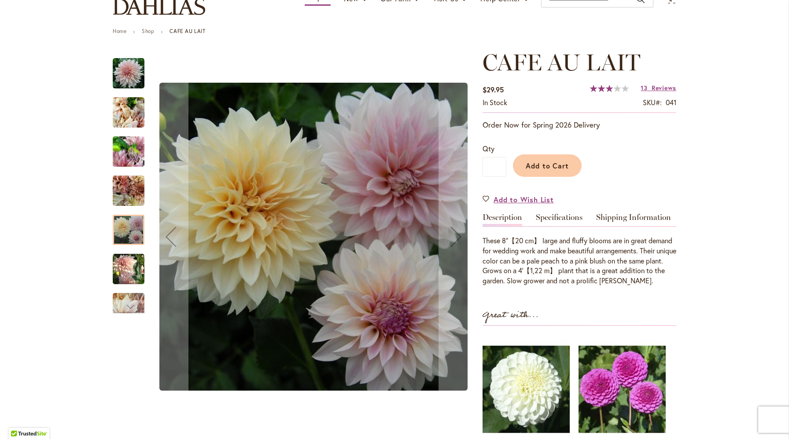
click at [131, 261] on img "Café Au Lait" at bounding box center [129, 269] width 32 height 33
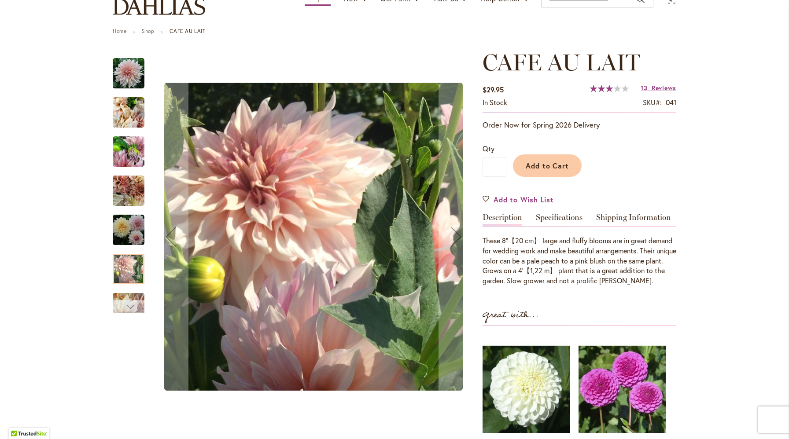
click at [130, 302] on div "Next" at bounding box center [128, 306] width 13 height 13
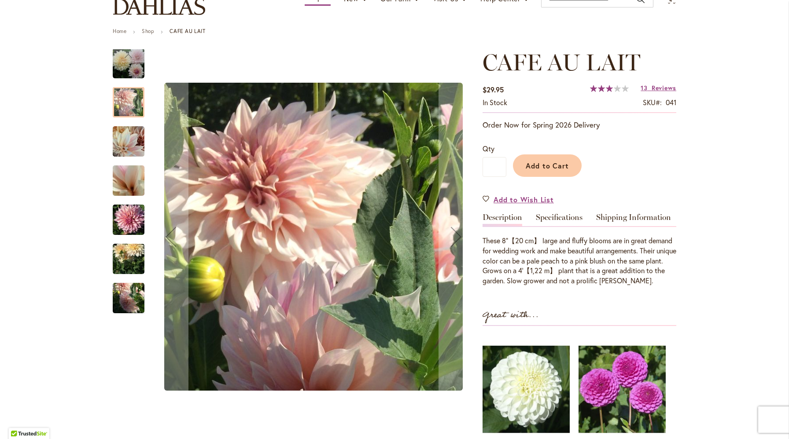
click at [129, 210] on img "Café Au Lait" at bounding box center [129, 220] width 32 height 42
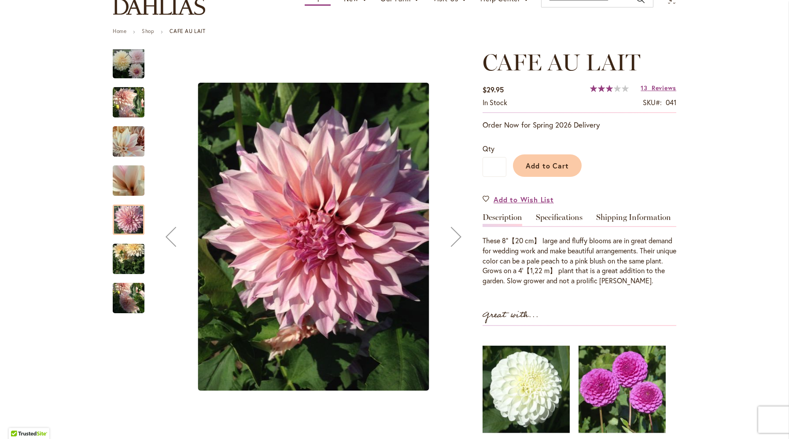
click at [127, 265] on img "Café Au Lait" at bounding box center [129, 259] width 32 height 42
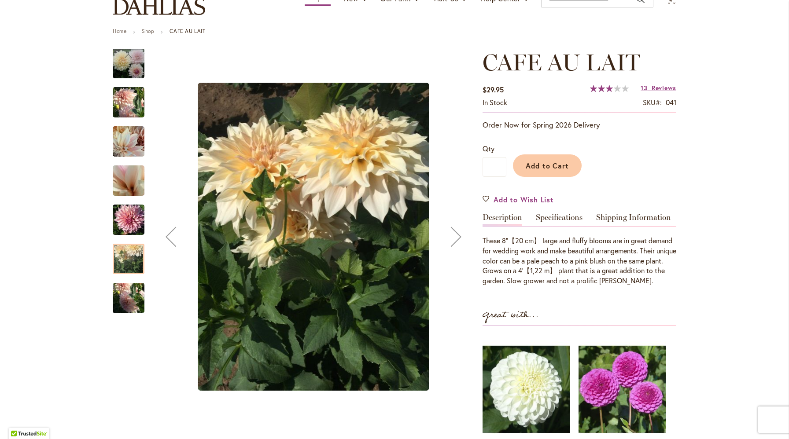
click at [126, 295] on img "Café Au Lait" at bounding box center [129, 298] width 32 height 42
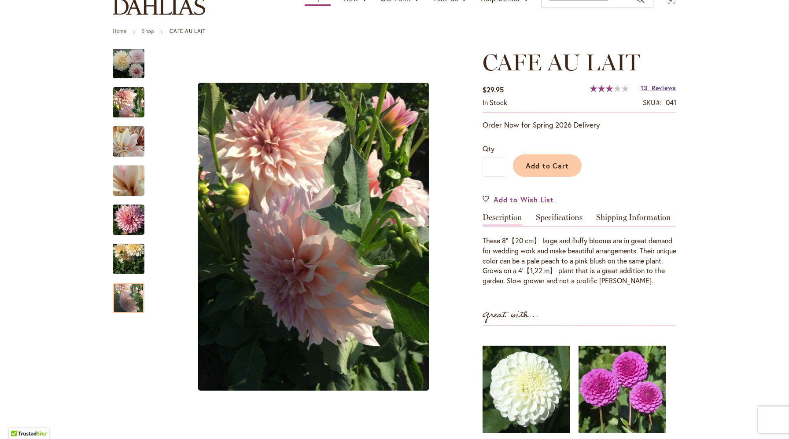
click at [658, 87] on span "Reviews" at bounding box center [664, 88] width 25 height 8
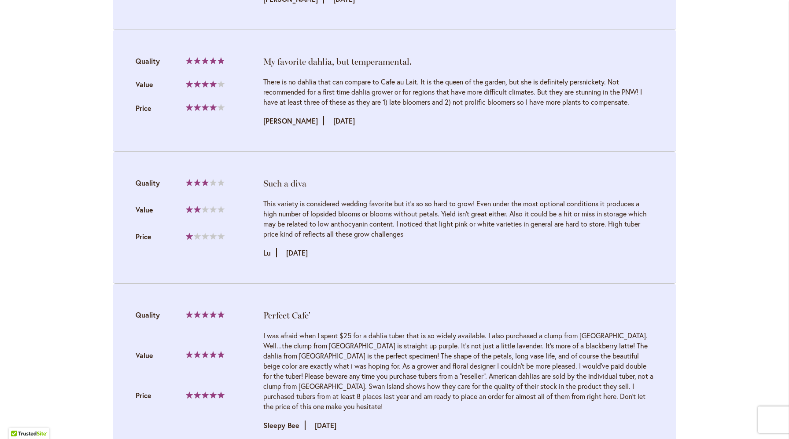
scroll to position [1377, 0]
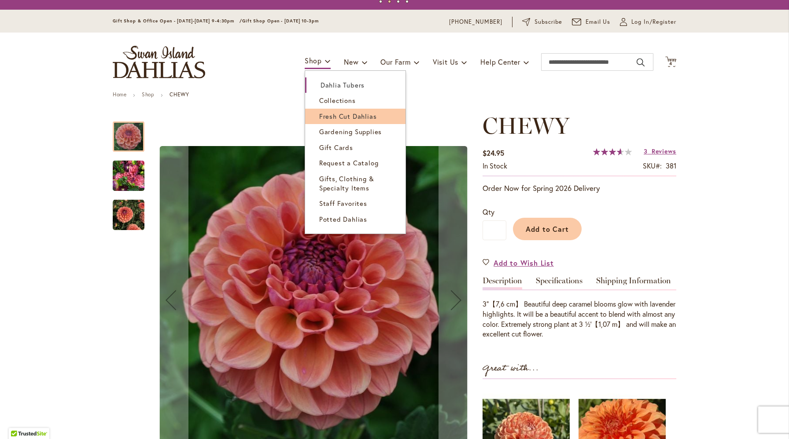
scroll to position [21, 0]
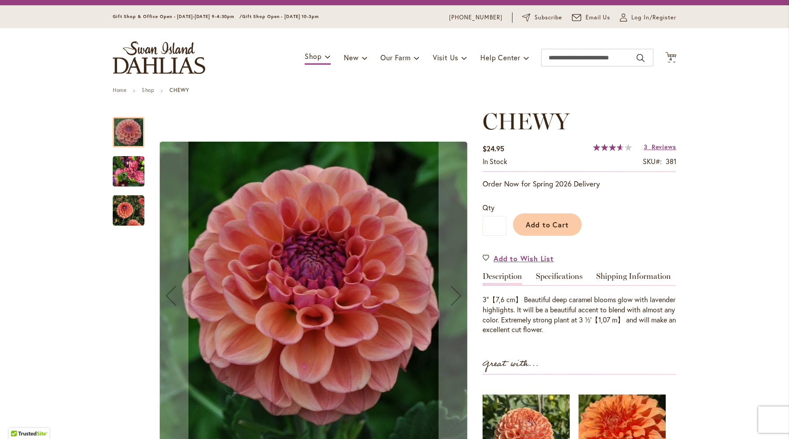
click at [126, 171] on img "CHEWY" at bounding box center [129, 172] width 32 height 42
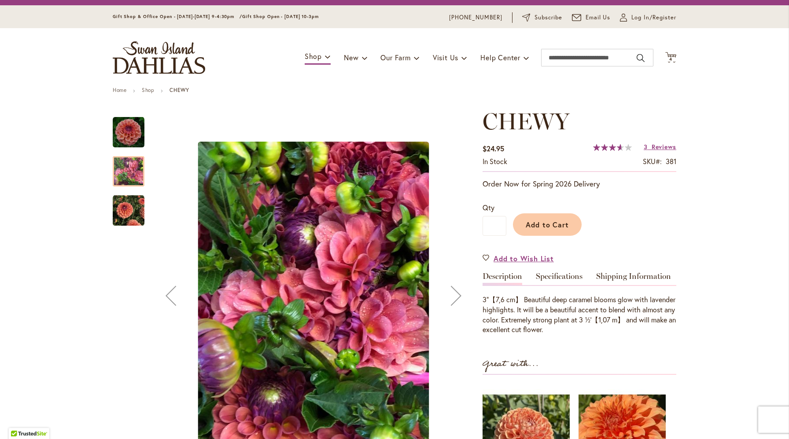
click at [135, 210] on img "CHEWY" at bounding box center [129, 211] width 32 height 32
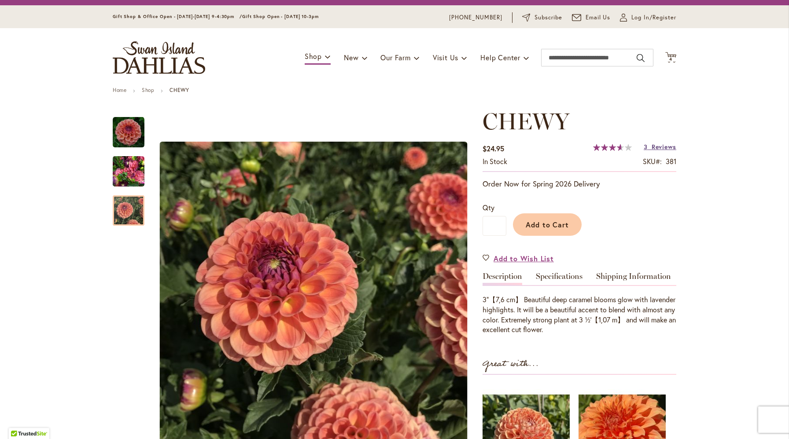
click at [665, 147] on span "Reviews" at bounding box center [664, 147] width 25 height 8
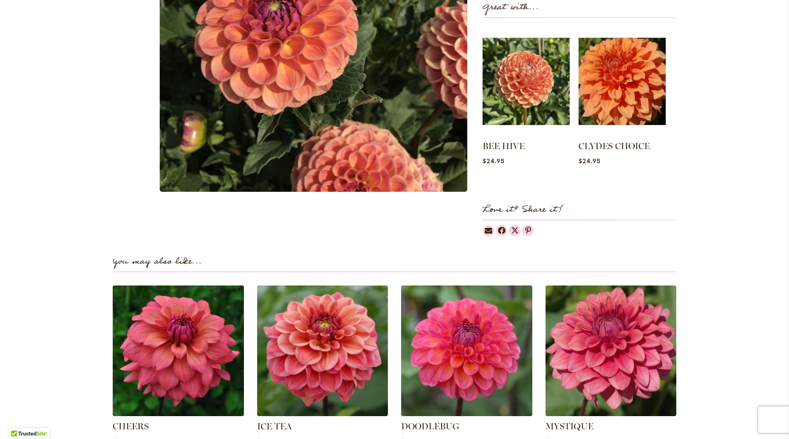
scroll to position [221, 0]
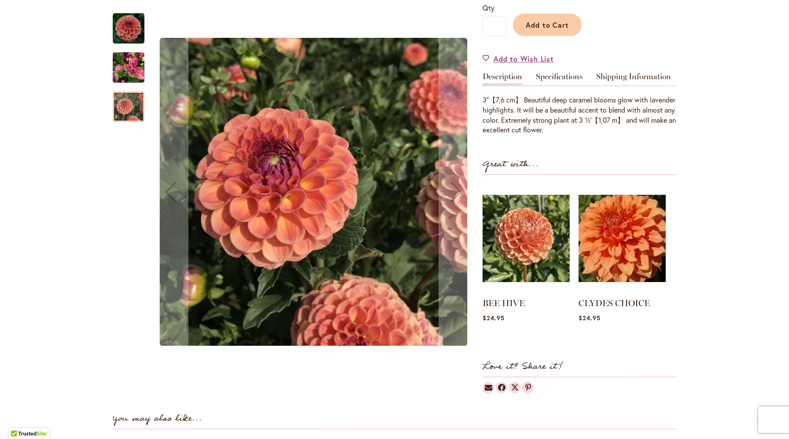
click at [130, 104] on div at bounding box center [129, 107] width 32 height 30
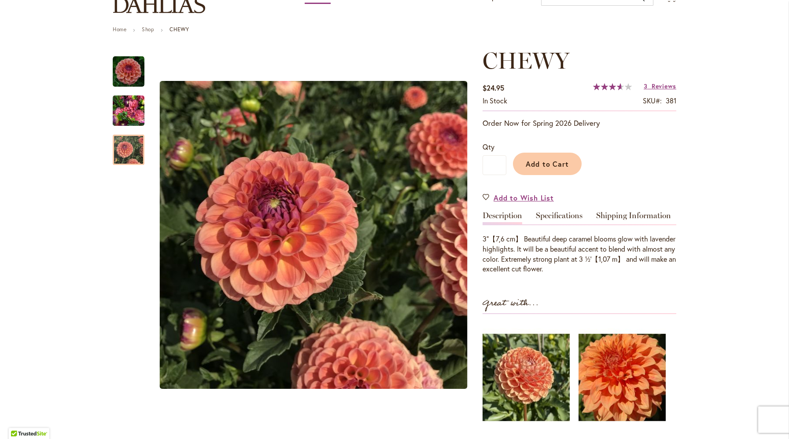
scroll to position [18, 0]
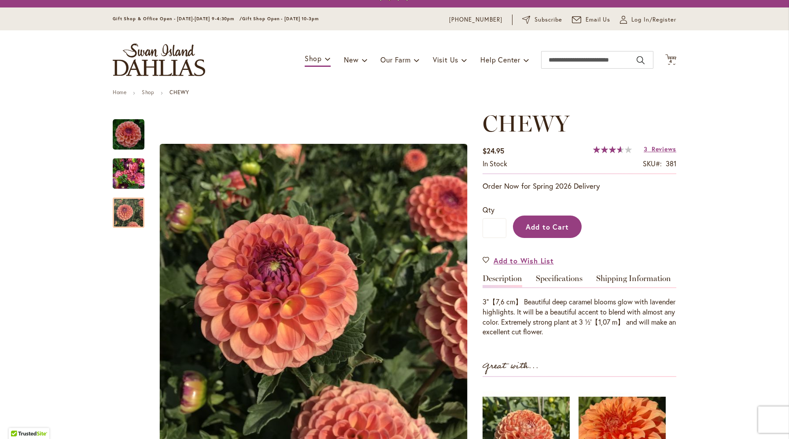
click at [550, 228] on span "Add to Cart" at bounding box center [548, 226] width 44 height 9
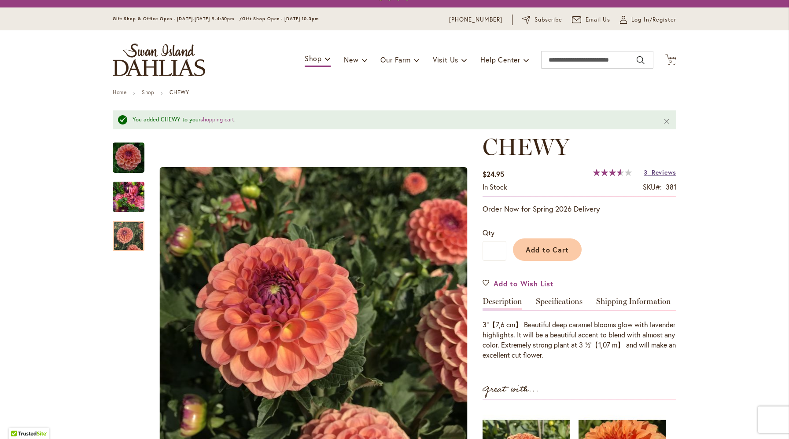
click at [659, 174] on span "Reviews" at bounding box center [664, 172] width 25 height 8
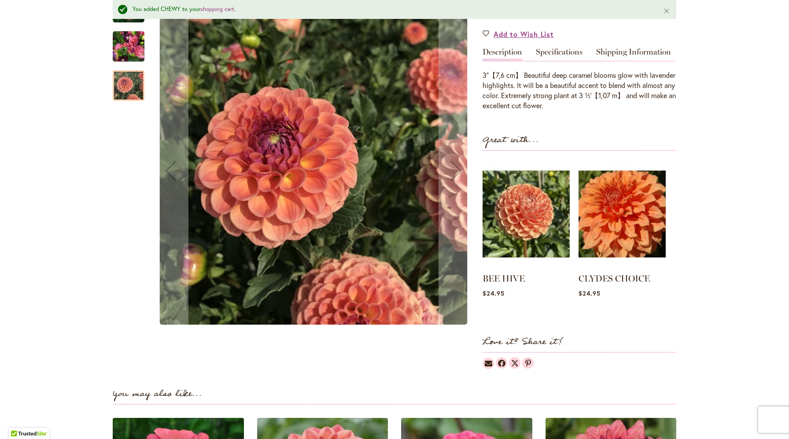
scroll to position [227, 0]
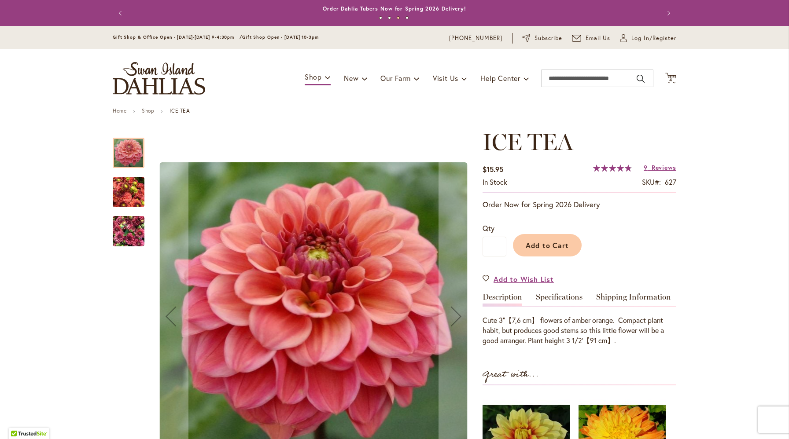
scroll to position [17, 0]
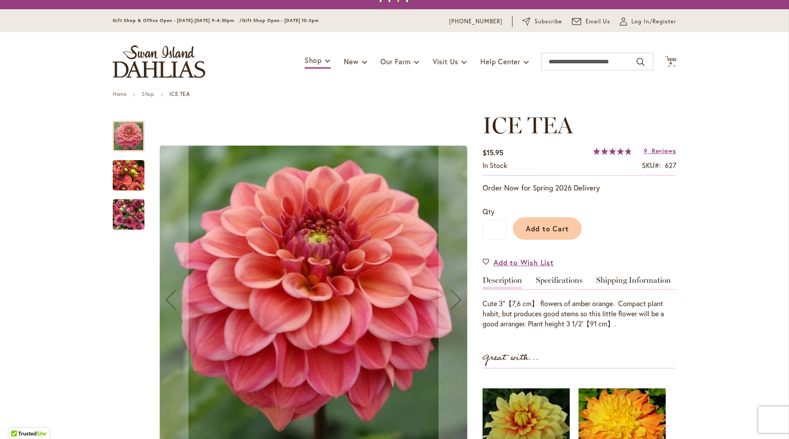
click at [136, 177] on img "ICE TEA" at bounding box center [129, 176] width 32 height 42
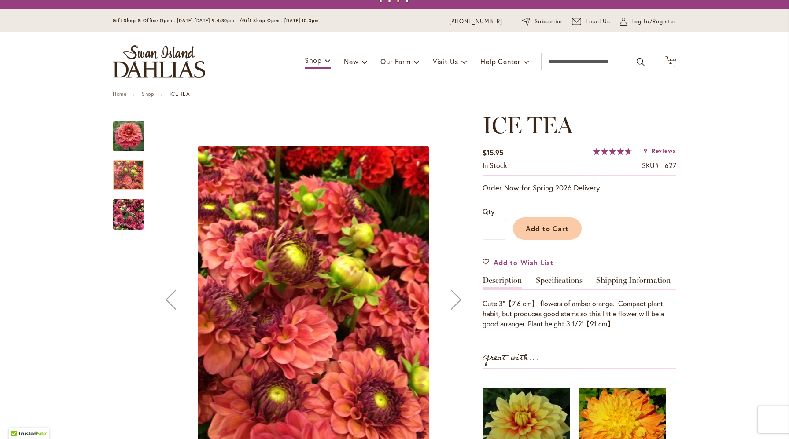
click at [130, 220] on img "ICE TEA" at bounding box center [129, 215] width 32 height 42
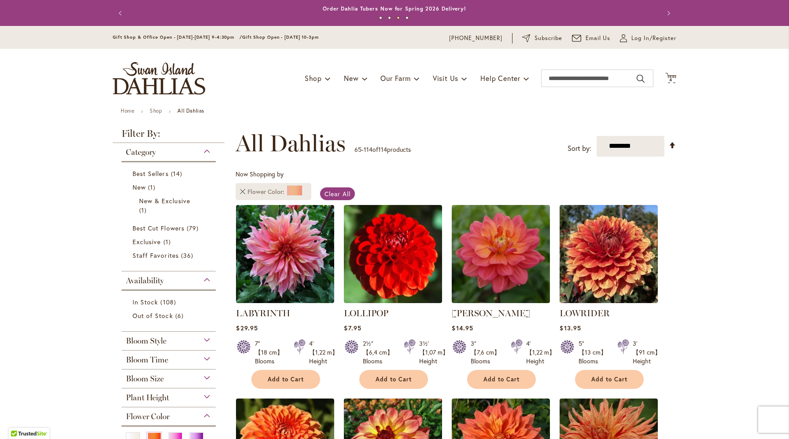
click at [241, 191] on link "Remove Flower Color Orange/Peach" at bounding box center [242, 191] width 5 height 5
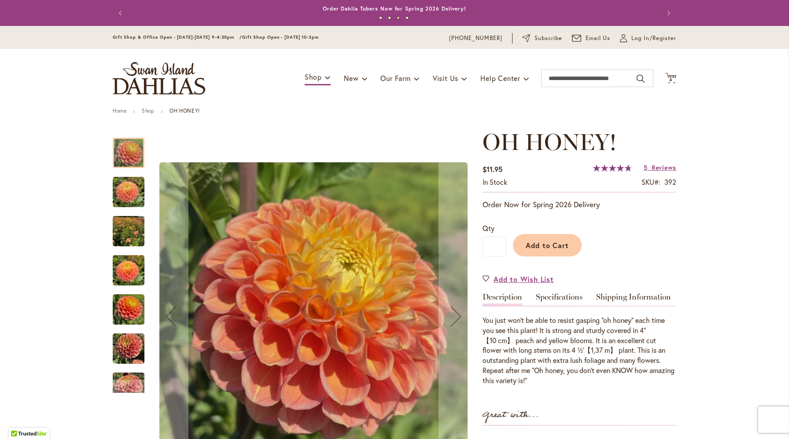
click at [127, 196] on img "Oh Honey!" at bounding box center [129, 193] width 32 height 32
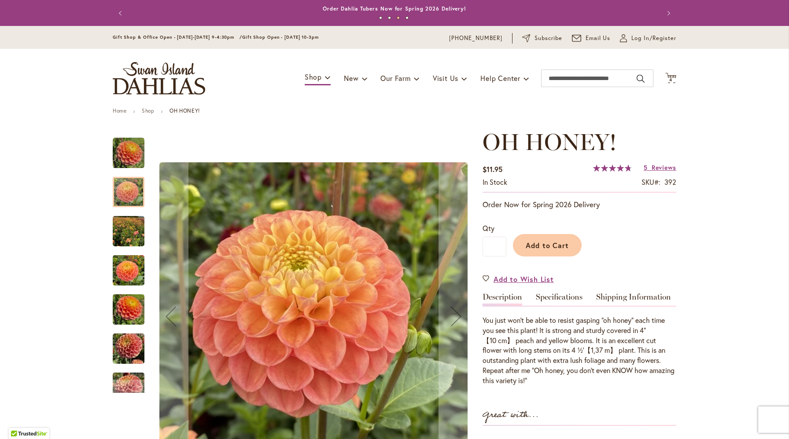
click at [130, 240] on img "Oh Honey!" at bounding box center [129, 231] width 32 height 42
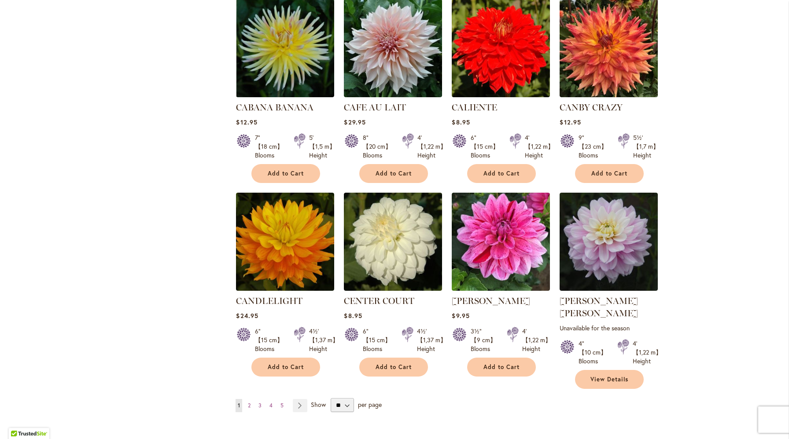
scroll to position [2970, 0]
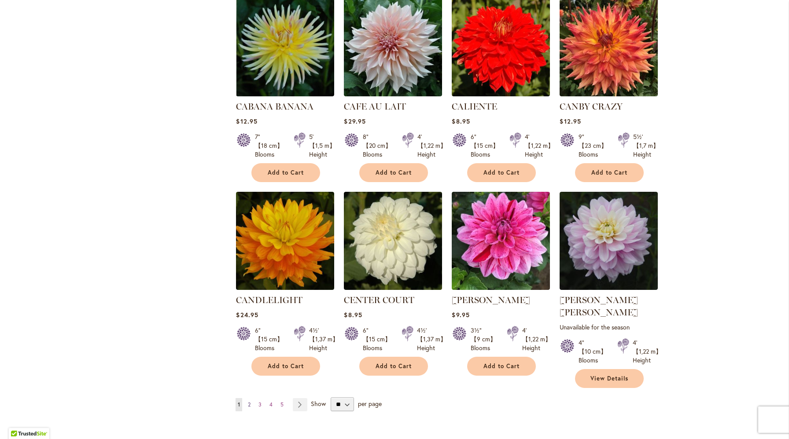
click at [251, 398] on link "Page 2" at bounding box center [249, 404] width 7 height 13
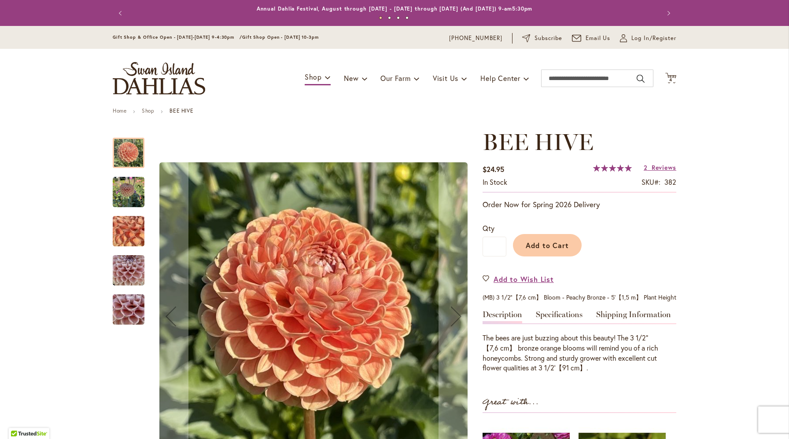
click at [128, 192] on img "BEE HIVE" at bounding box center [129, 193] width 32 height 32
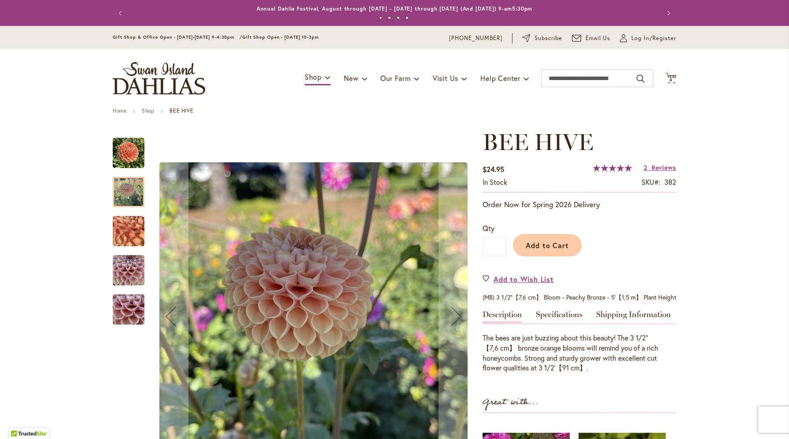
click at [128, 225] on img "BEE HIVE" at bounding box center [128, 232] width 63 height 48
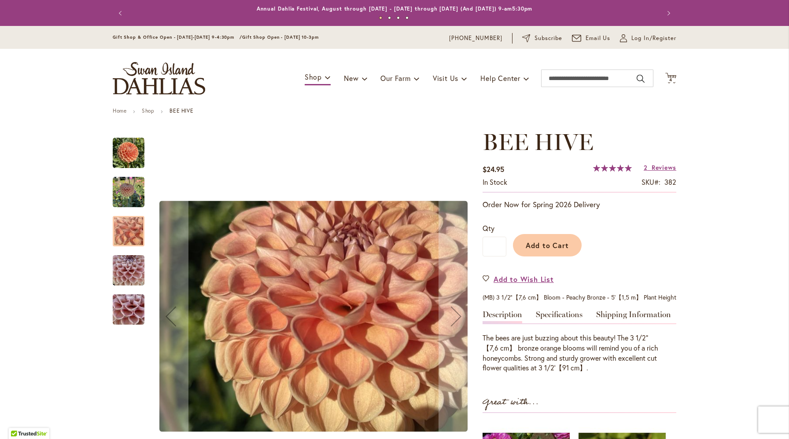
click at [126, 267] on img "BEE HIVE" at bounding box center [129, 271] width 32 height 42
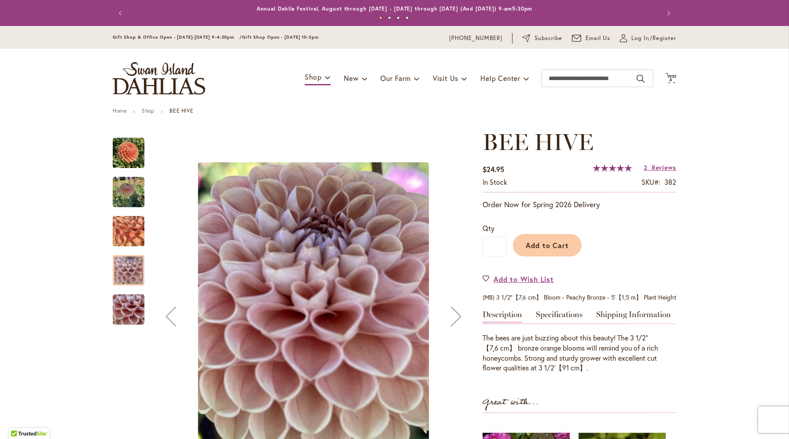
click at [132, 302] on img "BEE HIVE" at bounding box center [128, 310] width 63 height 48
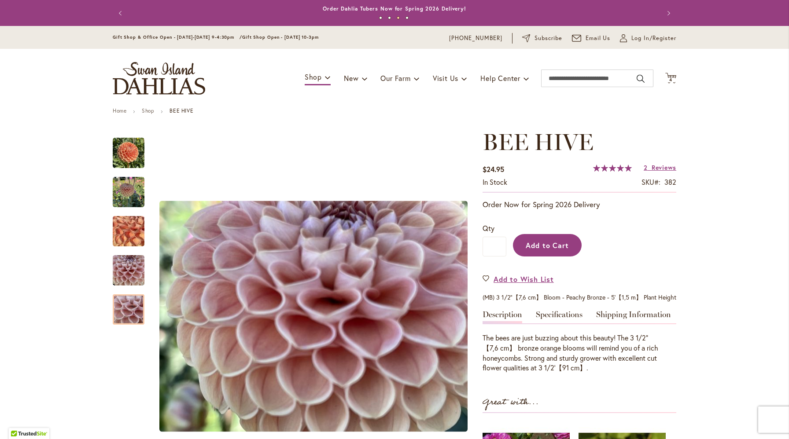
click at [538, 244] on span "Add to Cart" at bounding box center [548, 245] width 44 height 9
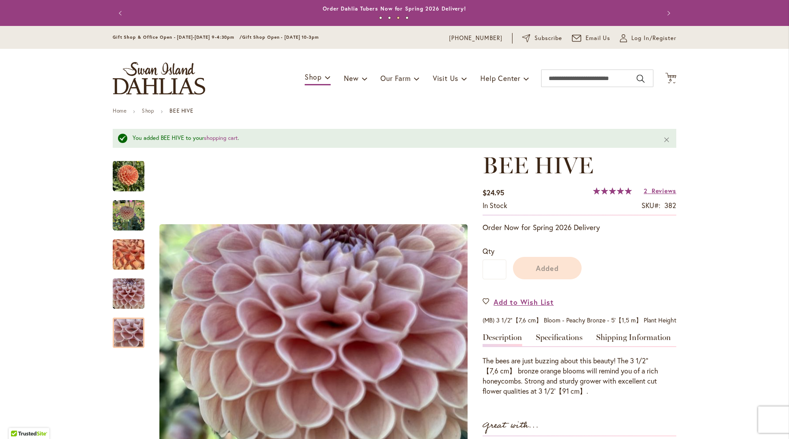
click at [656, 167] on h1 "BEE HIVE" at bounding box center [580, 165] width 194 height 26
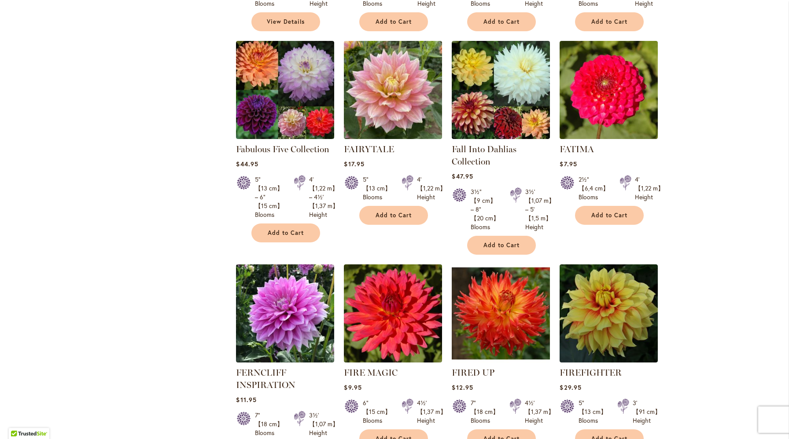
scroll to position [3078, 0]
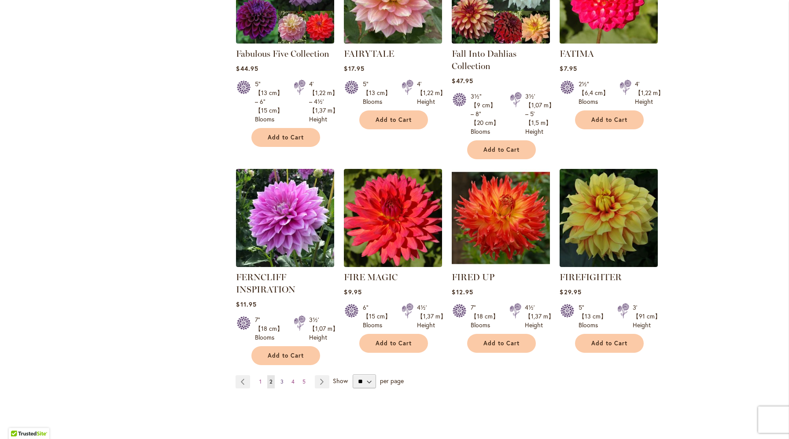
click at [281, 379] on span "3" at bounding box center [281, 382] width 3 height 7
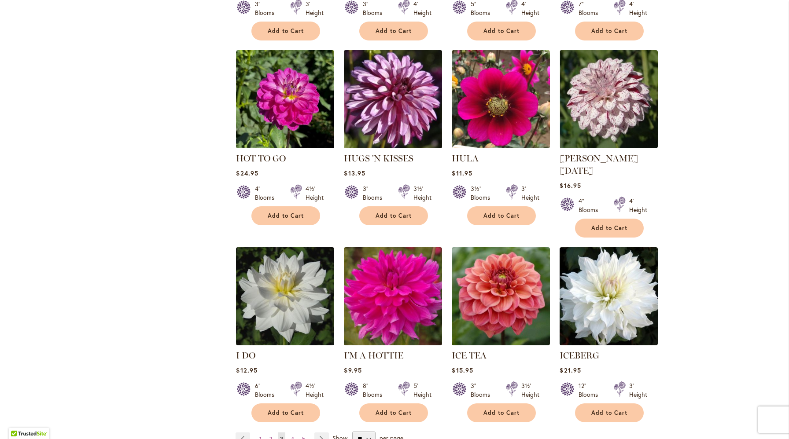
scroll to position [2868, 0]
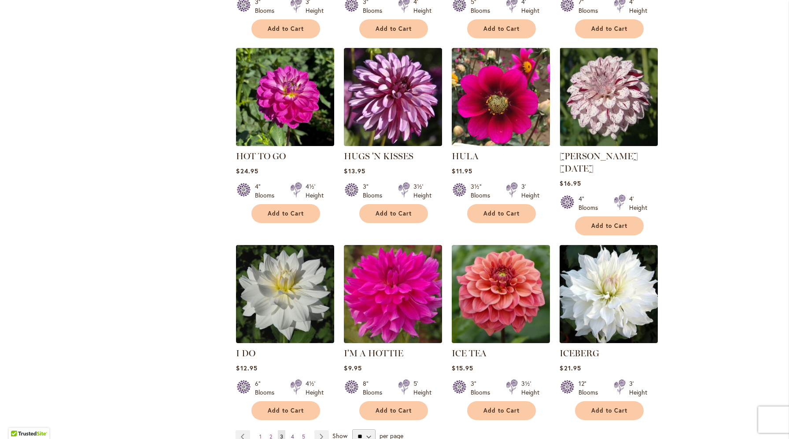
click at [292, 434] on span "4" at bounding box center [292, 437] width 3 height 7
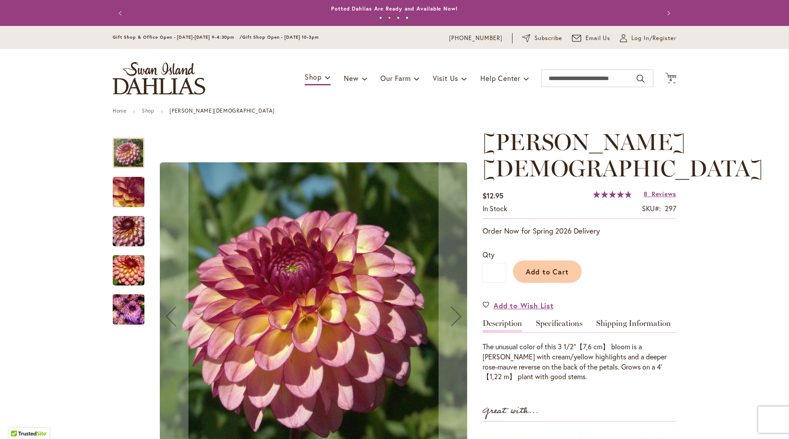
click at [128, 235] on img "Foxy Lady" at bounding box center [128, 231] width 63 height 42
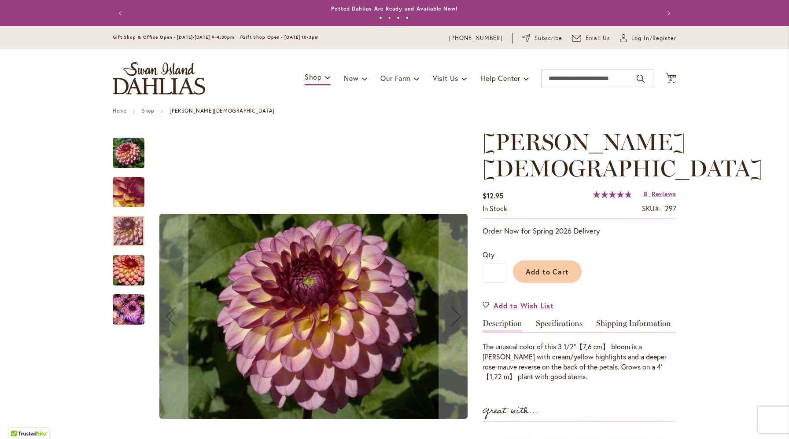
click at [130, 285] on img "Foxy Lady" at bounding box center [128, 271] width 63 height 42
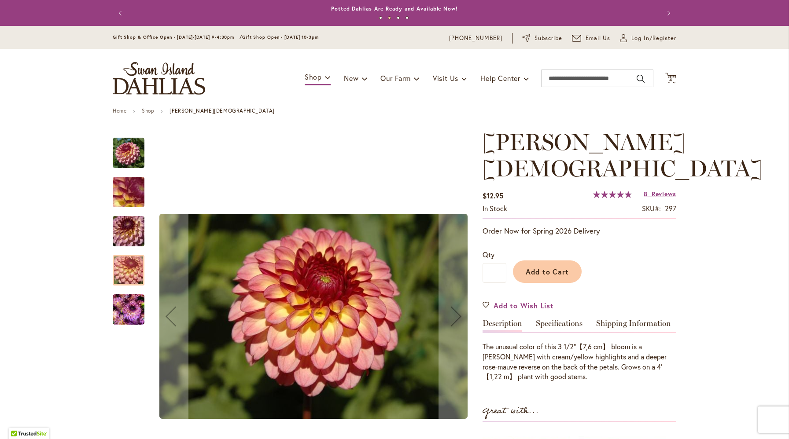
click at [132, 316] on img "Foxy Lady" at bounding box center [129, 310] width 32 height 42
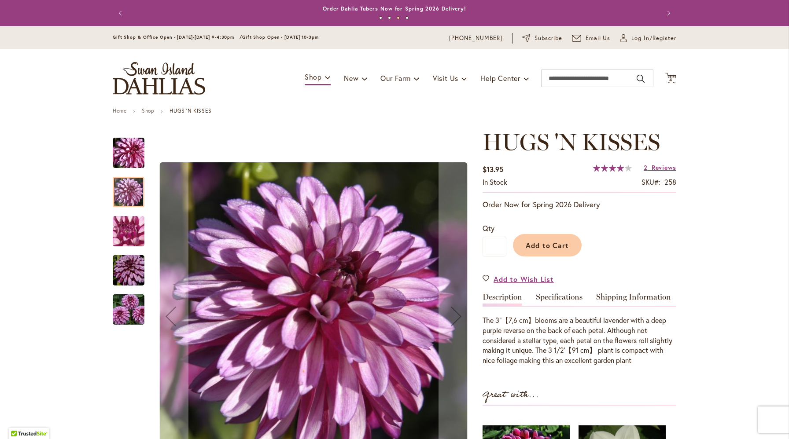
click at [132, 232] on img "HUGS 'N KISSES" at bounding box center [128, 232] width 63 height 48
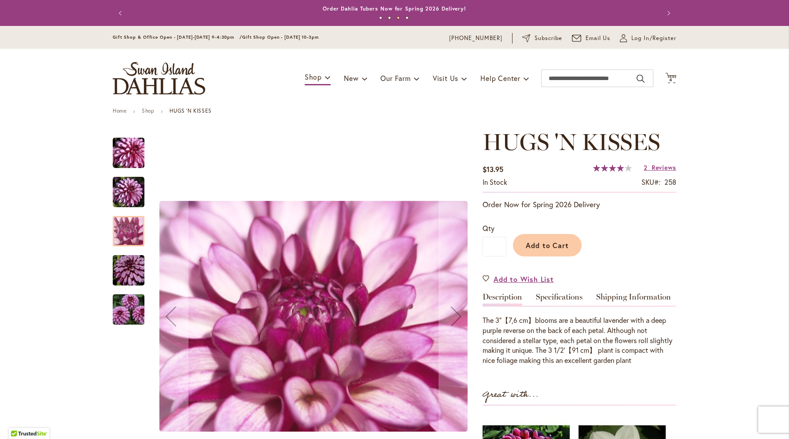
click at [131, 272] on img "HUGS 'N KISSES" at bounding box center [128, 271] width 63 height 42
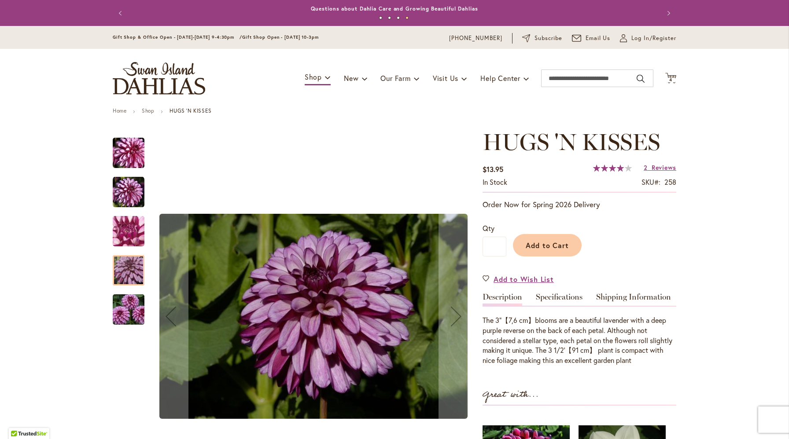
click at [129, 315] on img "HUGS 'N KISSES" at bounding box center [128, 310] width 63 height 42
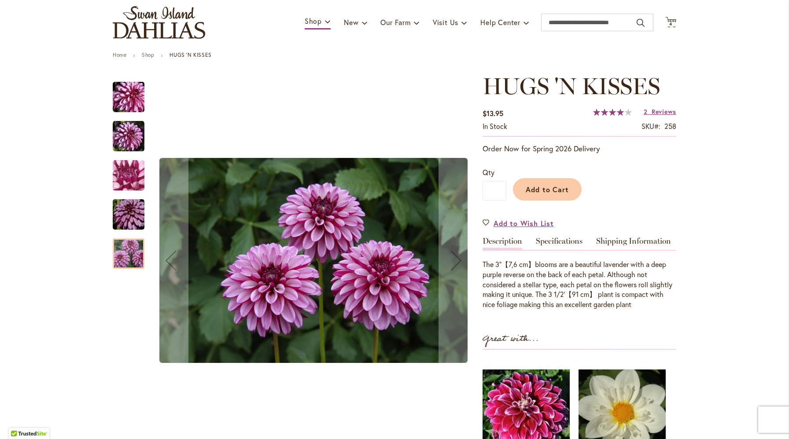
scroll to position [58, 0]
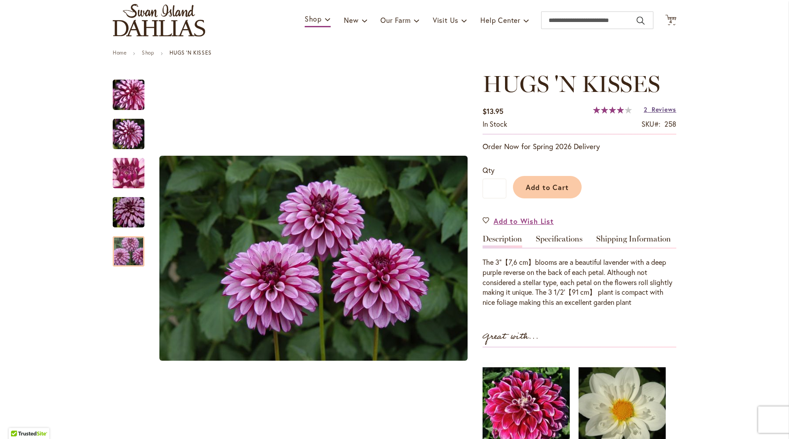
click at [664, 112] on span "Reviews" at bounding box center [664, 109] width 25 height 8
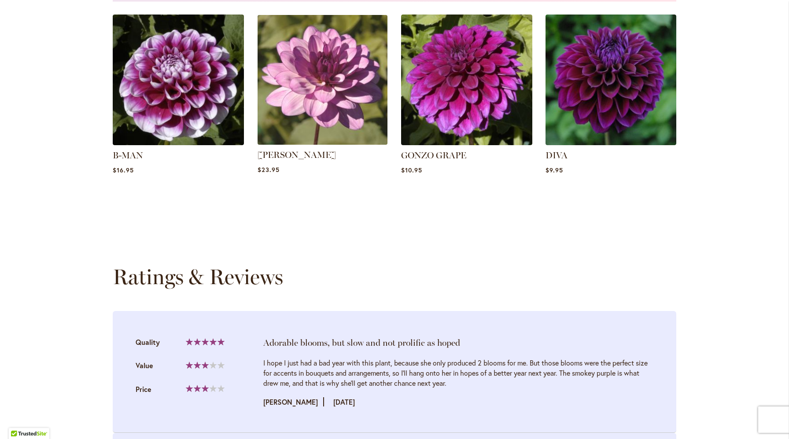
scroll to position [641, 0]
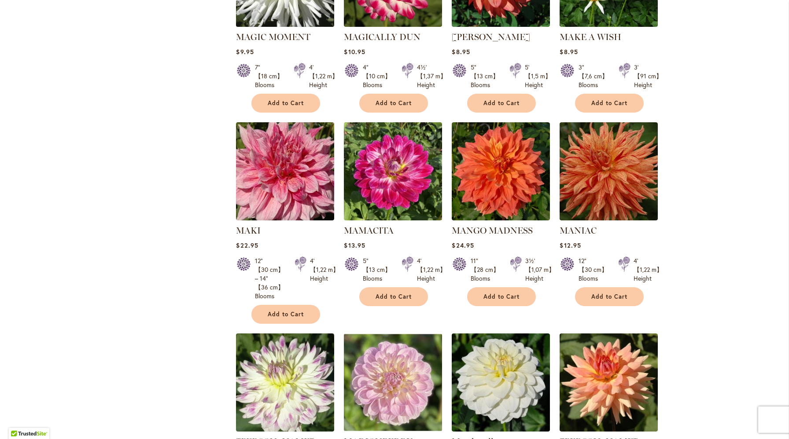
scroll to position [3078, 0]
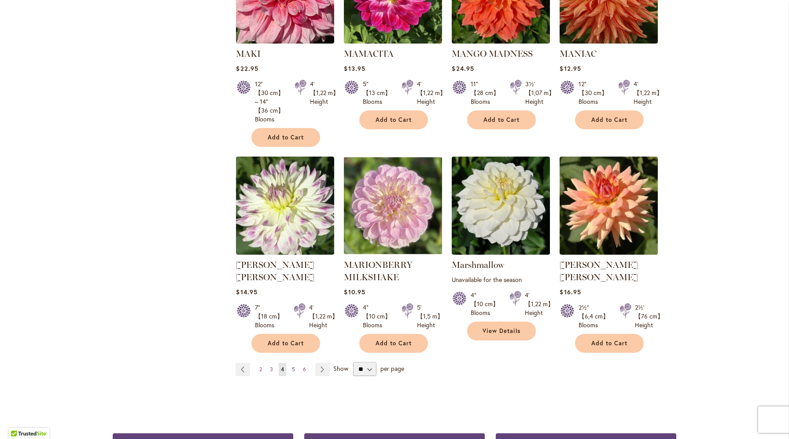
click at [295, 366] on span "5" at bounding box center [293, 369] width 3 height 7
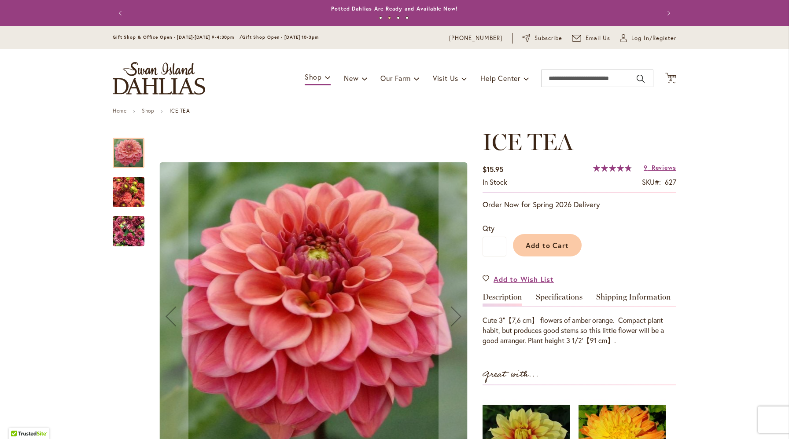
click at [129, 204] on img "ICE TEA" at bounding box center [129, 192] width 32 height 42
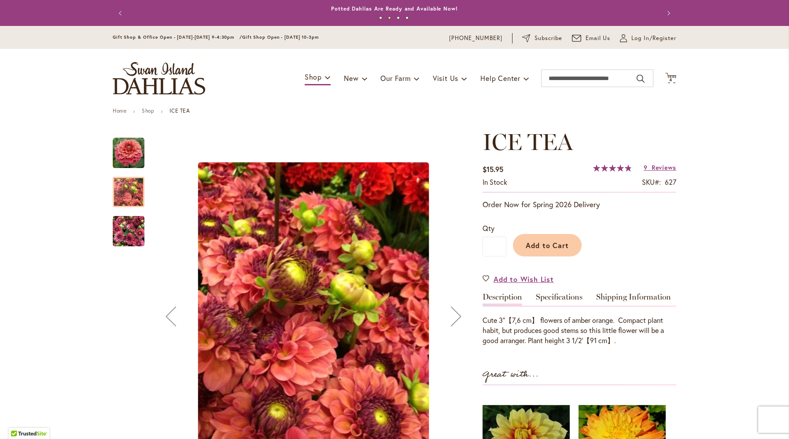
click at [129, 230] on img "ICE TEA" at bounding box center [129, 231] width 32 height 42
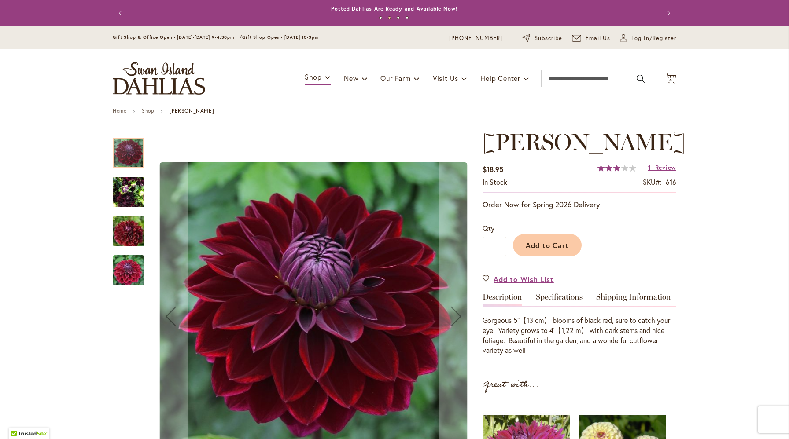
click at [126, 201] on img "Kaisha Lea" at bounding box center [129, 192] width 32 height 42
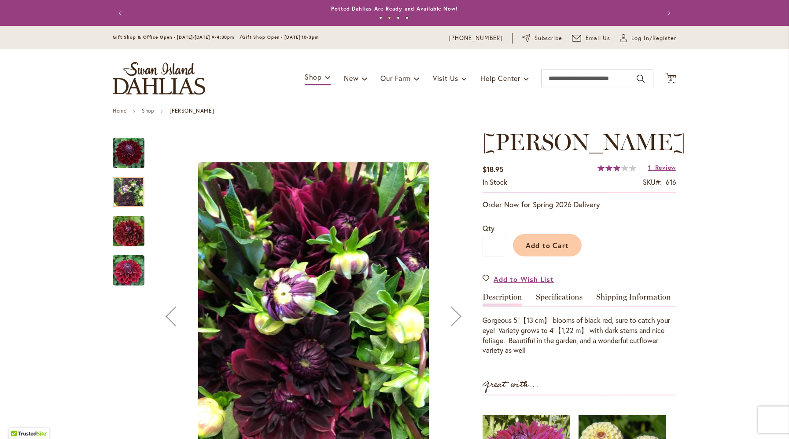
click at [126, 231] on img "Kaisha Lea" at bounding box center [128, 231] width 63 height 42
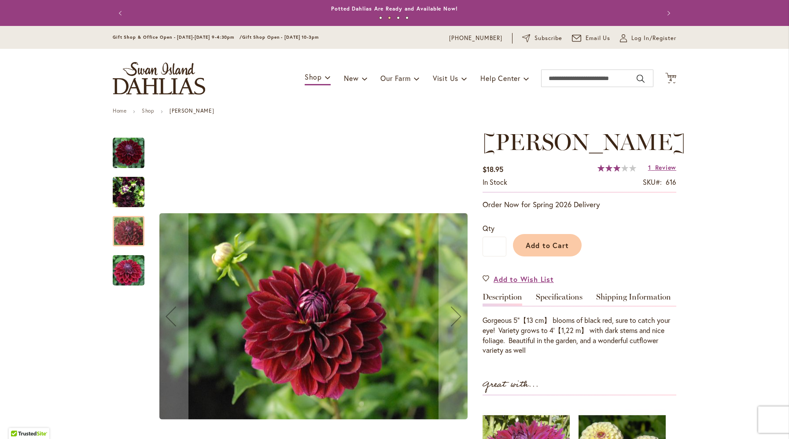
click at [129, 262] on img "Kaisha Lea" at bounding box center [128, 271] width 63 height 42
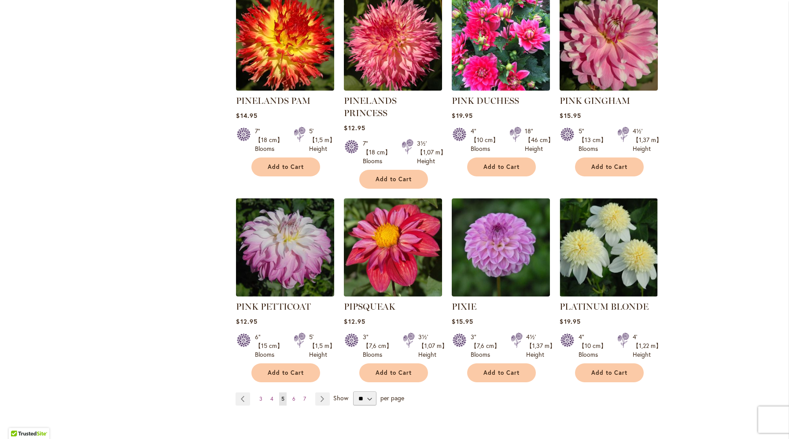
scroll to position [3015, 0]
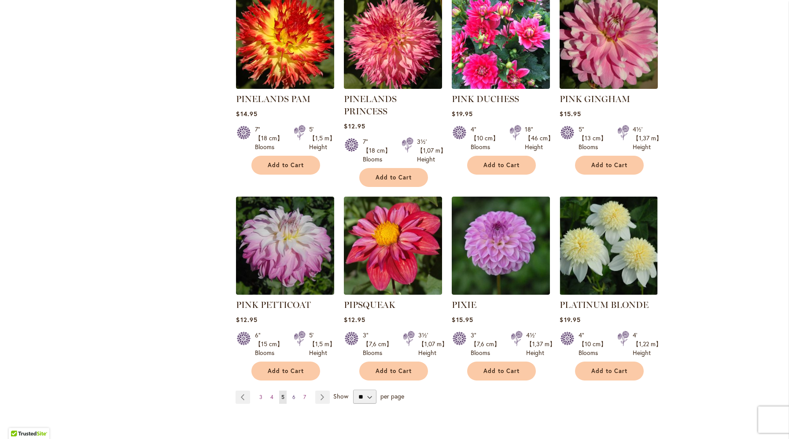
click at [295, 391] on link "Page 6" at bounding box center [293, 397] width 7 height 13
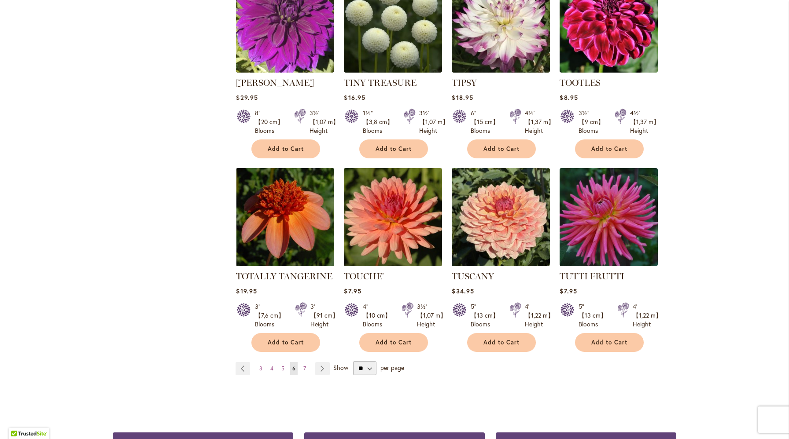
scroll to position [3019, 0]
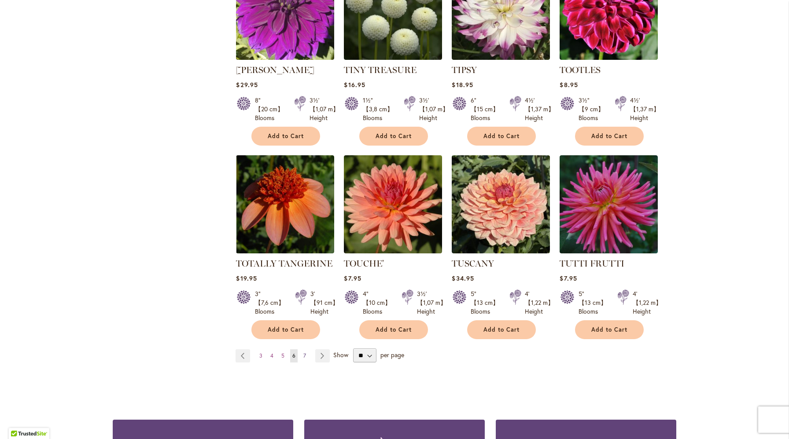
click at [306, 350] on link "Page 7" at bounding box center [304, 356] width 7 height 13
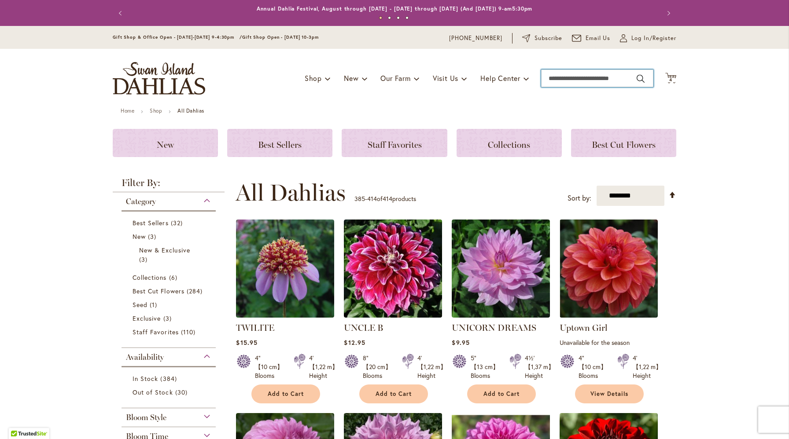
click at [561, 76] on input "Search" at bounding box center [597, 79] width 112 height 18
type input "****"
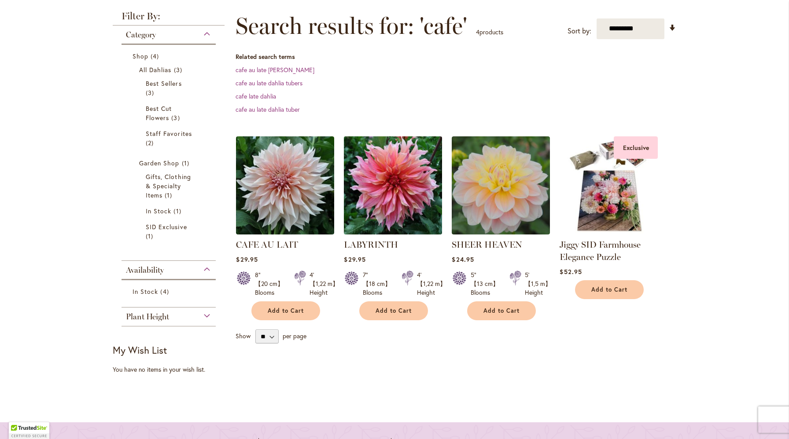
scroll to position [118, 0]
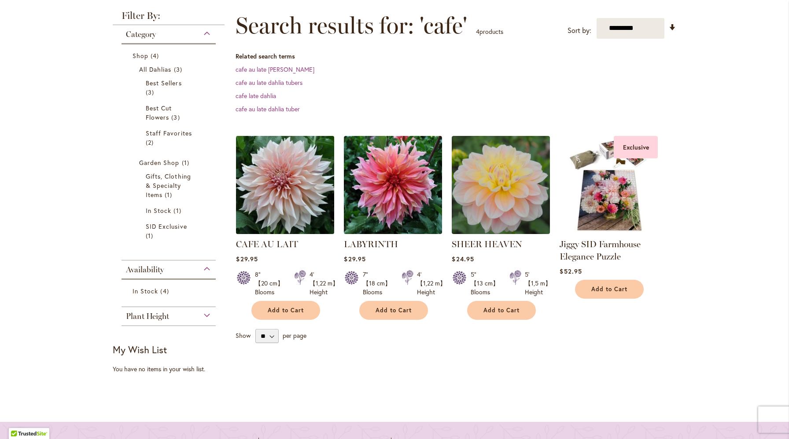
click at [286, 182] on img at bounding box center [285, 184] width 103 height 103
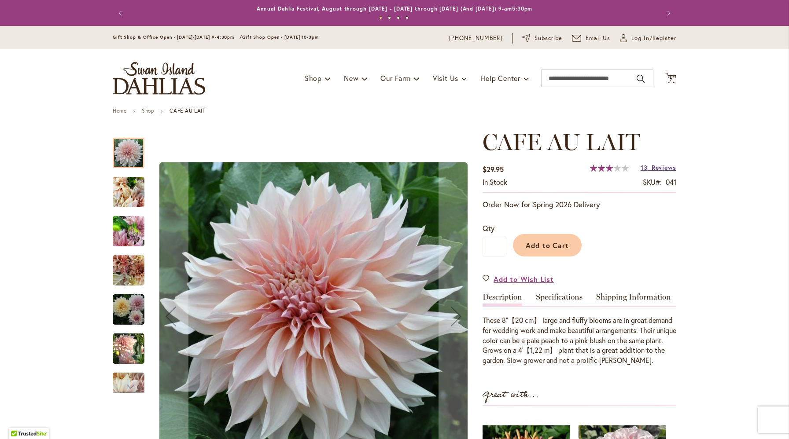
click at [660, 167] on span "Reviews" at bounding box center [664, 167] width 25 height 8
click at [558, 80] on input "Search" at bounding box center [597, 79] width 112 height 18
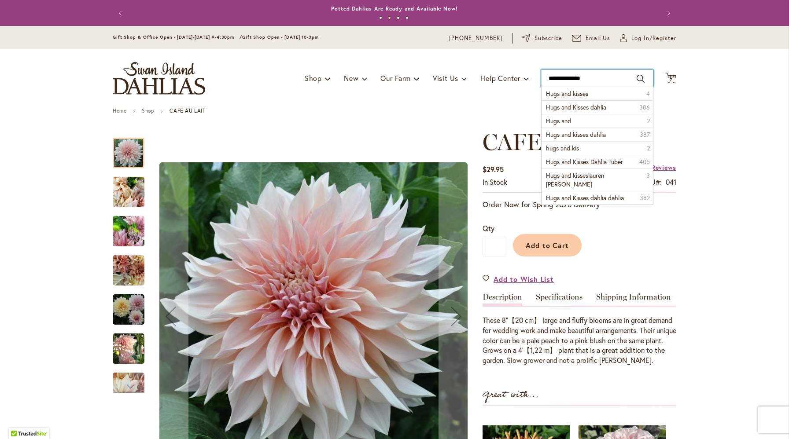
type input "**********"
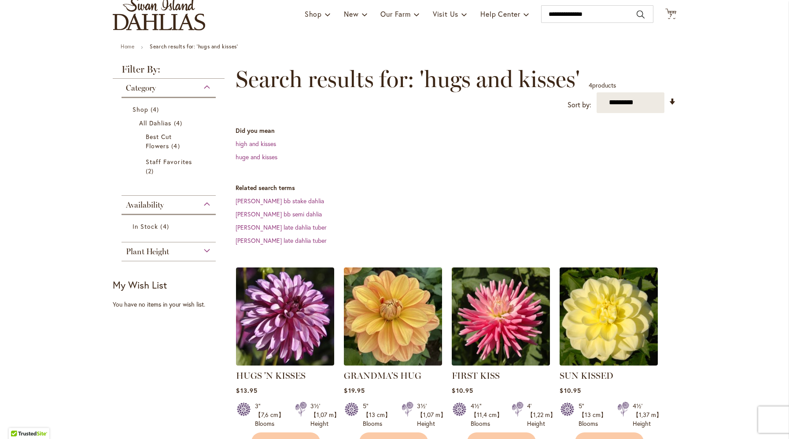
scroll to position [114, 0]
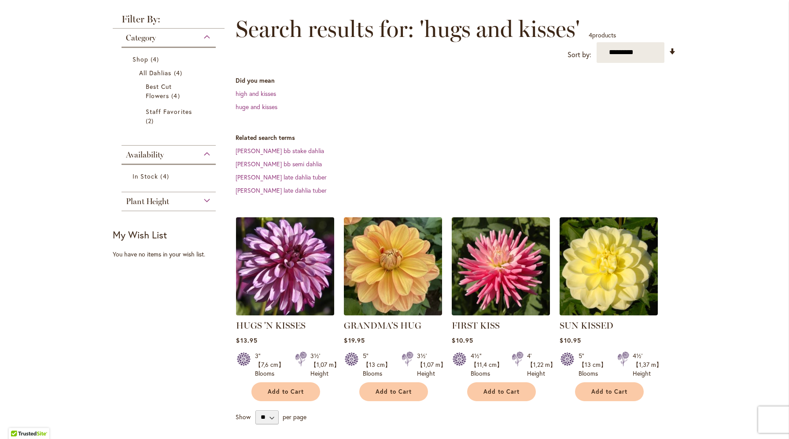
click at [289, 276] on img at bounding box center [285, 266] width 103 height 103
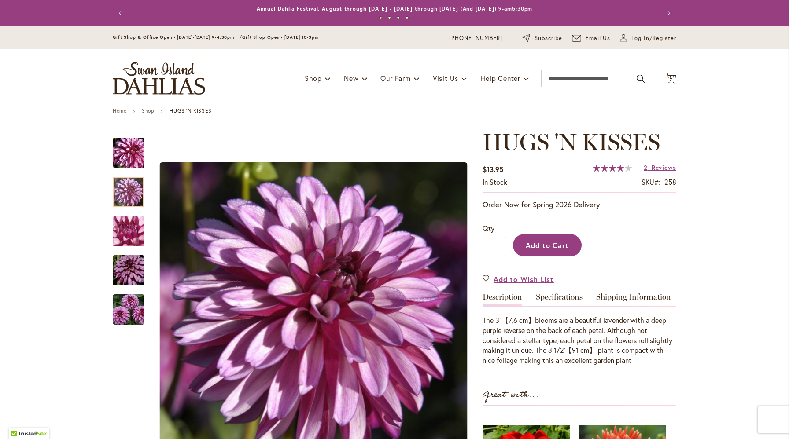
click at [541, 247] on span "Add to Cart" at bounding box center [548, 245] width 44 height 9
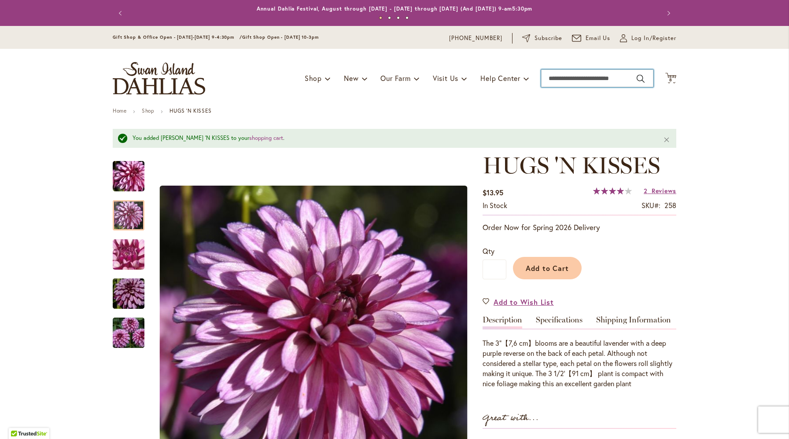
click at [558, 81] on input "Search" at bounding box center [597, 79] width 112 height 18
type input "**********"
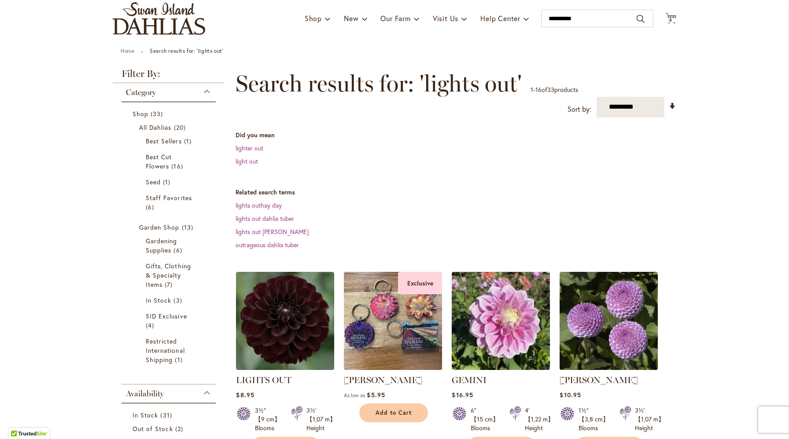
scroll to position [123, 0]
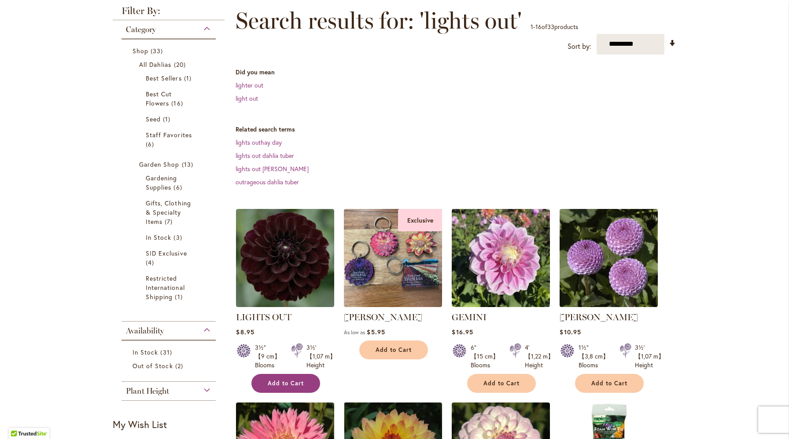
click at [281, 377] on button "Add to Cart" at bounding box center [285, 383] width 69 height 19
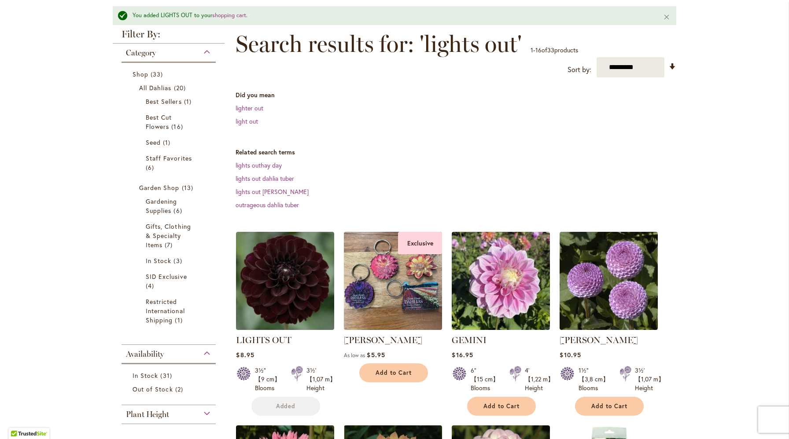
scroll to position [138, 0]
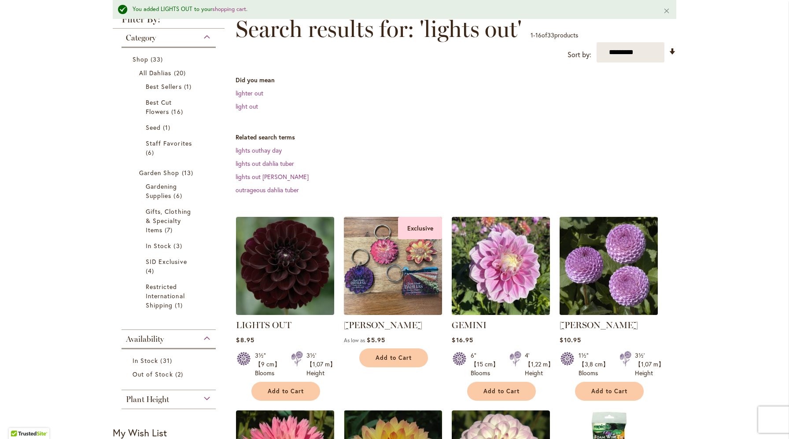
click at [588, 285] on img at bounding box center [608, 266] width 103 height 103
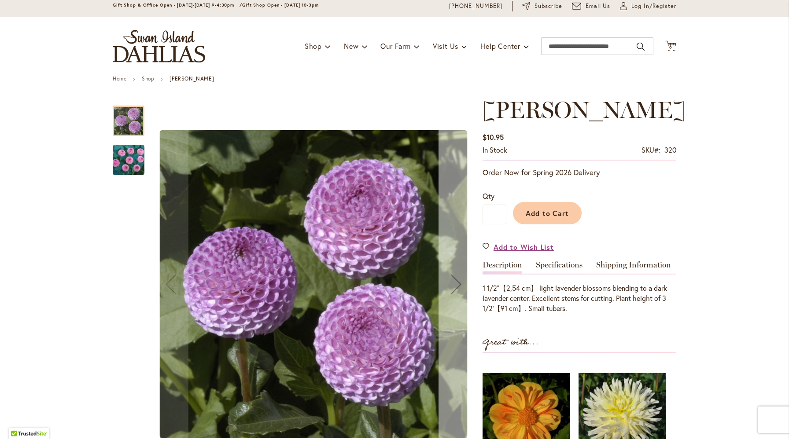
scroll to position [39, 0]
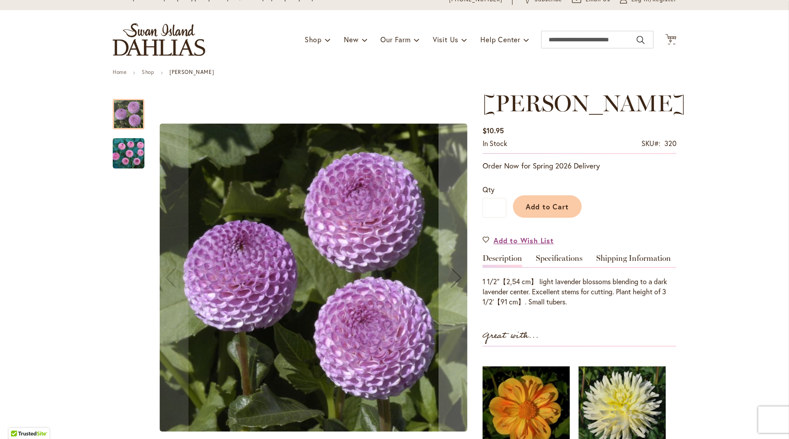
click at [127, 162] on img "FRANK HOLMES" at bounding box center [129, 154] width 32 height 32
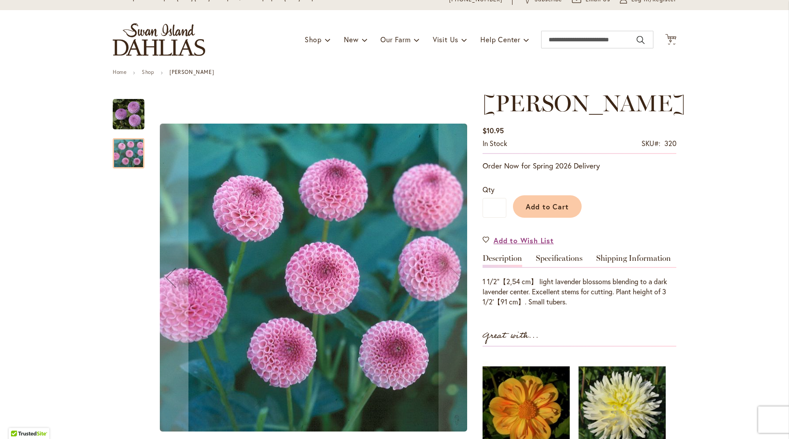
click at [126, 121] on img "FRANK HOLMES" at bounding box center [129, 115] width 32 height 32
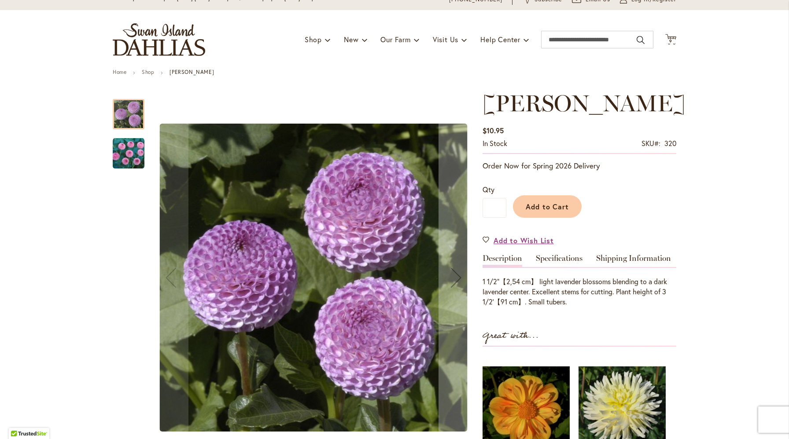
scroll to position [0, 0]
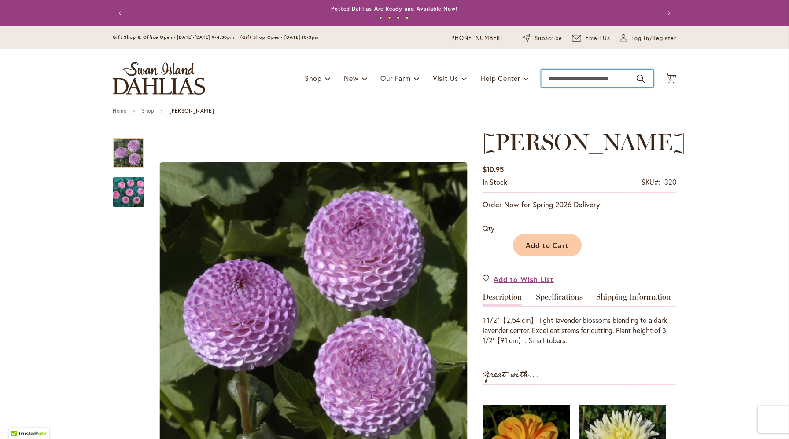
click at [564, 74] on input "Search" at bounding box center [597, 79] width 112 height 18
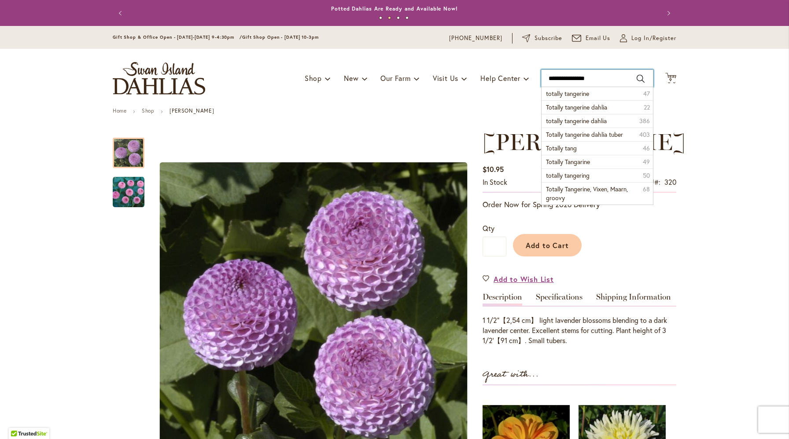
type input "**********"
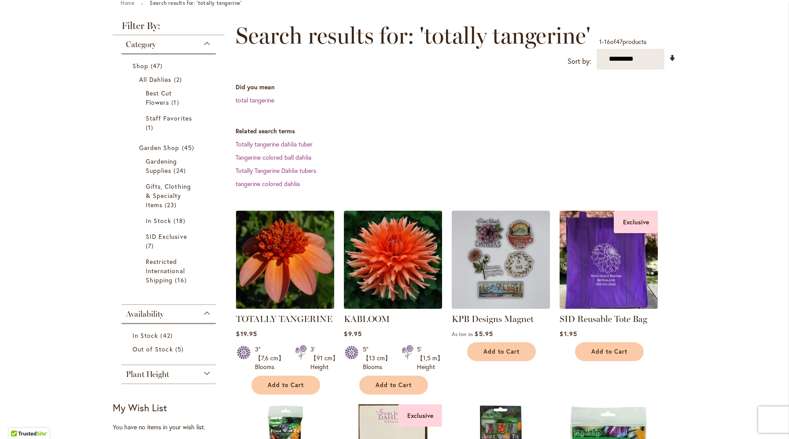
scroll to position [118, 0]
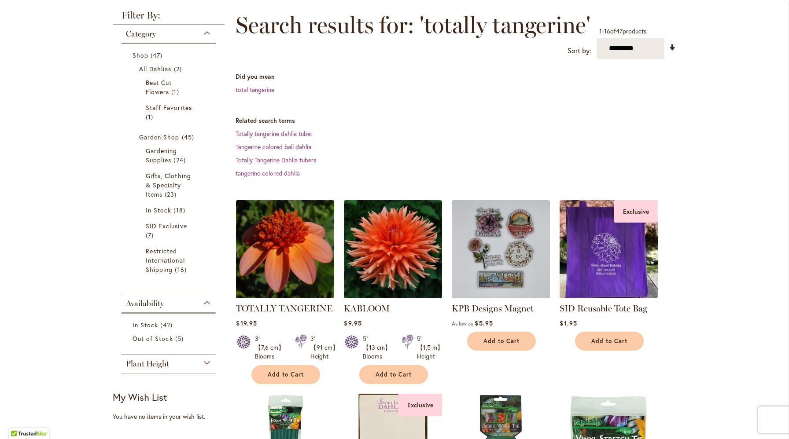
click at [297, 259] on img at bounding box center [285, 249] width 103 height 103
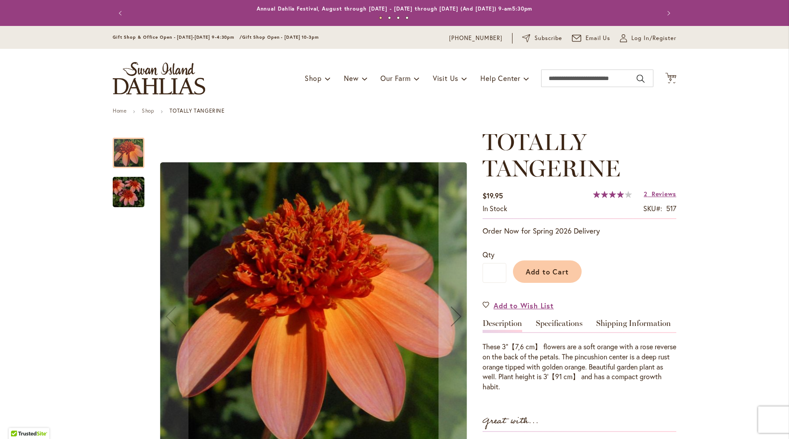
click at [127, 197] on img "TOTALLY TANGERINE" at bounding box center [128, 192] width 63 height 42
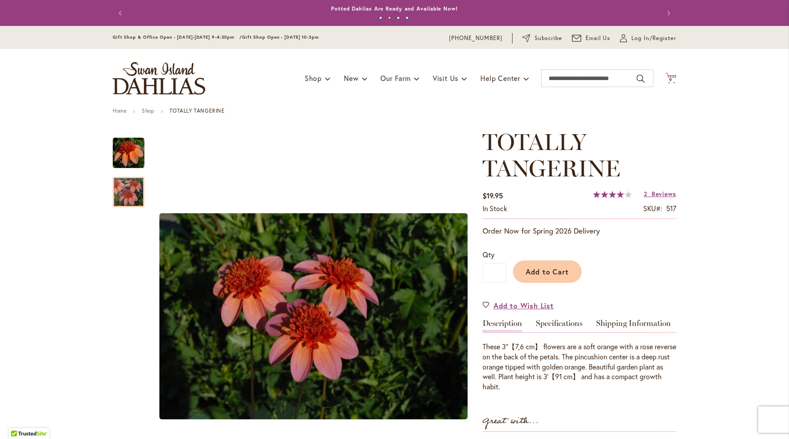
click at [671, 77] on icon "Cart .cls-1 { fill: #231f20; }" at bounding box center [670, 78] width 11 height 11
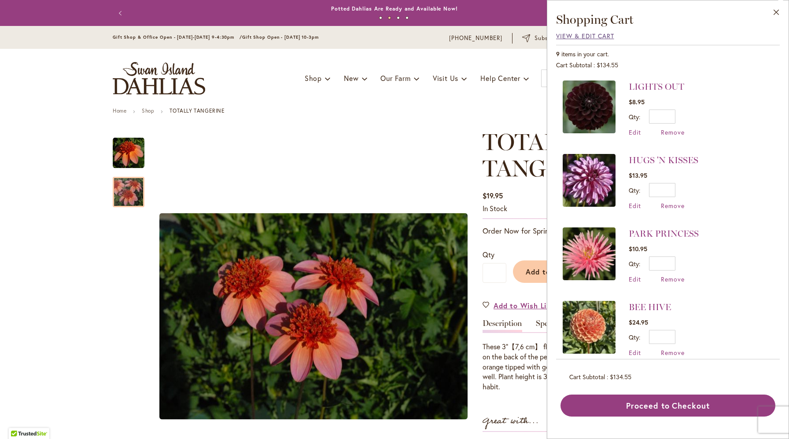
click at [603, 35] on span "View & Edit Cart" at bounding box center [585, 36] width 58 height 8
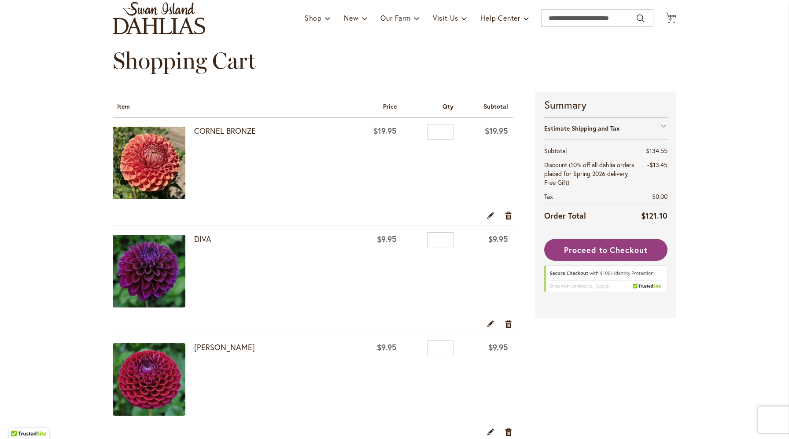
scroll to position [99, 0]
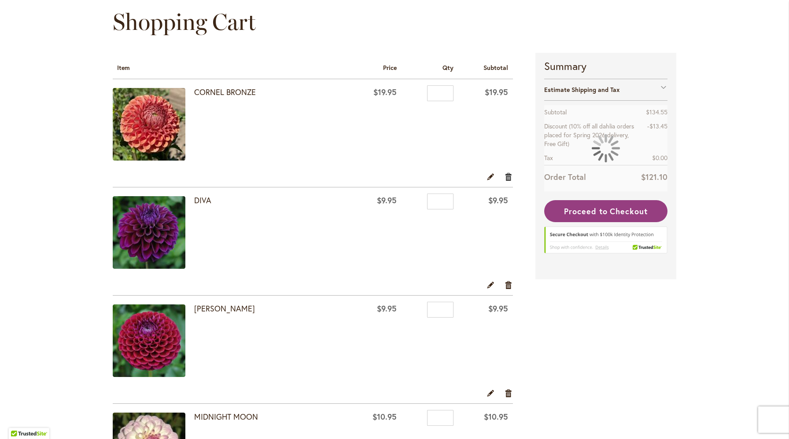
click at [509, 174] on link "Remove item" at bounding box center [509, 177] width 8 height 10
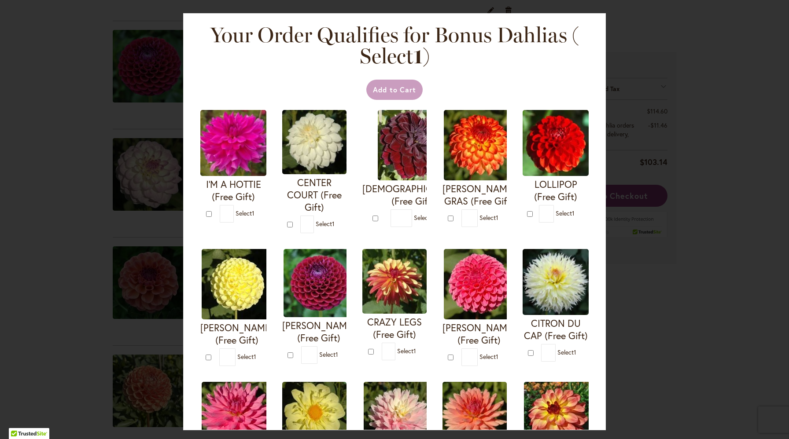
scroll to position [262, 0]
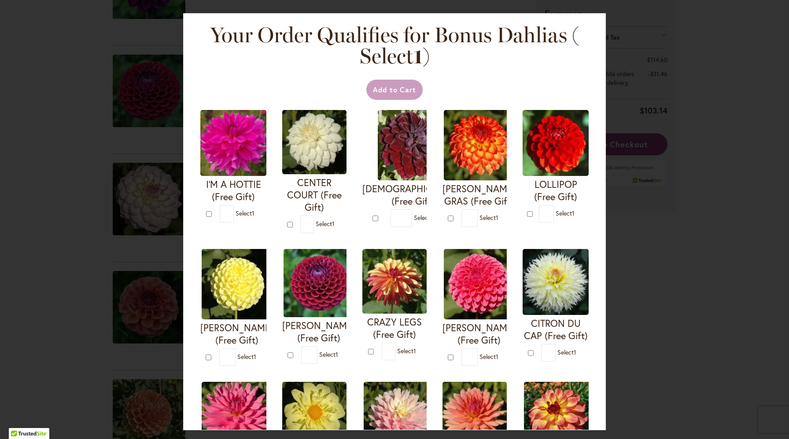
click at [651, 29] on div "Your Order Qualifies for Bonus Dahlias ( Select 1 ) Add to Cart I'M A HOTTIE (F…" at bounding box center [394, 219] width 789 height 439
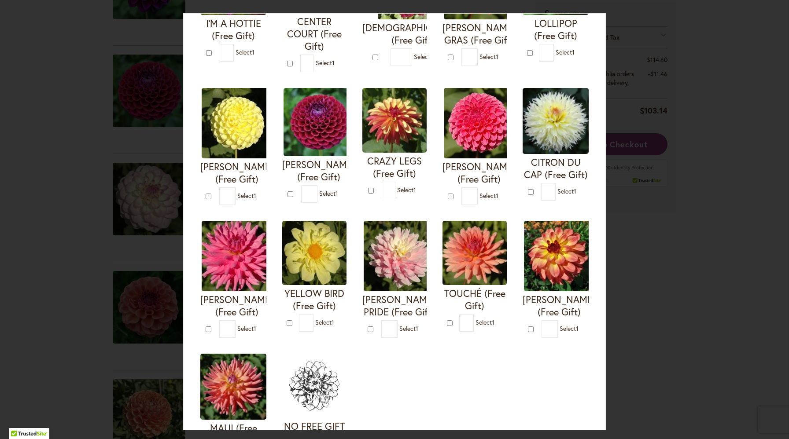
scroll to position [257, 0]
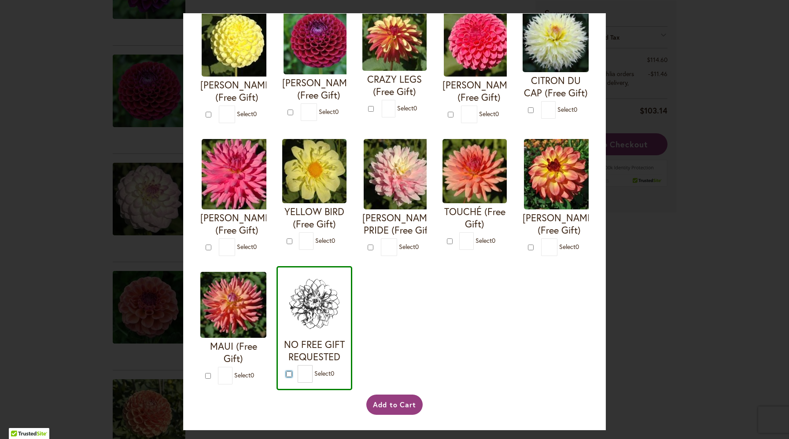
type input "*"
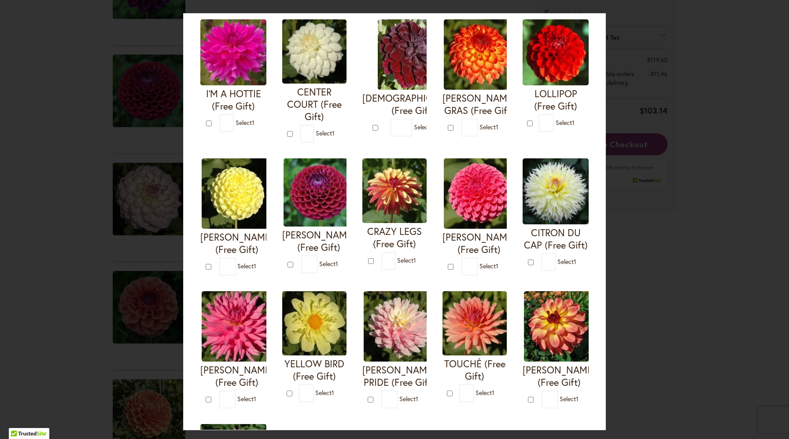
scroll to position [78, 0]
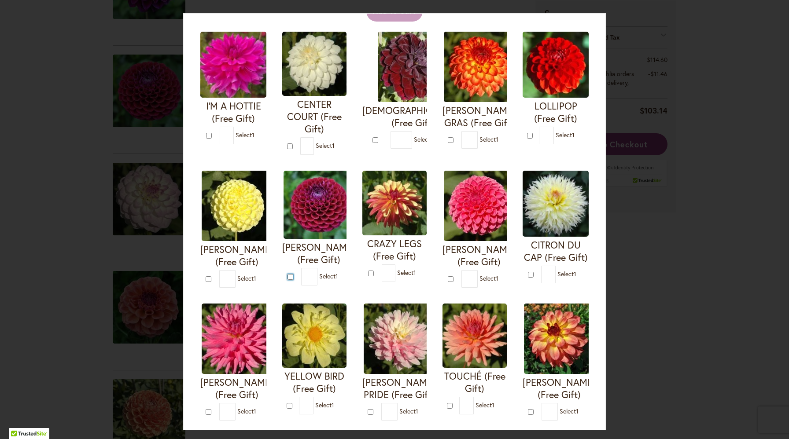
type input "*"
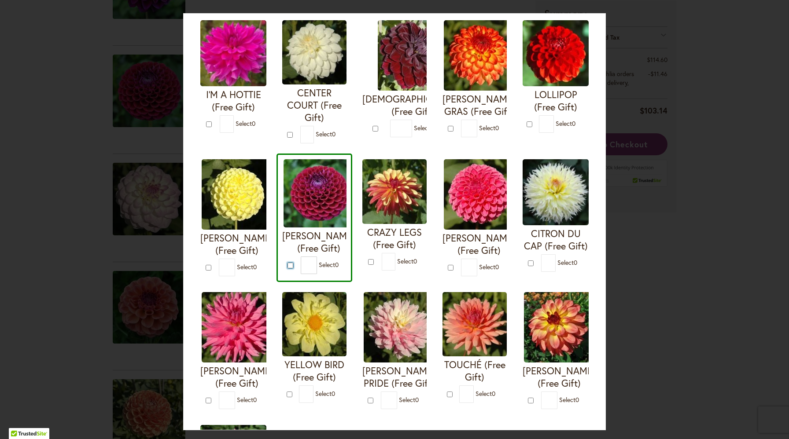
scroll to position [257, 0]
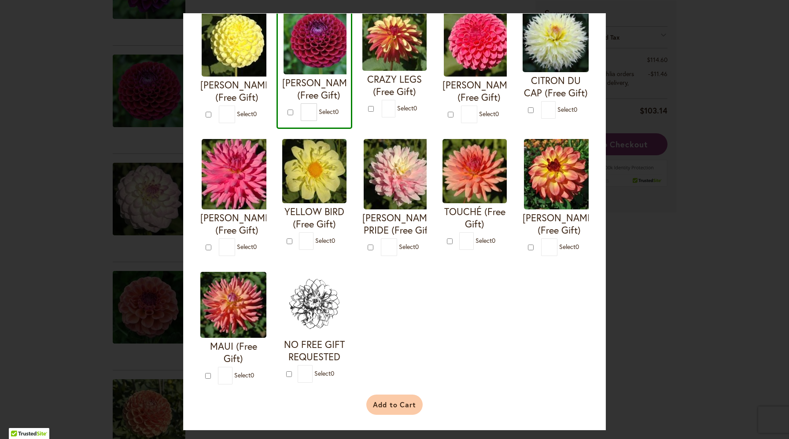
click at [400, 404] on button "Add to Cart" at bounding box center [394, 405] width 57 height 20
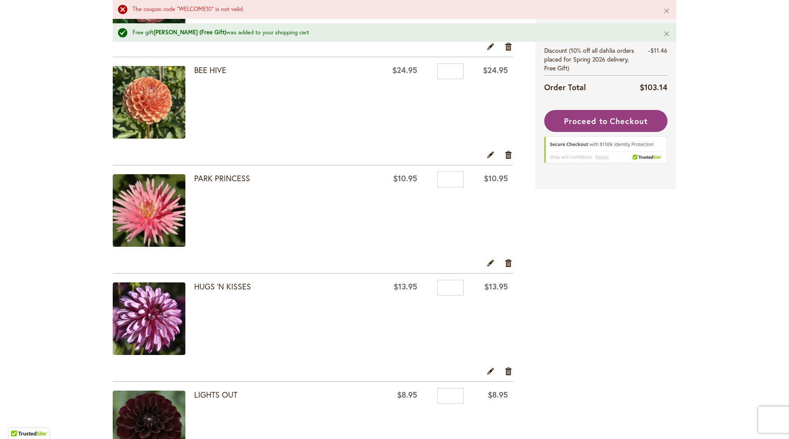
scroll to position [604, 0]
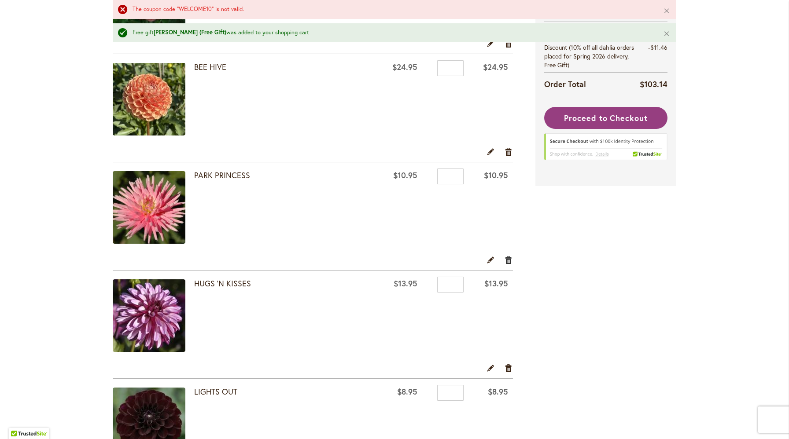
click at [508, 259] on link "Remove item" at bounding box center [509, 260] width 8 height 10
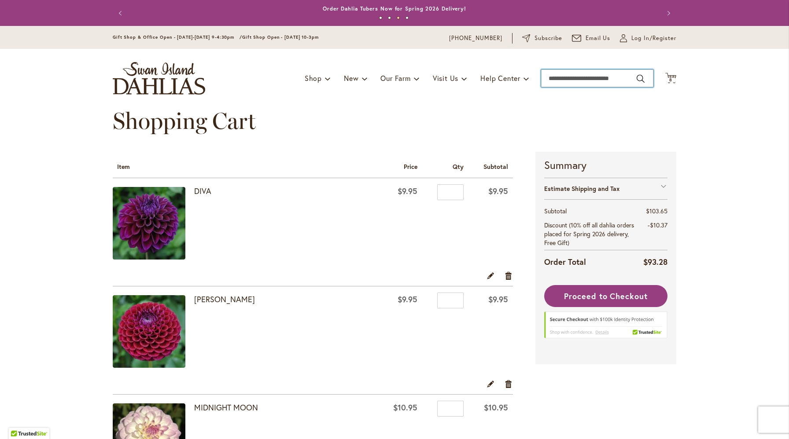
click at [611, 78] on input "Search" at bounding box center [597, 79] width 112 height 18
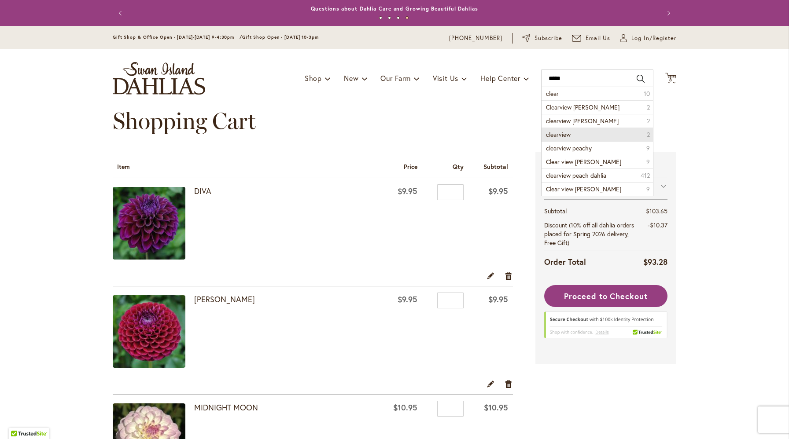
click at [553, 133] on span "clearview" at bounding box center [558, 134] width 25 height 8
type input "*********"
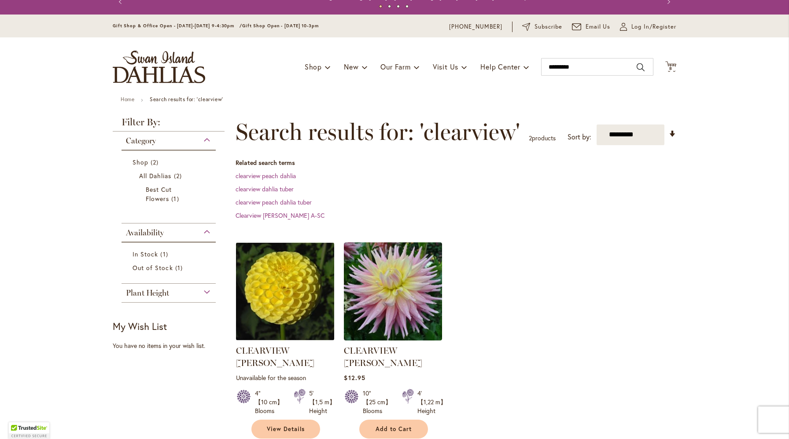
scroll to position [39, 0]
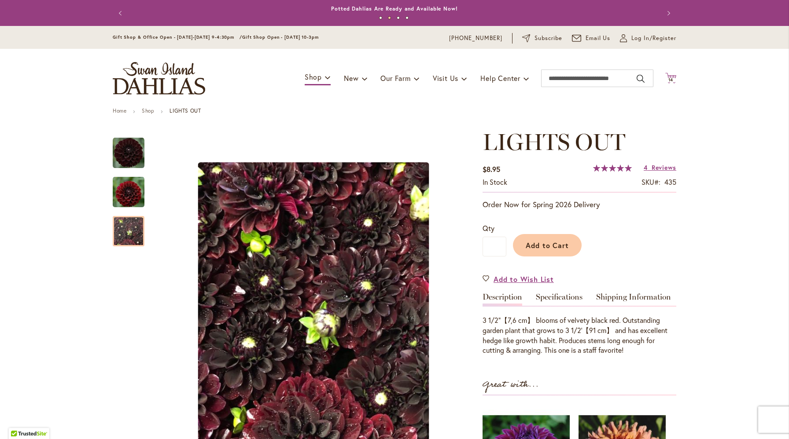
click at [673, 76] on icon at bounding box center [670, 78] width 11 height 11
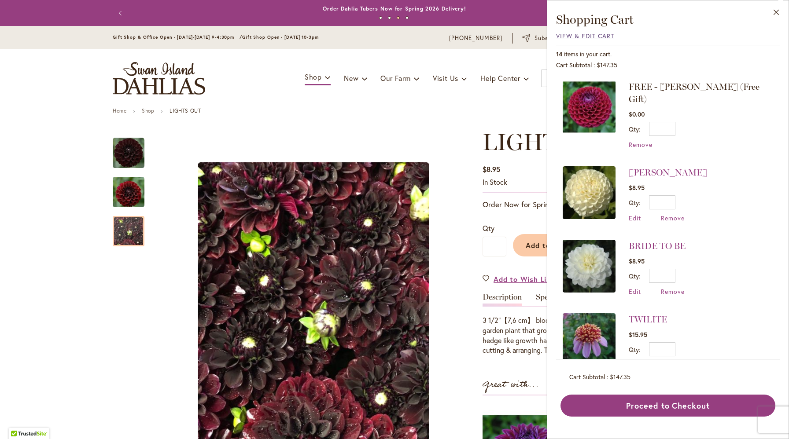
click at [593, 36] on span "View & Edit Cart" at bounding box center [585, 36] width 58 height 8
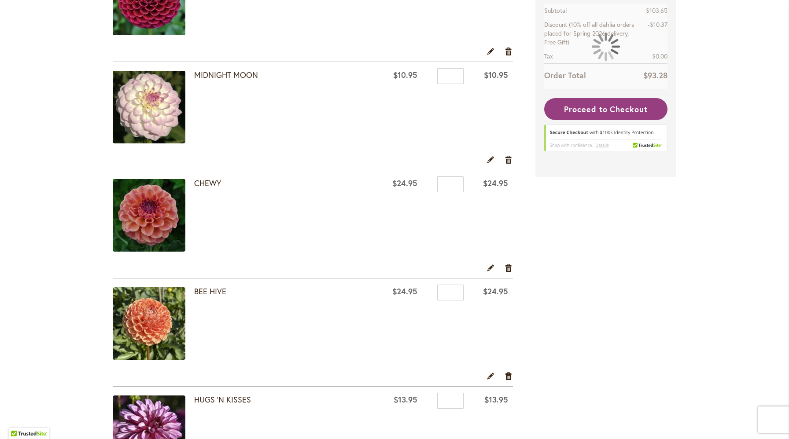
scroll to position [416, 0]
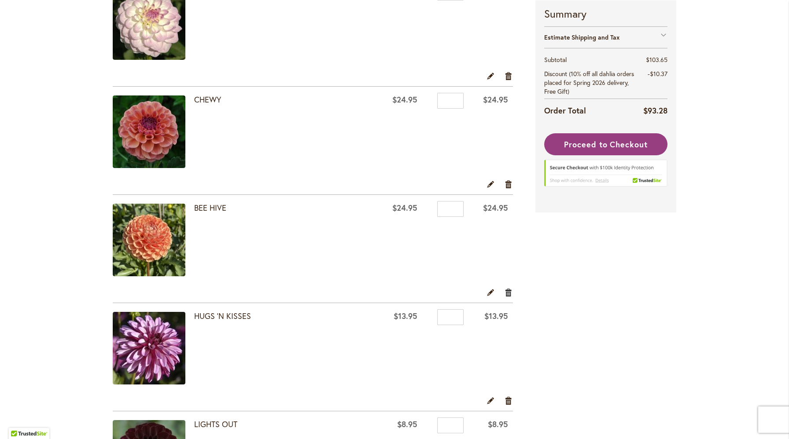
click at [508, 293] on link "Remove item" at bounding box center [509, 292] width 8 height 10
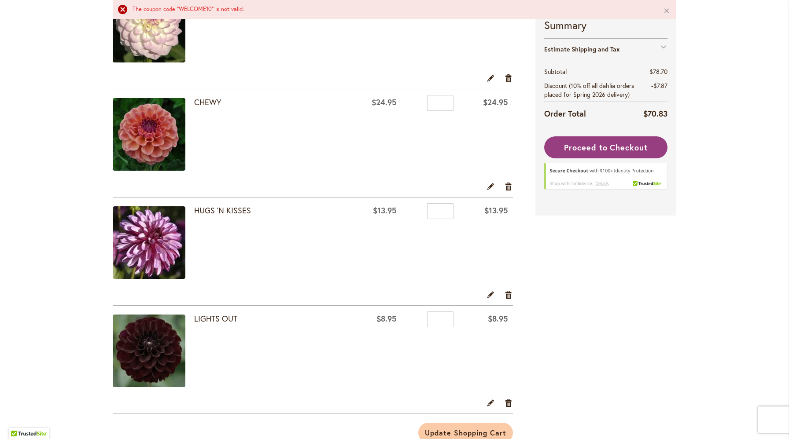
scroll to position [420, 0]
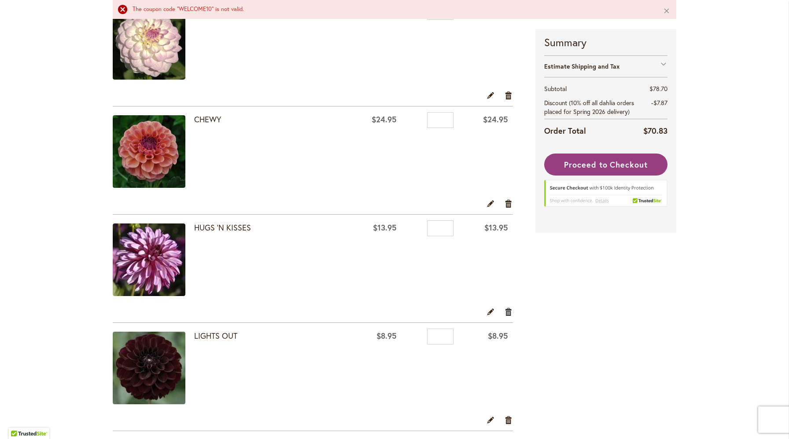
click at [508, 312] on link "Remove item" at bounding box center [509, 312] width 8 height 10
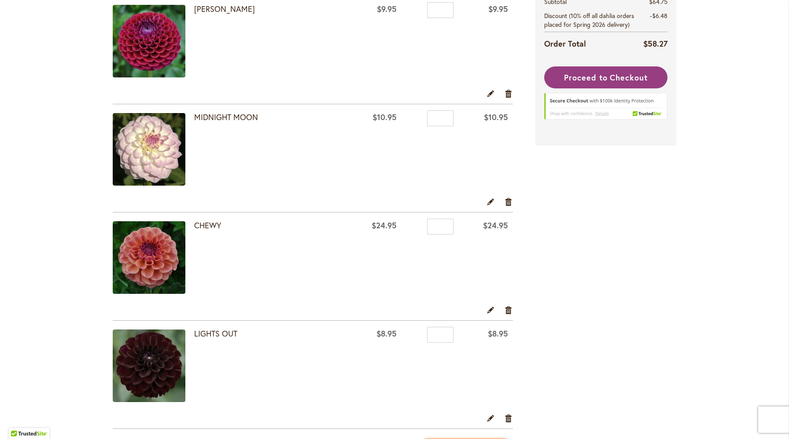
scroll to position [292, 0]
